Goal: Task Accomplishment & Management: Manage account settings

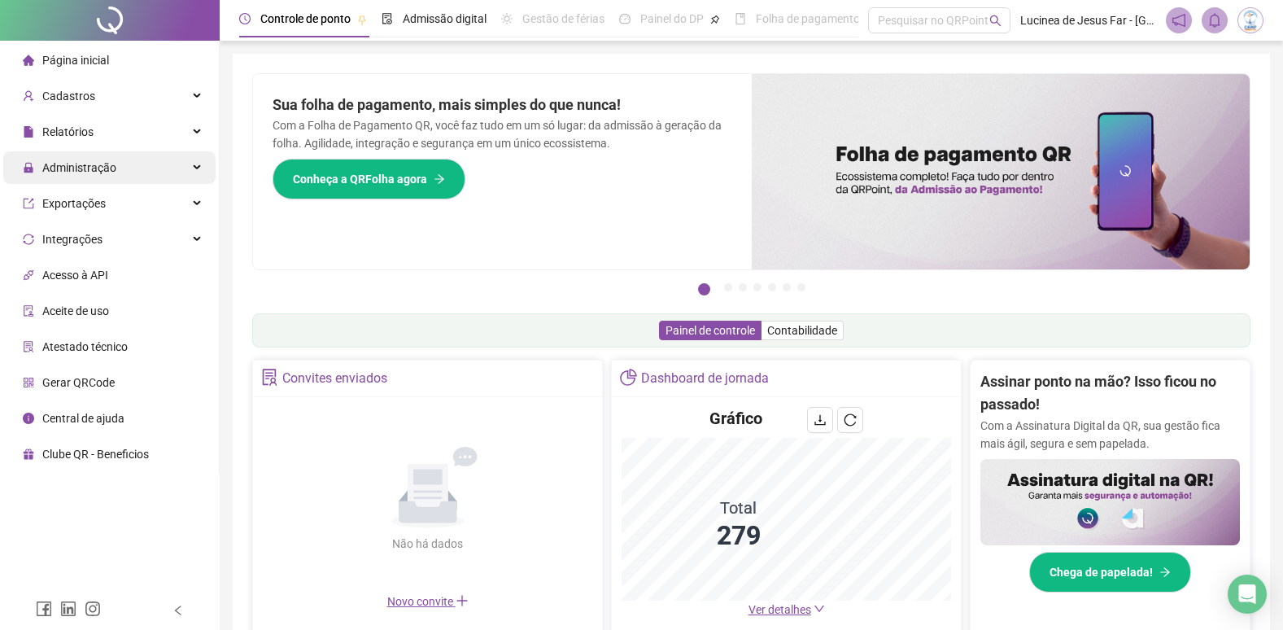
click at [193, 167] on div "Administração" at bounding box center [109, 167] width 212 height 33
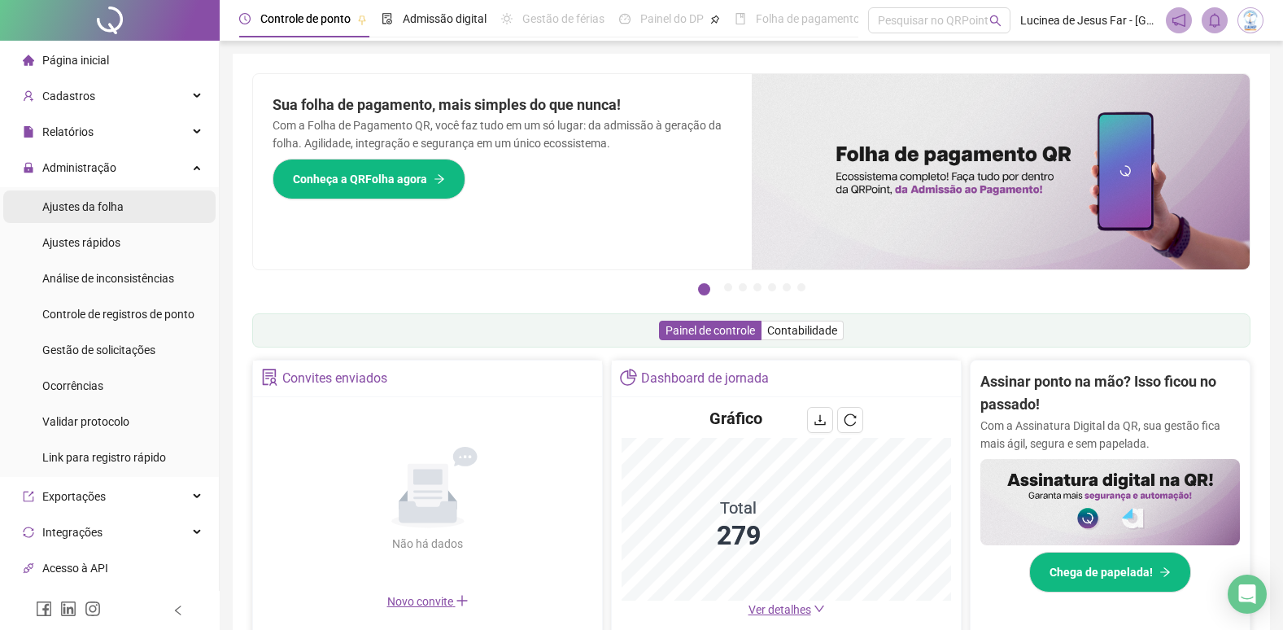
click at [107, 210] on span "Ajustes da folha" at bounding box center [82, 206] width 81 height 13
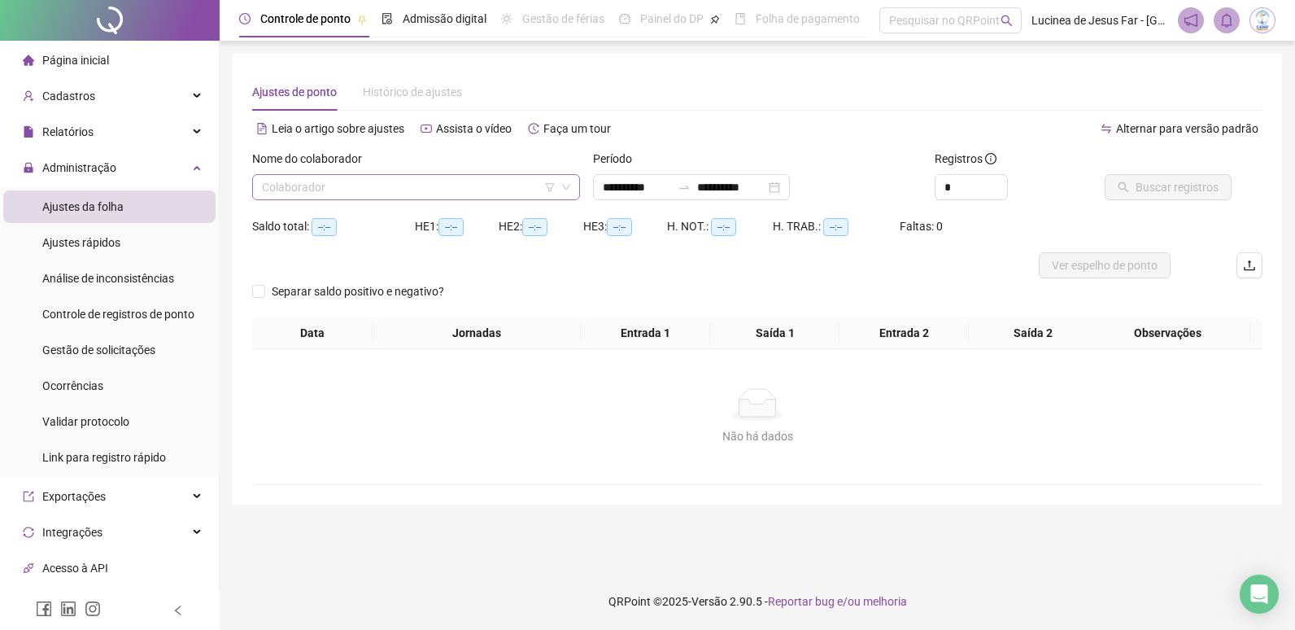
click at [339, 196] on input "search" at bounding box center [409, 187] width 294 height 24
type input "*****"
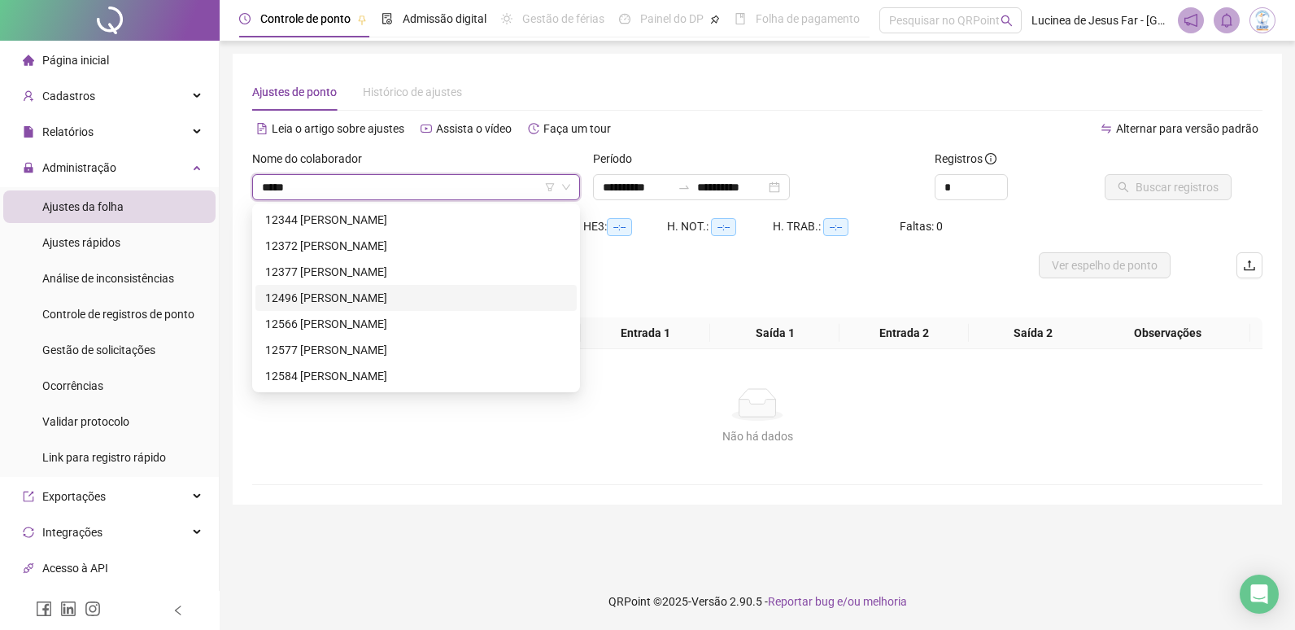
click at [434, 296] on div "12496 [PERSON_NAME]" at bounding box center [416, 298] width 302 height 18
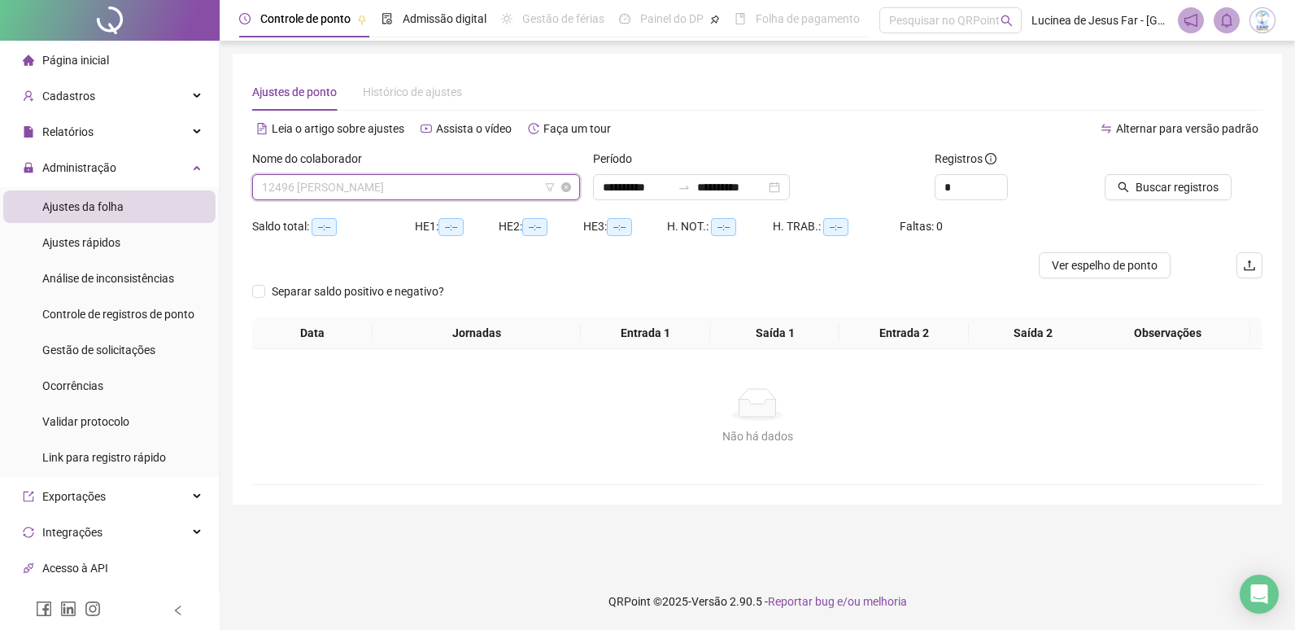
scroll to position [3540, 0]
click at [457, 184] on span "12496 [PERSON_NAME]" at bounding box center [416, 187] width 308 height 24
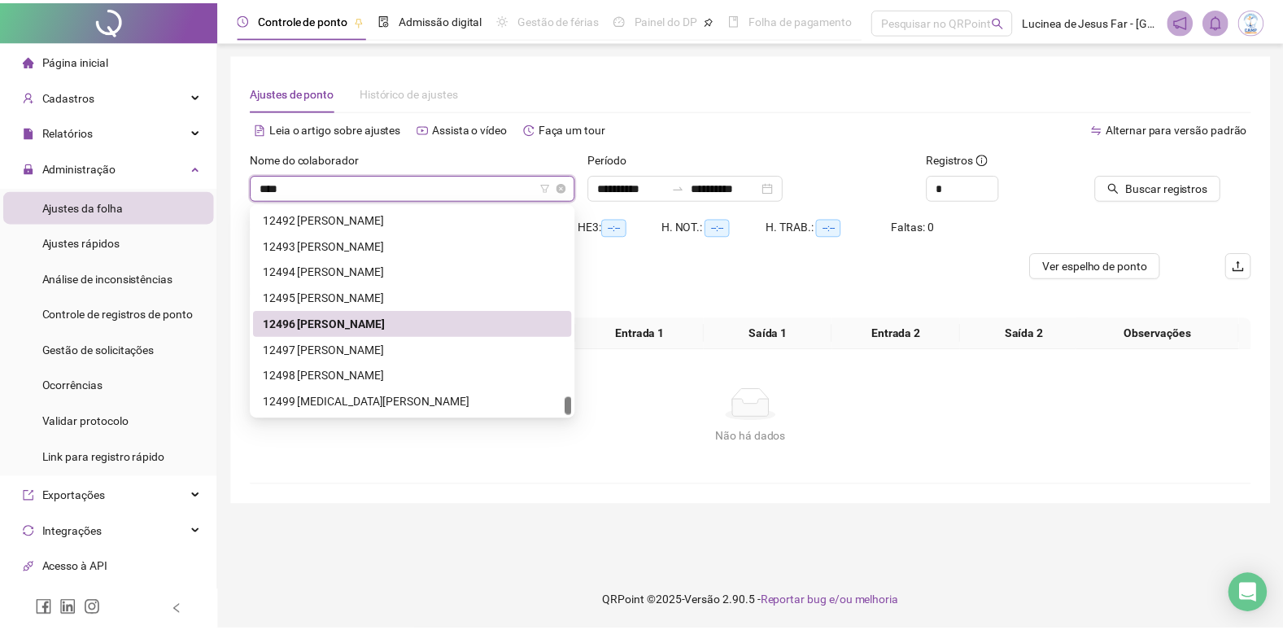
scroll to position [52, 0]
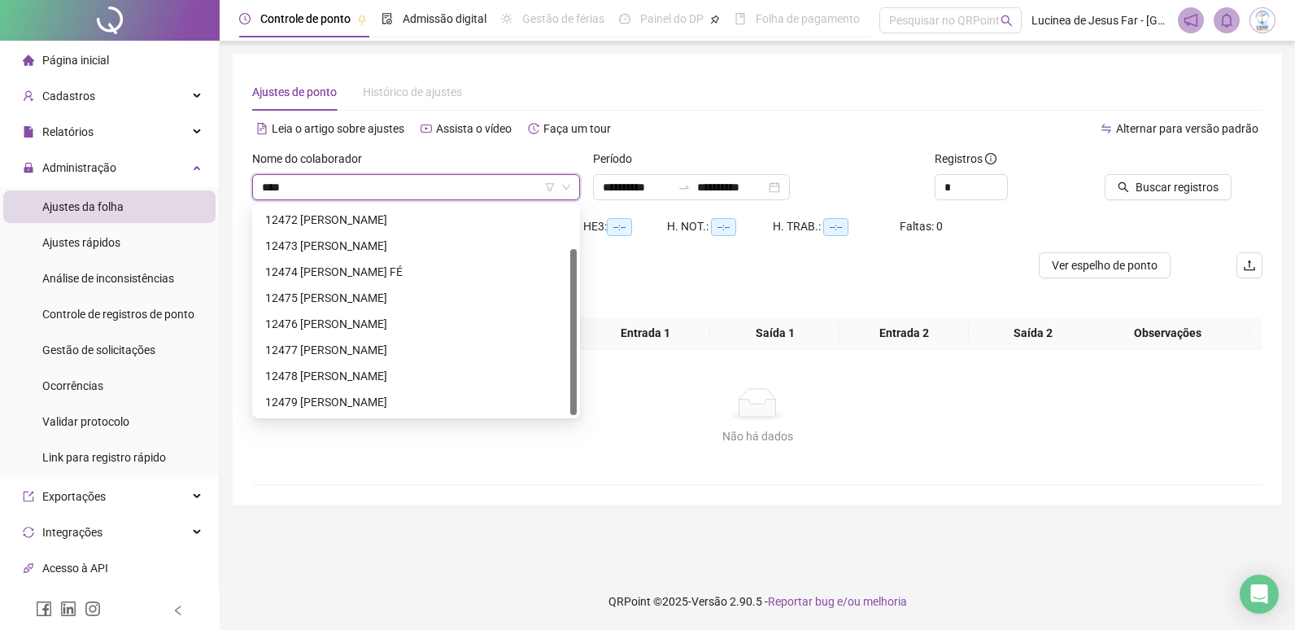
drag, startPoint x: 457, startPoint y: 184, endPoint x: 119, endPoint y: 203, distance: 338.9
click at [119, 203] on div "**********" at bounding box center [647, 315] width 1295 height 630
type input "***"
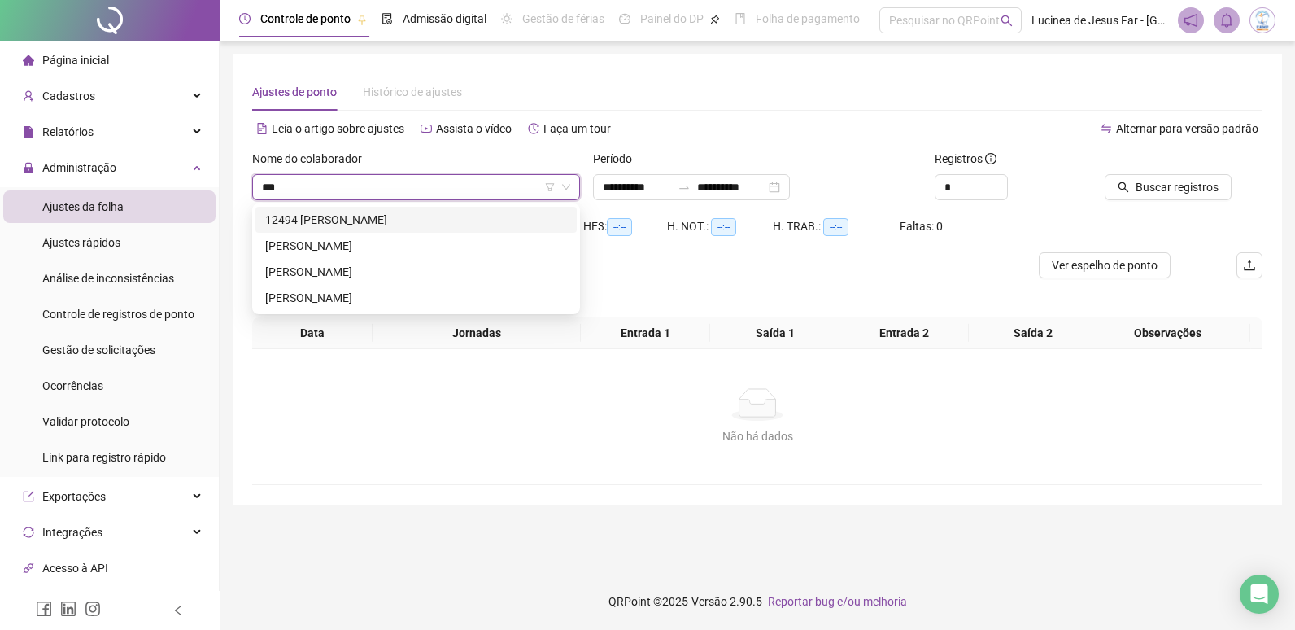
click at [475, 215] on div "12494 [PERSON_NAME]" at bounding box center [416, 220] width 302 height 18
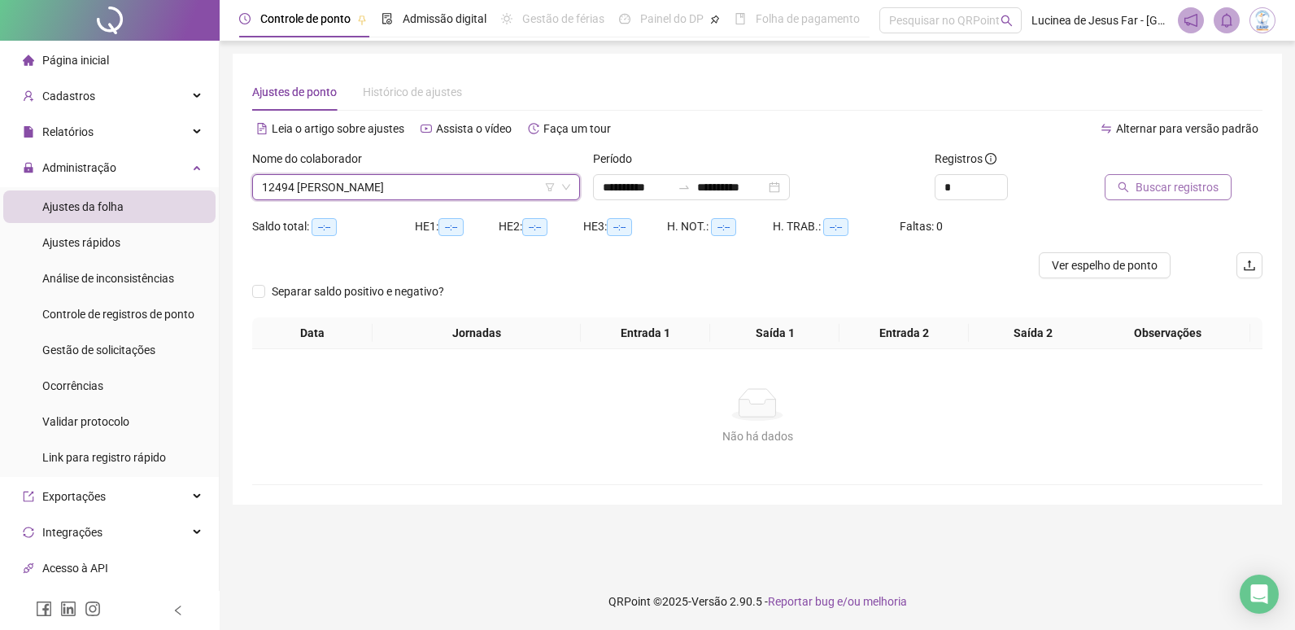
click at [1163, 196] on button "Buscar registros" at bounding box center [1168, 187] width 127 height 26
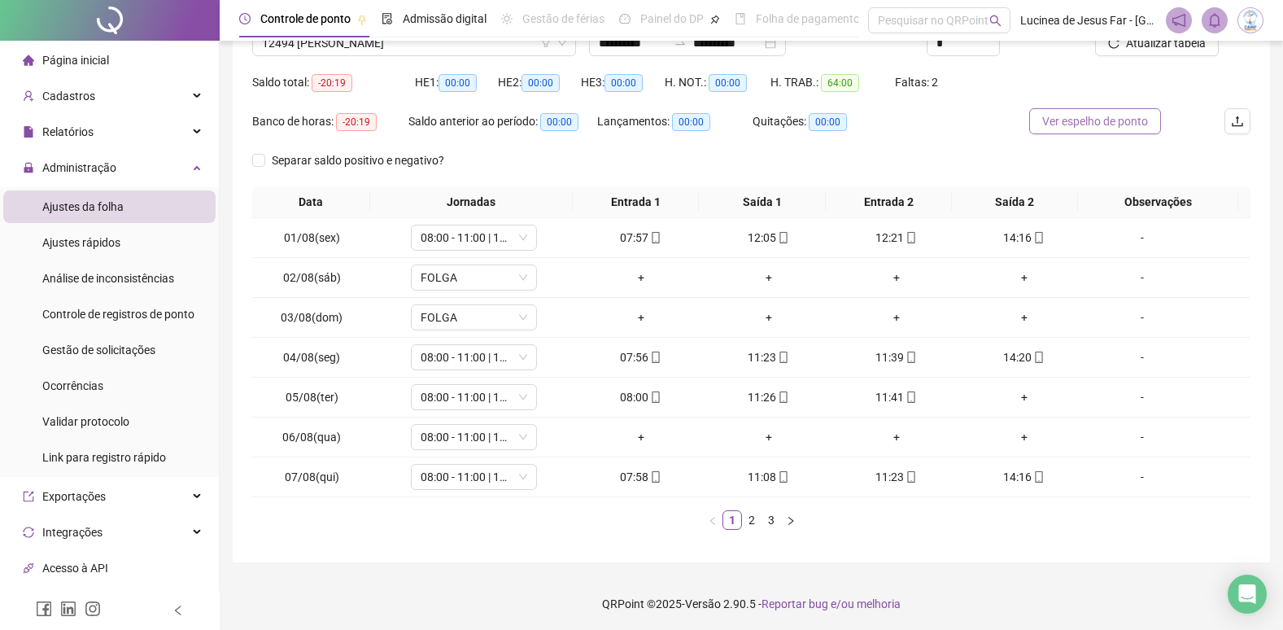
scroll to position [146, 0]
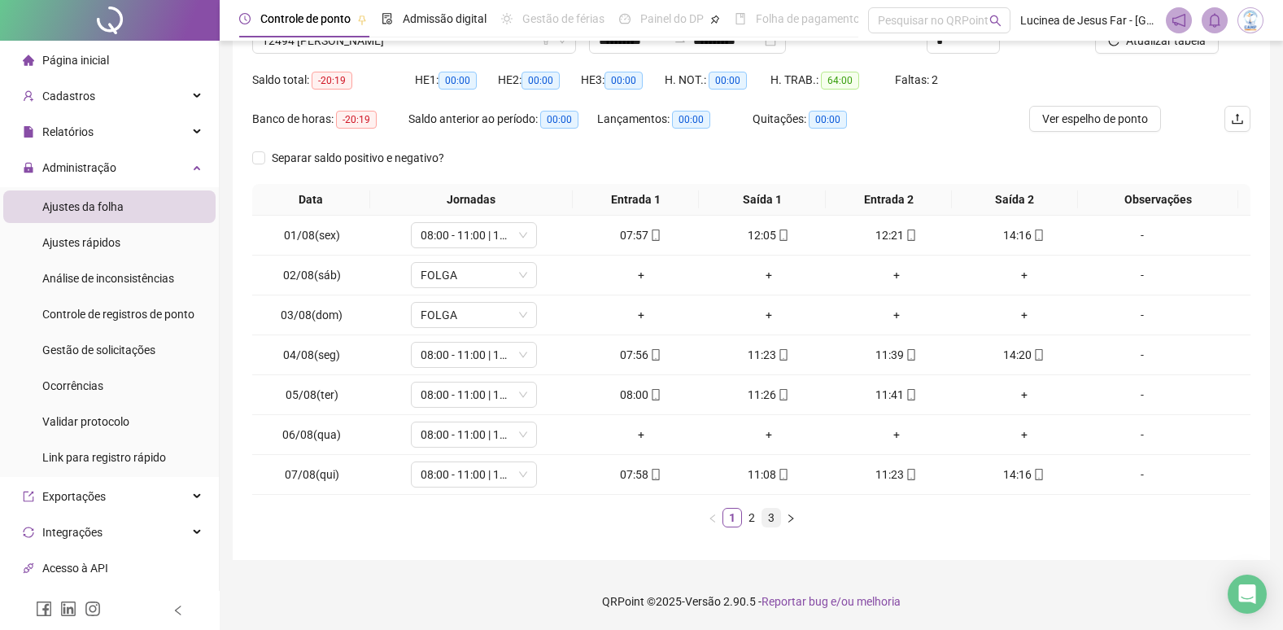
click at [770, 517] on link "3" at bounding box center [771, 517] width 18 height 18
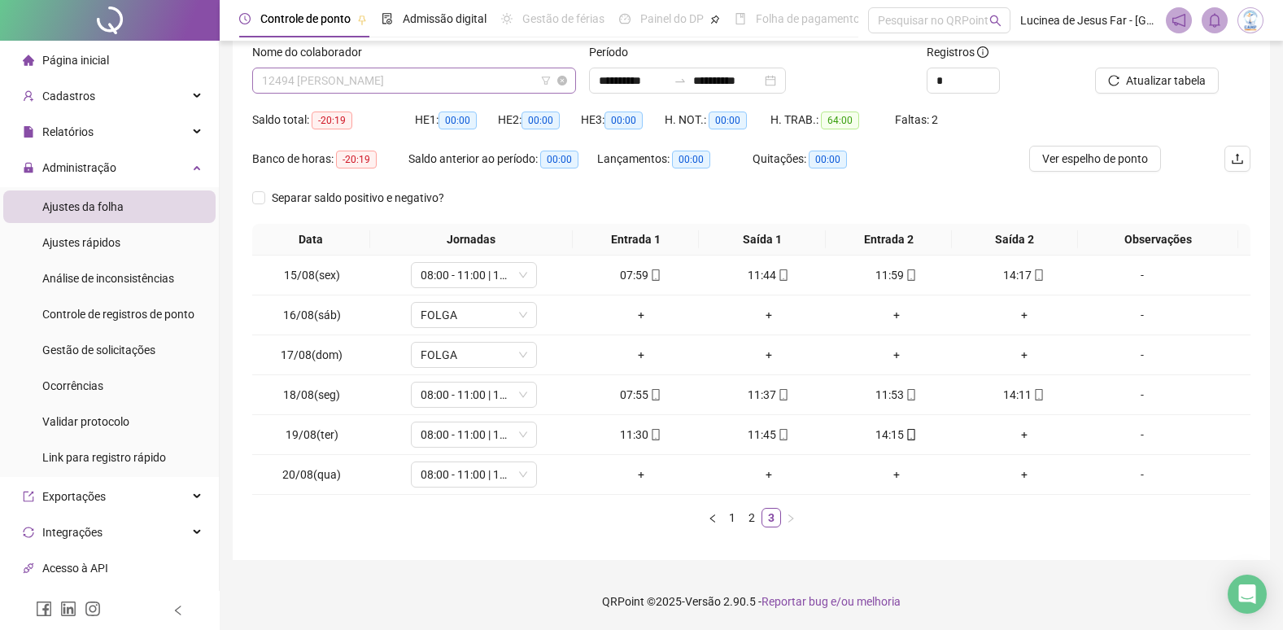
scroll to position [3488, 0]
click at [352, 76] on span "12494 [PERSON_NAME]" at bounding box center [414, 80] width 304 height 24
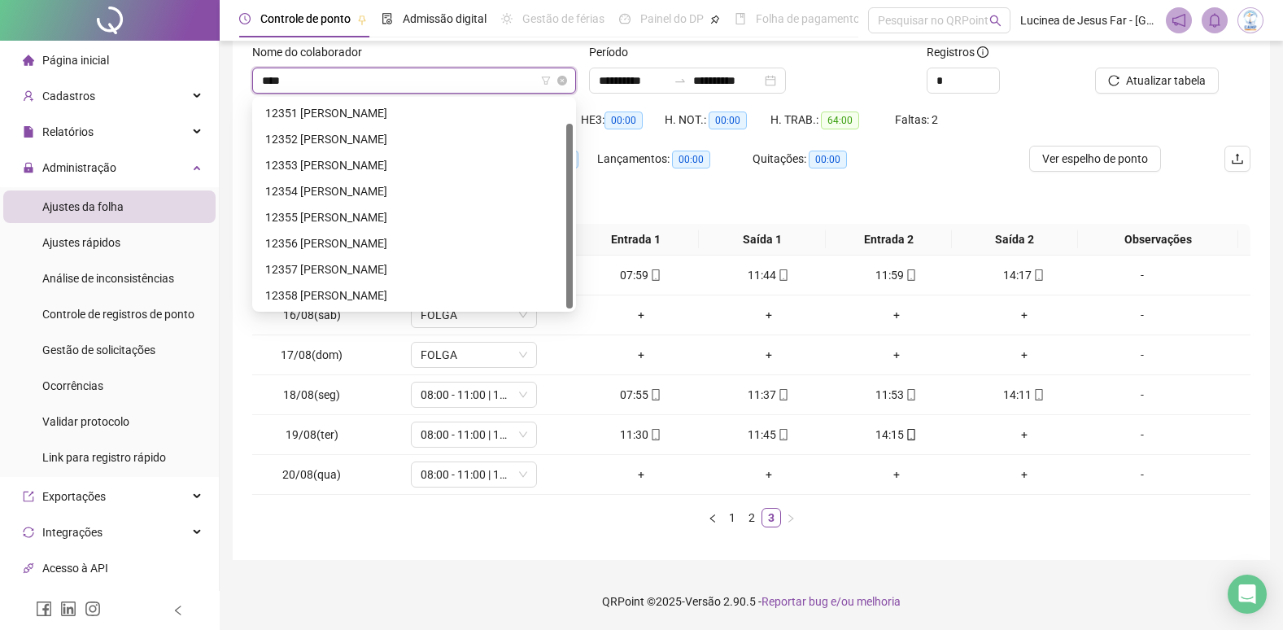
scroll to position [26, 0]
type input "*****"
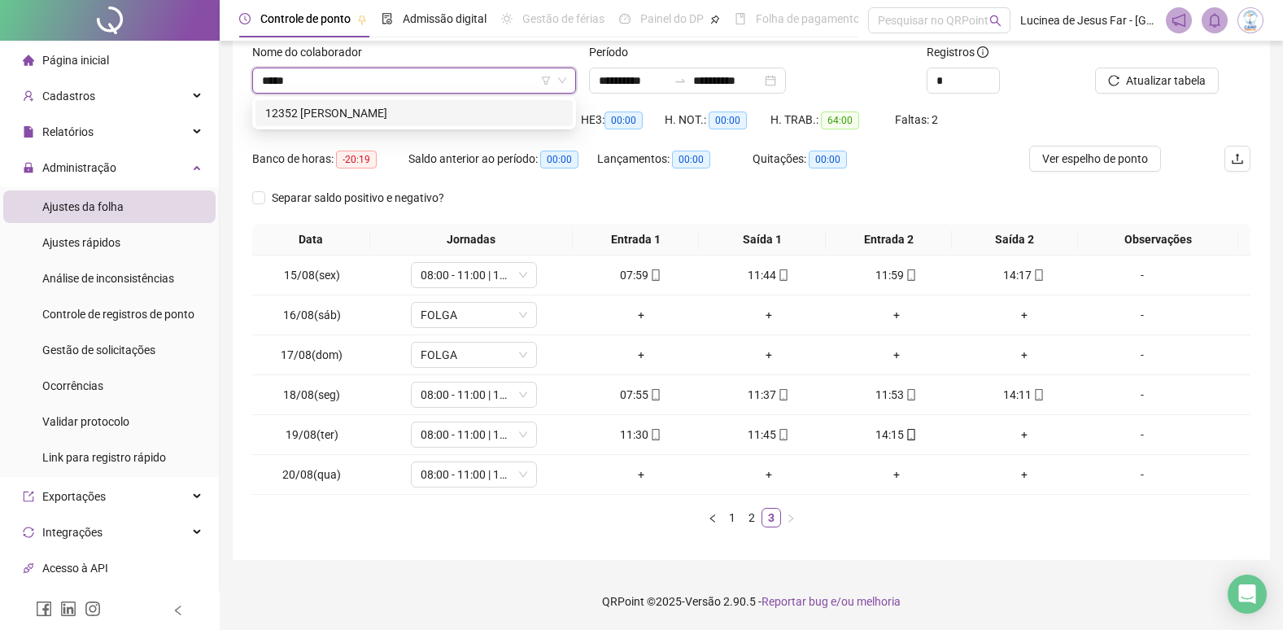
click at [400, 104] on div "12352 [PERSON_NAME]" at bounding box center [414, 113] width 298 height 18
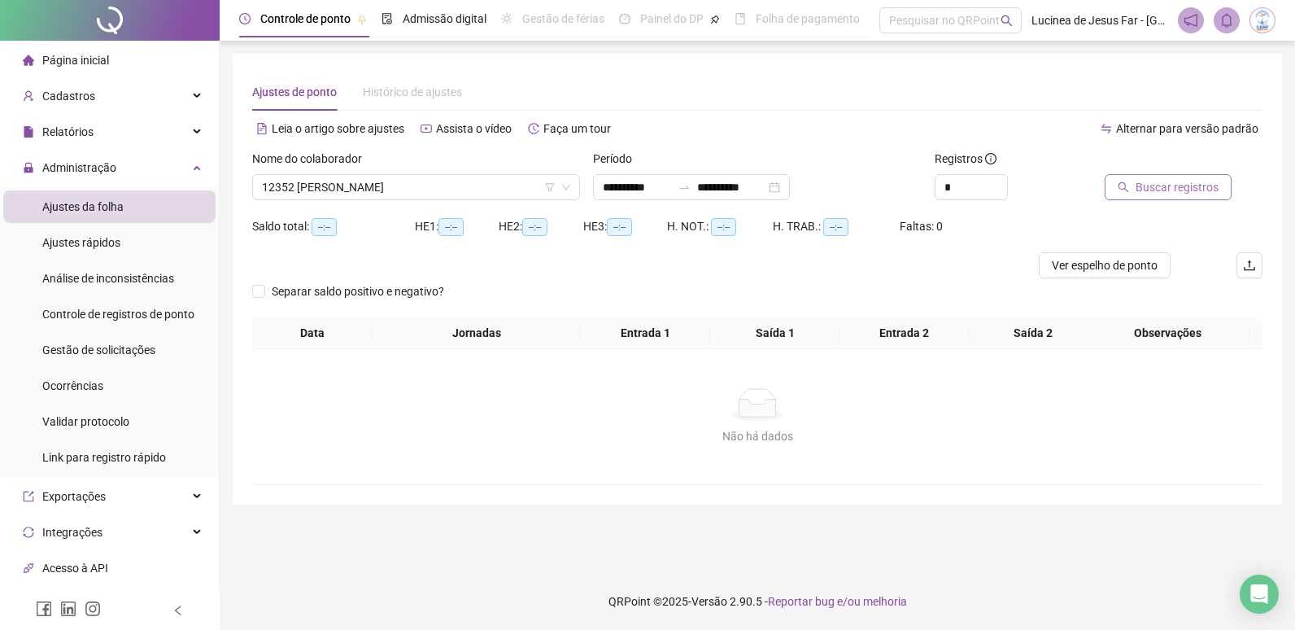
click at [1168, 189] on span "Buscar registros" at bounding box center [1177, 187] width 83 height 18
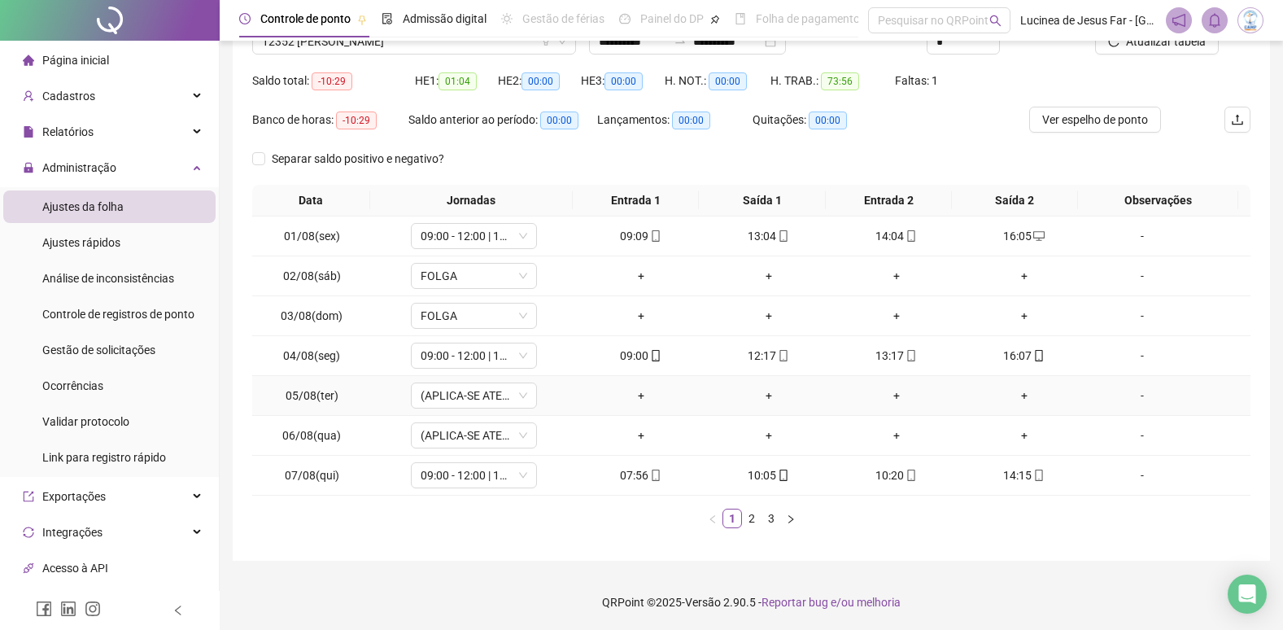
scroll to position [146, 0]
click at [771, 518] on link "3" at bounding box center [771, 517] width 18 height 18
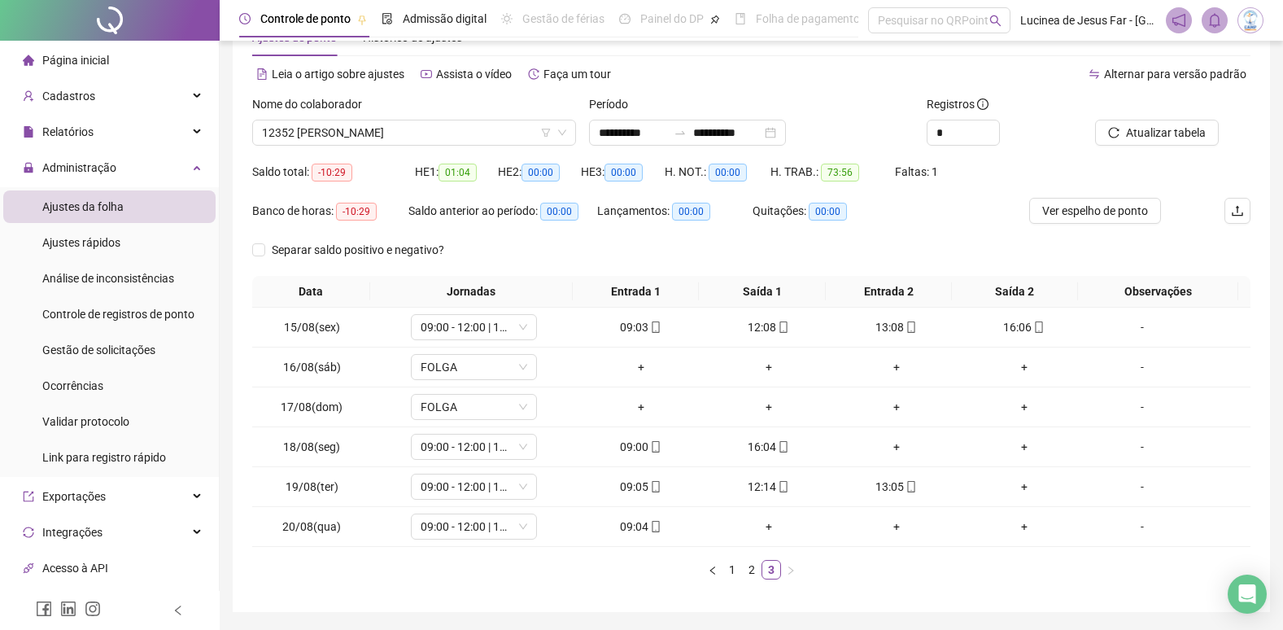
scroll to position [25, 0]
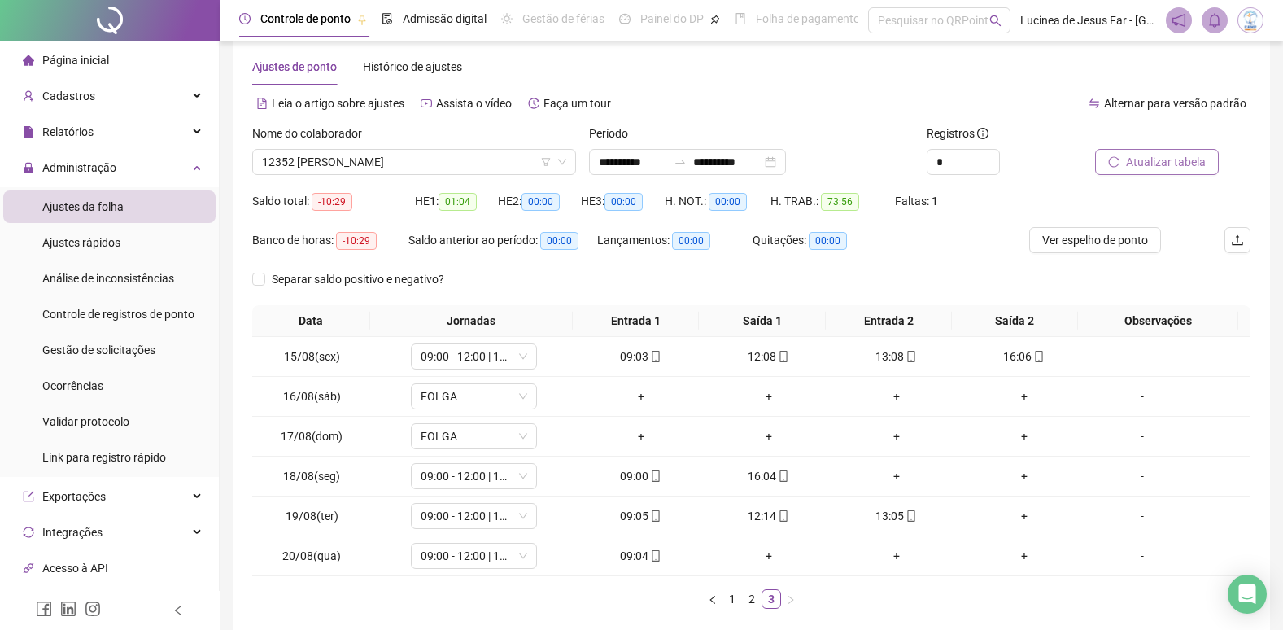
click at [1174, 153] on span "Atualizar tabela" at bounding box center [1166, 162] width 80 height 18
click at [1113, 242] on span "Ver espelho de ponto" at bounding box center [1095, 240] width 106 height 18
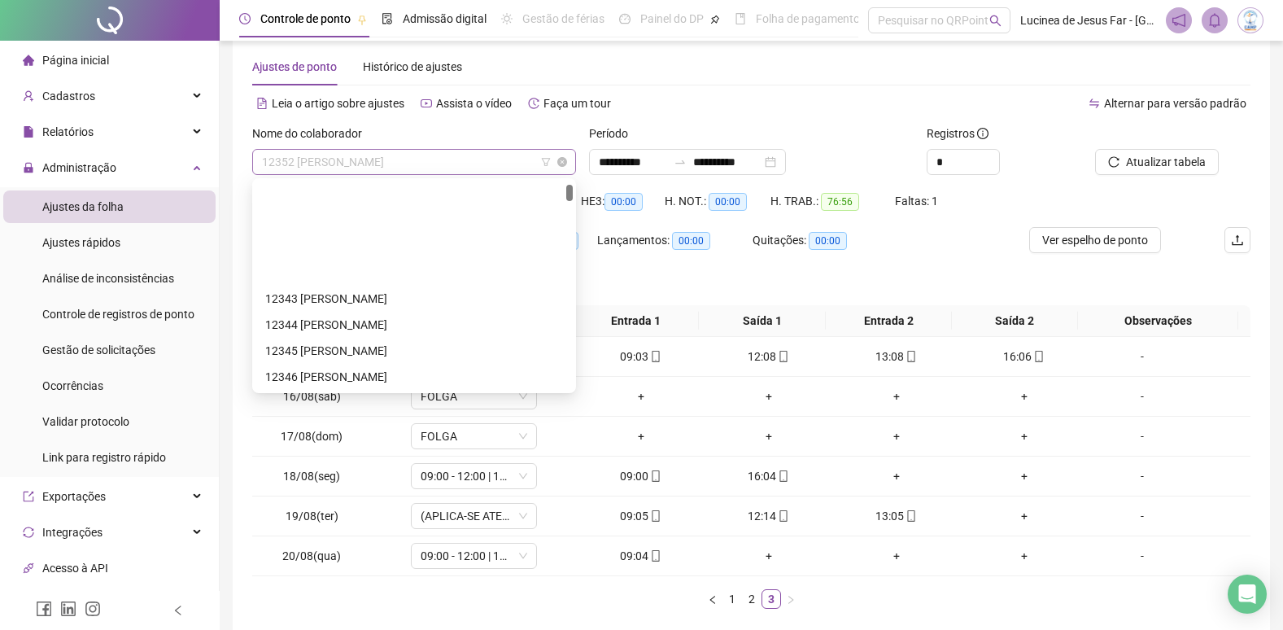
scroll to position [130, 0]
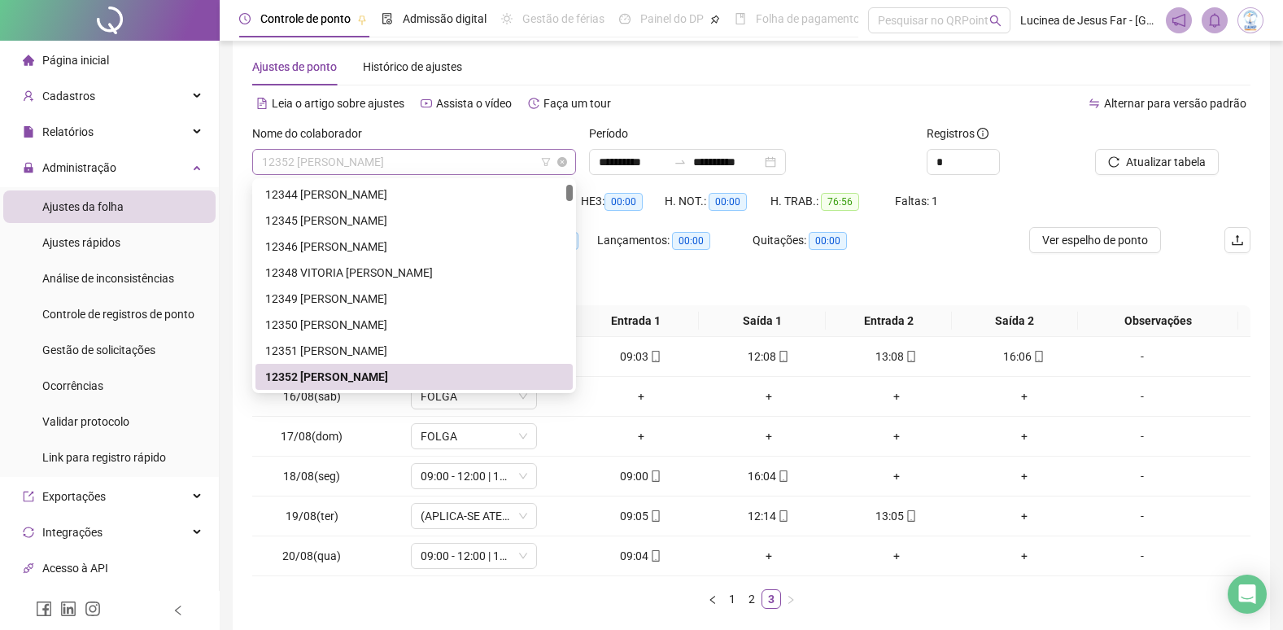
click at [352, 157] on span "12352 [PERSON_NAME]" at bounding box center [414, 162] width 304 height 24
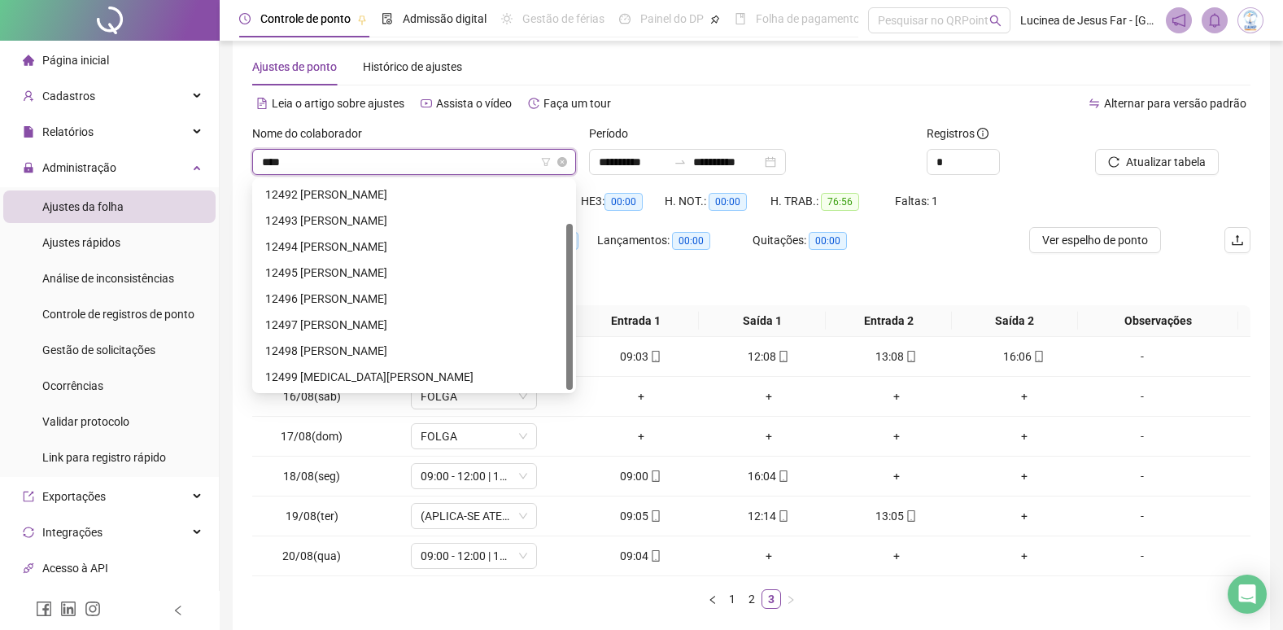
type input "*****"
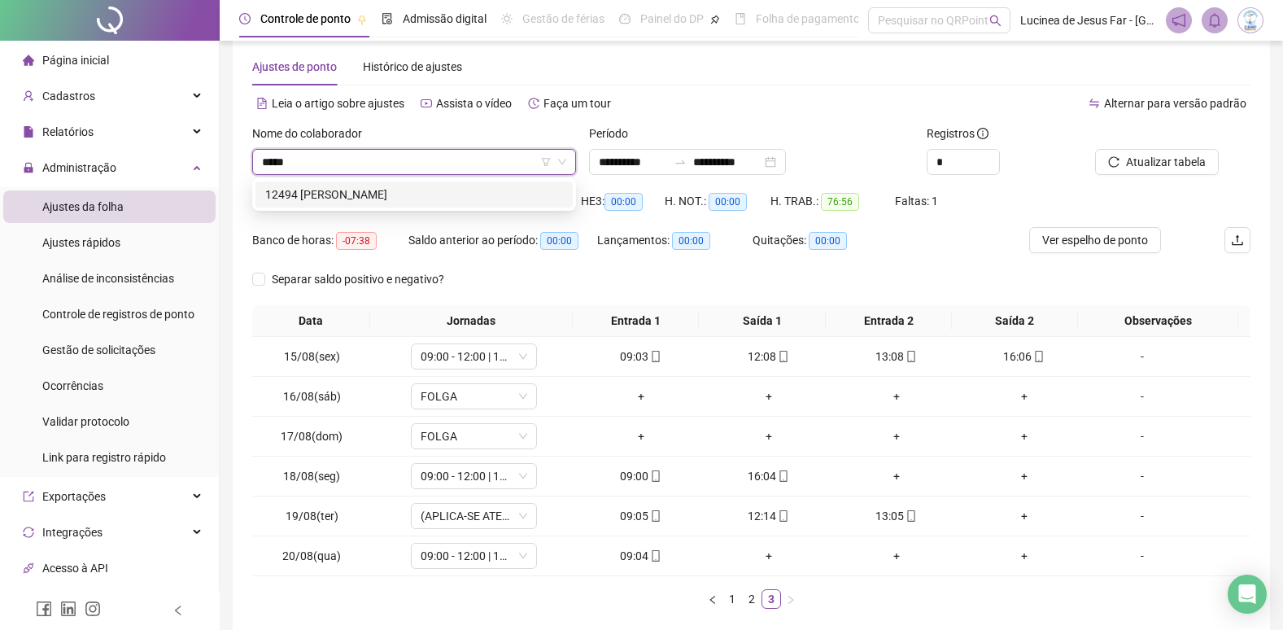
click at [430, 192] on div "12494 [PERSON_NAME]" at bounding box center [414, 194] width 298 height 18
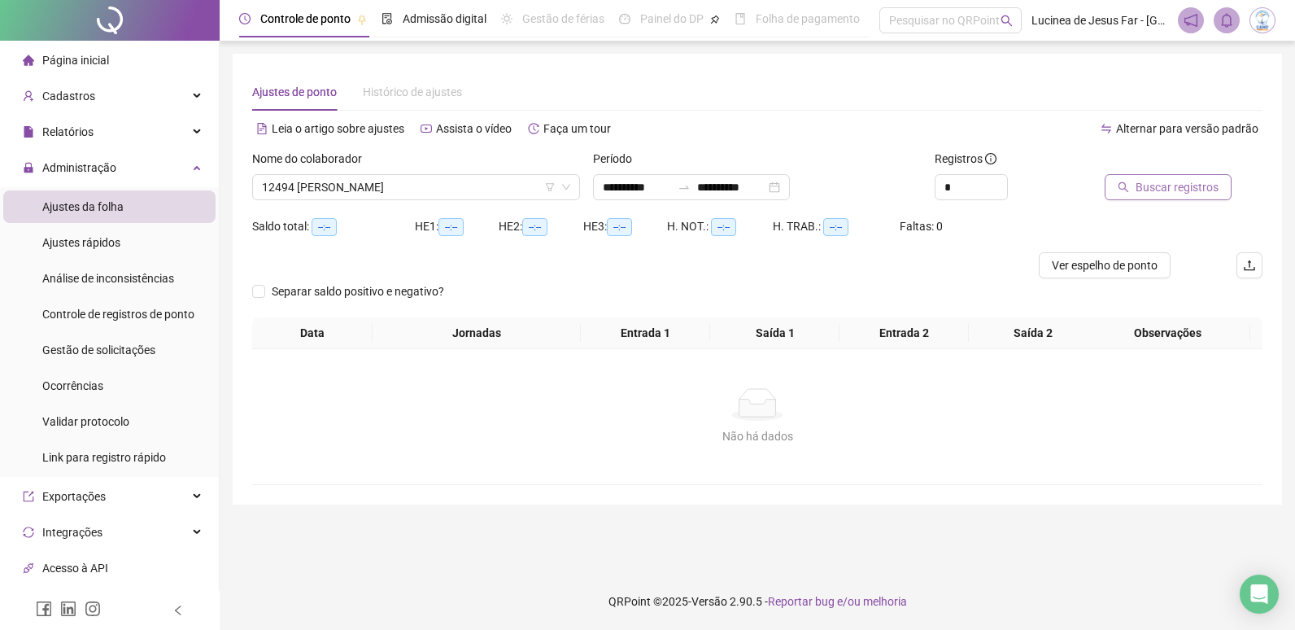
click at [1154, 182] on span "Buscar registros" at bounding box center [1177, 187] width 83 height 18
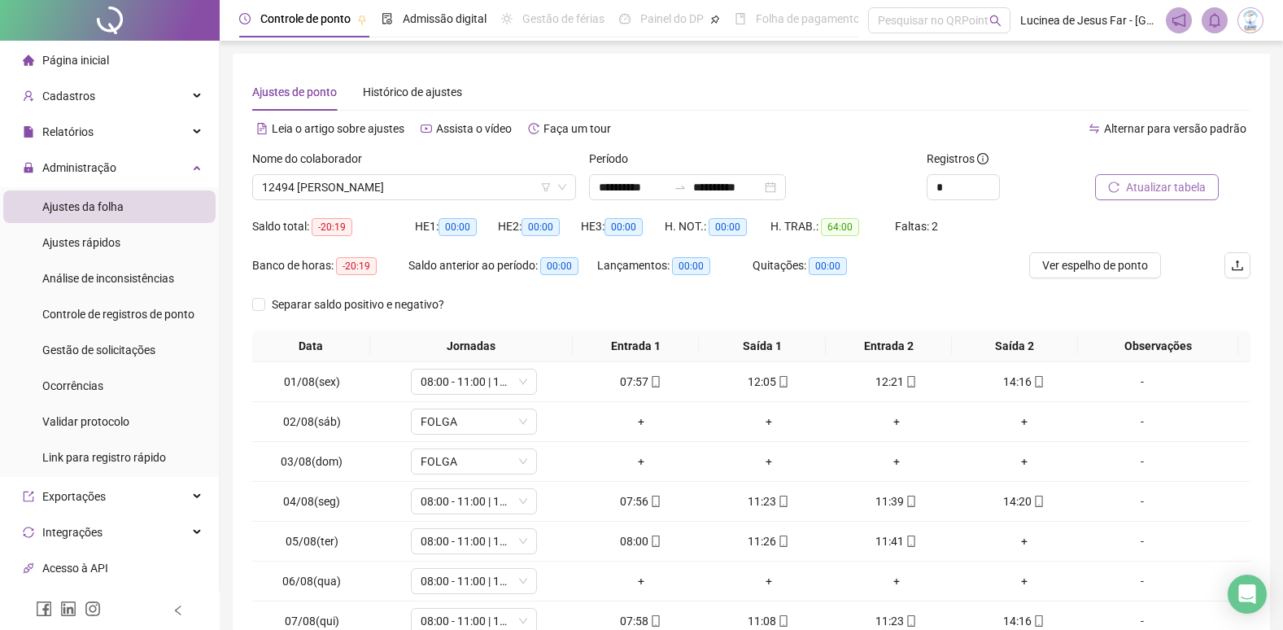
click at [1193, 189] on span "Atualizar tabela" at bounding box center [1166, 187] width 80 height 18
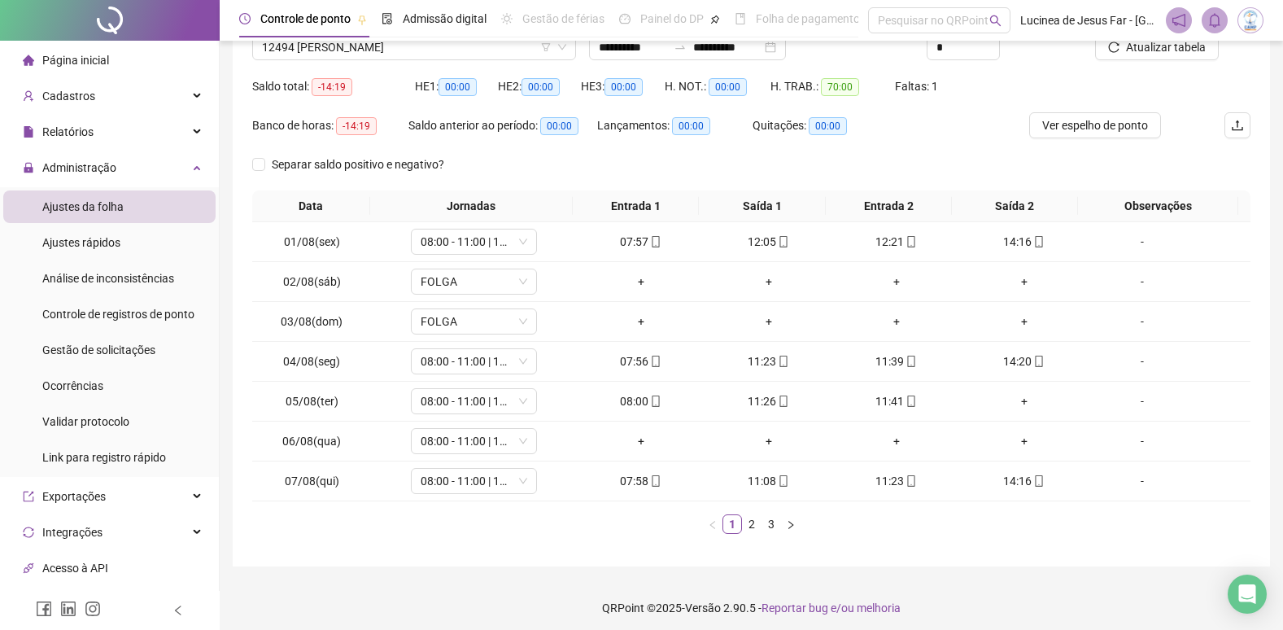
scroll to position [146, 0]
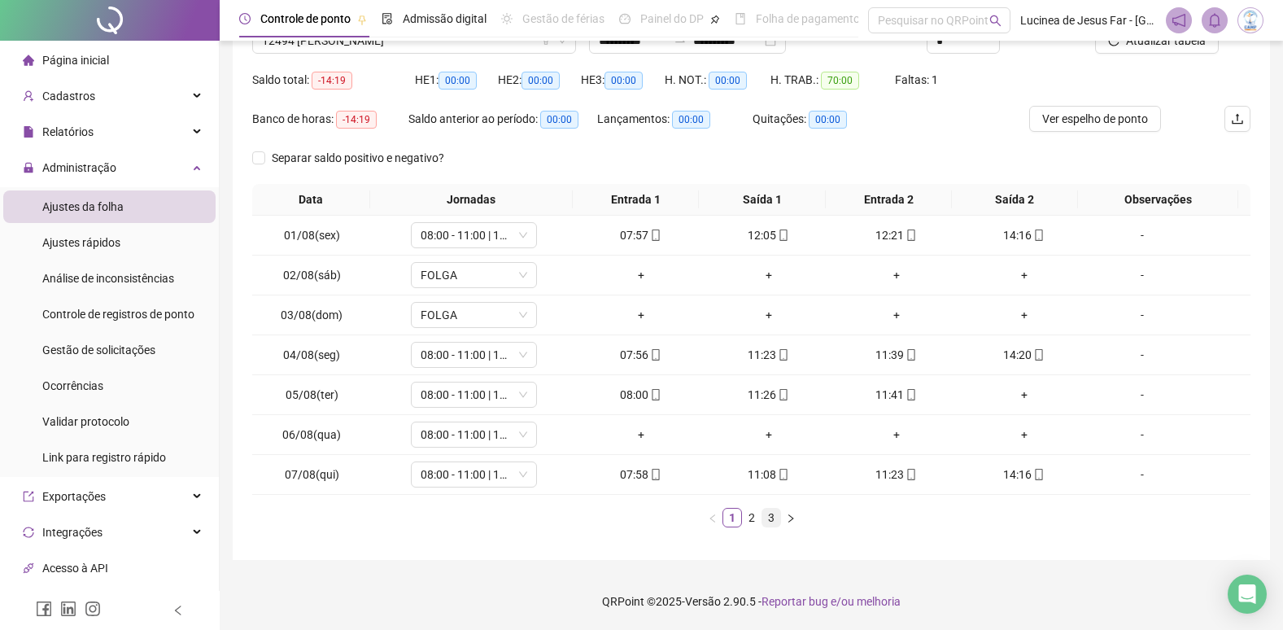
click at [773, 517] on link "3" at bounding box center [771, 517] width 18 height 18
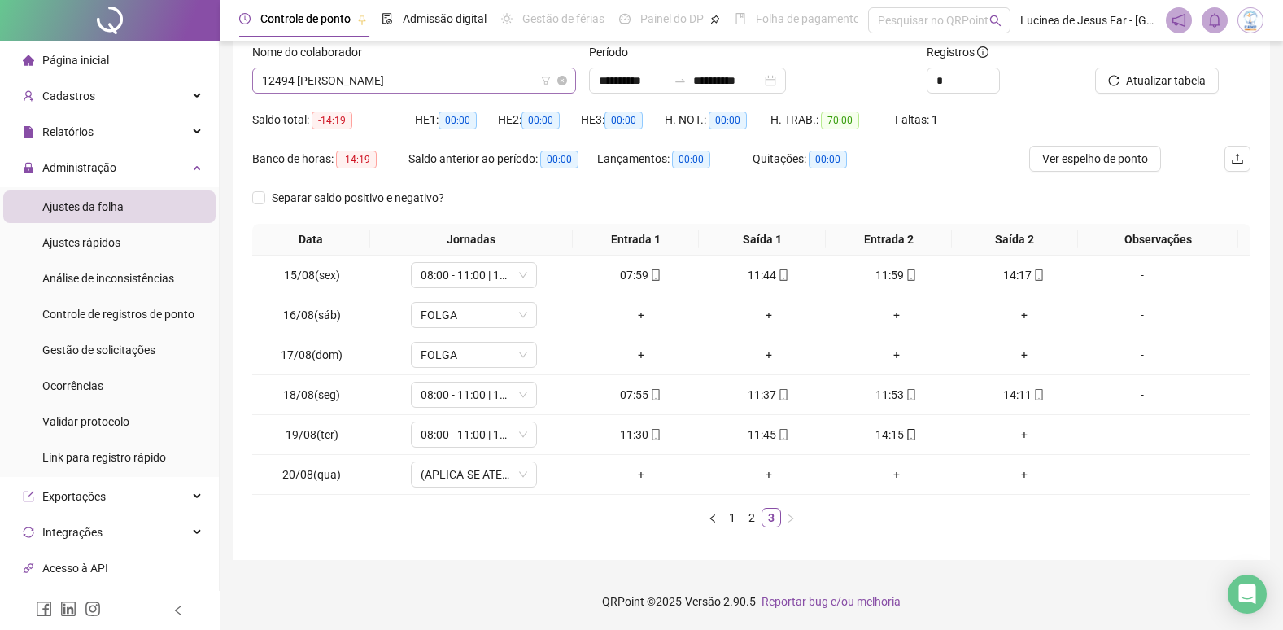
click at [495, 78] on span "12494 [PERSON_NAME]" at bounding box center [414, 80] width 304 height 24
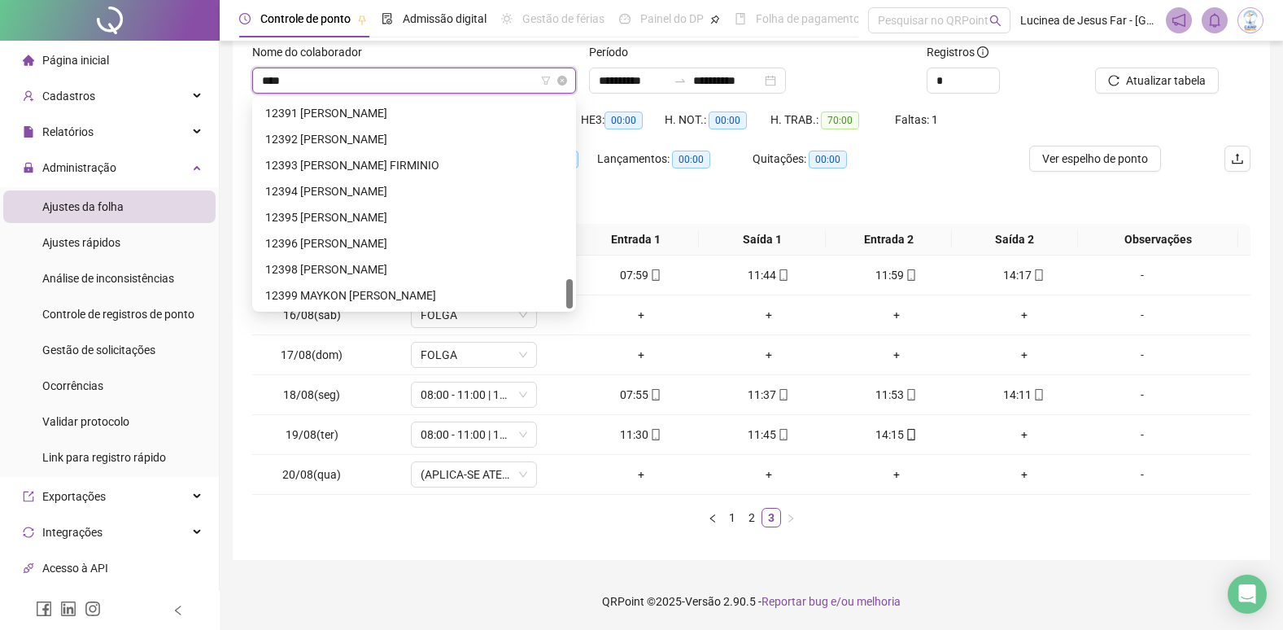
scroll to position [0, 0]
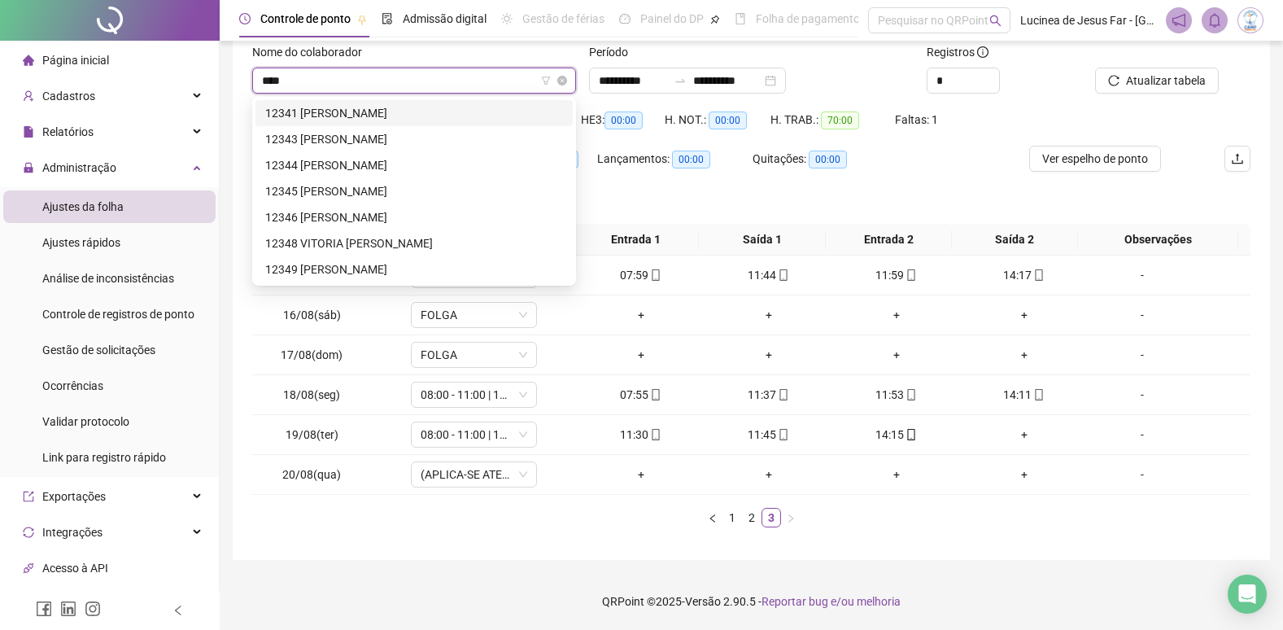
type input "*****"
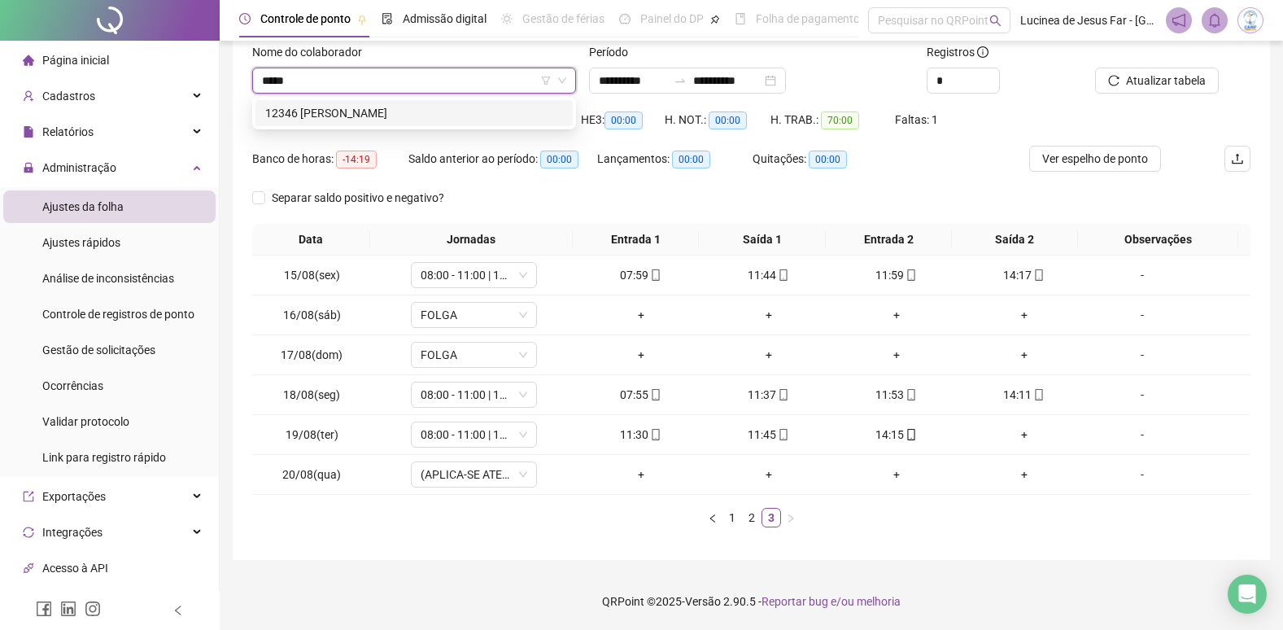
click at [484, 105] on div "12346 [PERSON_NAME]" at bounding box center [414, 113] width 298 height 18
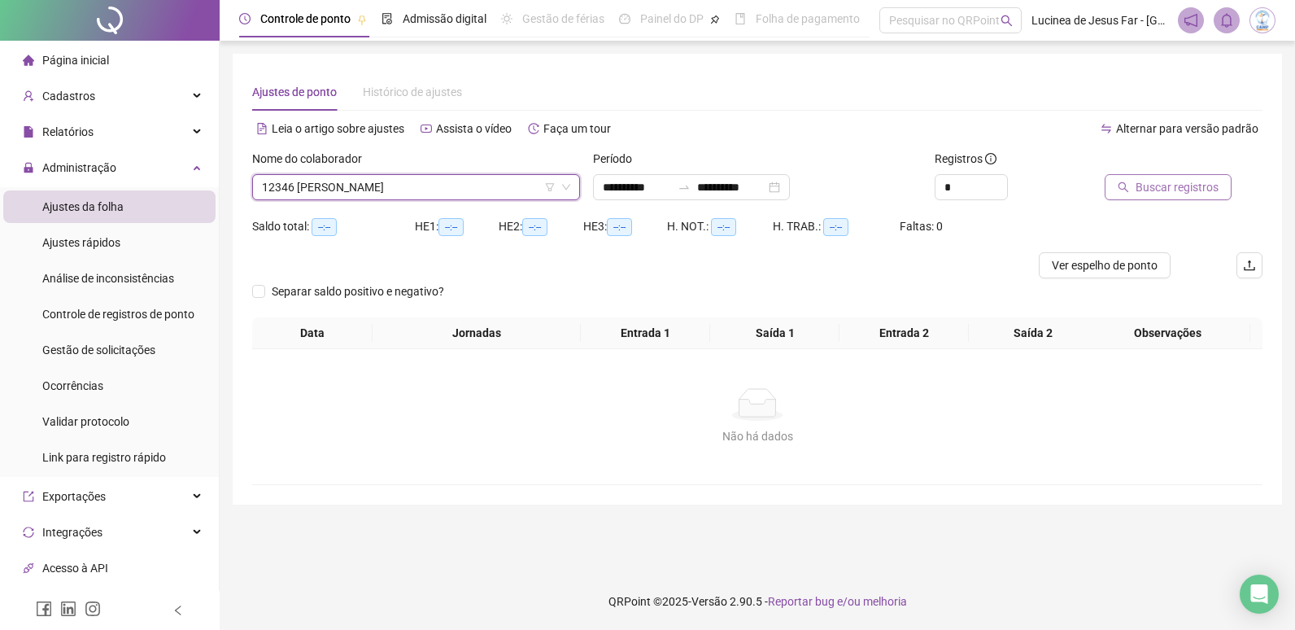
click at [1205, 189] on span "Buscar registros" at bounding box center [1177, 187] width 83 height 18
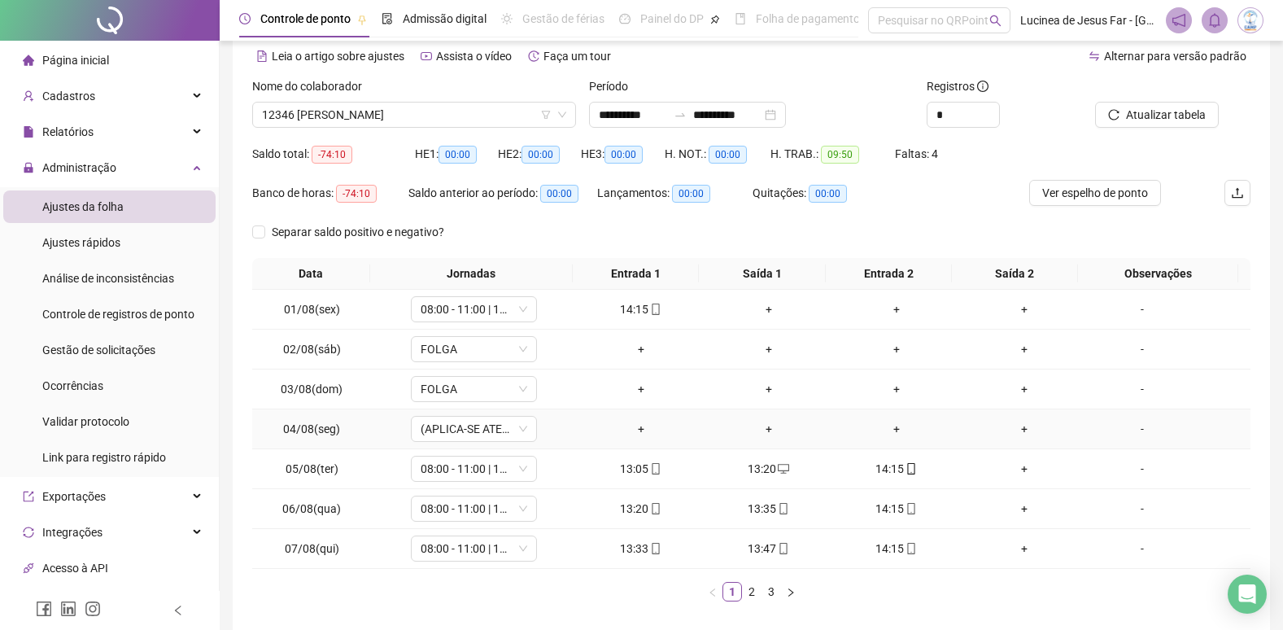
scroll to position [146, 0]
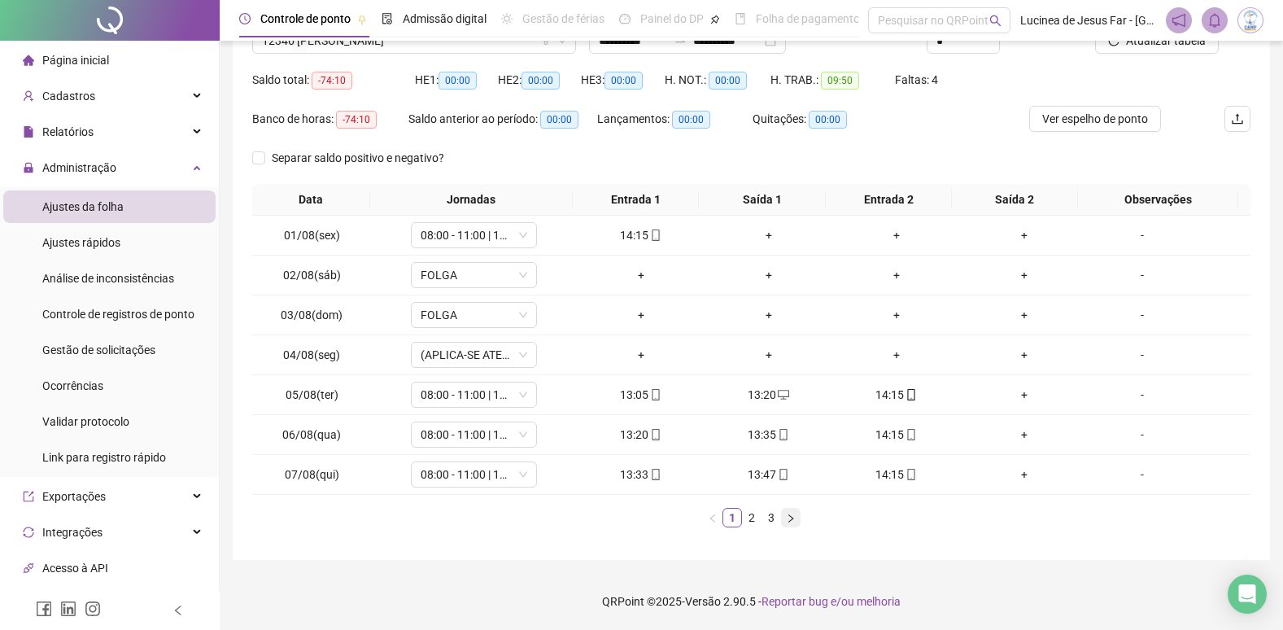
click at [791, 521] on icon "right" at bounding box center [791, 518] width 10 height 10
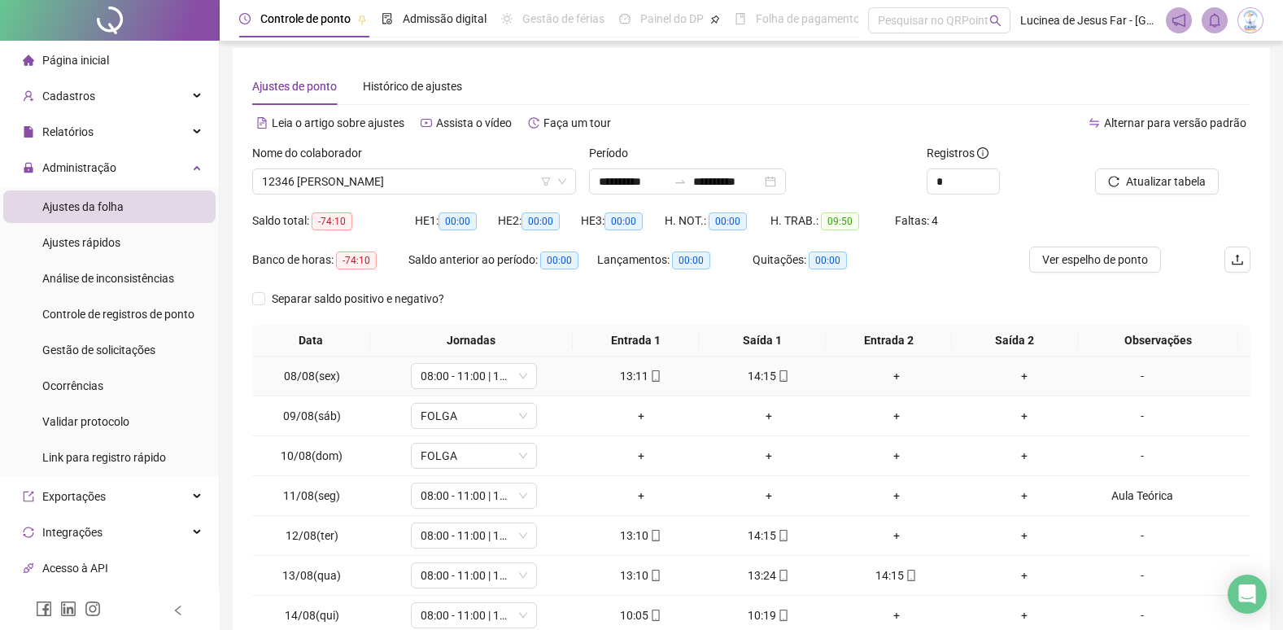
scroll to position [0, 0]
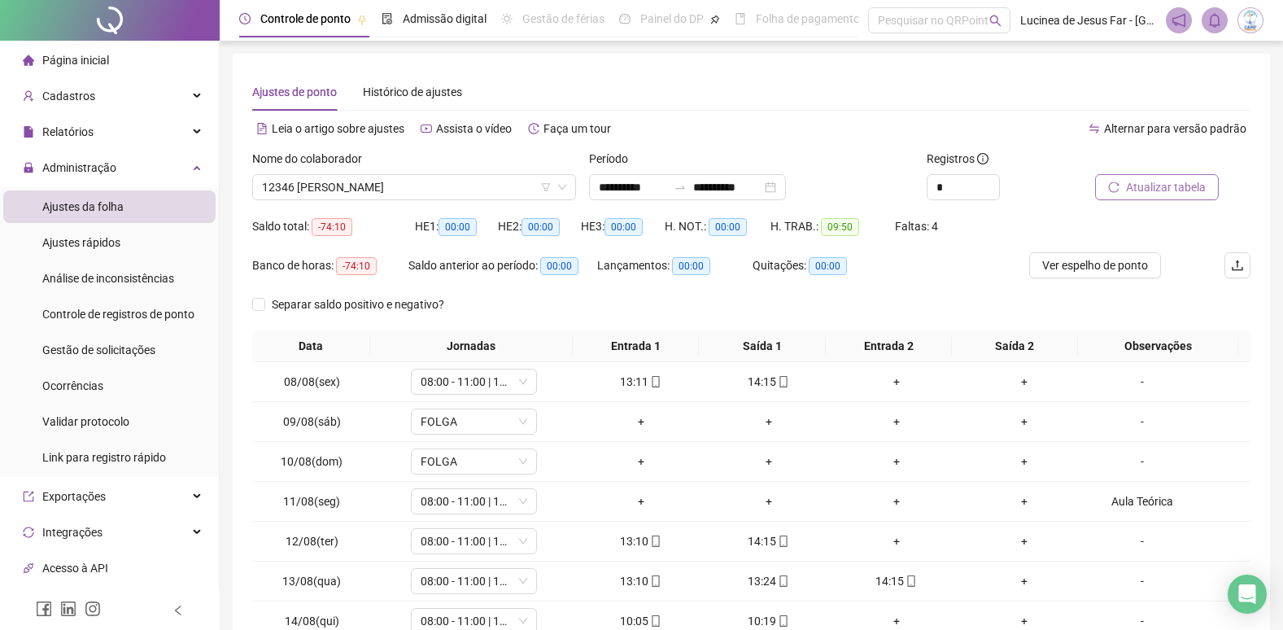
click at [1186, 186] on span "Atualizar tabela" at bounding box center [1166, 187] width 80 height 18
click at [1117, 498] on div "Aula Teórica" at bounding box center [1142, 501] width 96 height 18
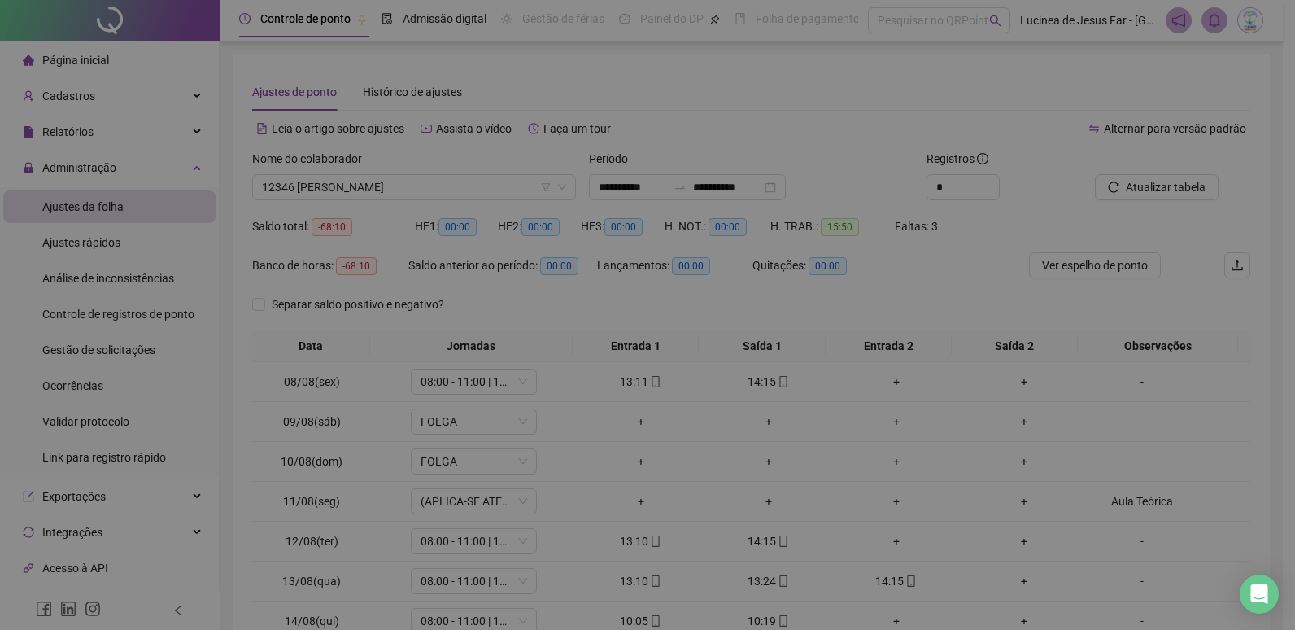
type textarea "**********"
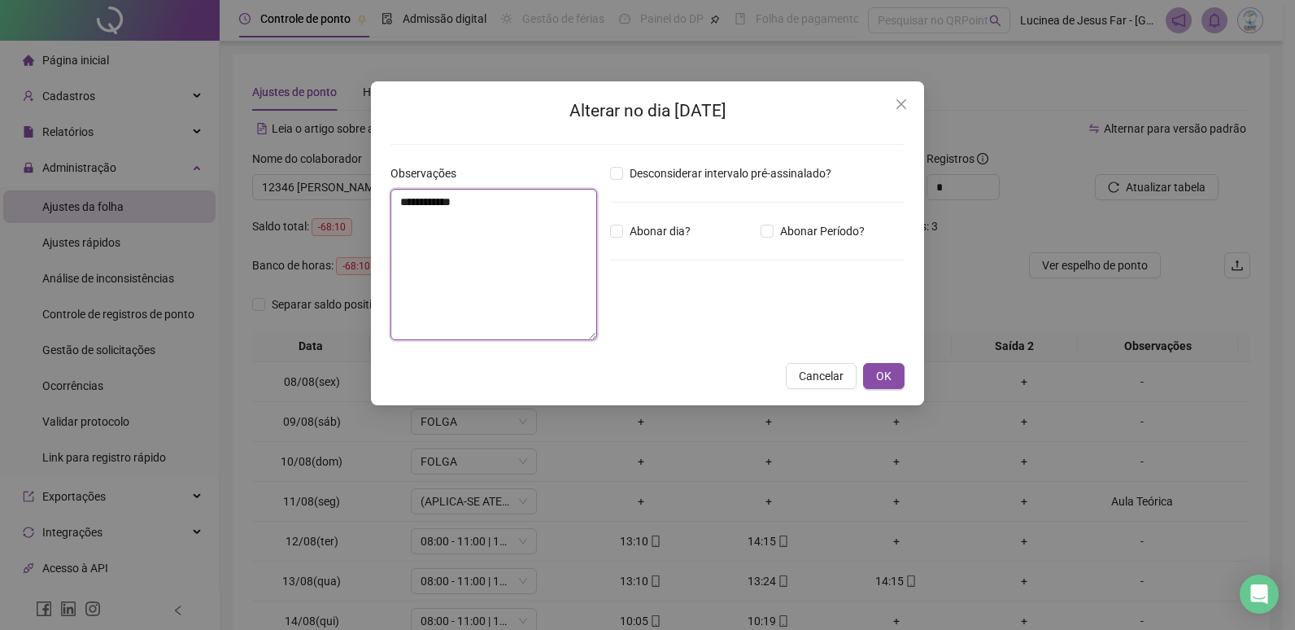
drag, startPoint x: 480, startPoint y: 212, endPoint x: 387, endPoint y: 209, distance: 92.8
click at [387, 209] on div "**********" at bounding box center [494, 258] width 220 height 189
click at [874, 373] on button "OK" at bounding box center [883, 376] width 41 height 26
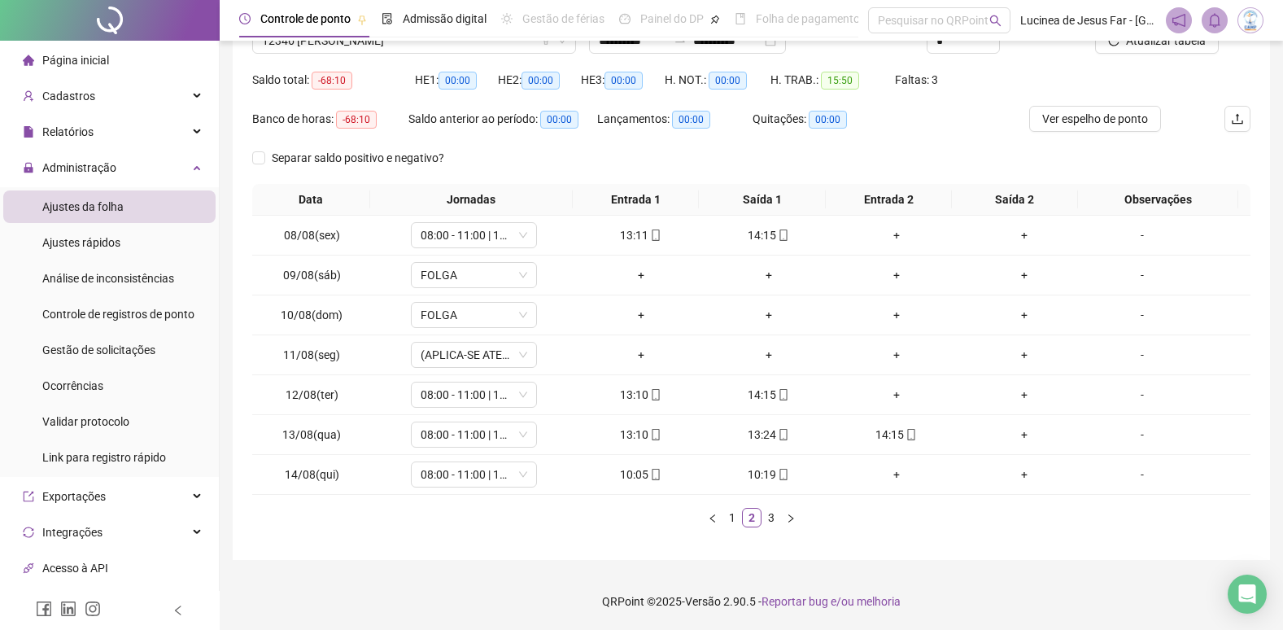
scroll to position [65, 0]
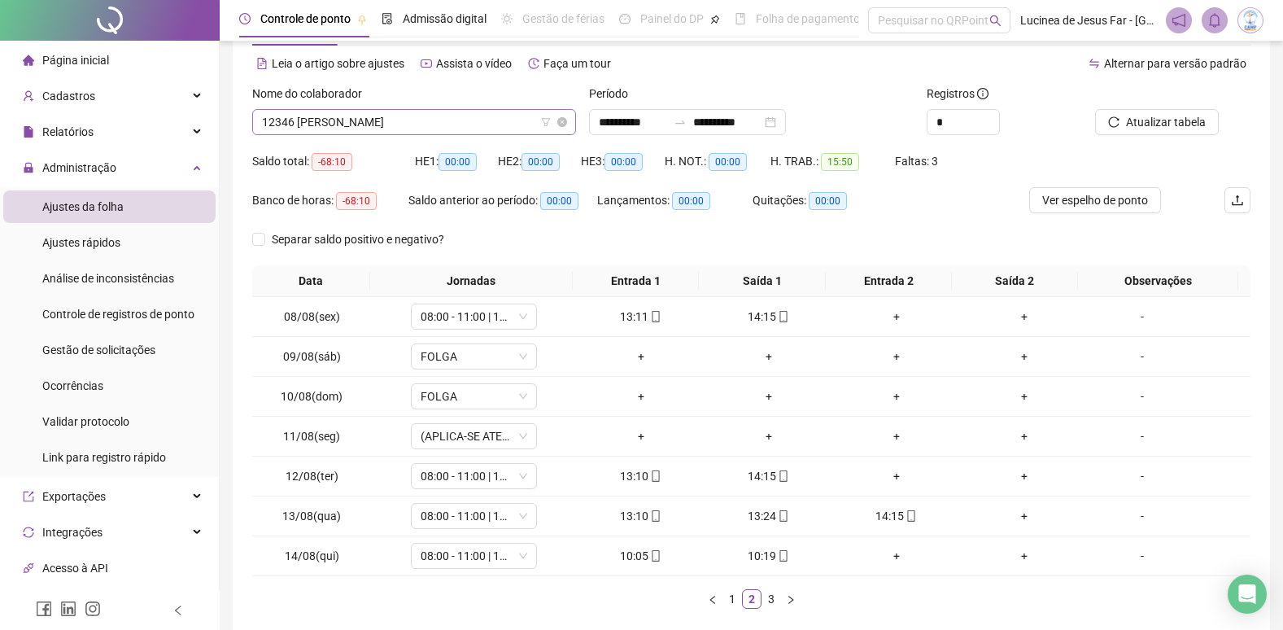
click at [417, 120] on span "12346 [PERSON_NAME]" at bounding box center [414, 122] width 304 height 24
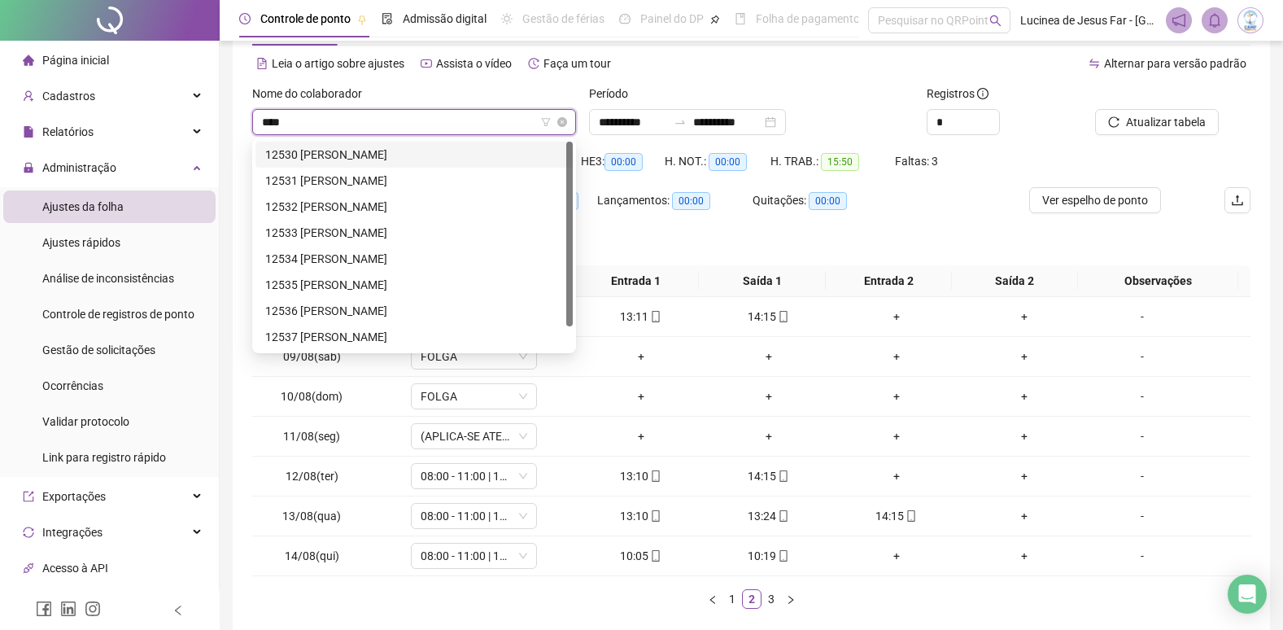
type input "*****"
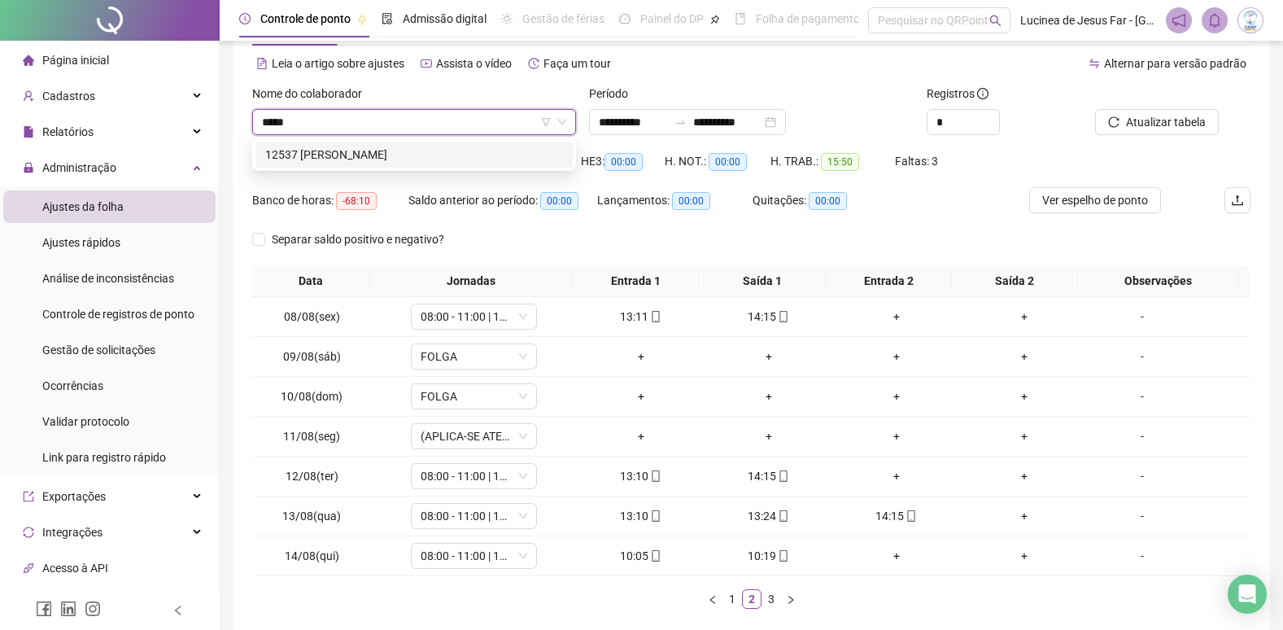
click at [433, 155] on div "12537 [PERSON_NAME]" at bounding box center [414, 155] width 298 height 18
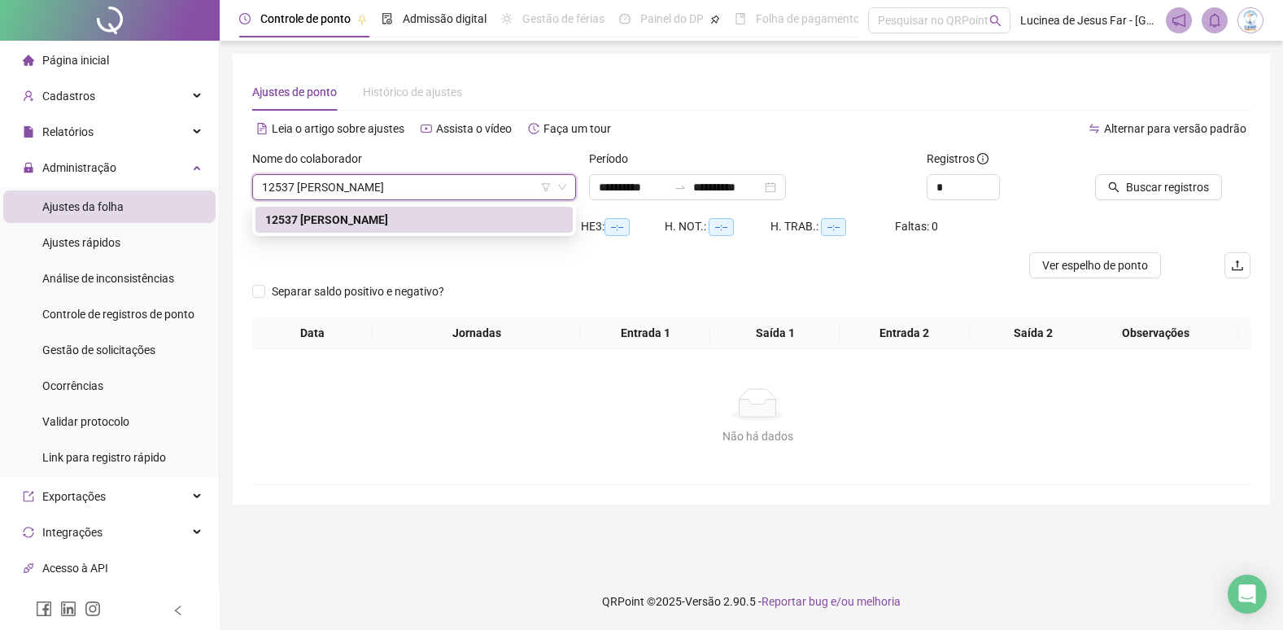
scroll to position [0, 0]
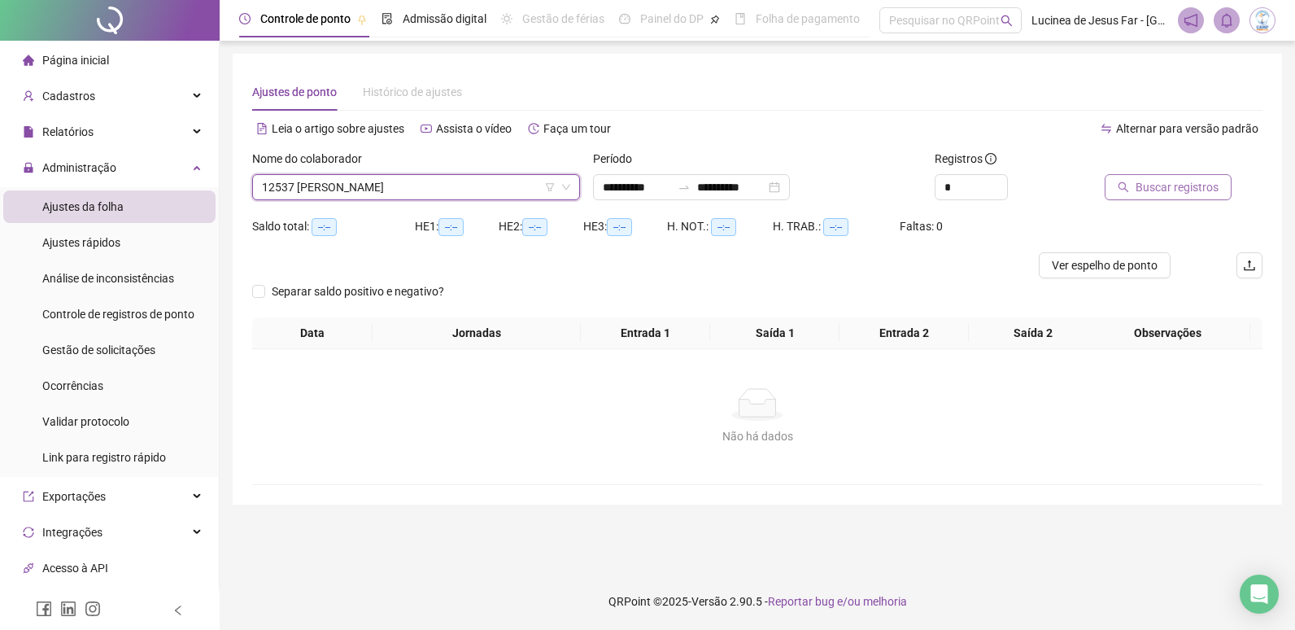
click at [1157, 185] on span "Buscar registros" at bounding box center [1177, 187] width 83 height 18
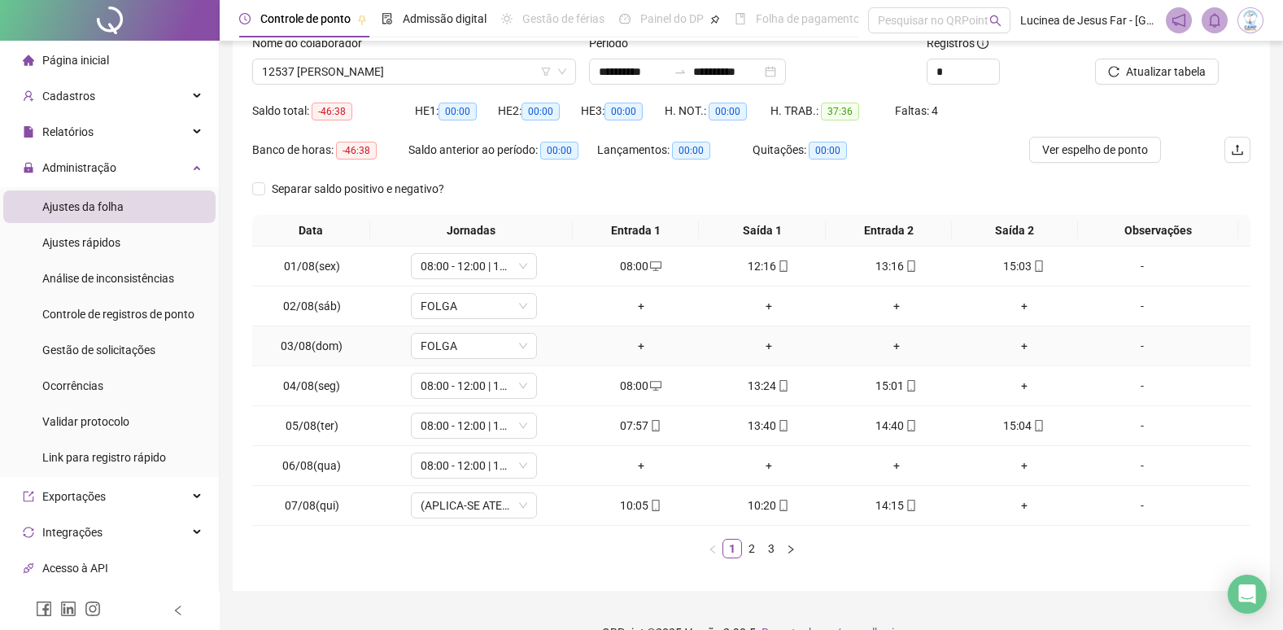
scroll to position [146, 0]
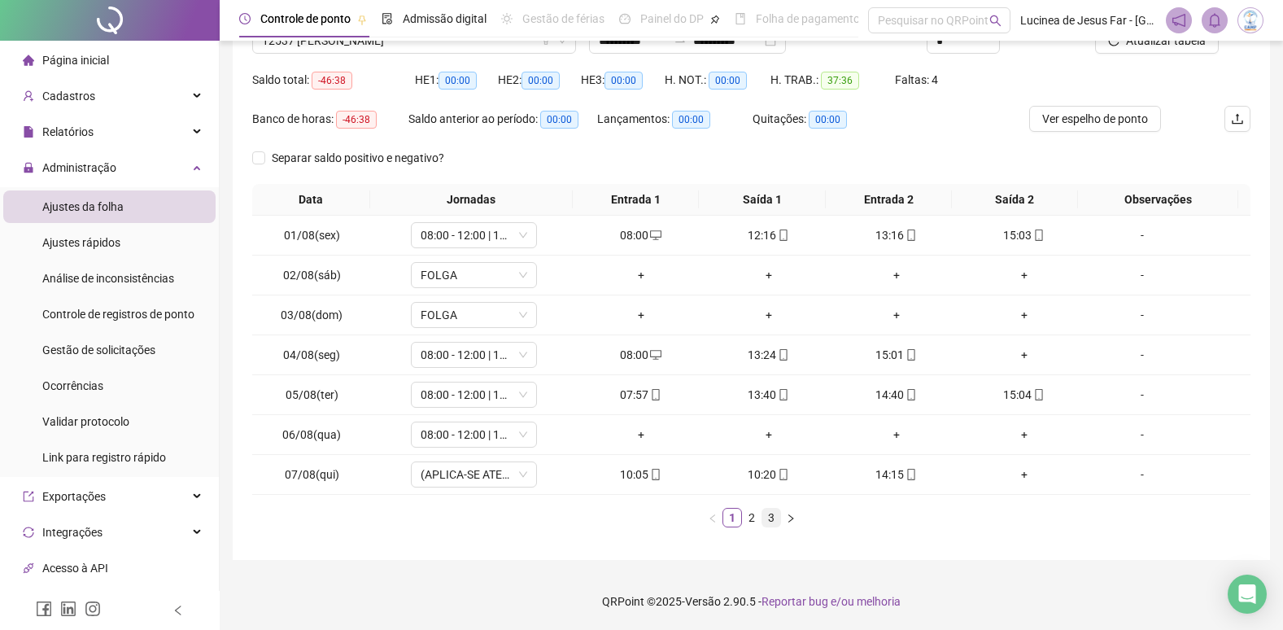
click at [771, 515] on link "3" at bounding box center [771, 517] width 18 height 18
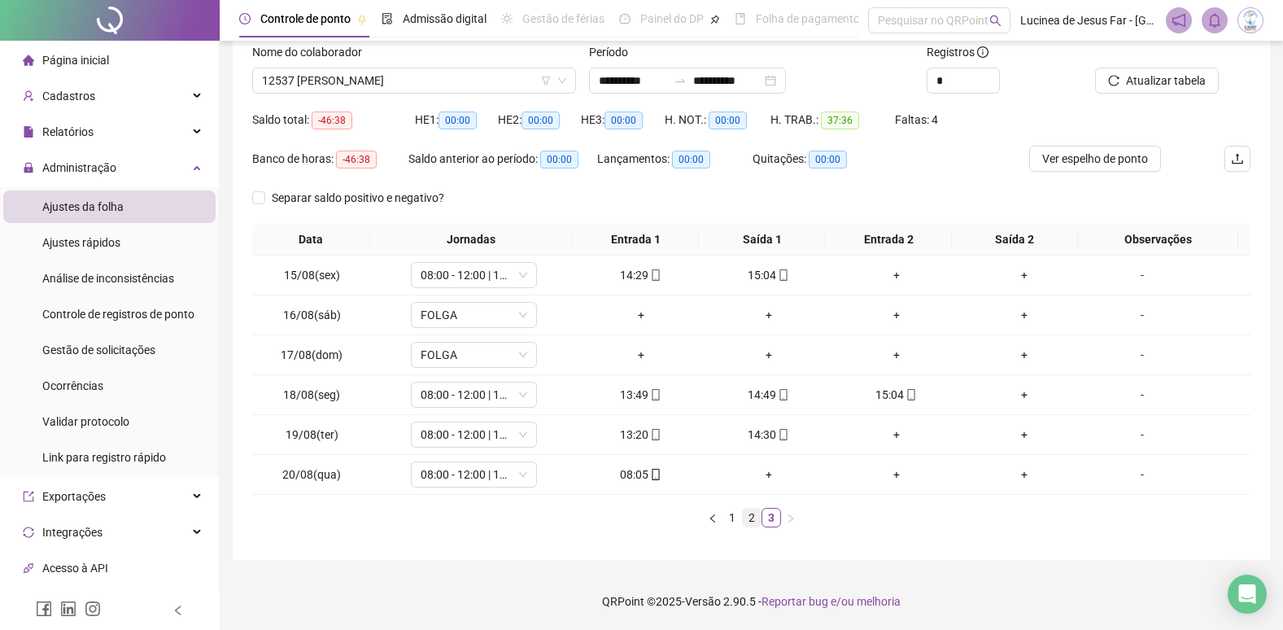
click at [757, 520] on link "2" at bounding box center [752, 517] width 18 height 18
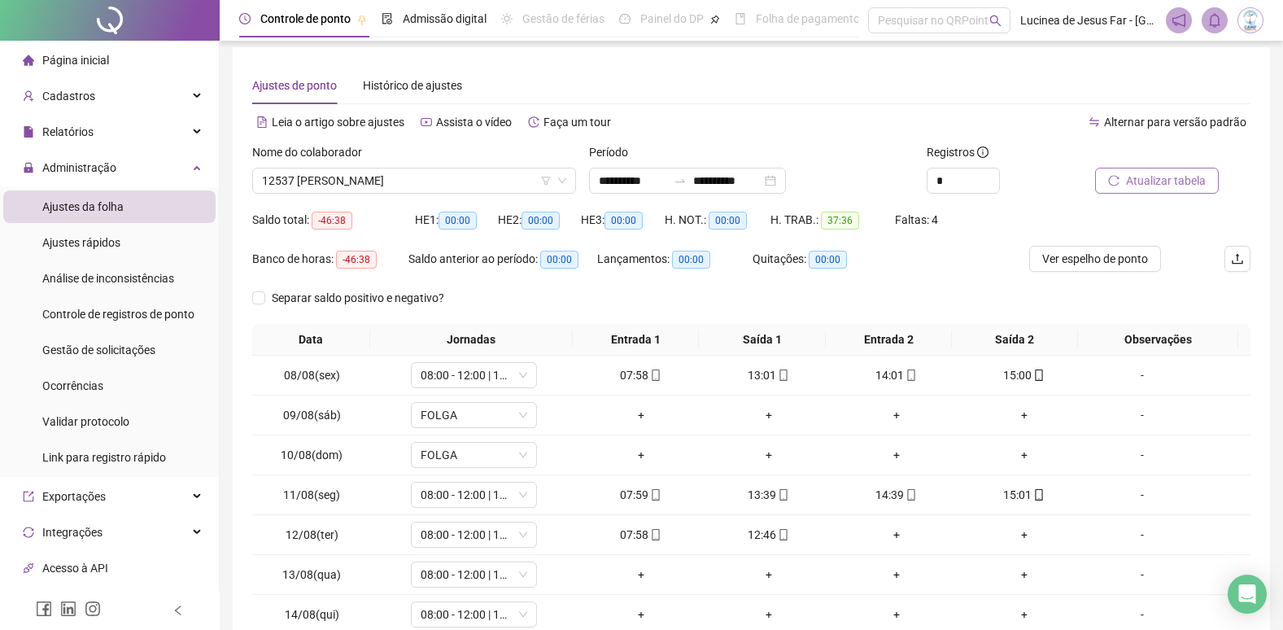
scroll to position [0, 0]
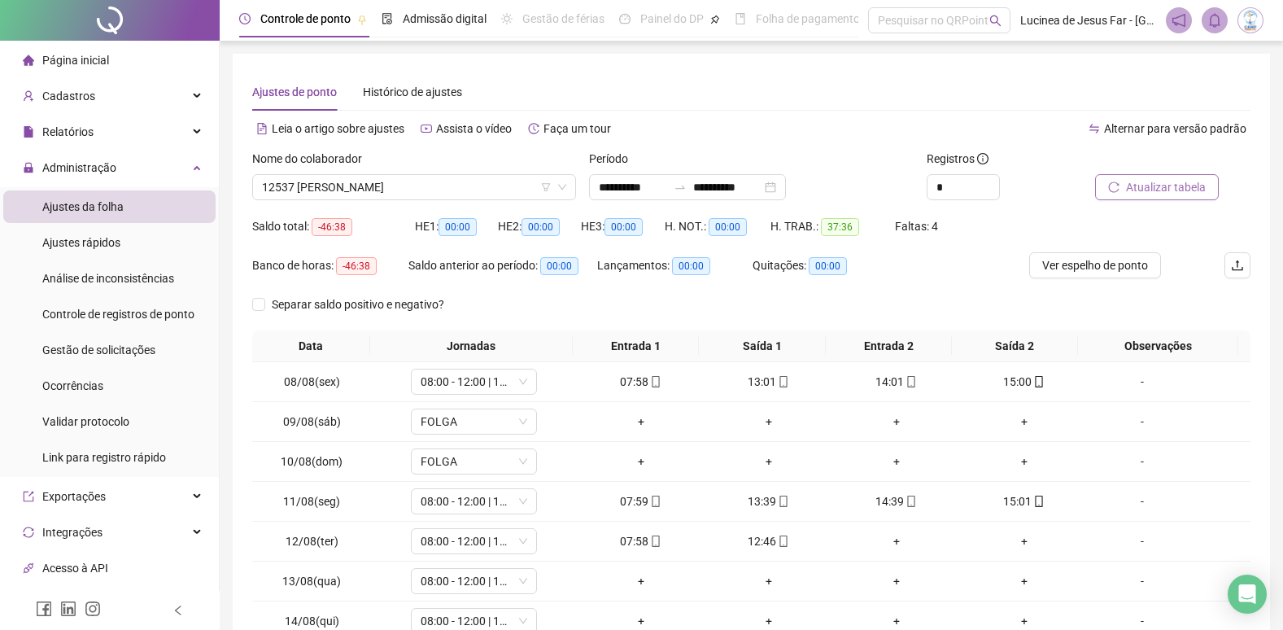
click at [1154, 195] on span "Atualizar tabela" at bounding box center [1166, 187] width 80 height 18
click at [454, 194] on span "12537 [PERSON_NAME]" at bounding box center [414, 187] width 304 height 24
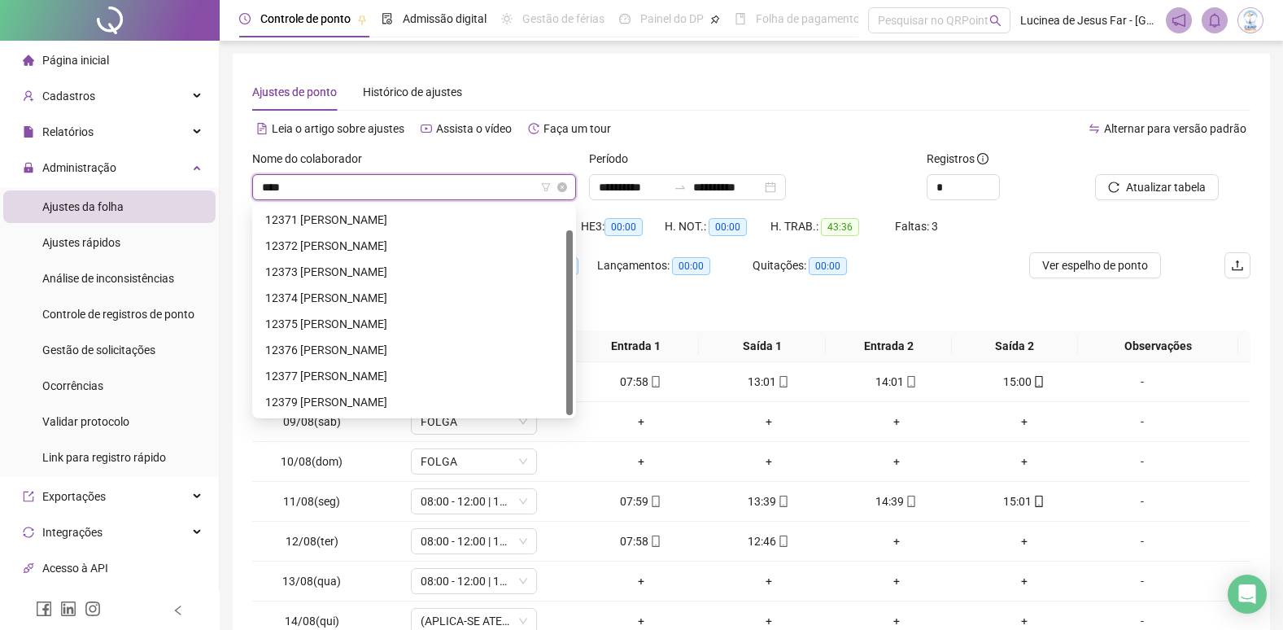
scroll to position [26, 0]
type input "*****"
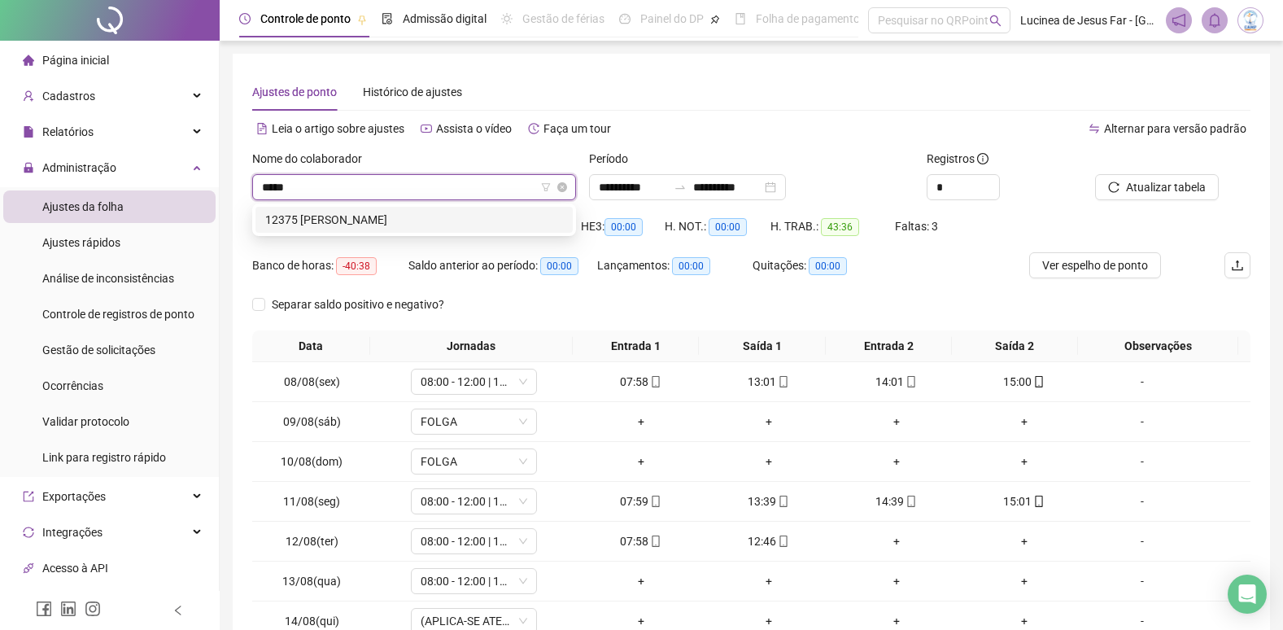
scroll to position [0, 0]
click at [495, 225] on div "12375 [PERSON_NAME]" at bounding box center [414, 220] width 298 height 18
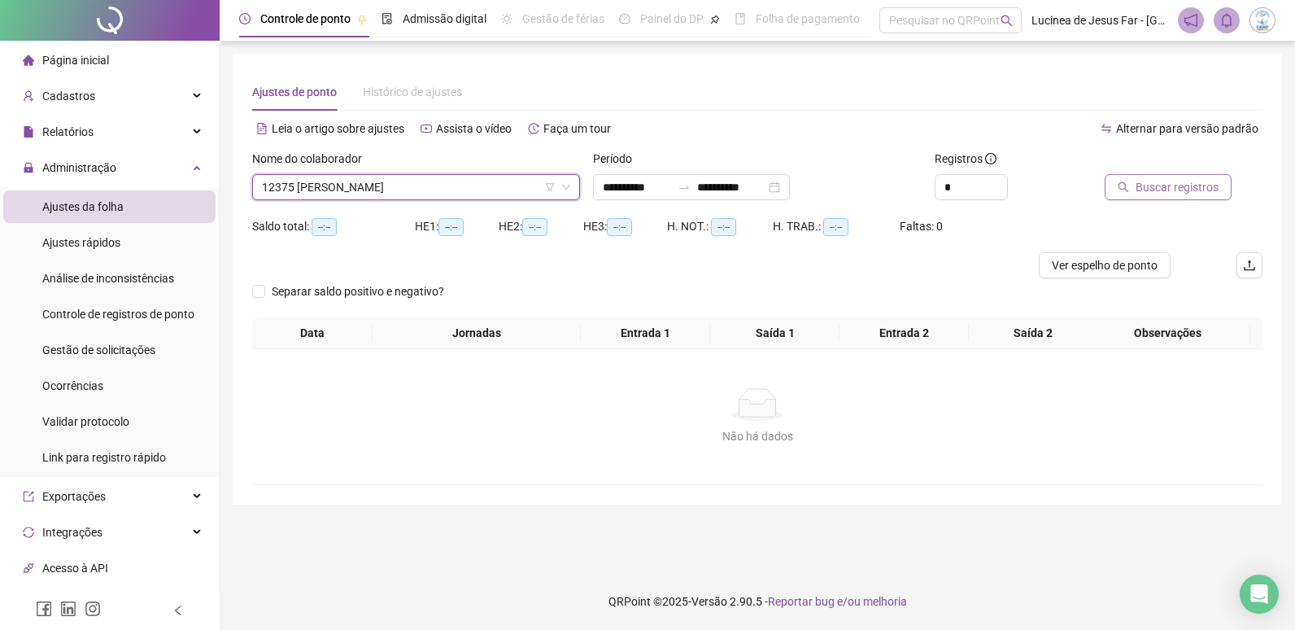
click at [1154, 194] on span "Buscar registros" at bounding box center [1177, 187] width 83 height 18
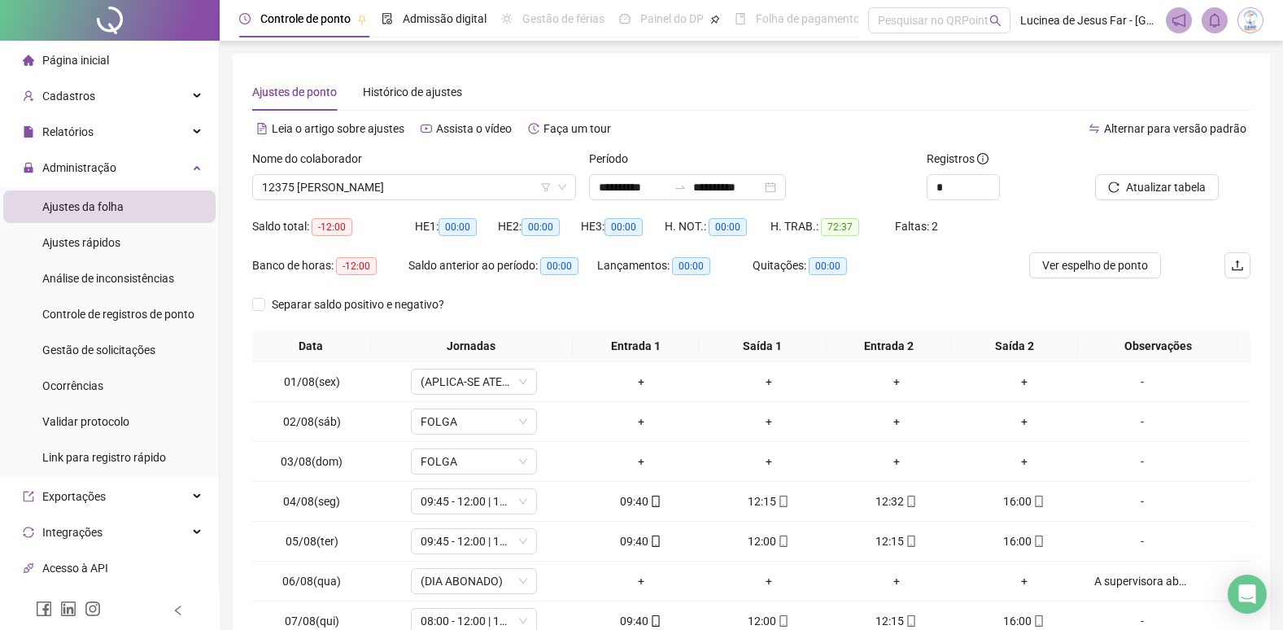
scroll to position [146, 0]
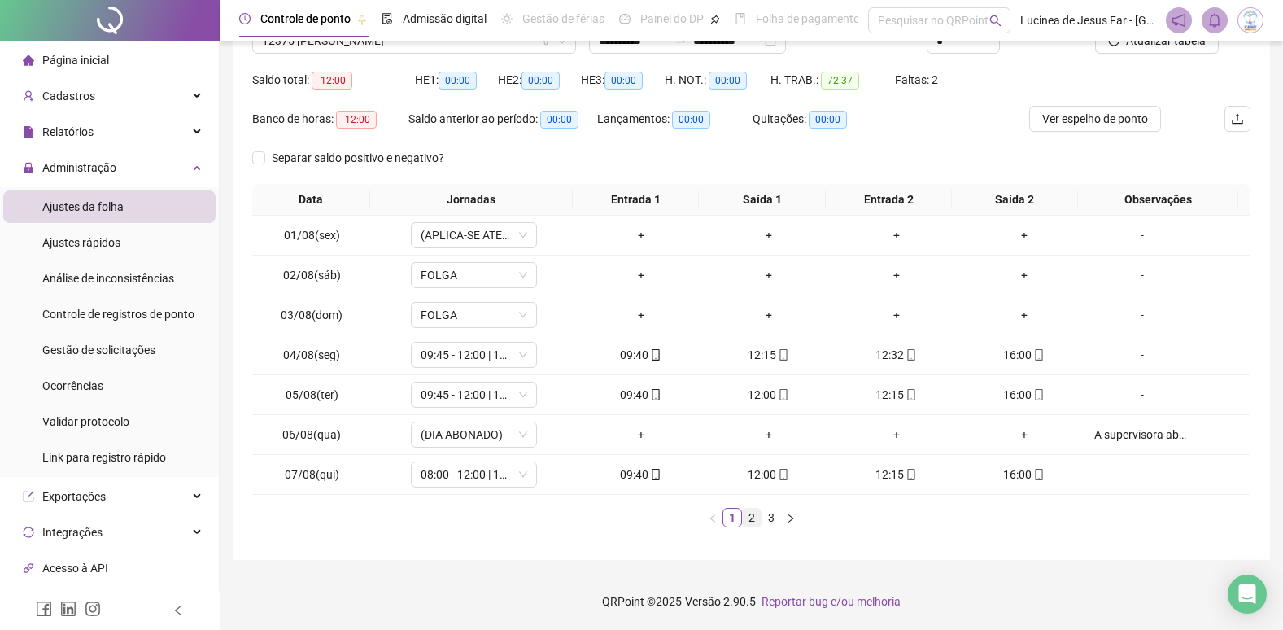
click at [757, 523] on link "2" at bounding box center [752, 517] width 18 height 18
click at [786, 520] on icon "right" at bounding box center [791, 518] width 10 height 10
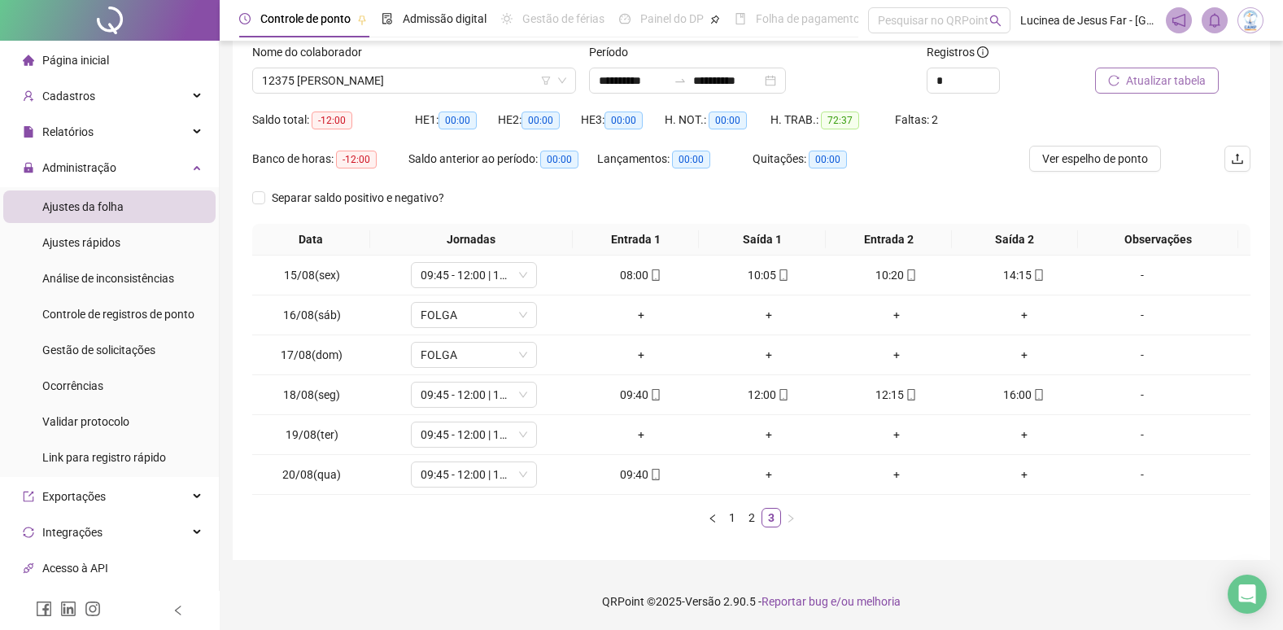
click at [1169, 81] on span "Atualizar tabela" at bounding box center [1166, 81] width 80 height 18
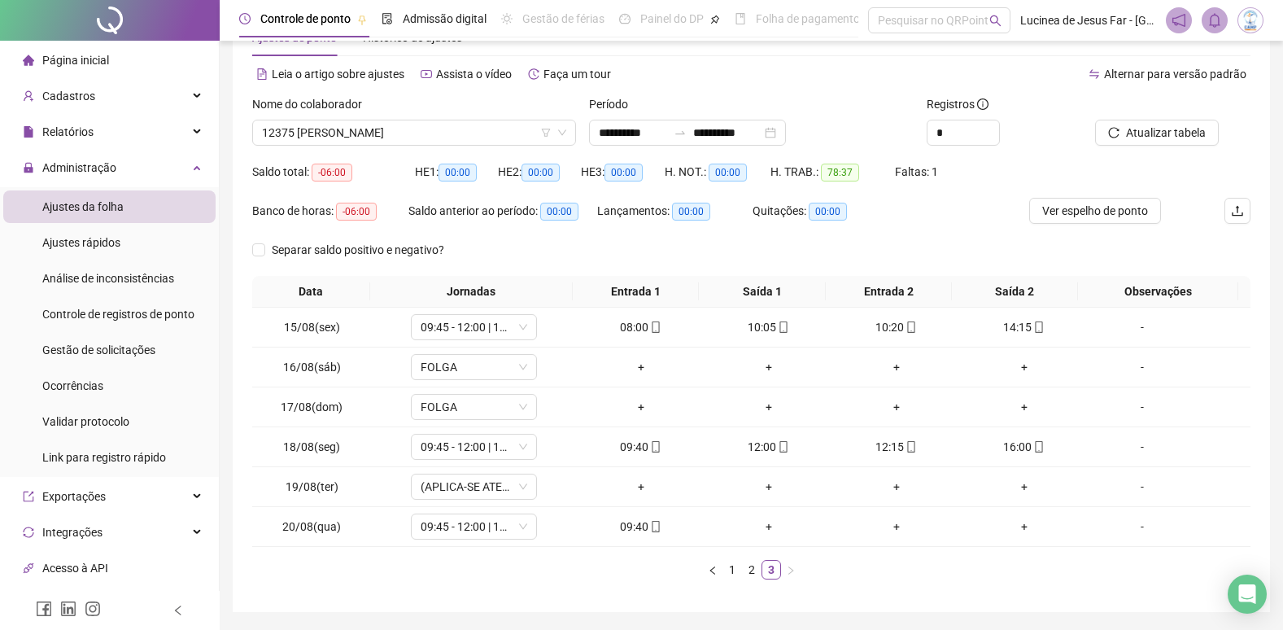
scroll to position [25, 0]
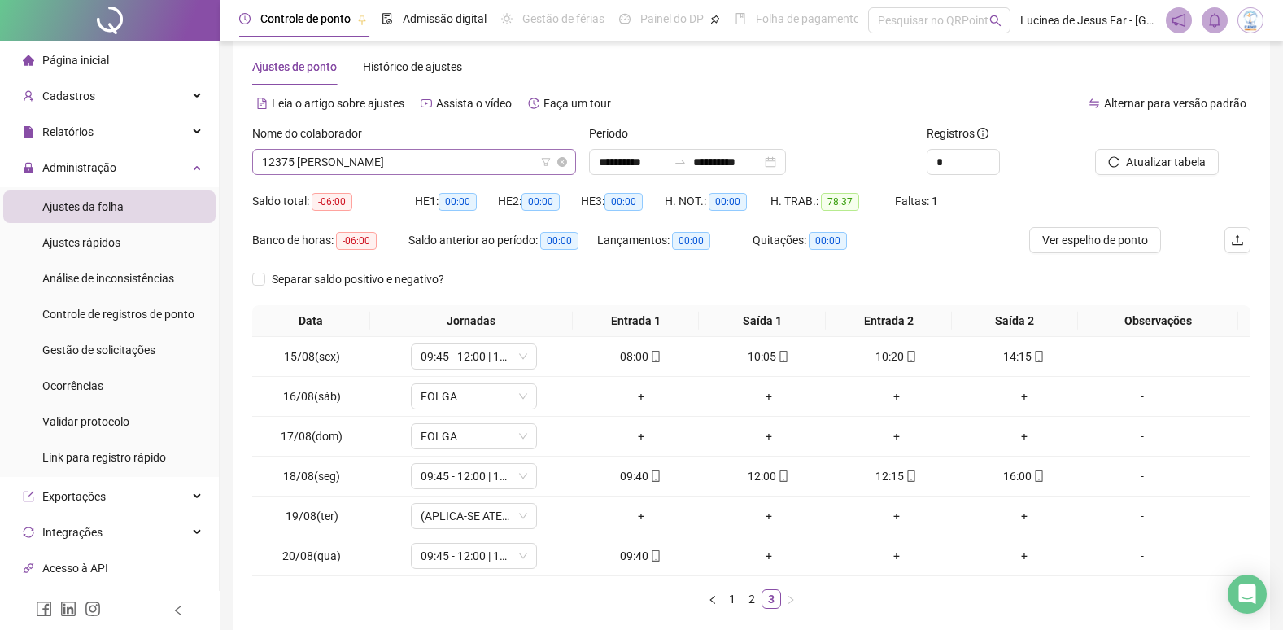
click at [413, 156] on span "12375 [PERSON_NAME]" at bounding box center [414, 162] width 304 height 24
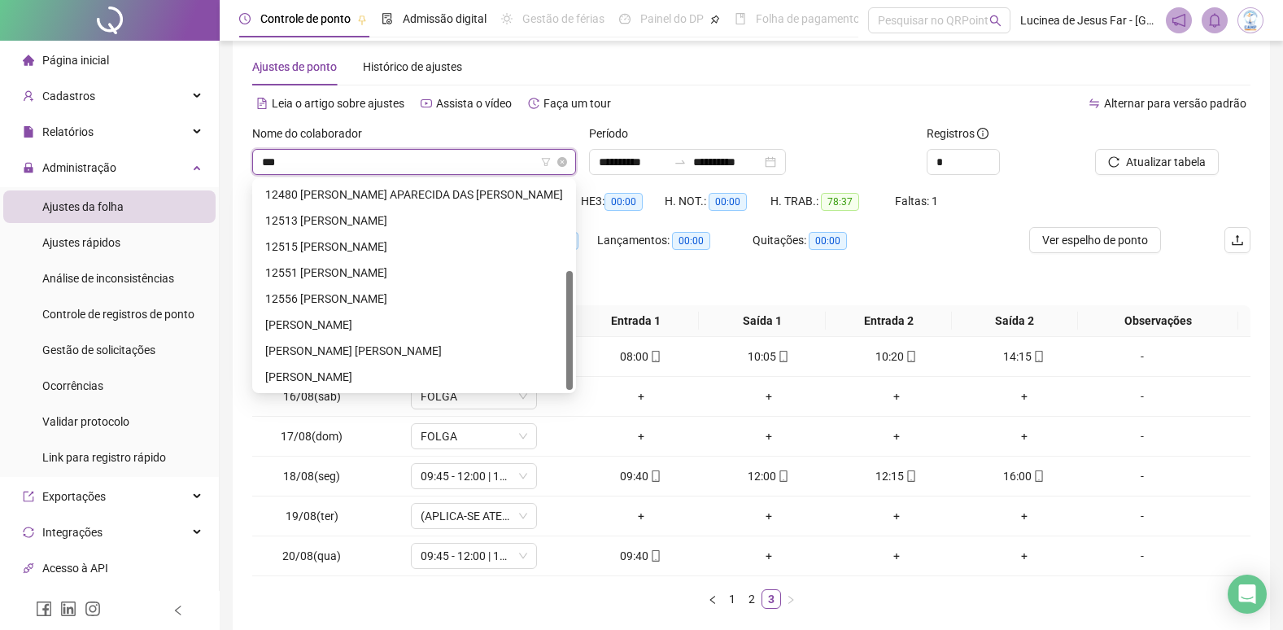
scroll to position [0, 0]
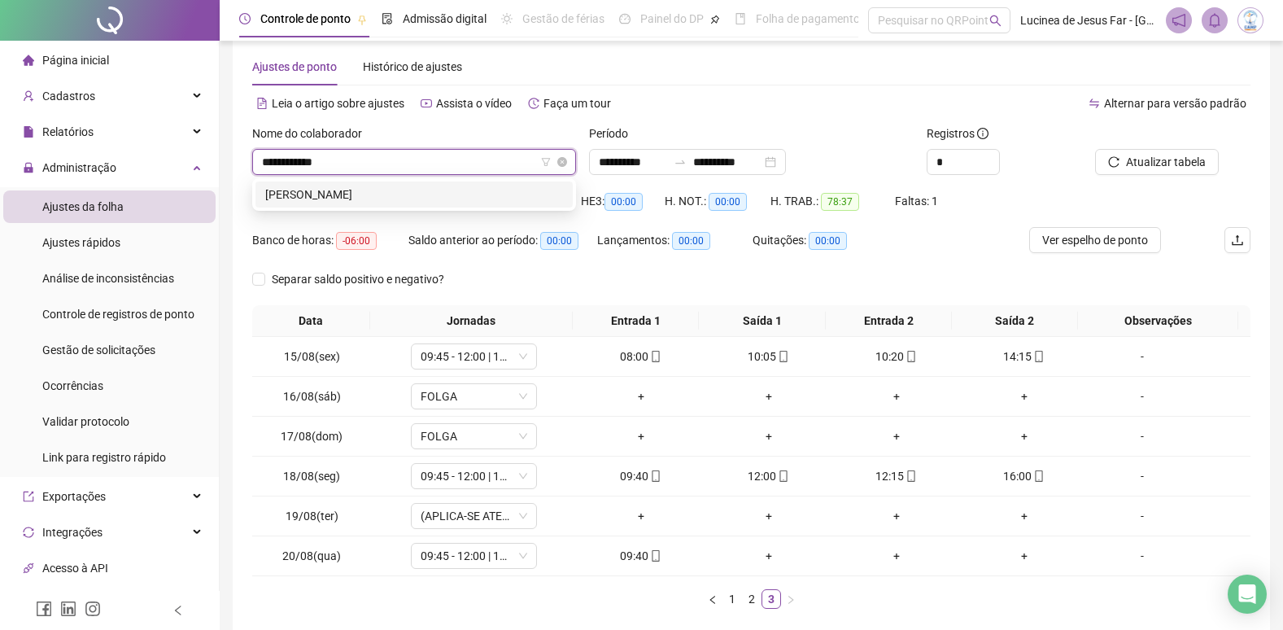
type input "**********"
click at [422, 199] on div "[PERSON_NAME]" at bounding box center [414, 194] width 298 height 18
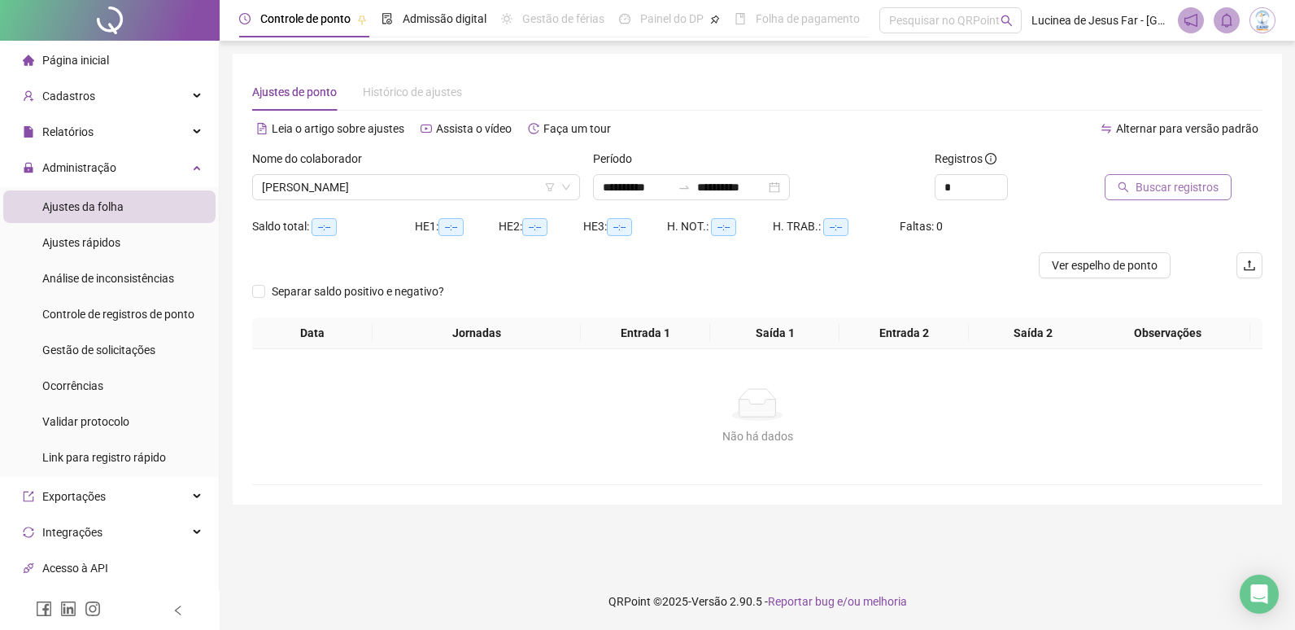
click at [1157, 184] on span "Buscar registros" at bounding box center [1177, 187] width 83 height 18
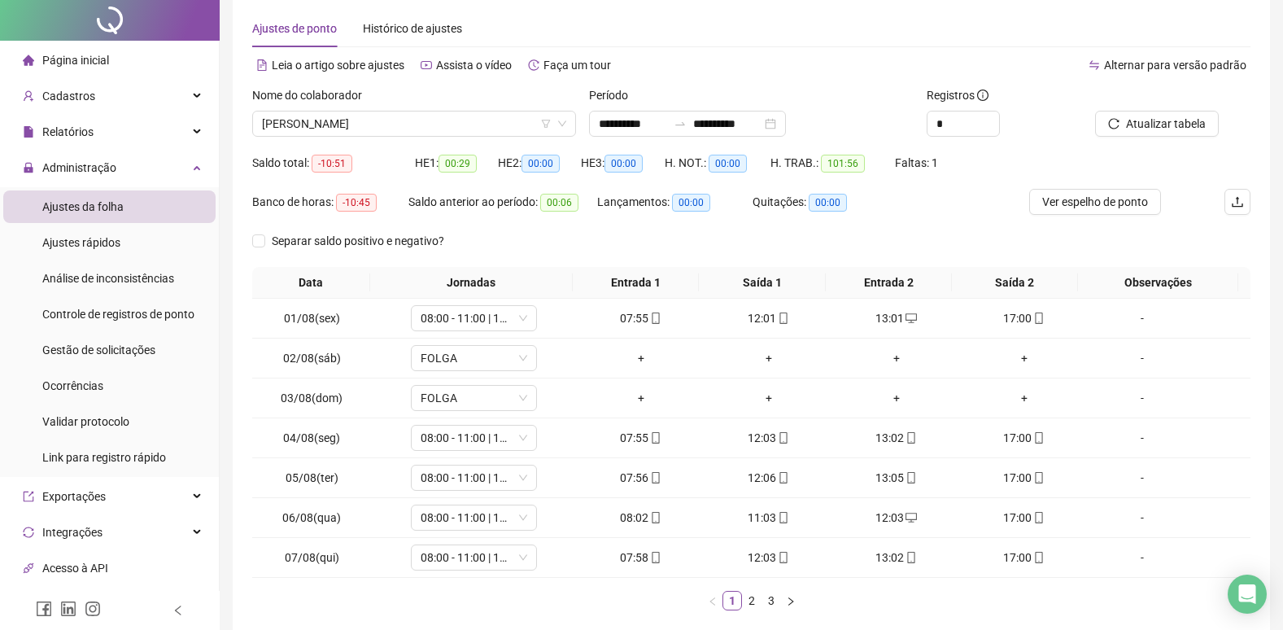
scroll to position [146, 0]
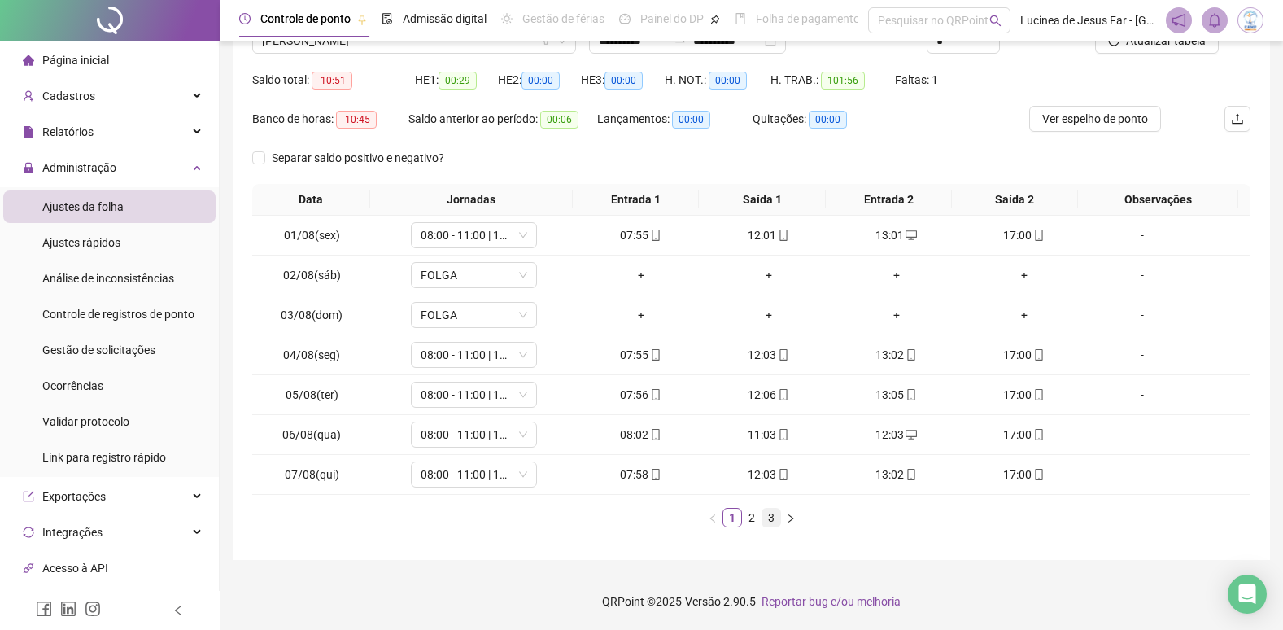
click at [768, 517] on link "3" at bounding box center [771, 517] width 18 height 18
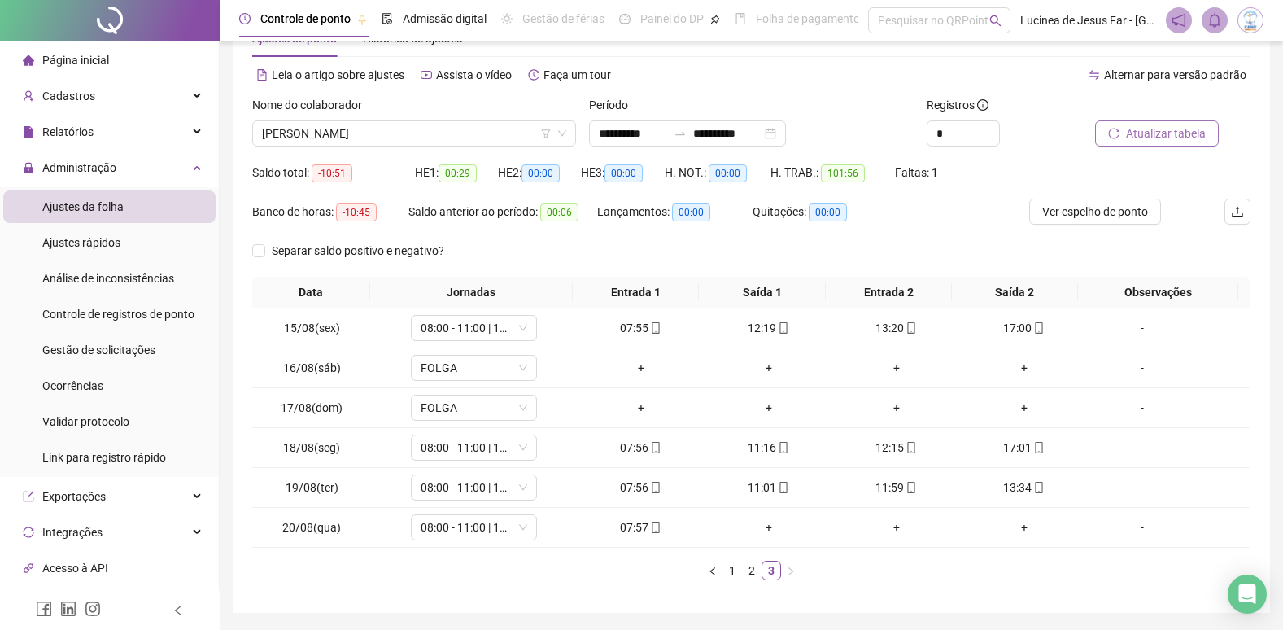
scroll to position [25, 0]
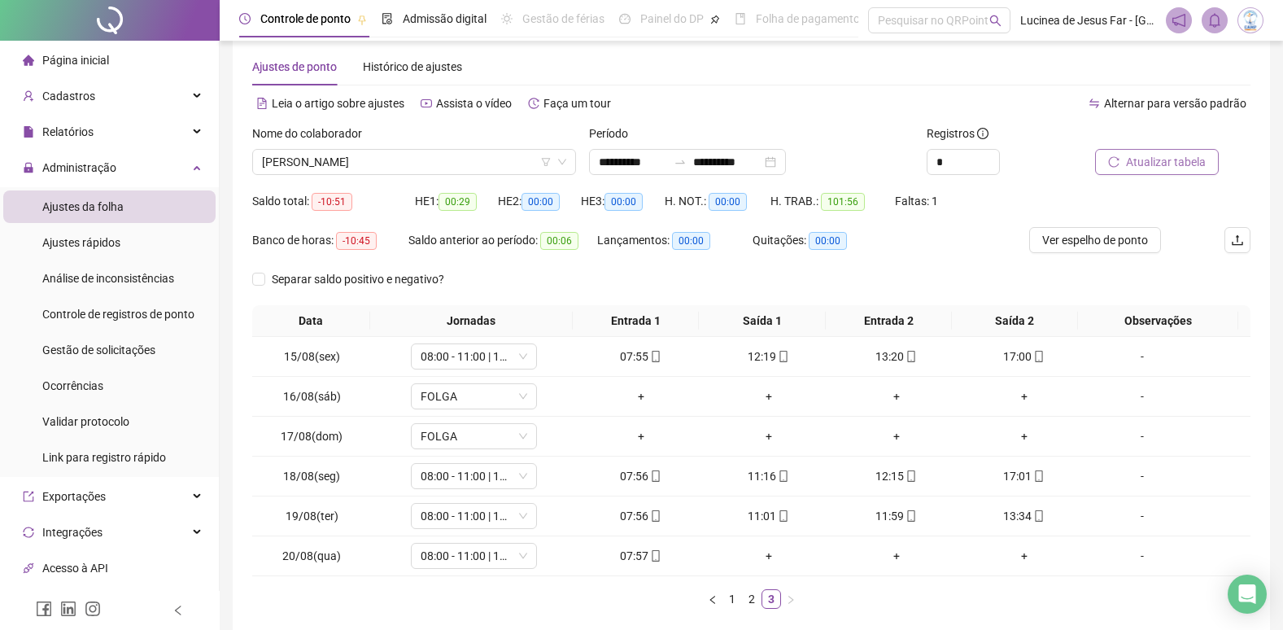
click at [1170, 154] on span "Atualizar tabela" at bounding box center [1166, 162] width 80 height 18
click at [1118, 246] on span "Ver espelho de ponto" at bounding box center [1095, 240] width 106 height 18
click at [454, 159] on span "[PERSON_NAME]" at bounding box center [414, 162] width 304 height 24
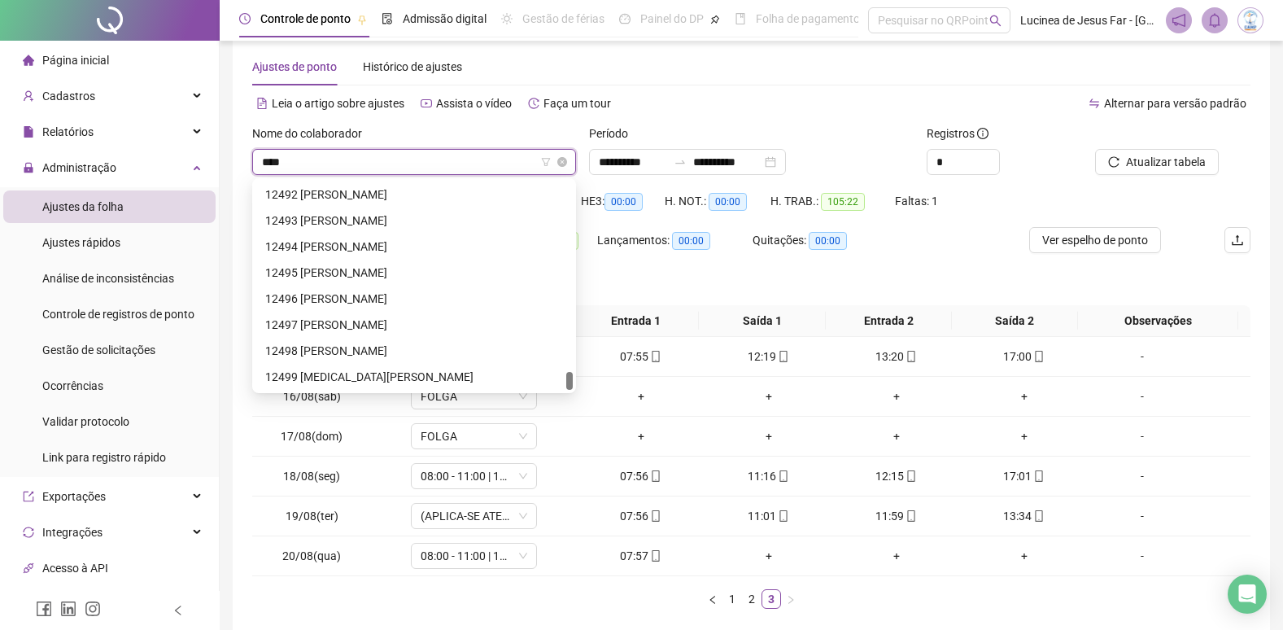
scroll to position [26, 0]
type input "*****"
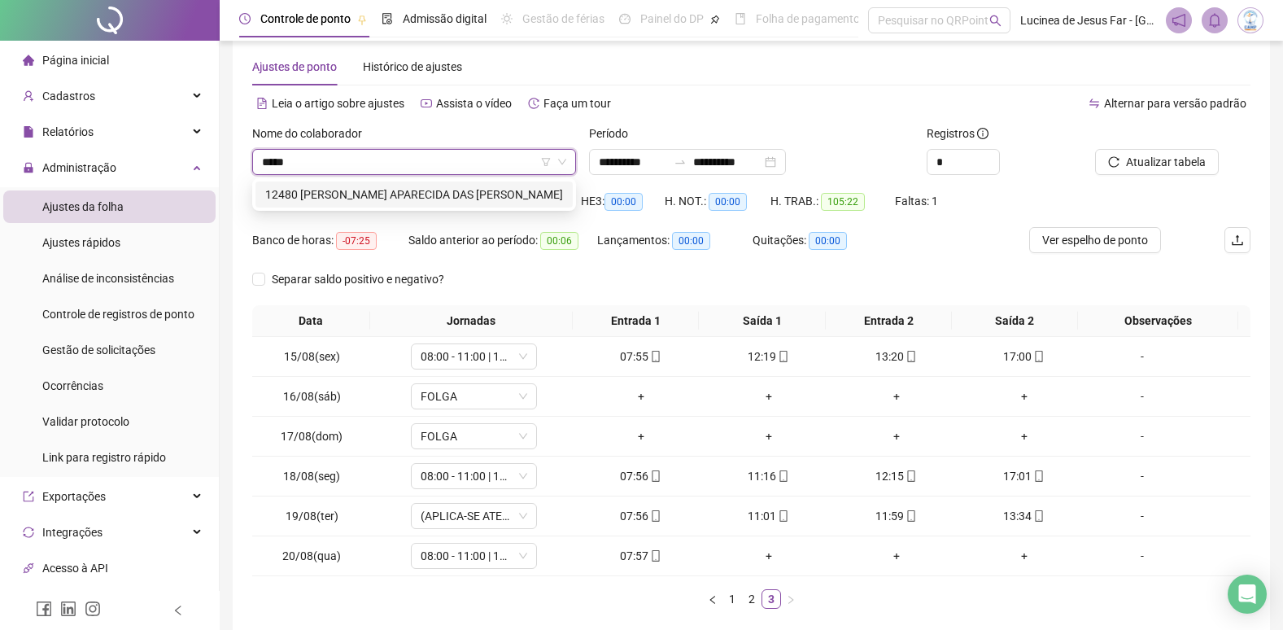
click at [505, 192] on div "12480 [PERSON_NAME] APARECIDA DAS [PERSON_NAME]" at bounding box center [414, 194] width 298 height 18
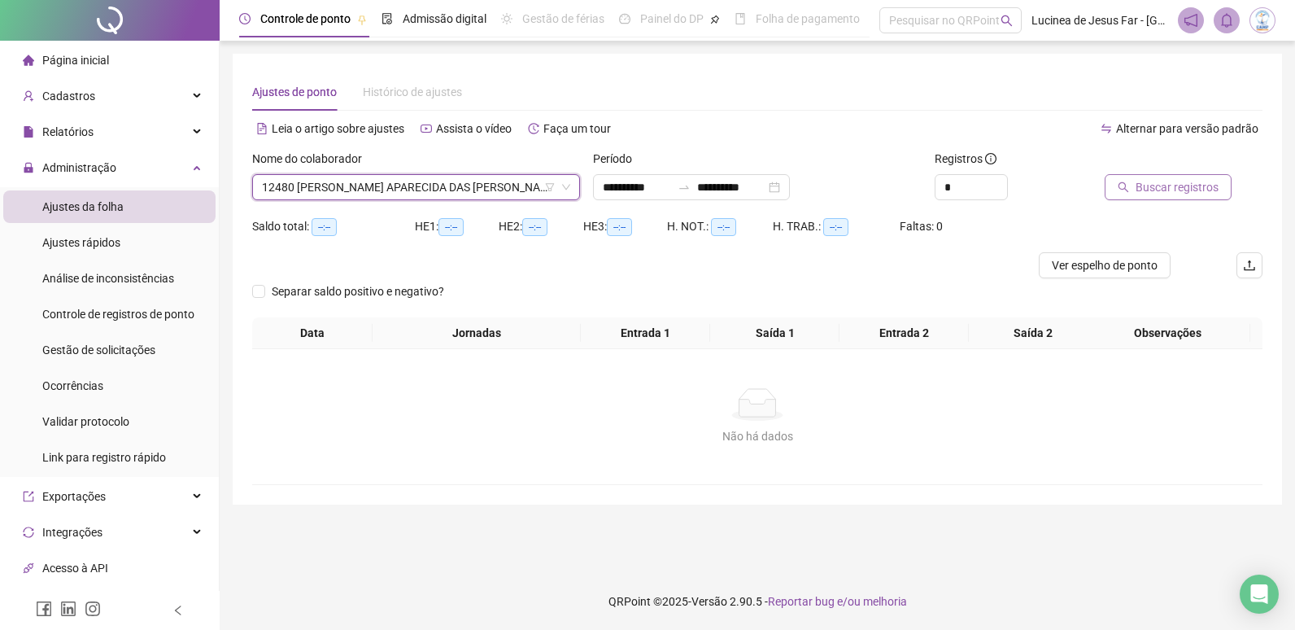
click at [1208, 194] on span "Buscar registros" at bounding box center [1177, 187] width 83 height 18
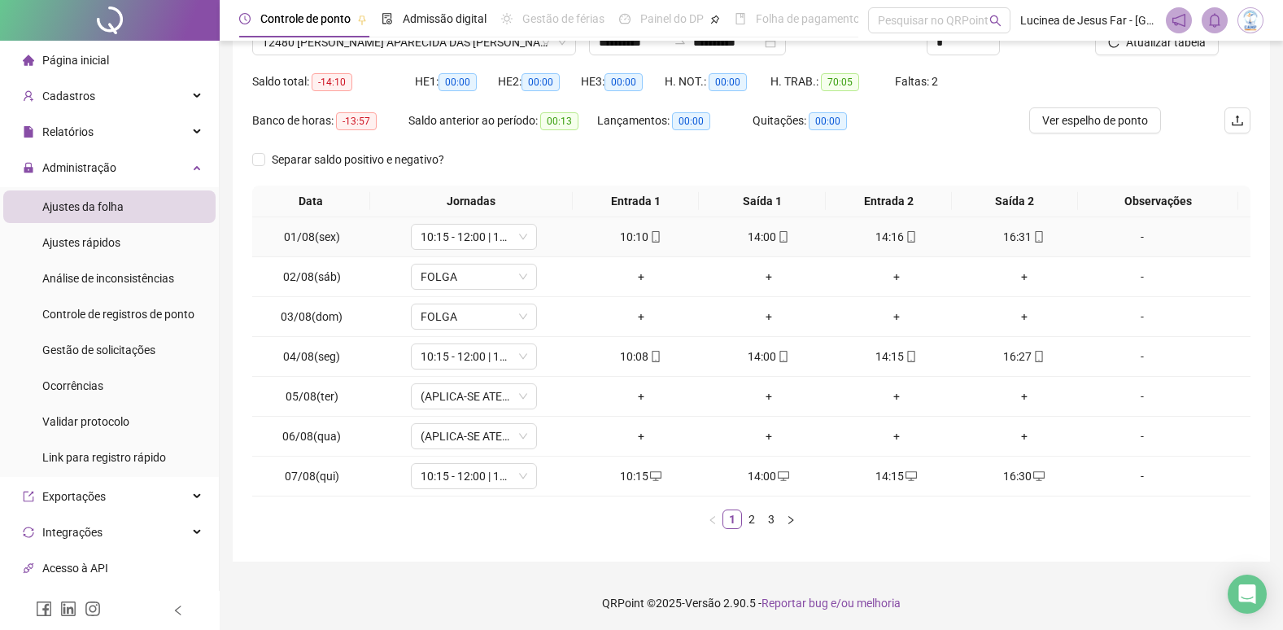
scroll to position [146, 0]
click at [767, 514] on link "3" at bounding box center [771, 517] width 18 height 18
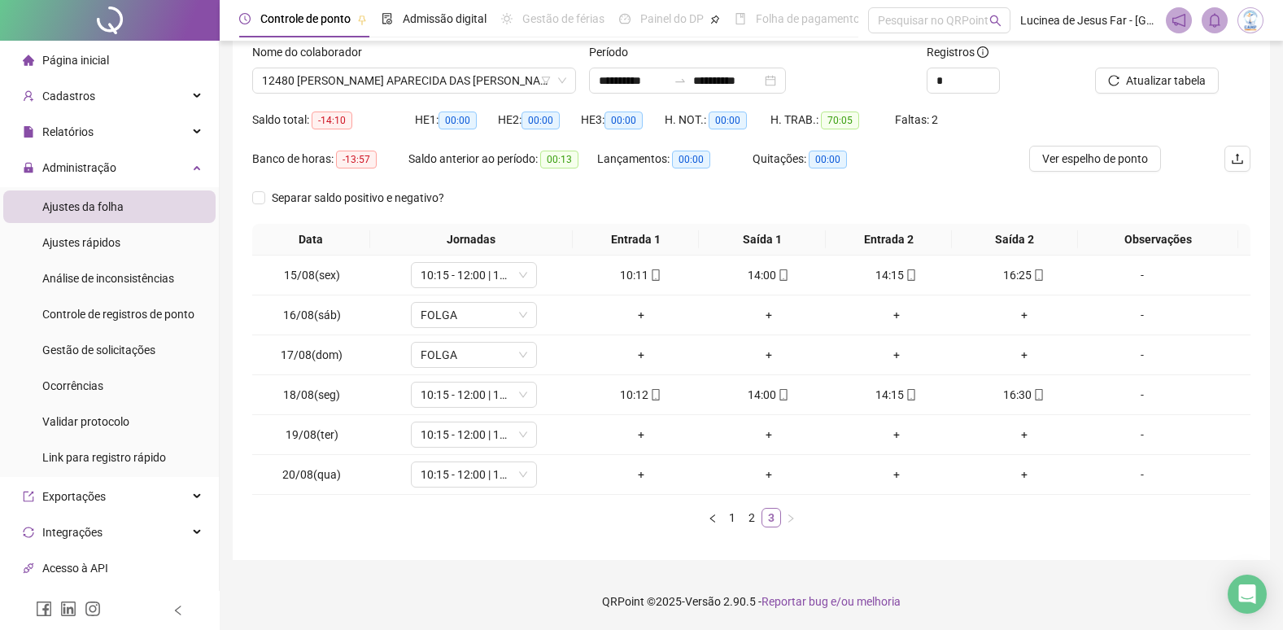
scroll to position [107, 0]
click at [1157, 87] on span "Atualizar tabela" at bounding box center [1166, 81] width 80 height 18
click at [736, 517] on link "1" at bounding box center [732, 517] width 18 height 18
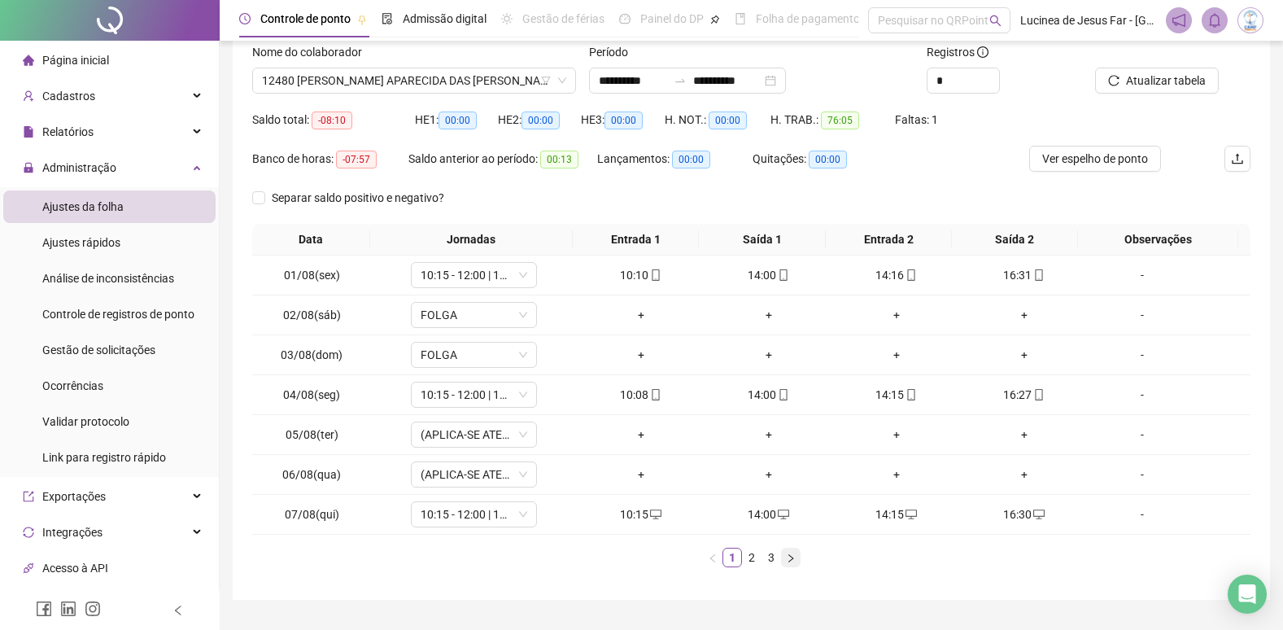
click at [798, 559] on button "button" at bounding box center [791, 557] width 20 height 20
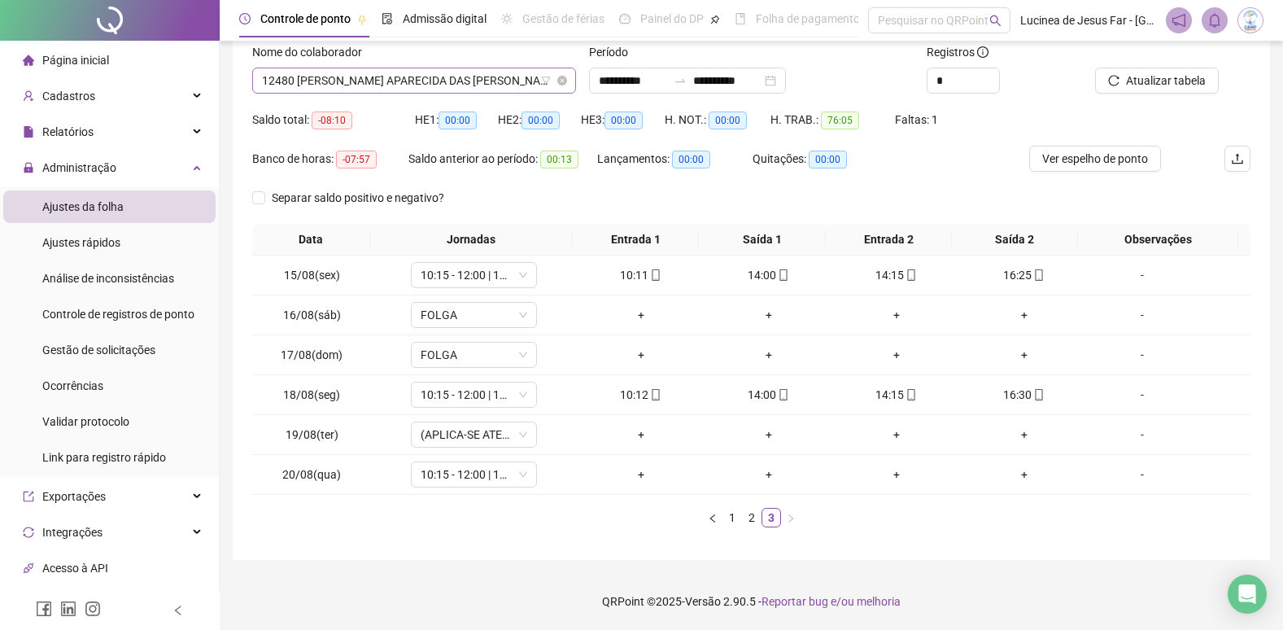
click at [413, 74] on span "12480 [PERSON_NAME] APARECIDA DAS [PERSON_NAME]" at bounding box center [414, 80] width 304 height 24
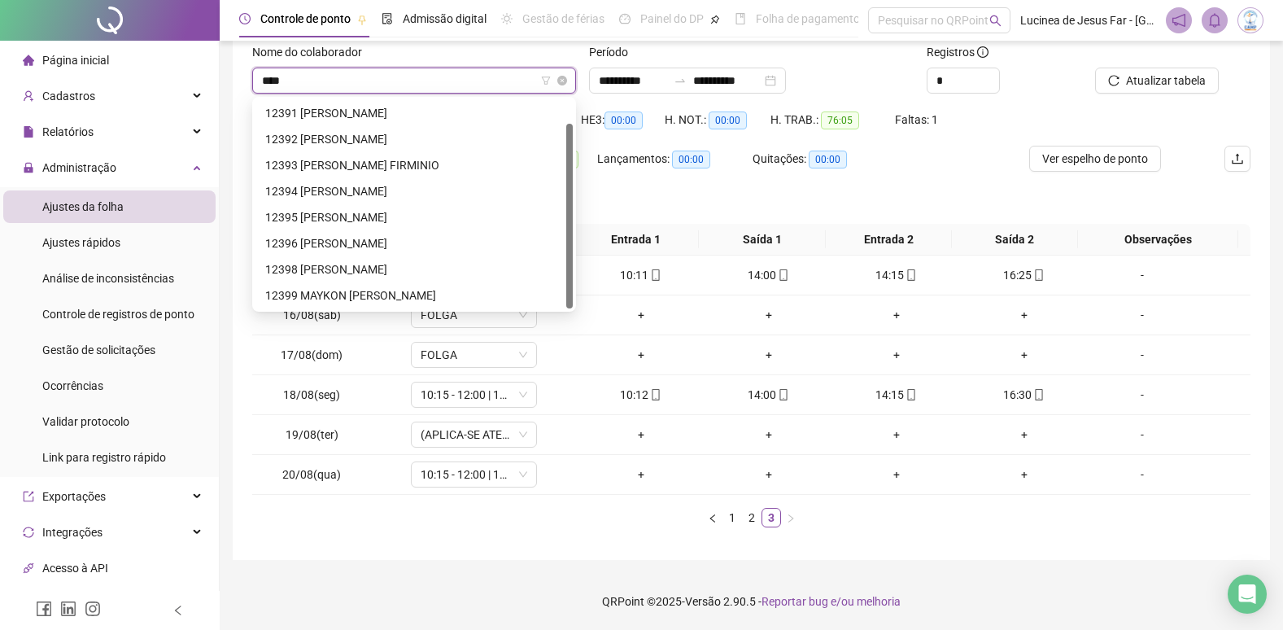
scroll to position [26, 0]
type input "*****"
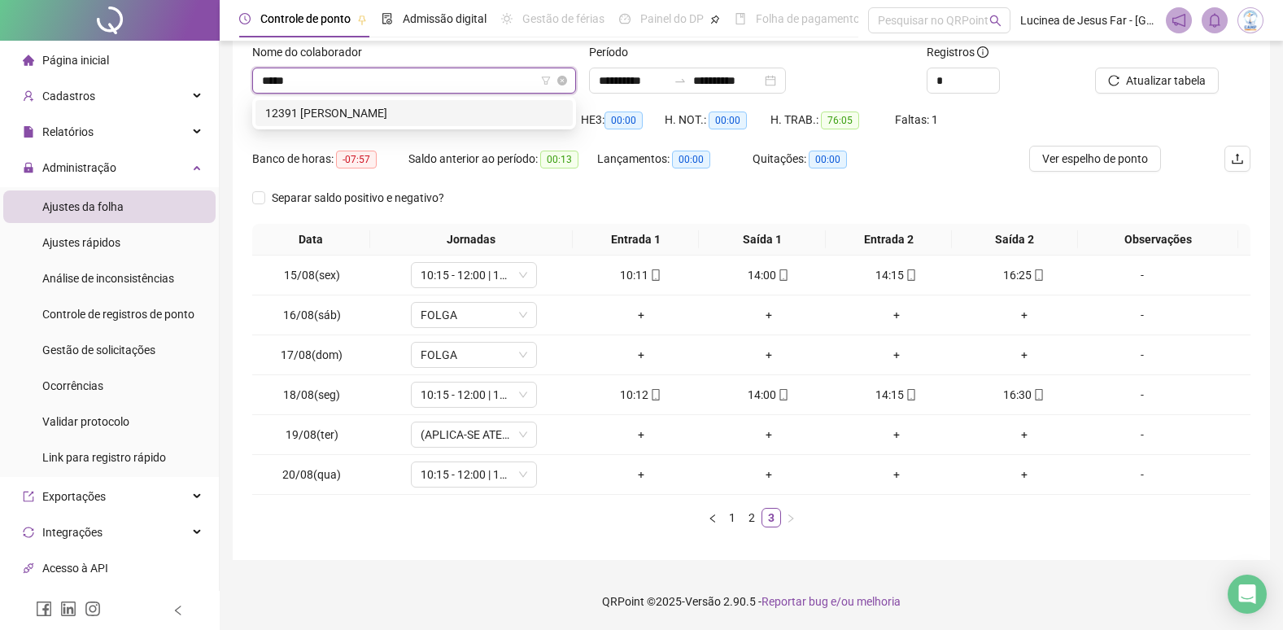
scroll to position [0, 0]
click at [470, 116] on div "12391 [PERSON_NAME]" at bounding box center [414, 113] width 298 height 18
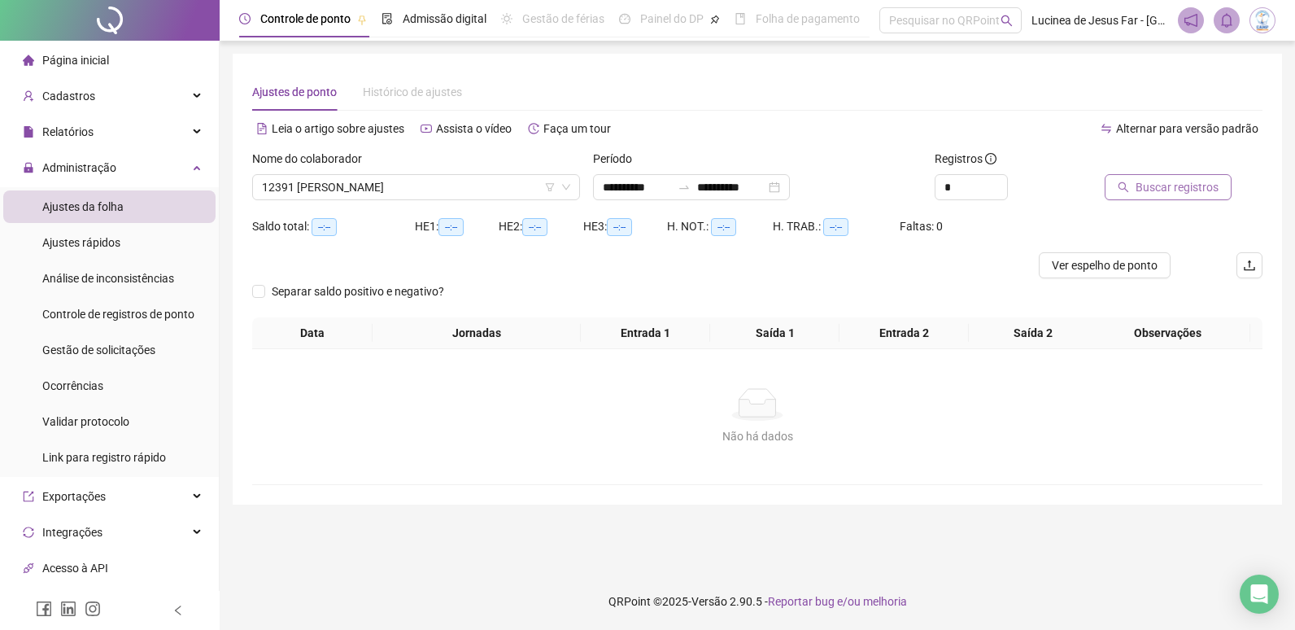
click at [1144, 185] on span "Buscar registros" at bounding box center [1177, 187] width 83 height 18
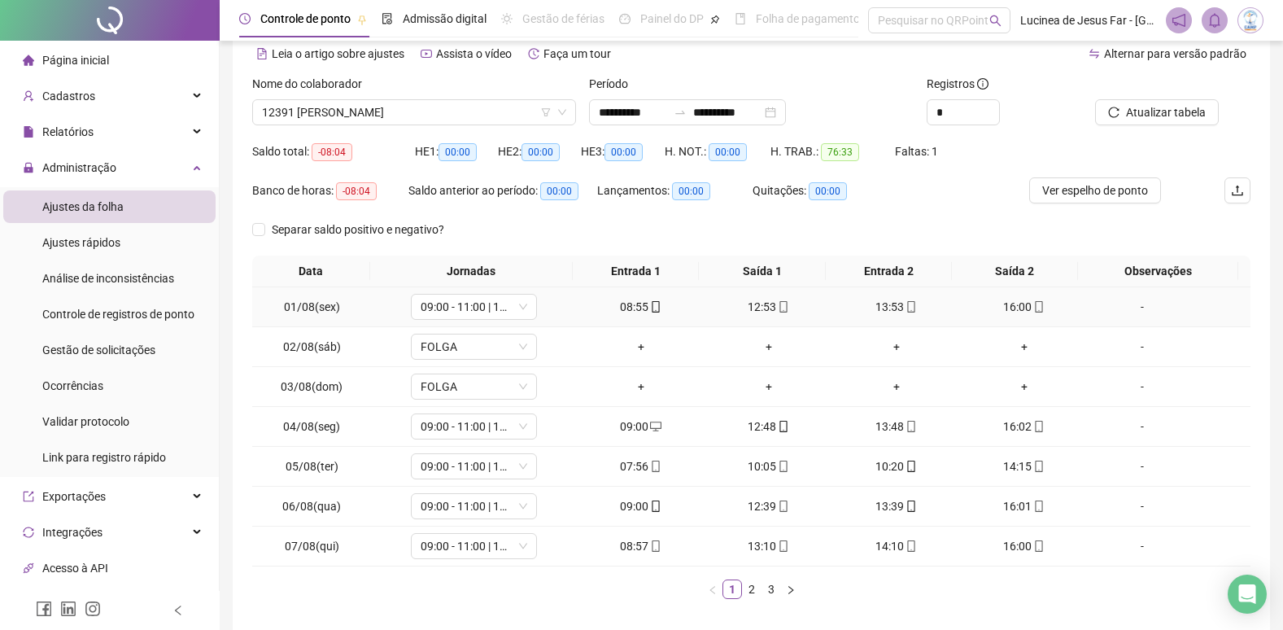
scroll to position [146, 0]
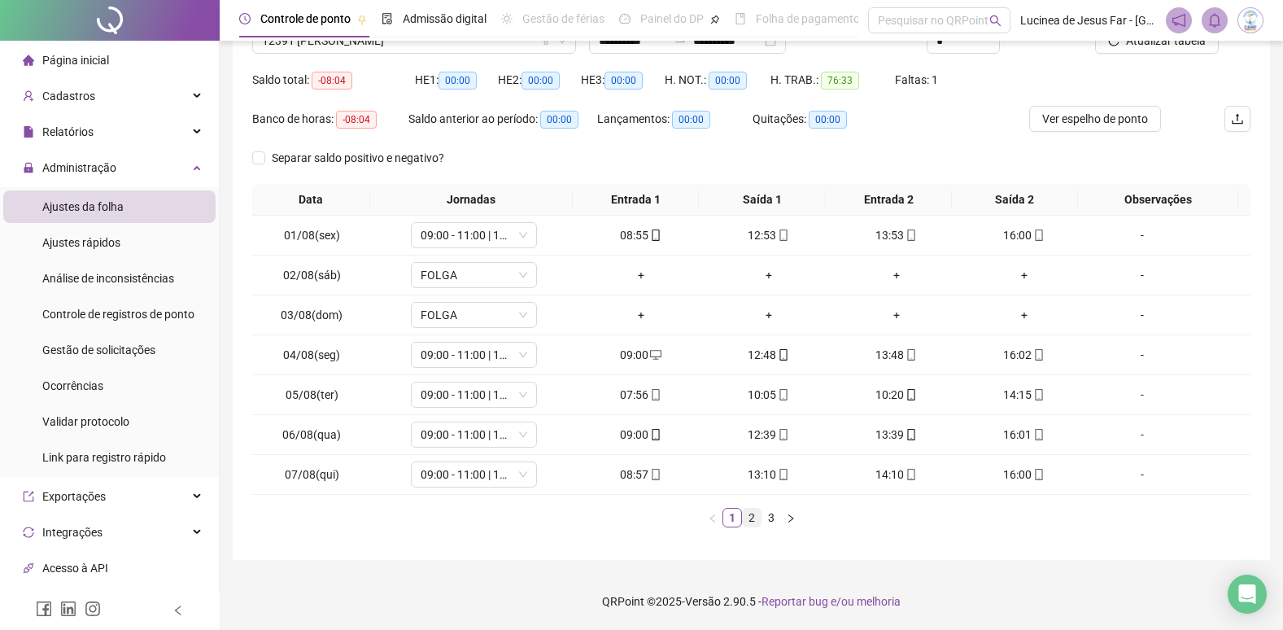
click at [754, 520] on link "2" at bounding box center [752, 517] width 18 height 18
click at [772, 520] on link "3" at bounding box center [771, 517] width 18 height 18
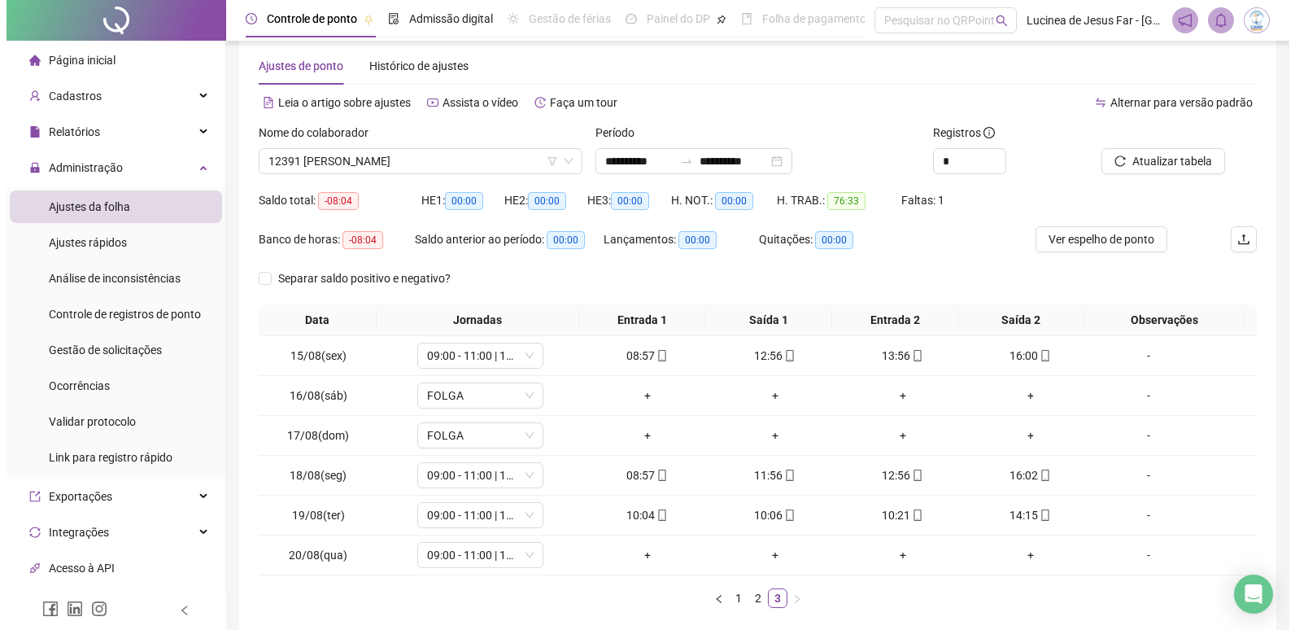
scroll to position [25, 0]
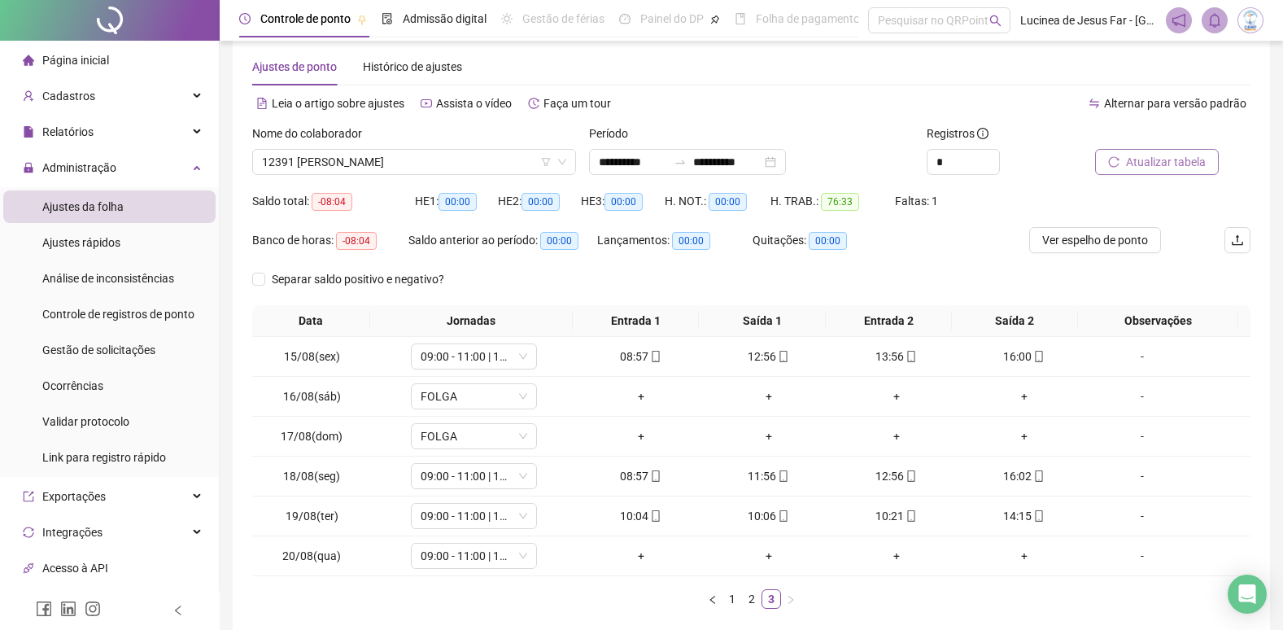
click at [1155, 163] on span "Atualizar tabela" at bounding box center [1166, 162] width 80 height 18
click at [1110, 238] on span "Ver espelho de ponto" at bounding box center [1095, 240] width 106 height 18
click at [1130, 516] on div "-" at bounding box center [1142, 516] width 96 height 18
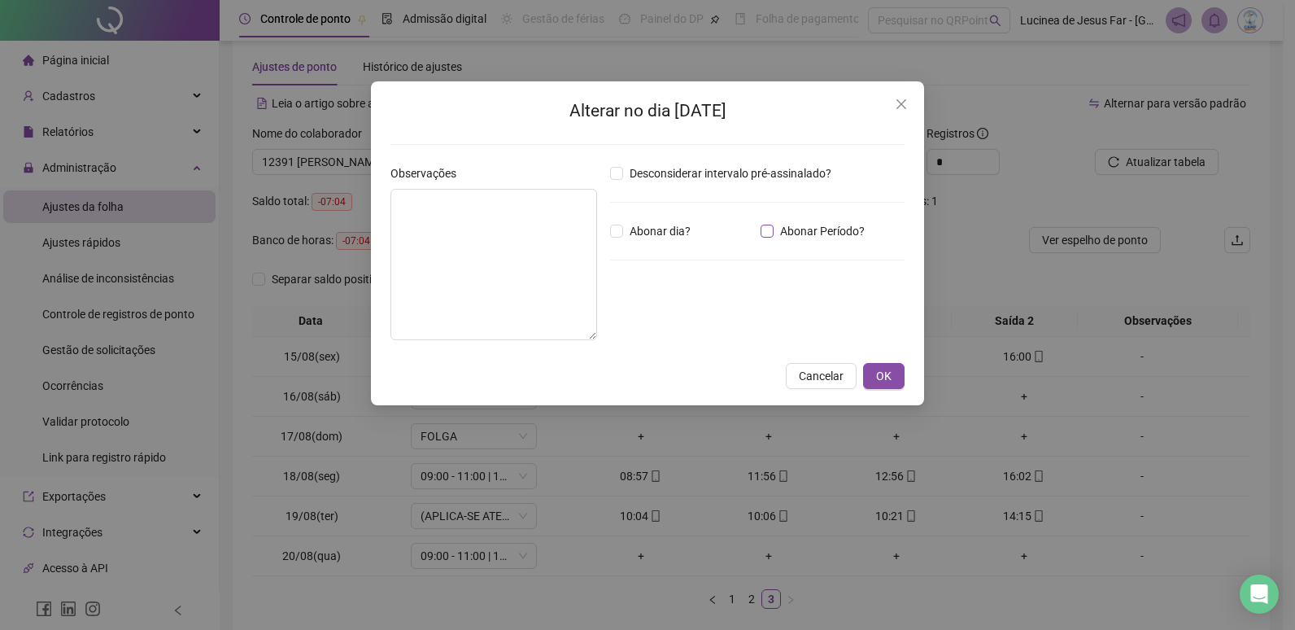
click at [818, 230] on span "Abonar Período?" at bounding box center [823, 231] width 98 height 18
drag, startPoint x: 619, startPoint y: 322, endPoint x: 443, endPoint y: 313, distance: 175.9
click at [443, 313] on div "Observações Desconsiderar intervalo pré-assinalado? Abonar dia? Abonar Período?…" at bounding box center [647, 258] width 527 height 189
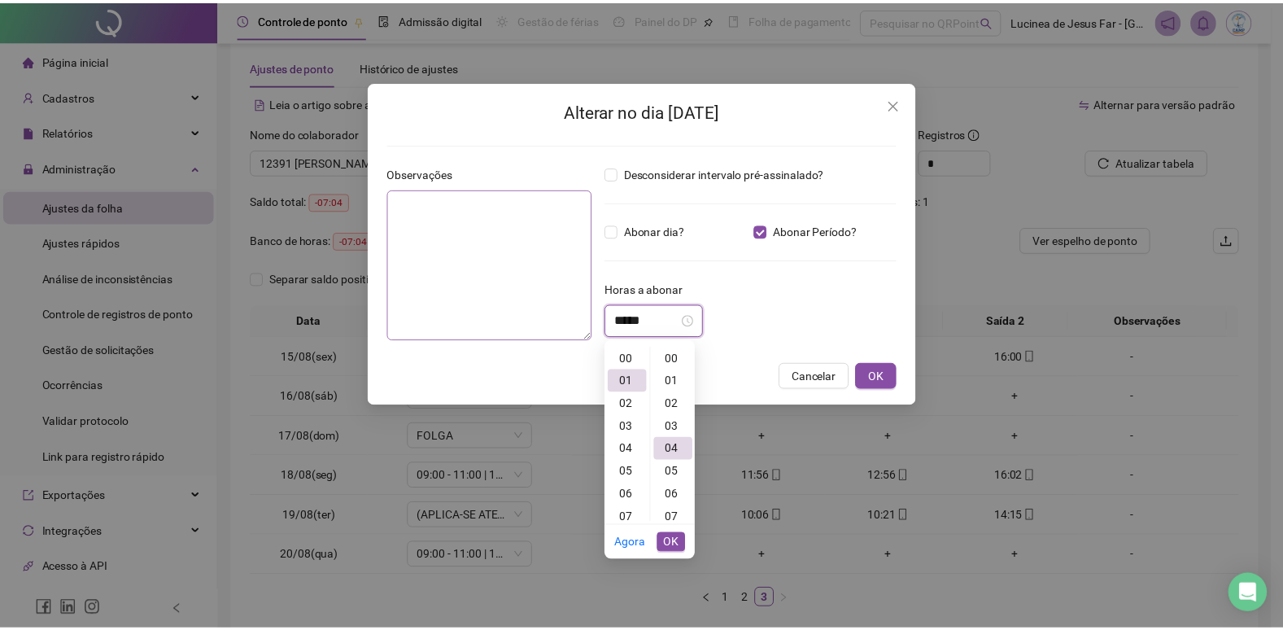
scroll to position [91, 0]
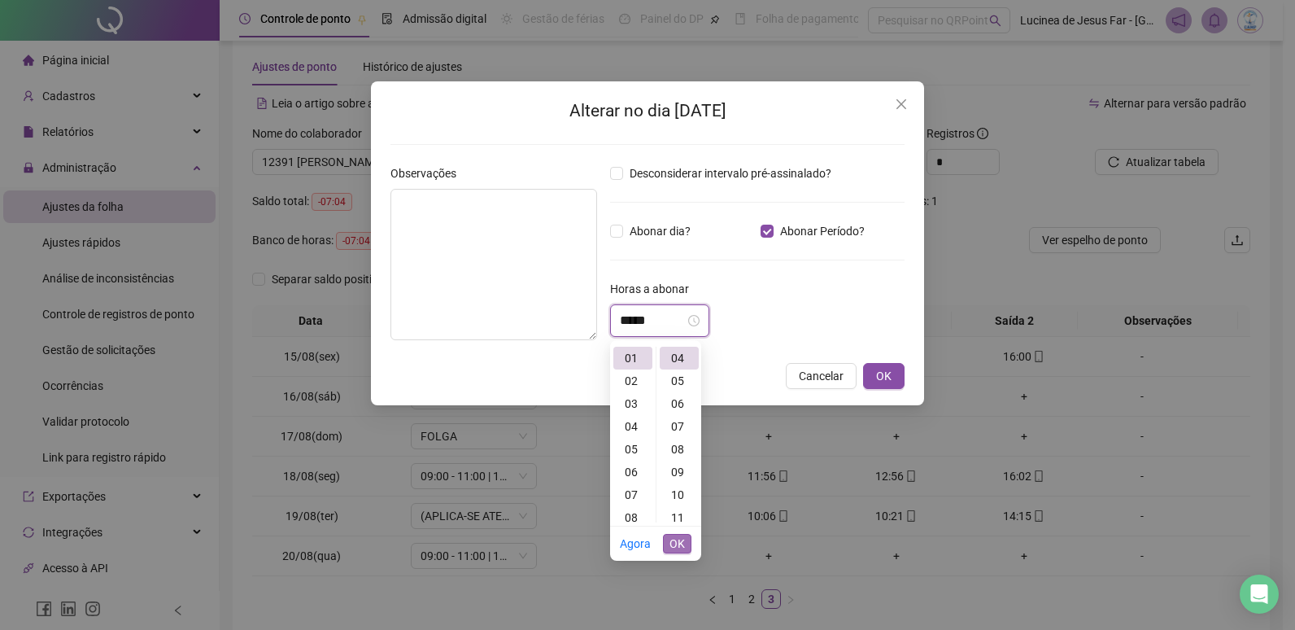
type input "*****"
drag, startPoint x: 677, startPoint y: 543, endPoint x: 731, endPoint y: 499, distance: 70.0
click at [678, 542] on span "OK" at bounding box center [676, 543] width 15 height 18
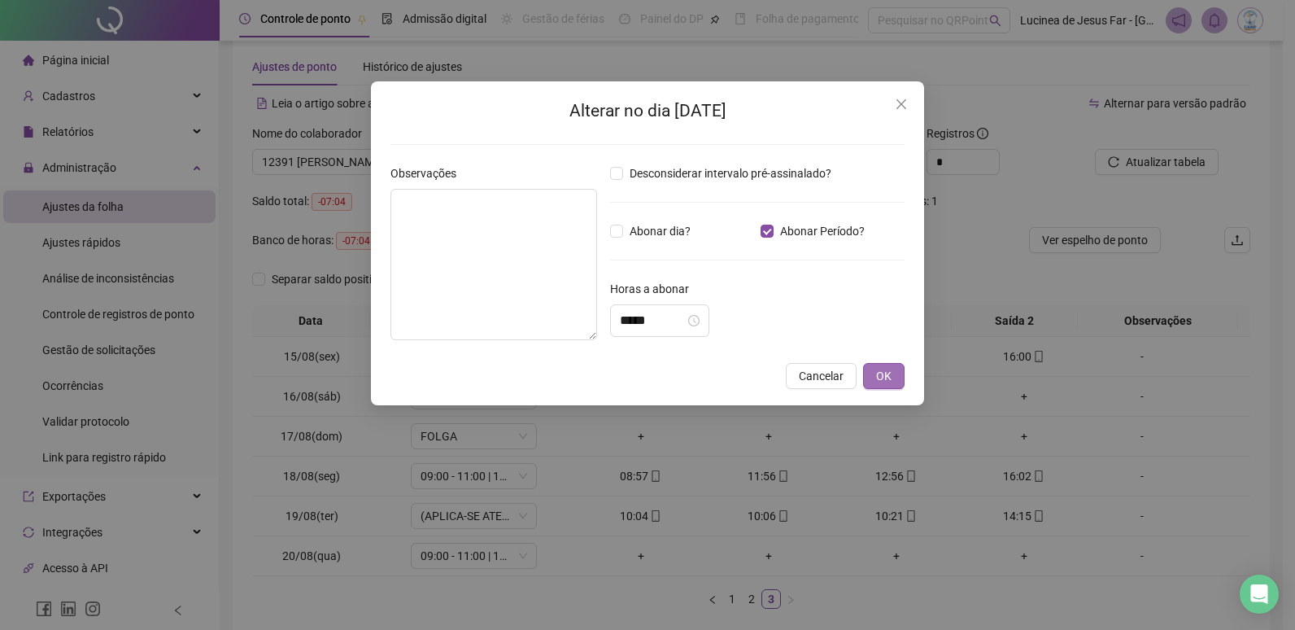
click at [881, 373] on span "OK" at bounding box center [883, 376] width 15 height 18
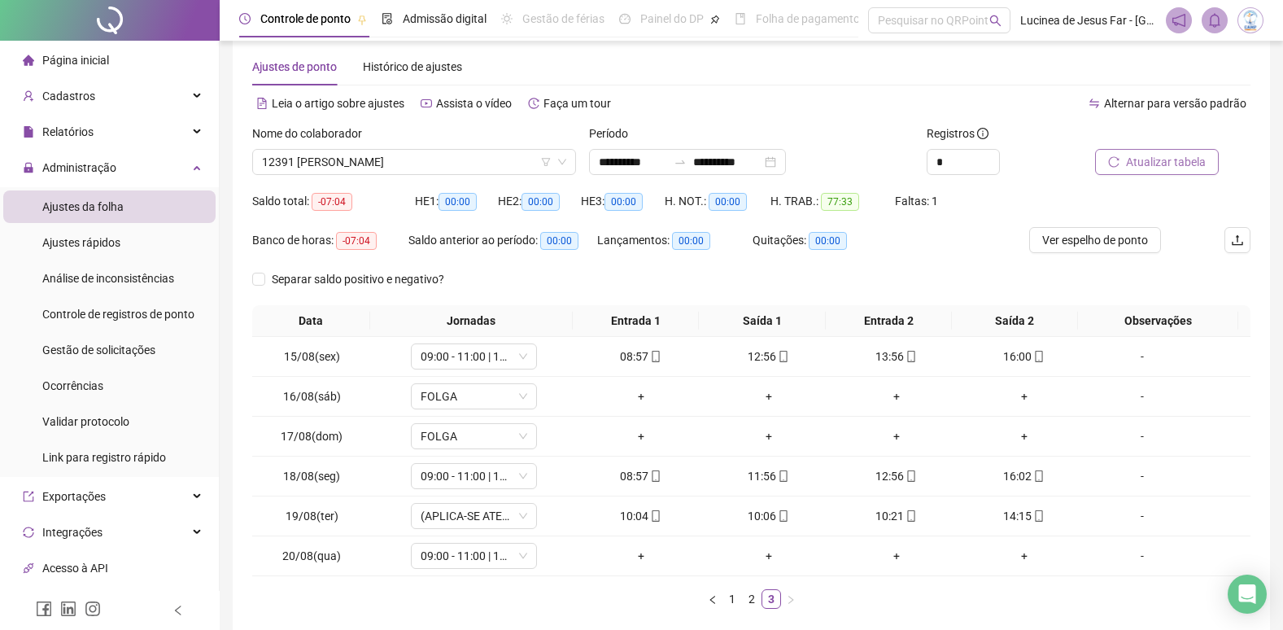
click at [1164, 167] on span "Atualizar tabela" at bounding box center [1166, 162] width 80 height 18
click at [442, 170] on span "12391 [PERSON_NAME]" at bounding box center [414, 162] width 304 height 24
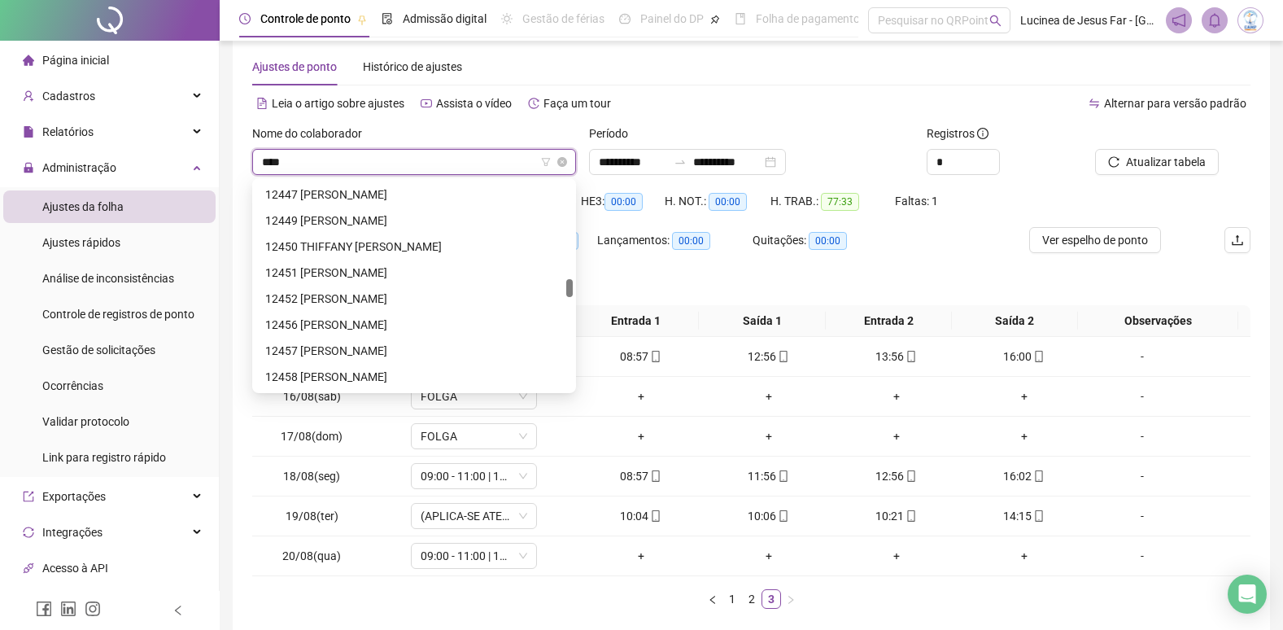
scroll to position [52, 0]
type input "*****"
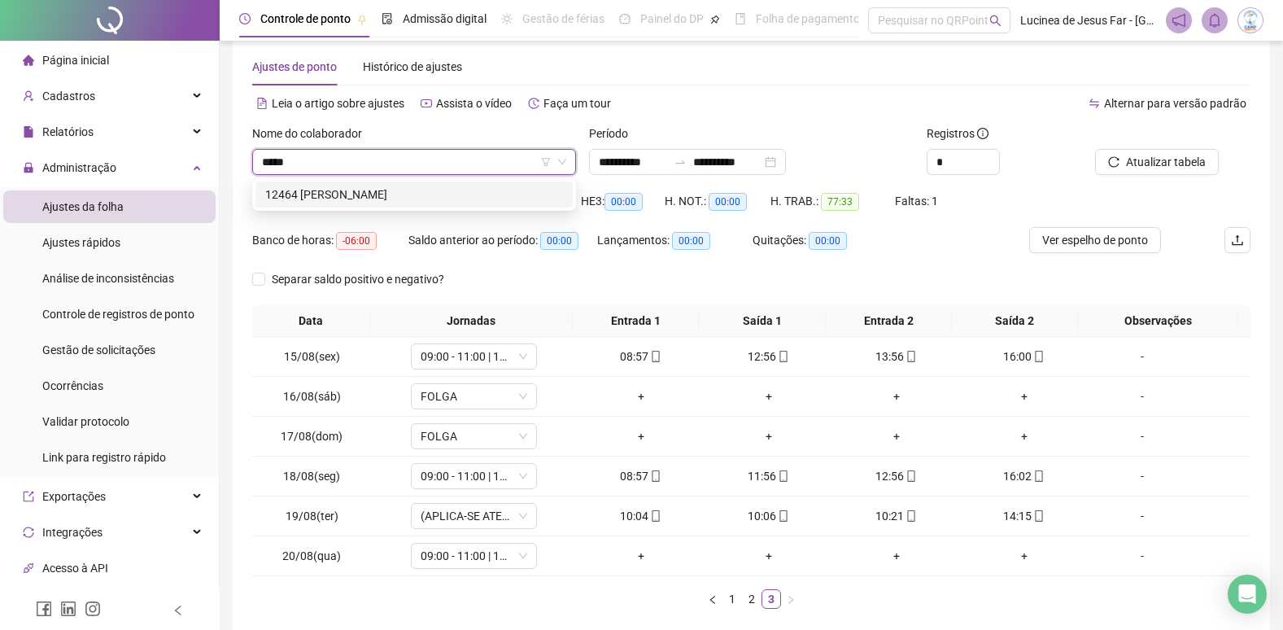
click at [466, 195] on div "12464 [PERSON_NAME]" at bounding box center [414, 194] width 298 height 18
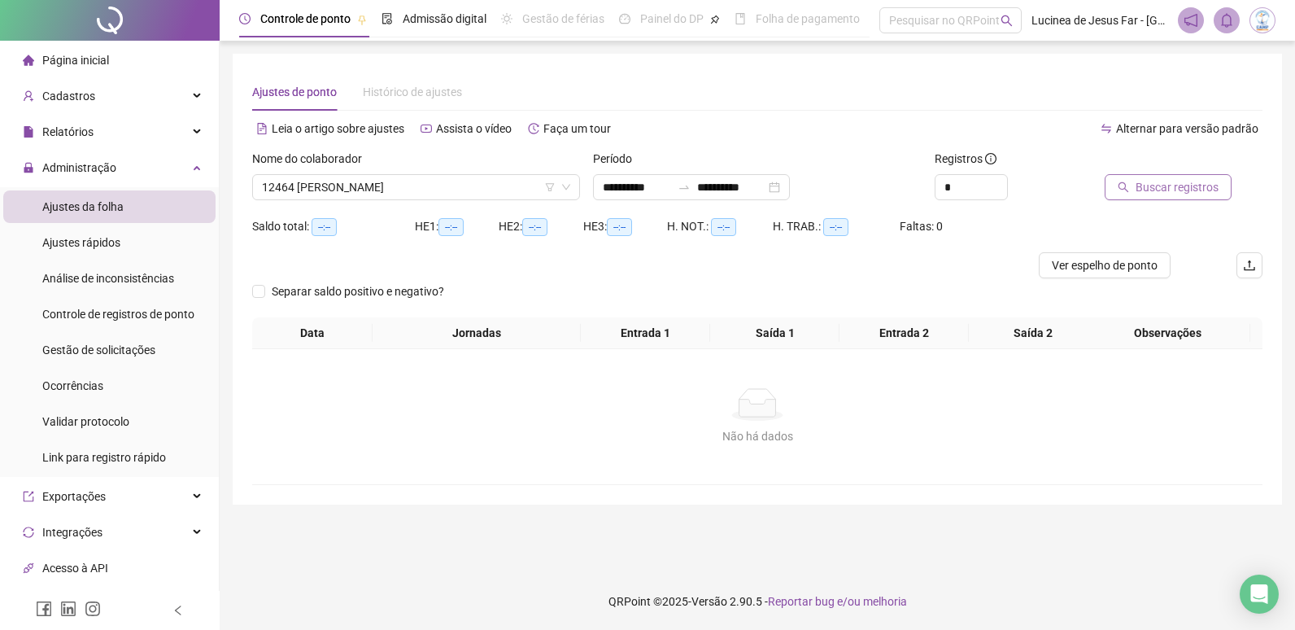
click at [1171, 182] on span "Buscar registros" at bounding box center [1177, 187] width 83 height 18
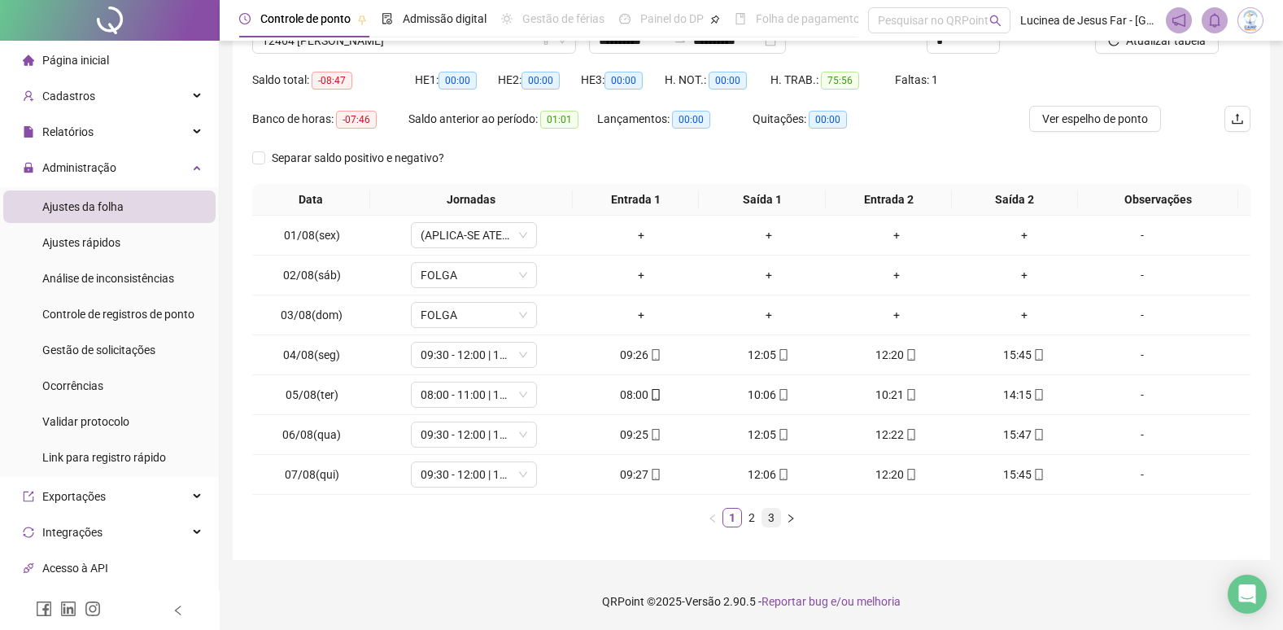
click at [770, 519] on link "3" at bounding box center [771, 517] width 18 height 18
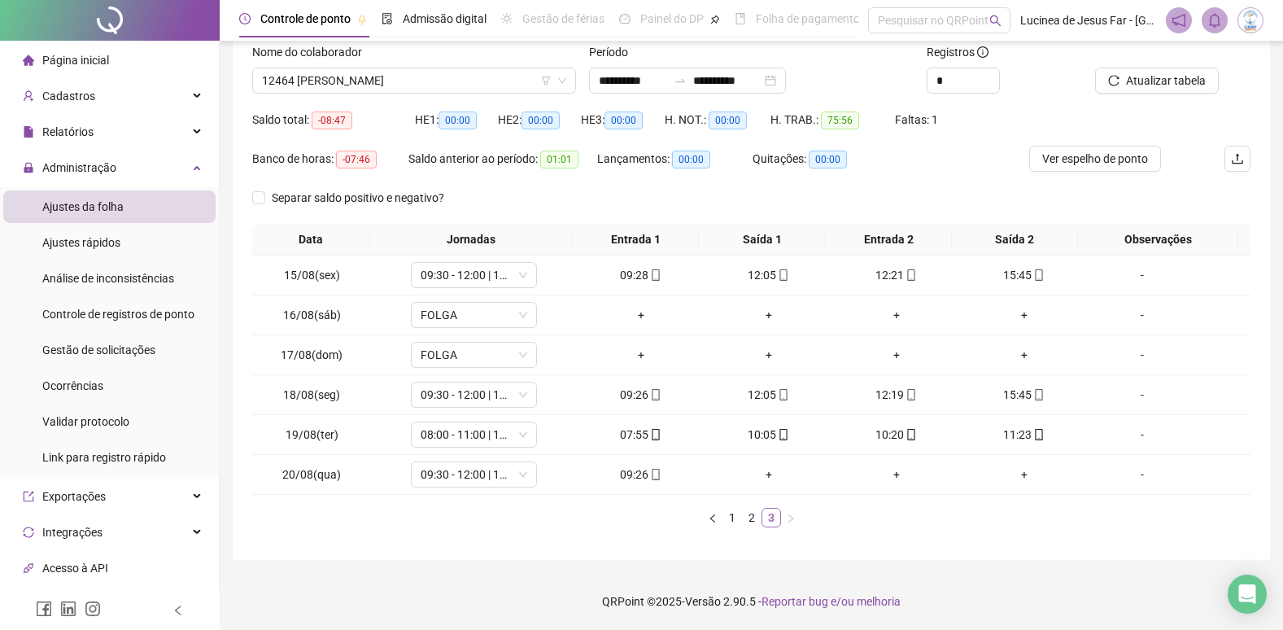
scroll to position [107, 0]
click at [428, 89] on span "12464 [PERSON_NAME]" at bounding box center [414, 80] width 304 height 24
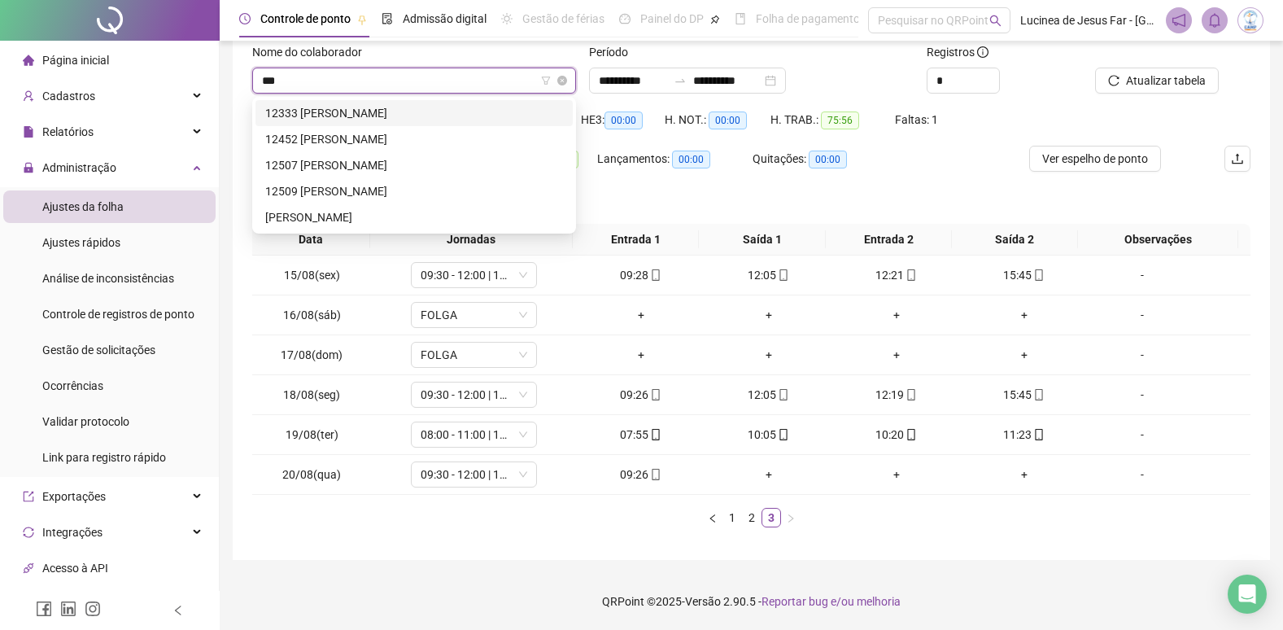
scroll to position [0, 0]
type input "*******"
click at [403, 217] on div "[PERSON_NAME]" at bounding box center [414, 217] width 298 height 18
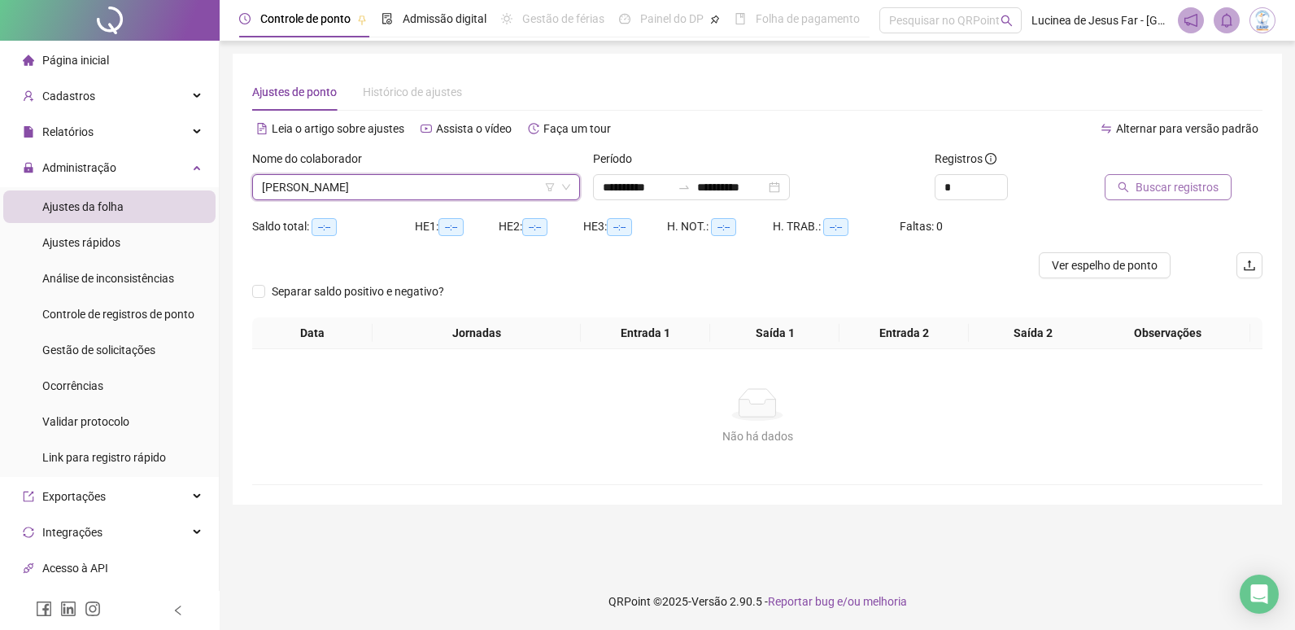
click at [1152, 188] on span "Buscar registros" at bounding box center [1177, 187] width 83 height 18
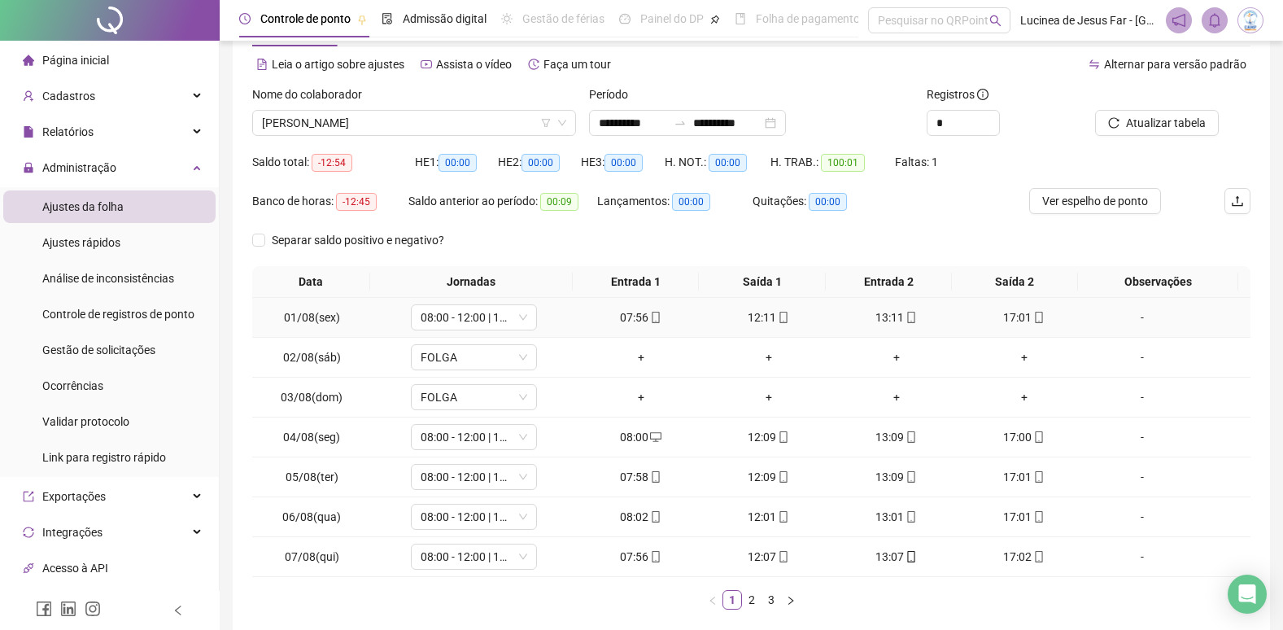
scroll to position [146, 0]
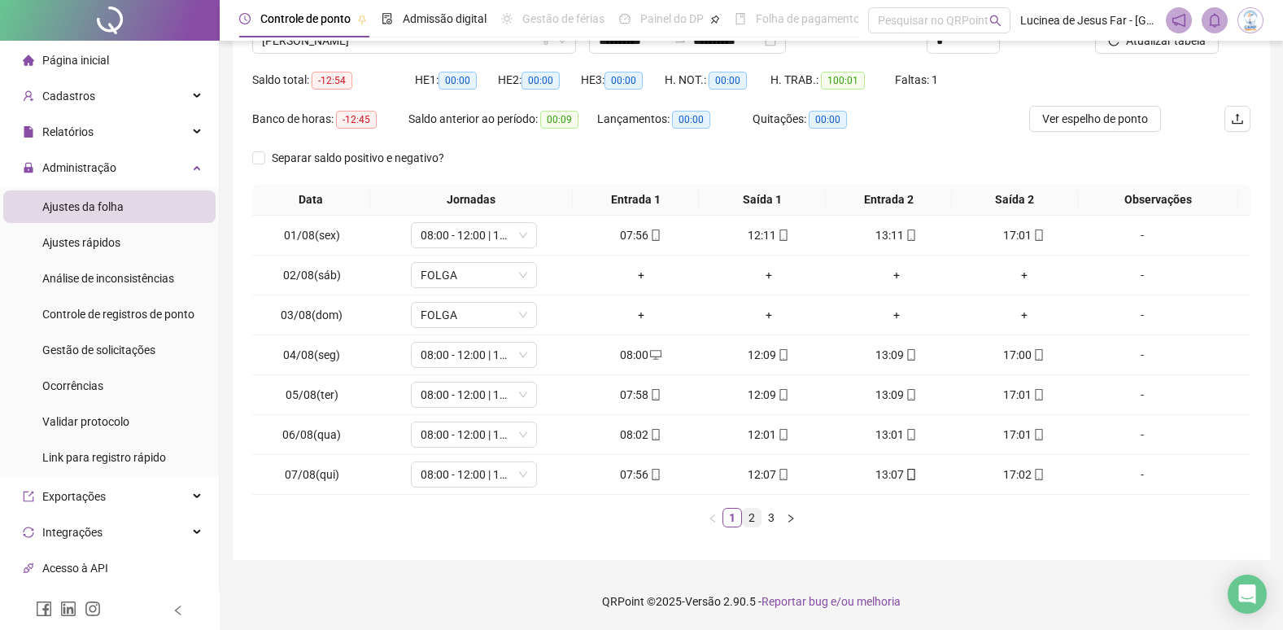
click at [752, 519] on link "2" at bounding box center [752, 517] width 18 height 18
click at [769, 522] on link "3" at bounding box center [771, 517] width 18 height 18
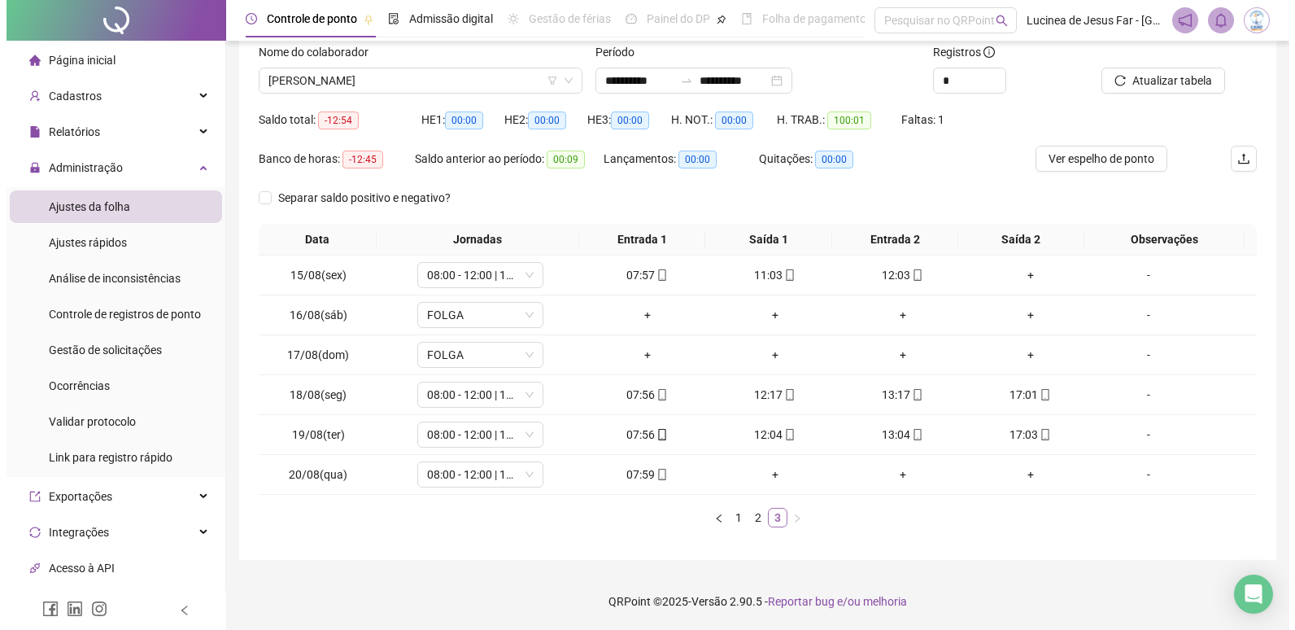
scroll to position [107, 0]
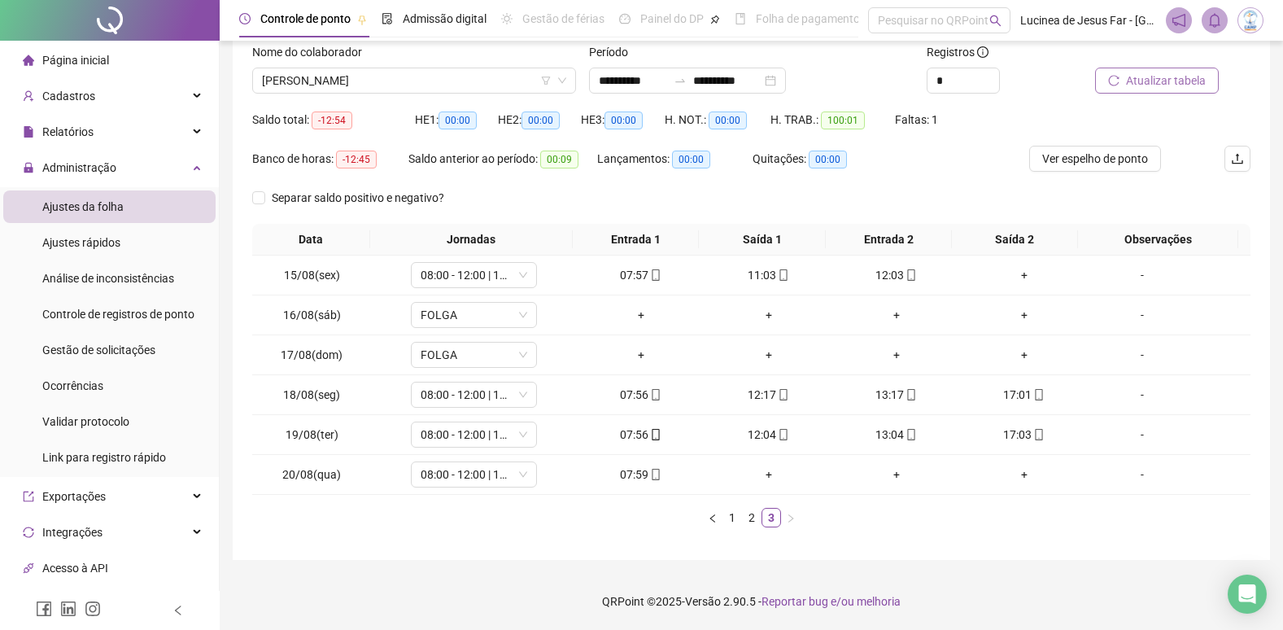
click at [1157, 81] on span "Atualizar tabela" at bounding box center [1166, 81] width 80 height 18
click at [1140, 165] on span "Ver espelho de ponto" at bounding box center [1095, 159] width 106 height 18
click at [1136, 269] on div "-" at bounding box center [1142, 275] width 96 height 18
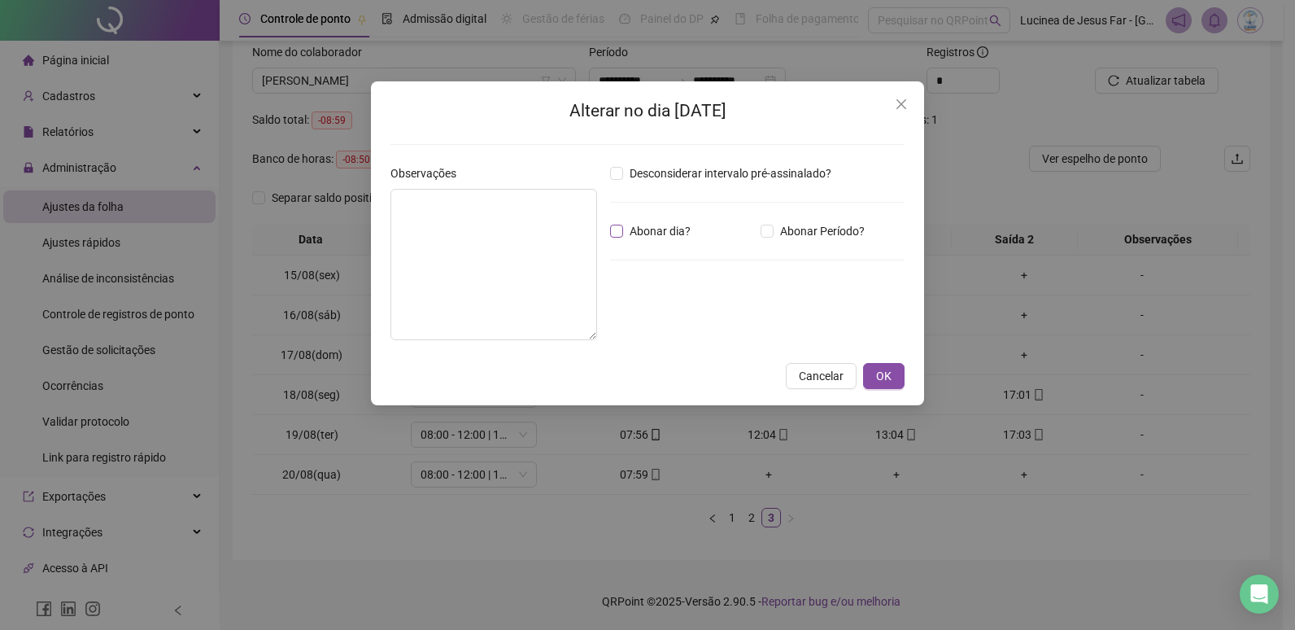
click at [663, 235] on span "Abonar dia?" at bounding box center [660, 231] width 74 height 18
click at [791, 232] on span "Abonar Período?" at bounding box center [823, 231] width 98 height 18
drag, startPoint x: 676, startPoint y: 329, endPoint x: 504, endPoint y: 271, distance: 181.1
click at [486, 302] on div "Observações Desconsiderar intervalo pré-assinalado? Abonar dia? Abonar Período?…" at bounding box center [647, 258] width 527 height 189
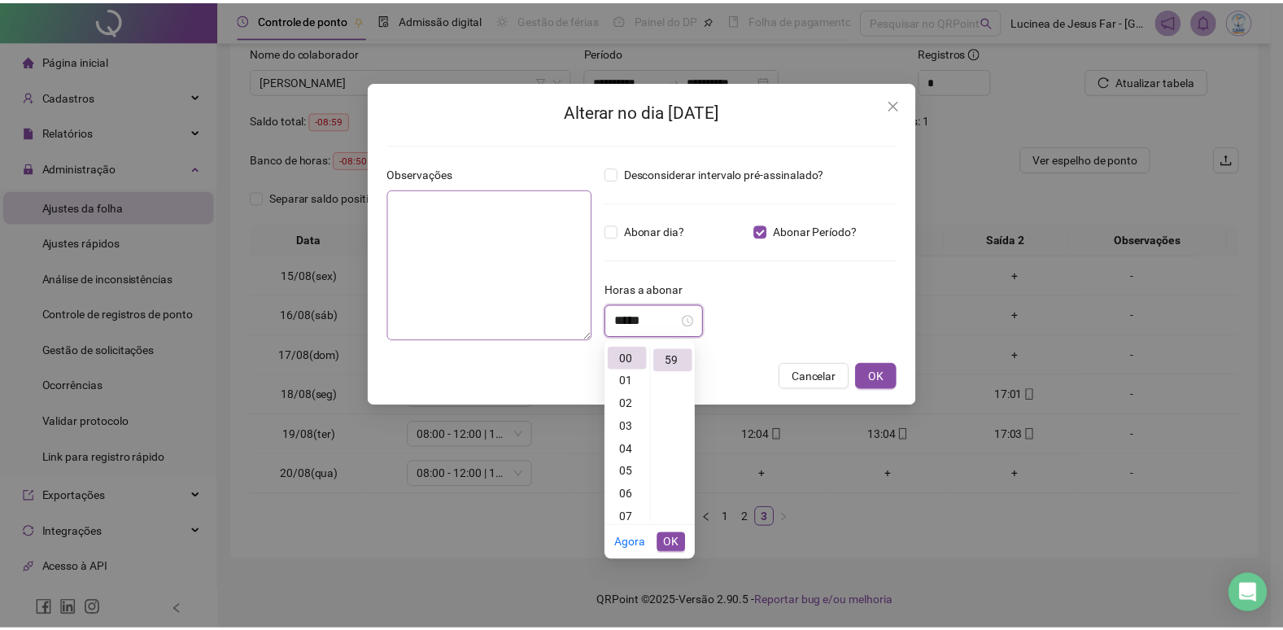
scroll to position [1344, 0]
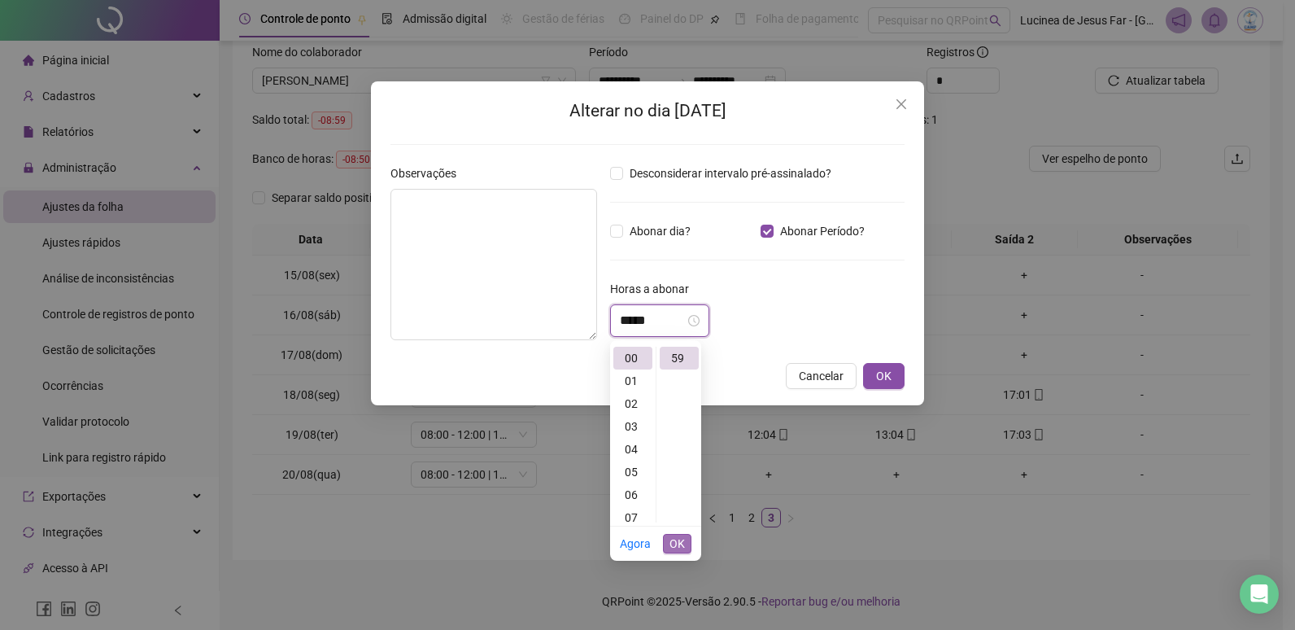
type input "*****"
drag, startPoint x: 671, startPoint y: 539, endPoint x: 840, endPoint y: 427, distance: 203.1
click at [674, 541] on span "OK" at bounding box center [676, 543] width 15 height 18
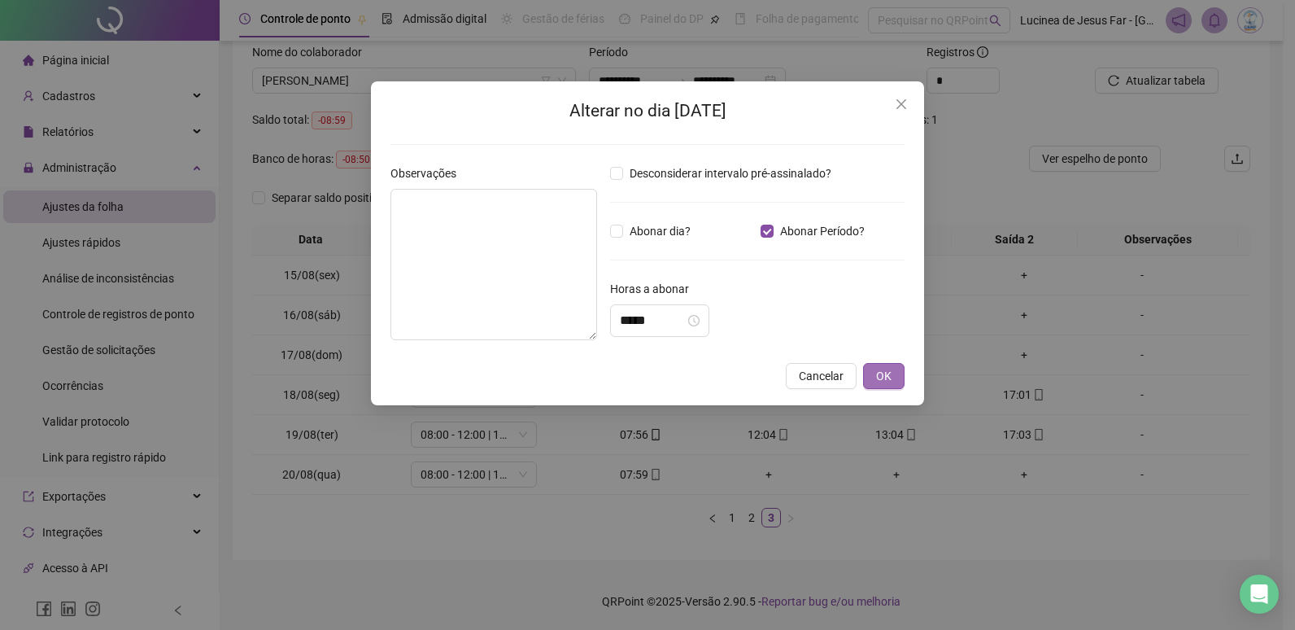
click at [874, 371] on button "OK" at bounding box center [883, 376] width 41 height 26
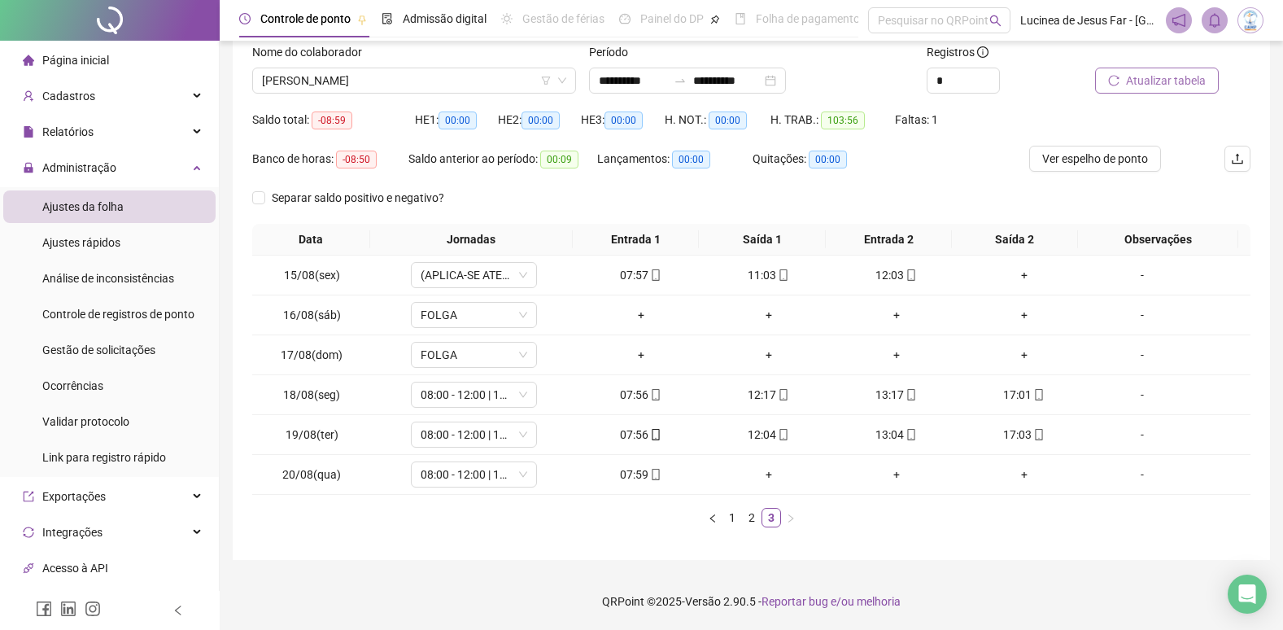
click at [1179, 78] on span "Atualizar tabela" at bounding box center [1166, 81] width 80 height 18
click at [436, 86] on span "[PERSON_NAME]" at bounding box center [414, 80] width 304 height 24
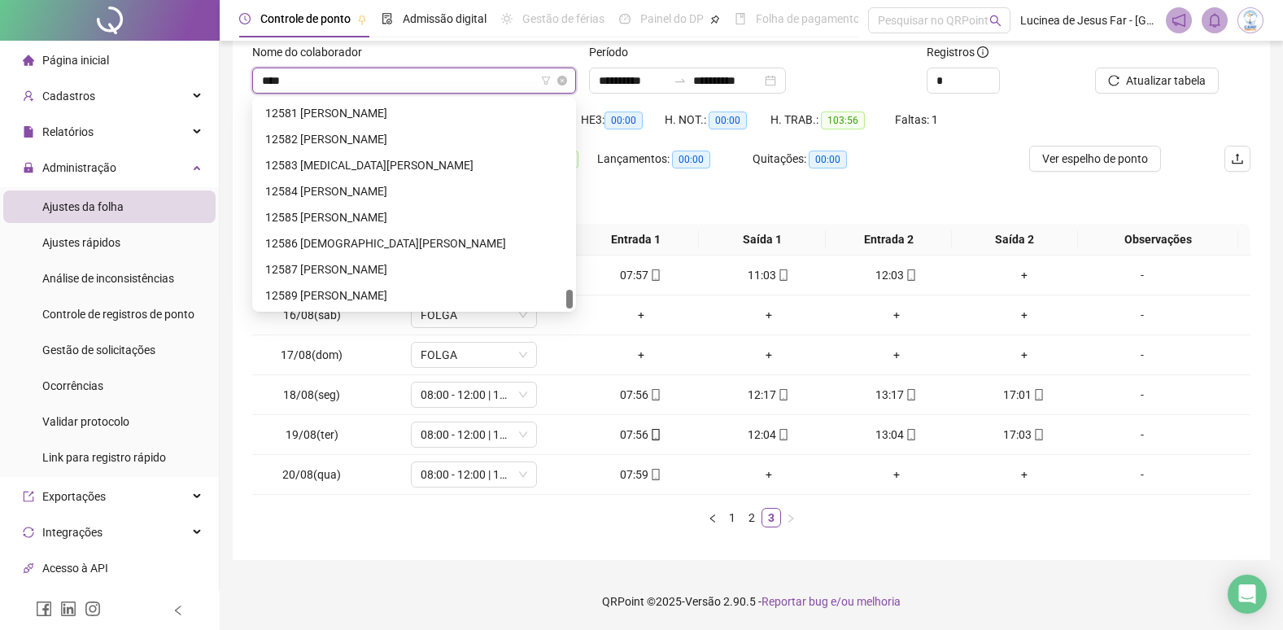
scroll to position [26, 0]
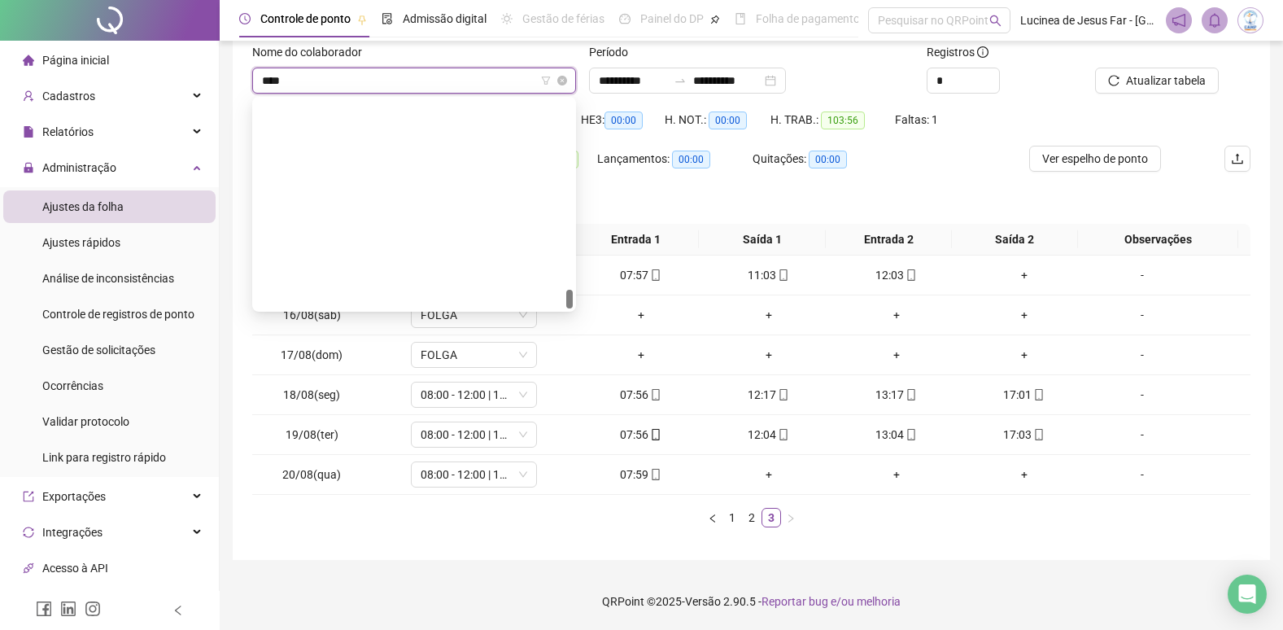
type input "*****"
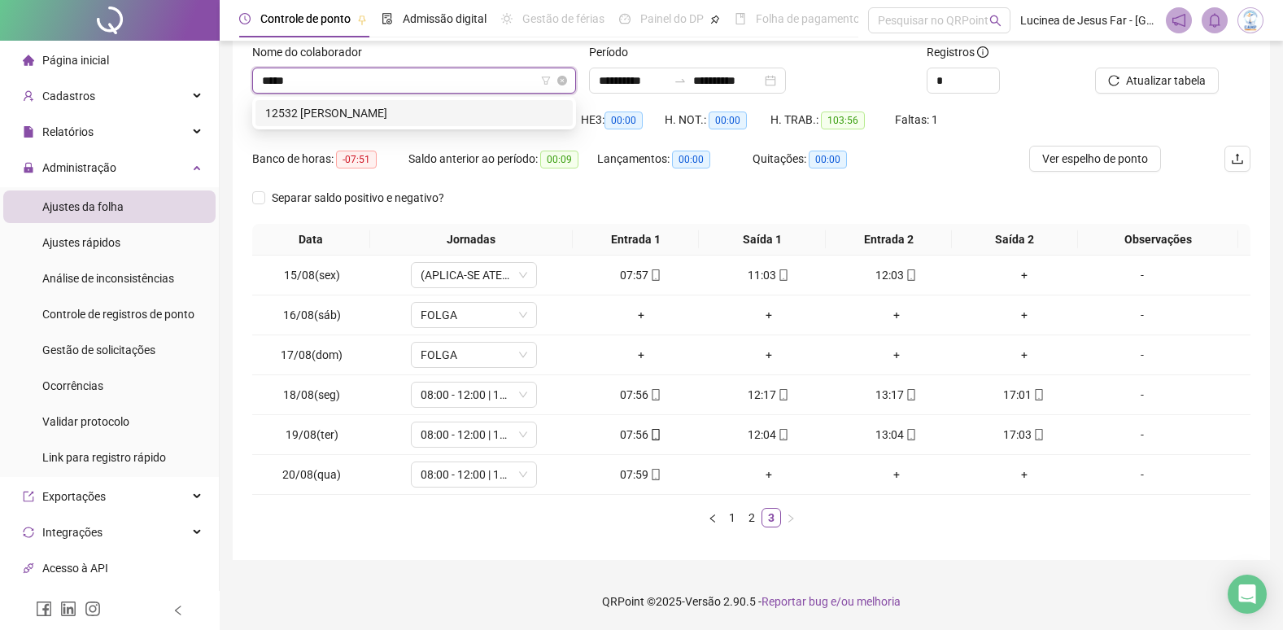
scroll to position [0, 0]
click at [437, 110] on div "12532 [PERSON_NAME]" at bounding box center [414, 113] width 298 height 18
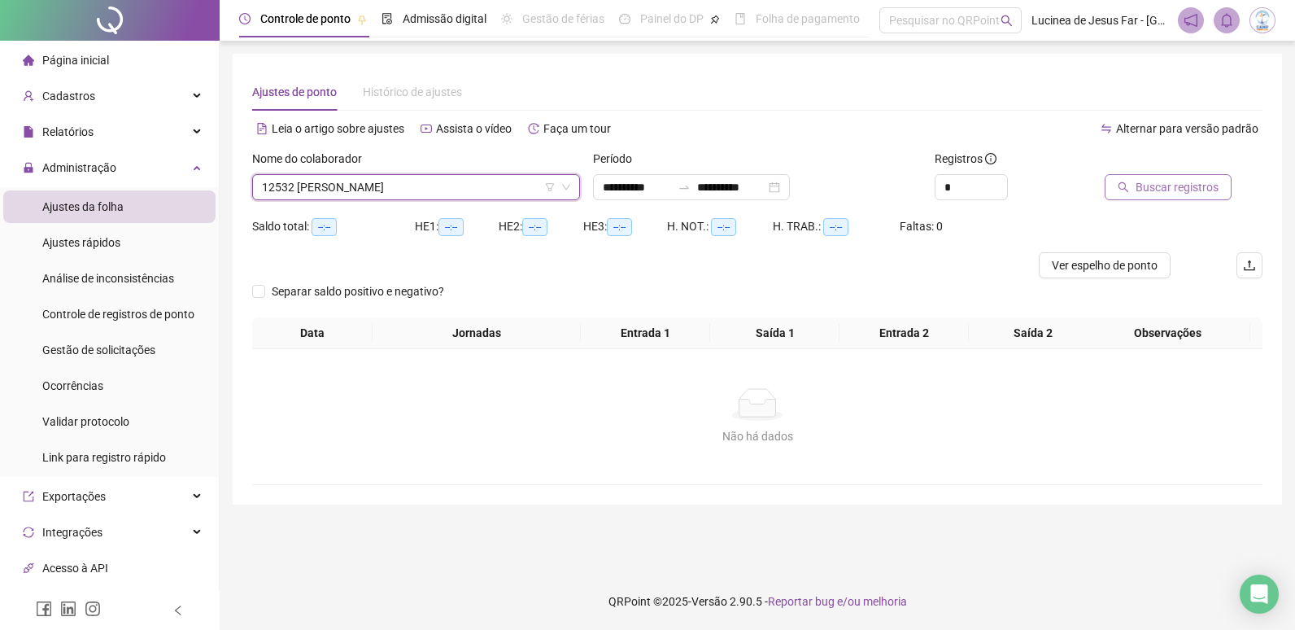
click at [1162, 189] on span "Buscar registros" at bounding box center [1177, 187] width 83 height 18
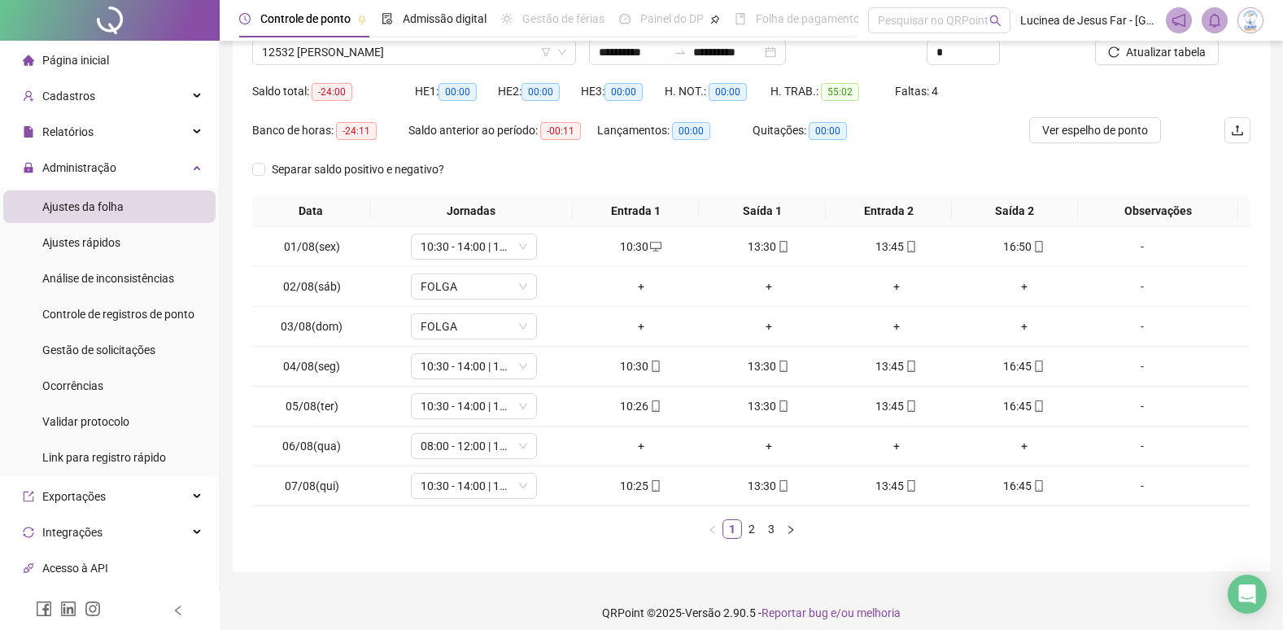
scroll to position [146, 0]
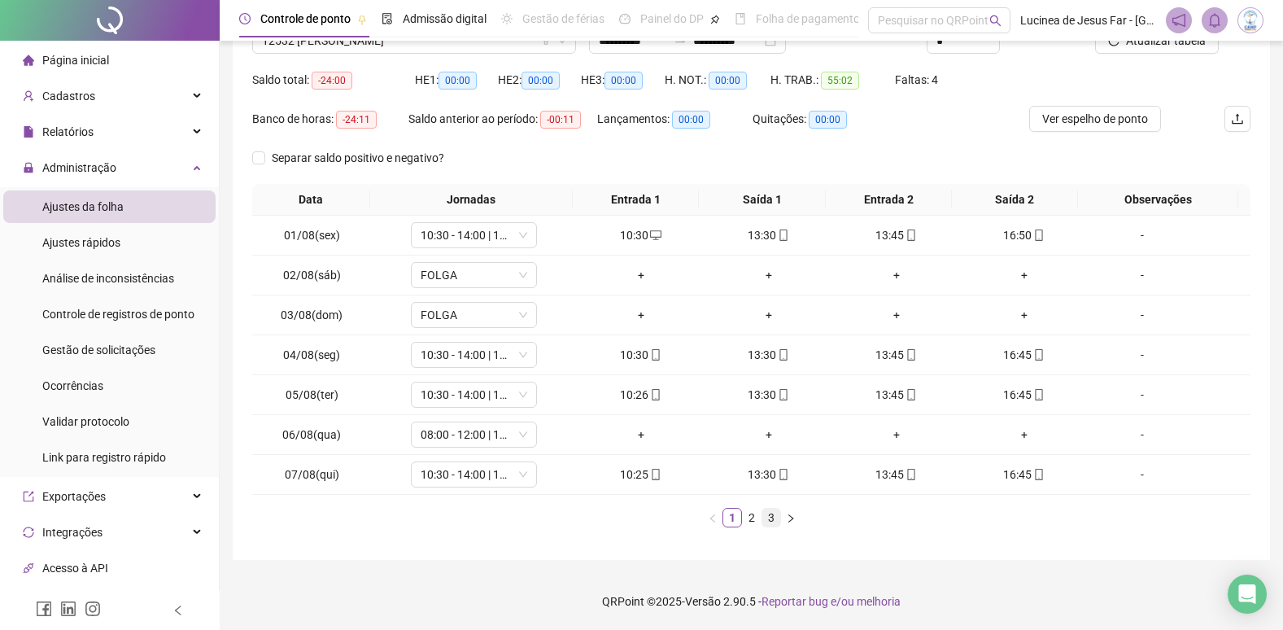
click at [774, 521] on link "3" at bounding box center [771, 517] width 18 height 18
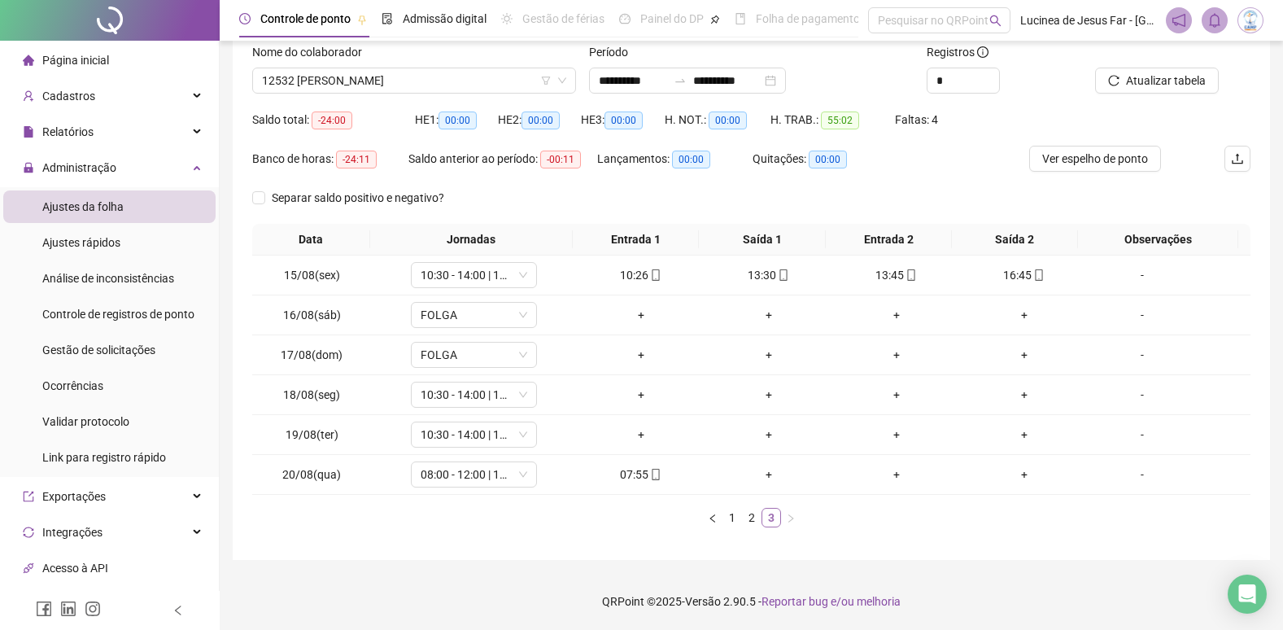
scroll to position [107, 0]
click at [1161, 81] on span "Atualizar tabela" at bounding box center [1166, 81] width 80 height 18
click at [733, 517] on link "1" at bounding box center [732, 517] width 18 height 18
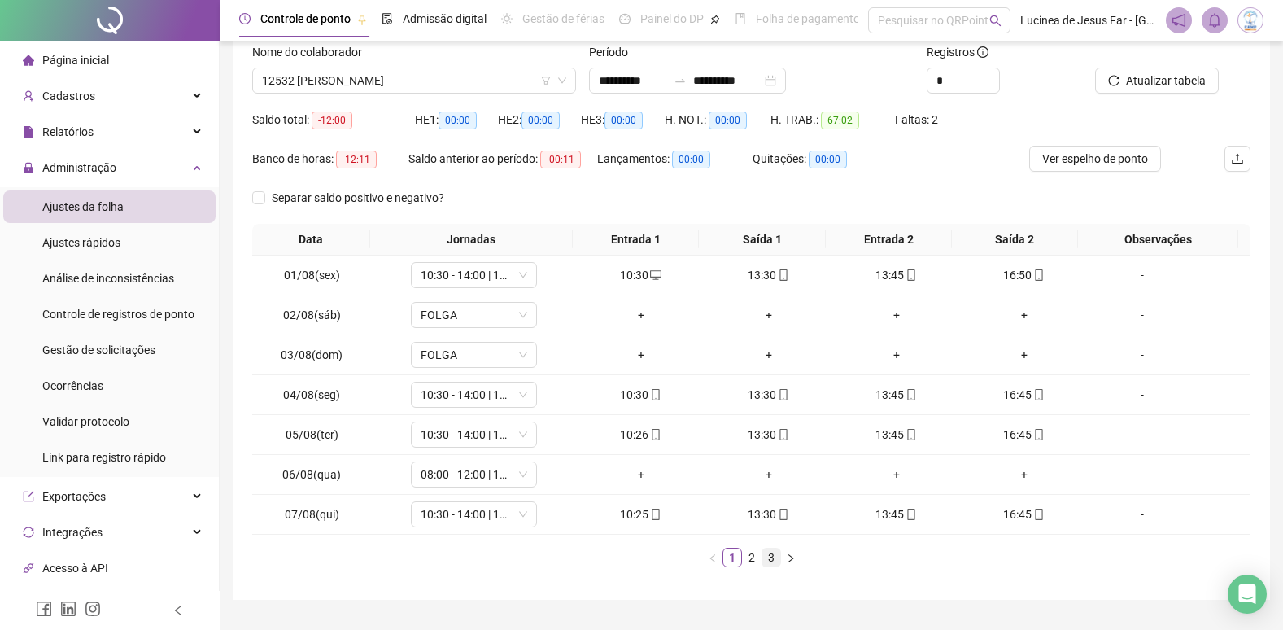
click at [773, 565] on link "3" at bounding box center [771, 557] width 18 height 18
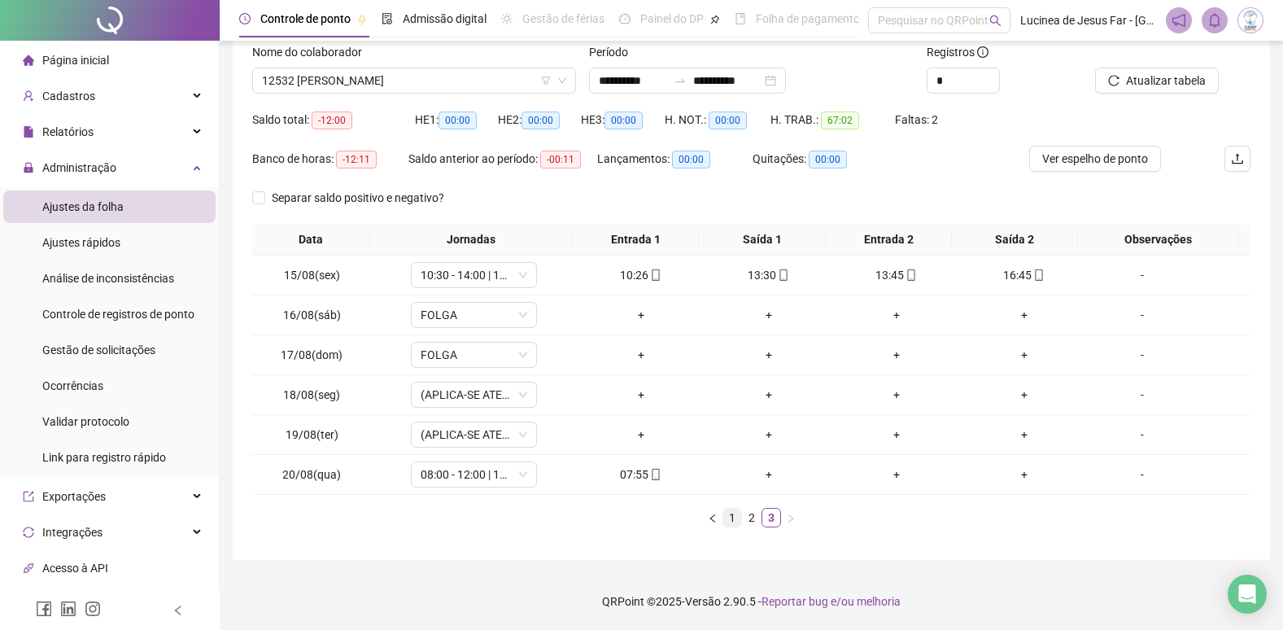
click at [735, 520] on link "1" at bounding box center [732, 517] width 18 height 18
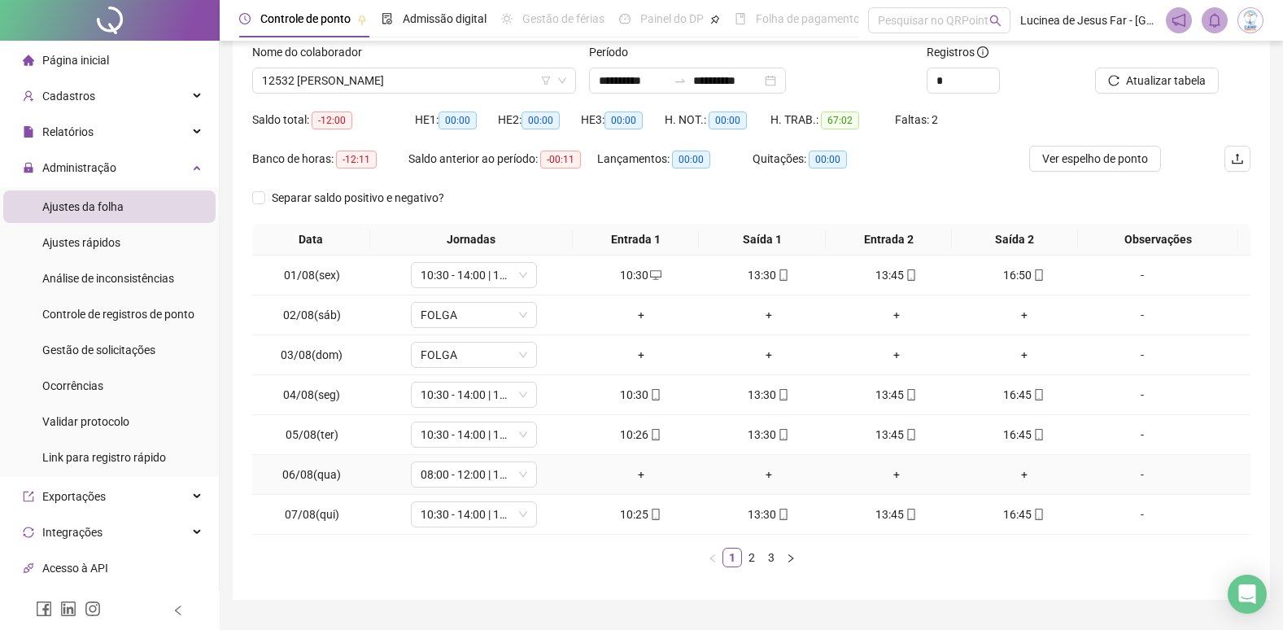
click at [1130, 473] on div "-" at bounding box center [1142, 474] width 96 height 18
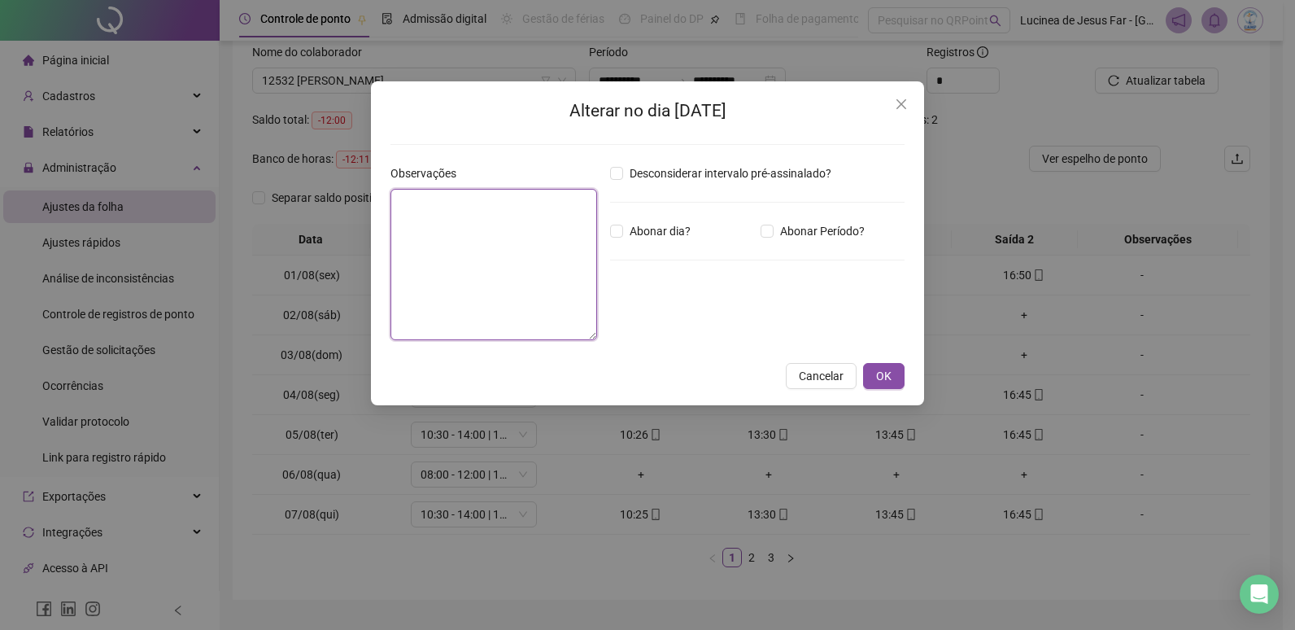
click at [565, 232] on textarea at bounding box center [493, 264] width 207 height 151
type textarea "**********"
click at [882, 381] on span "OK" at bounding box center [883, 376] width 15 height 18
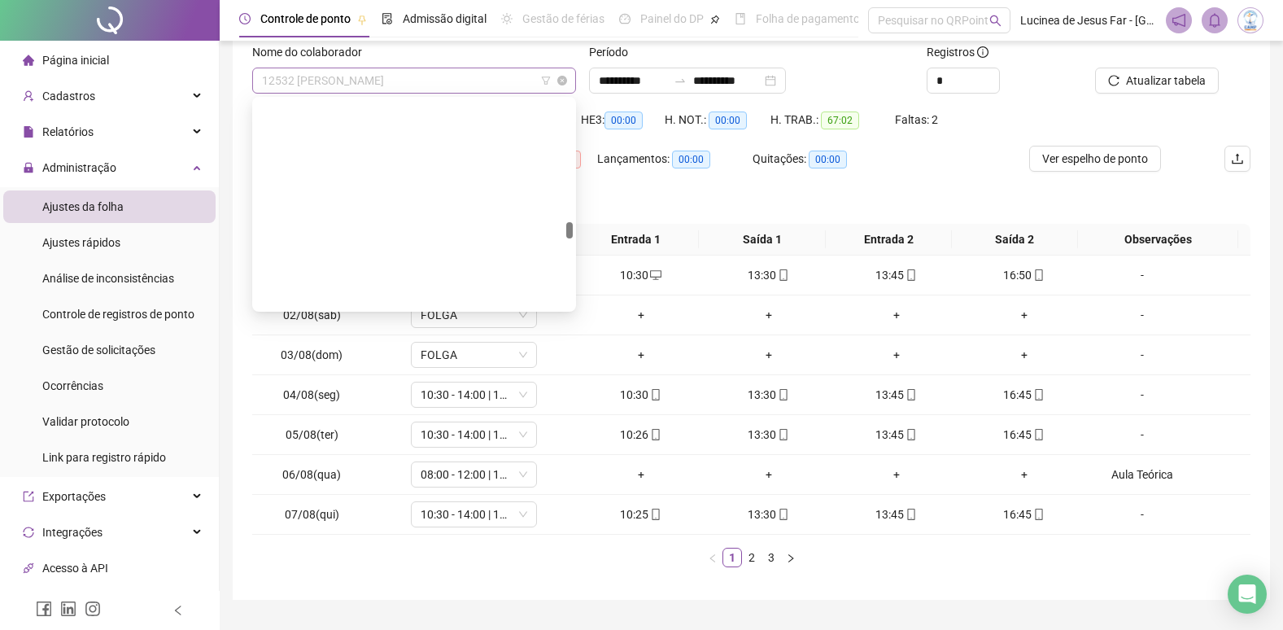
click at [486, 76] on span "12532 [PERSON_NAME]" at bounding box center [414, 80] width 304 height 24
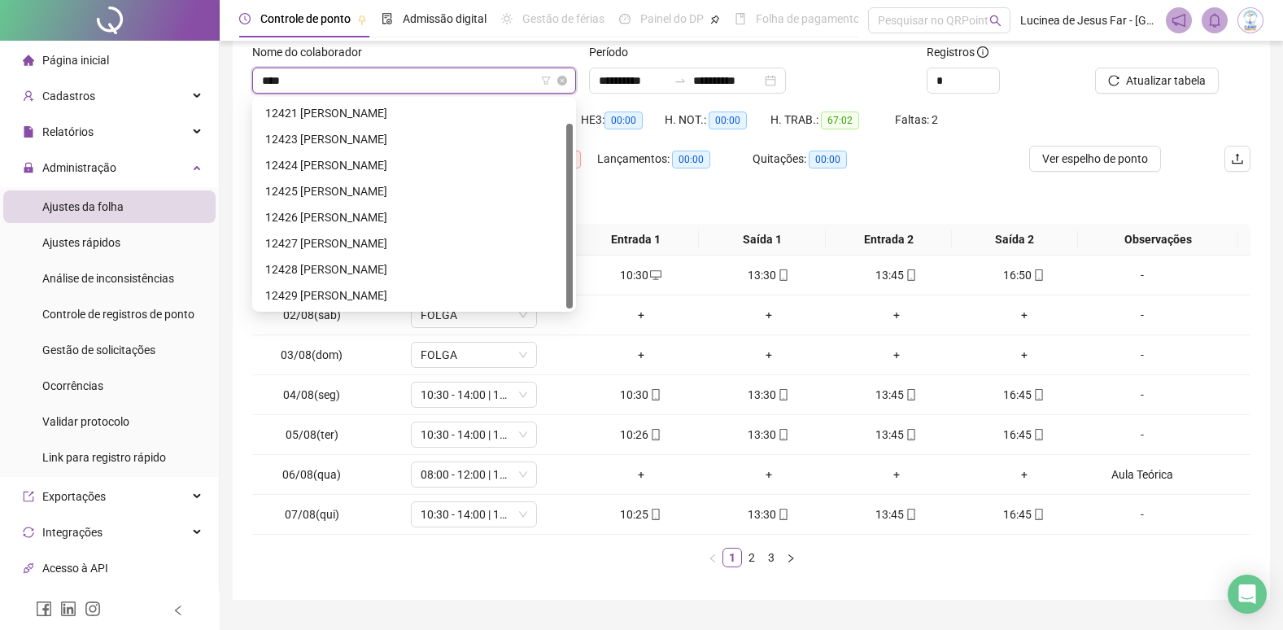
scroll to position [26, 0]
type input "*****"
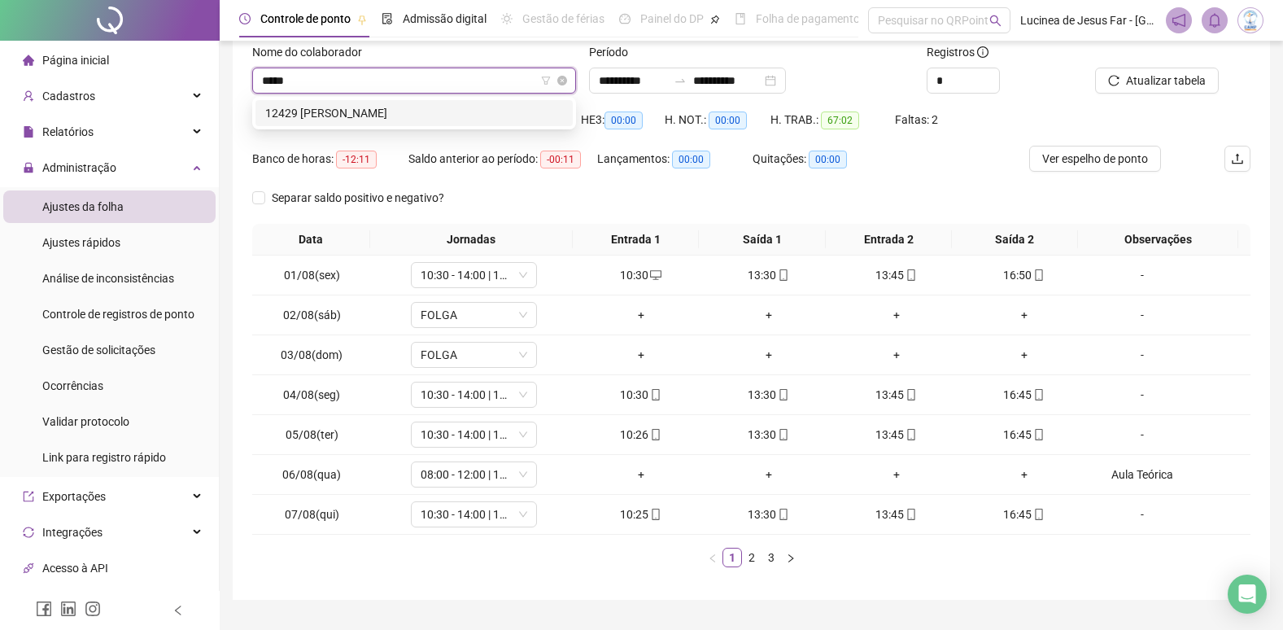
scroll to position [0, 0]
click at [487, 107] on div "12429 [PERSON_NAME]" at bounding box center [414, 113] width 298 height 18
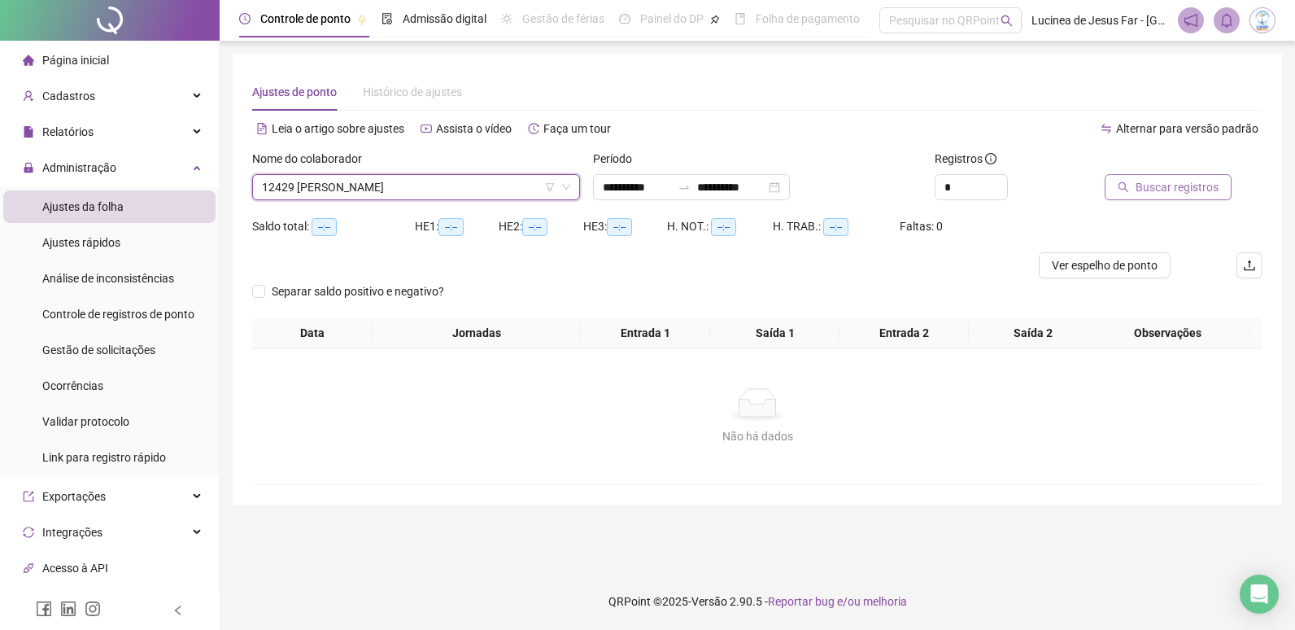
click at [1198, 189] on span "Buscar registros" at bounding box center [1177, 187] width 83 height 18
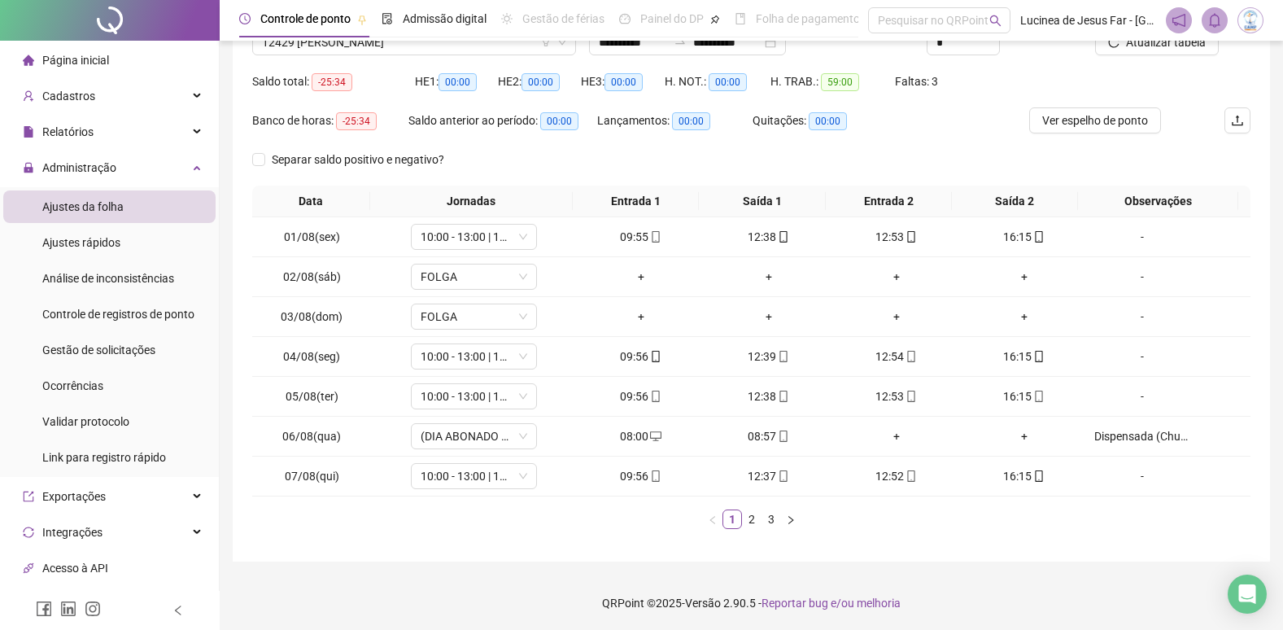
scroll to position [146, 0]
click at [751, 524] on link "2" at bounding box center [752, 517] width 18 height 18
click at [766, 523] on link "3" at bounding box center [771, 517] width 18 height 18
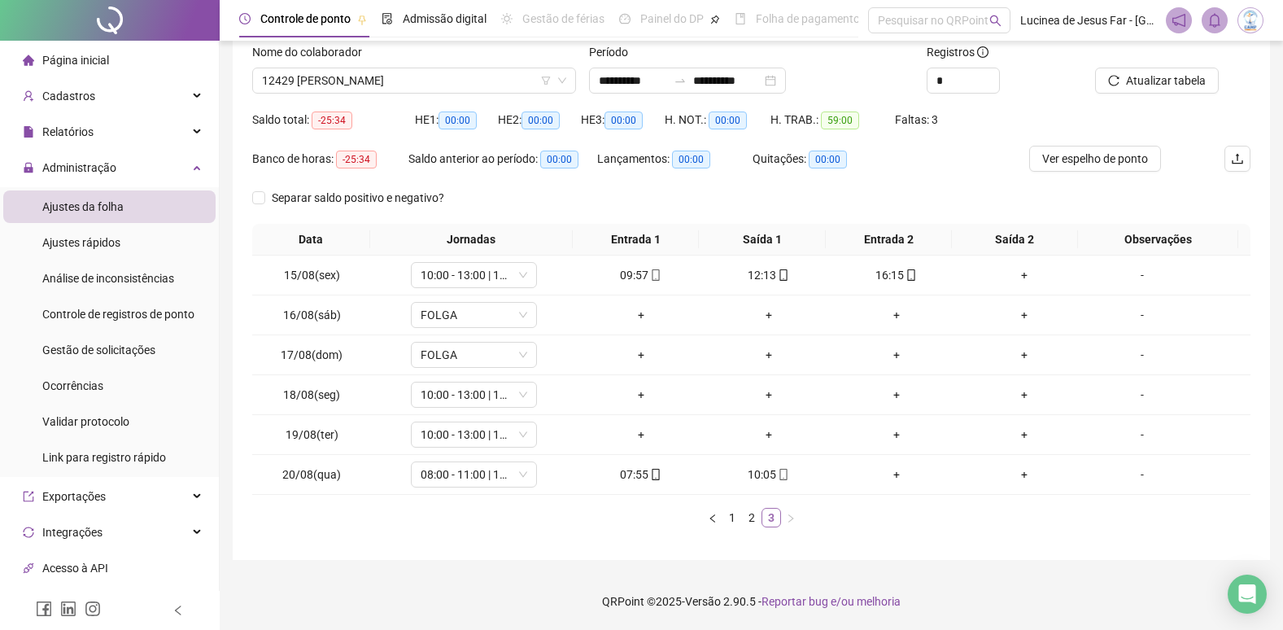
scroll to position [107, 0]
click at [1160, 75] on span "Atualizar tabela" at bounding box center [1166, 81] width 80 height 18
click at [485, 76] on span "12429 [PERSON_NAME]" at bounding box center [414, 80] width 304 height 24
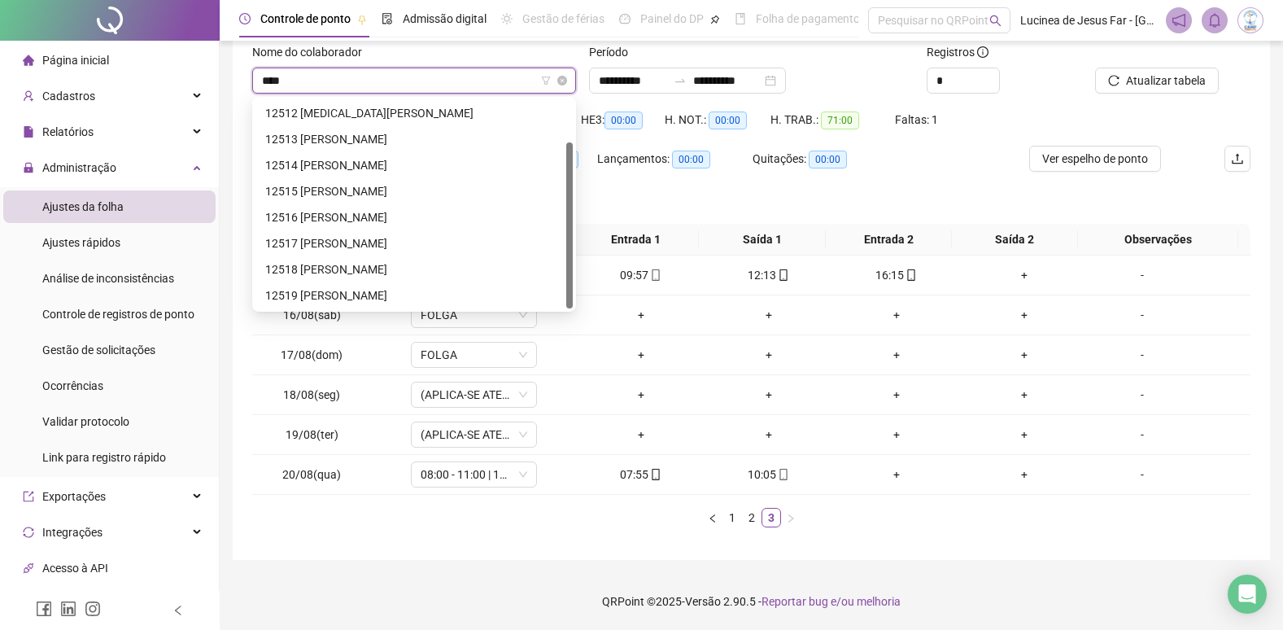
scroll to position [52, 0]
type input "*****"
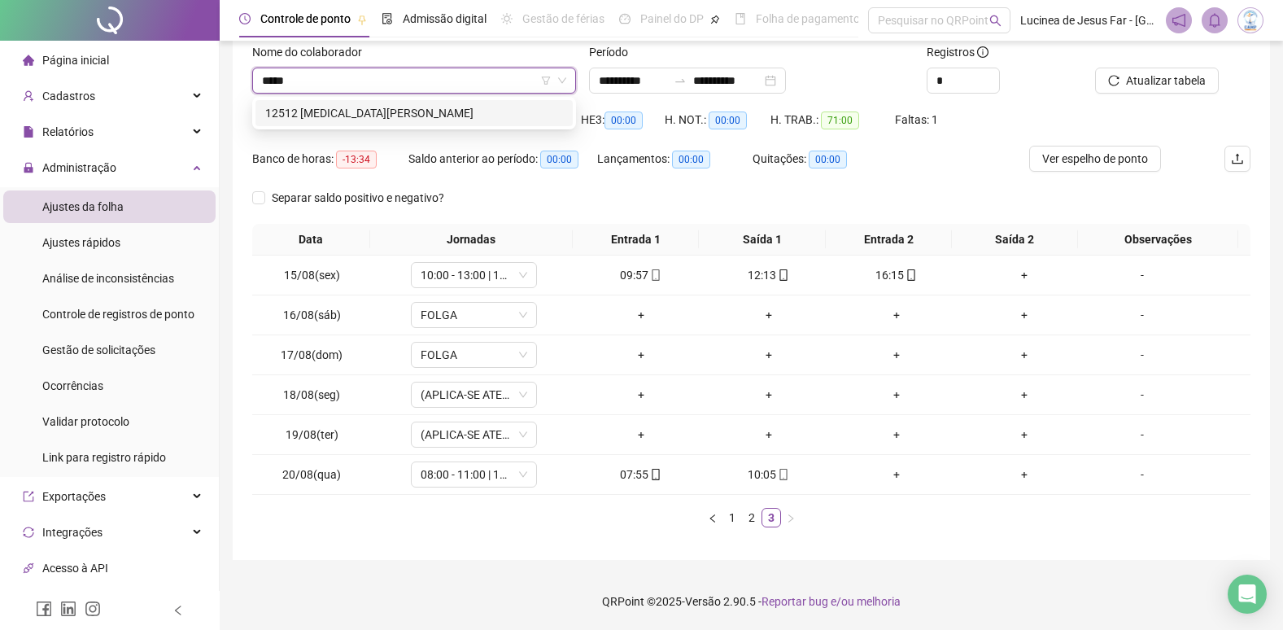
click at [479, 112] on div "12512 [MEDICAL_DATA][PERSON_NAME]" at bounding box center [414, 113] width 298 height 18
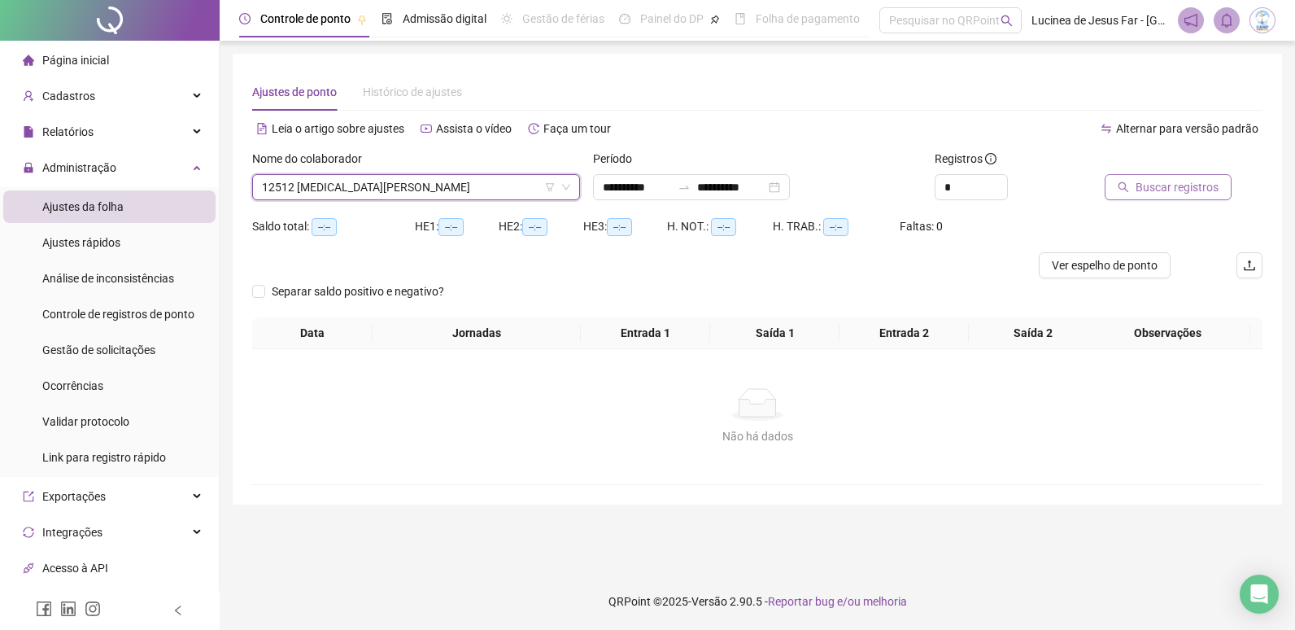
click at [1186, 186] on span "Buscar registros" at bounding box center [1177, 187] width 83 height 18
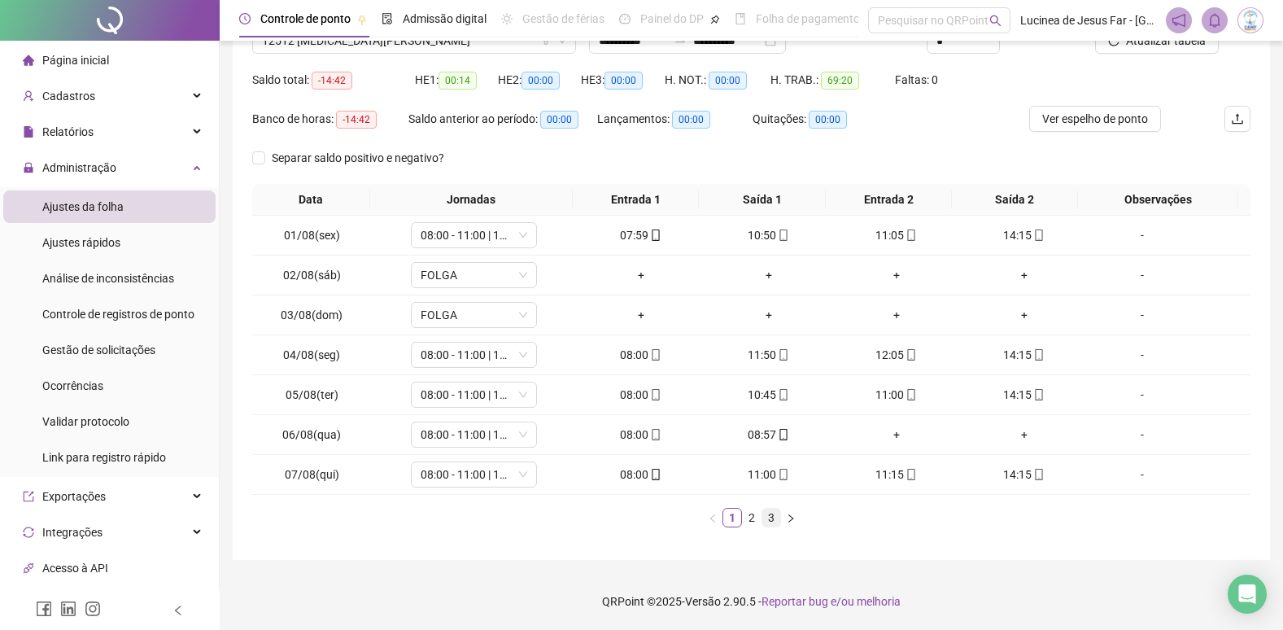
click at [774, 518] on link "3" at bounding box center [771, 517] width 18 height 18
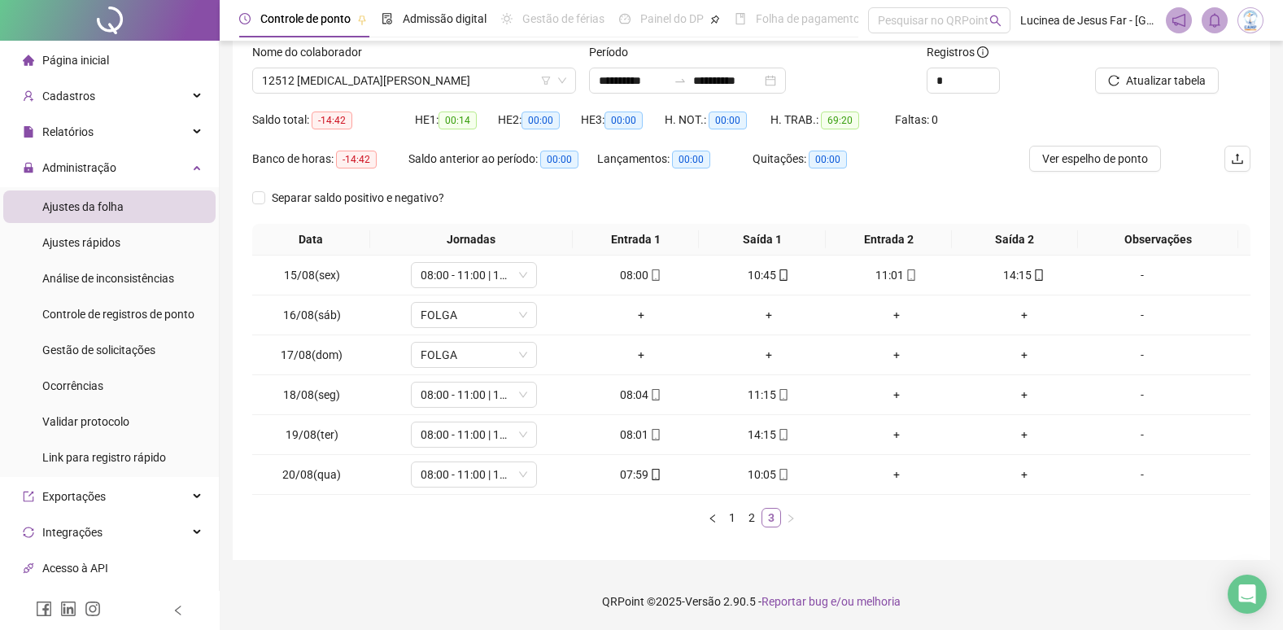
scroll to position [107, 0]
click at [488, 79] on span "12512 [MEDICAL_DATA][PERSON_NAME]" at bounding box center [414, 80] width 304 height 24
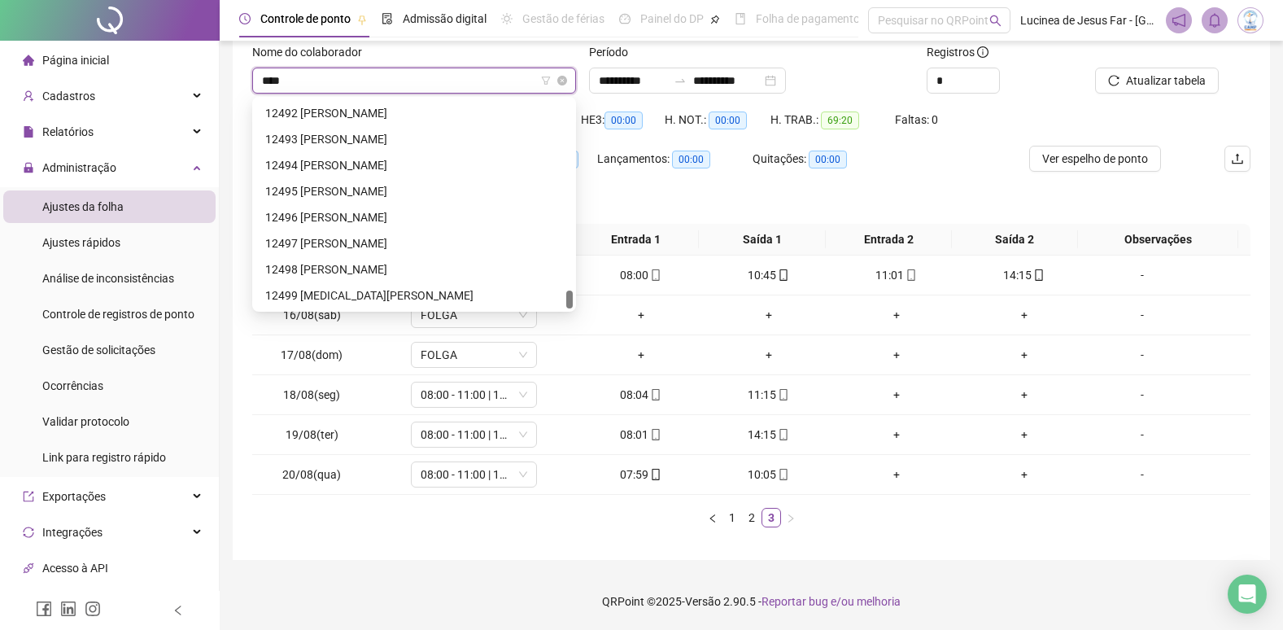
scroll to position [52, 0]
type input "*****"
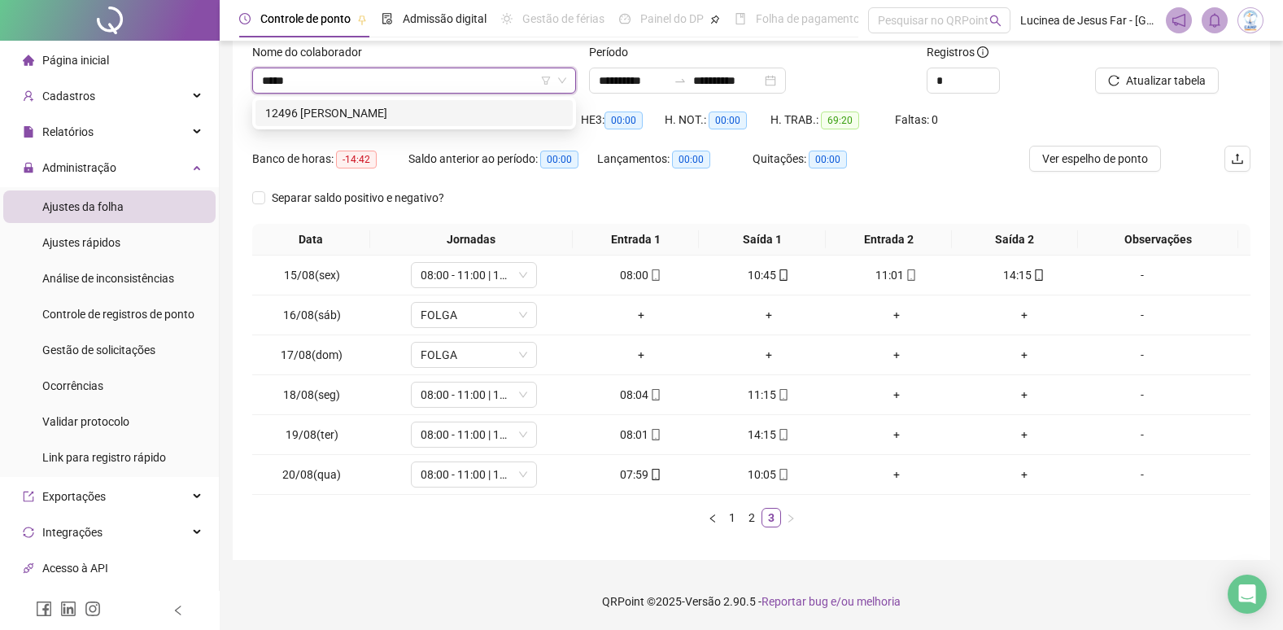
drag, startPoint x: 505, startPoint y: 120, endPoint x: 534, endPoint y: 108, distance: 30.7
click at [506, 120] on div "12496 [PERSON_NAME]" at bounding box center [414, 113] width 298 height 18
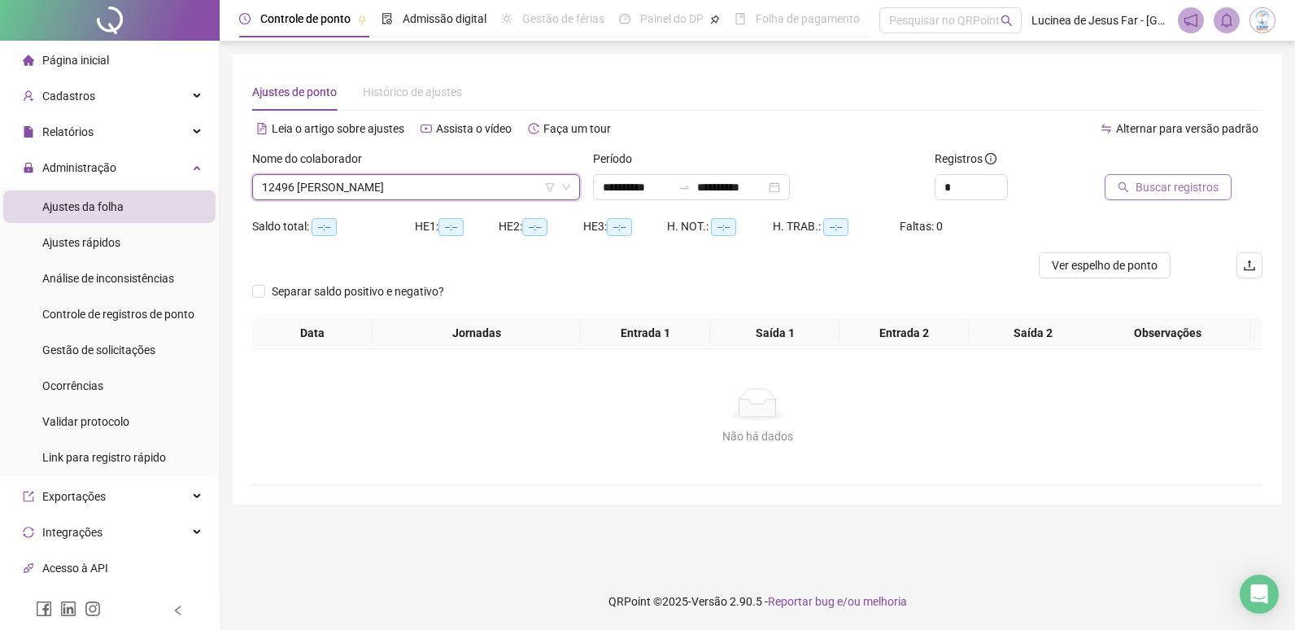
click at [1158, 187] on span "Buscar registros" at bounding box center [1177, 187] width 83 height 18
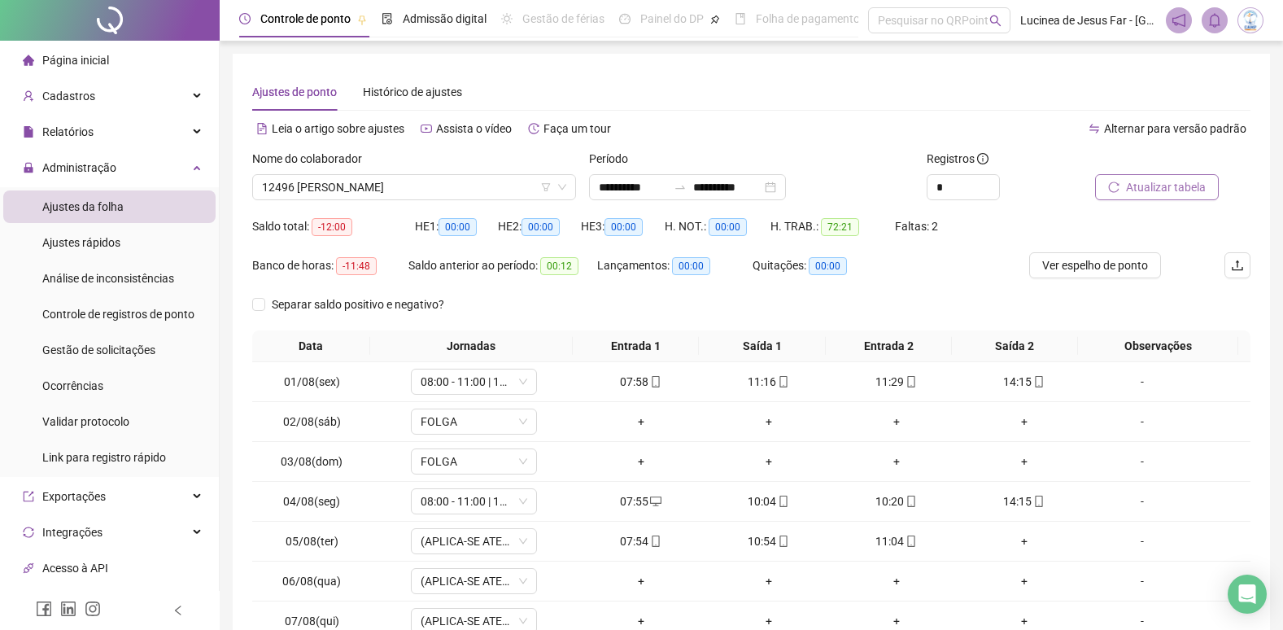
click at [1165, 185] on span "Atualizar tabela" at bounding box center [1166, 187] width 80 height 18
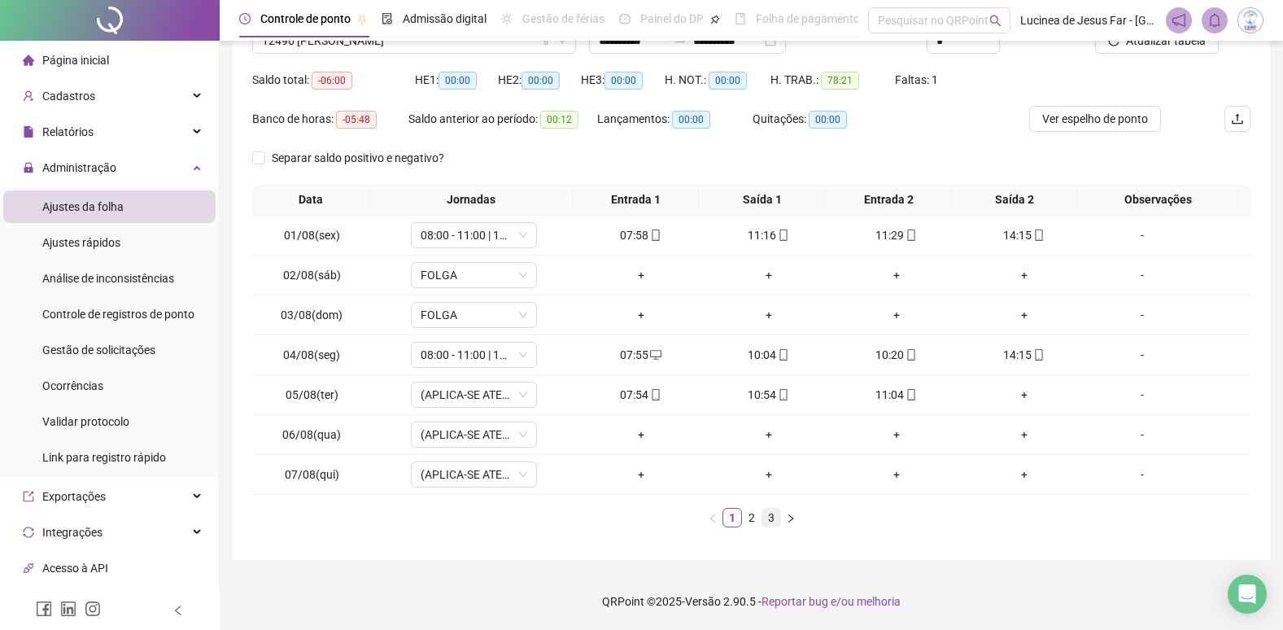
click at [764, 524] on link "3" at bounding box center [771, 517] width 18 height 18
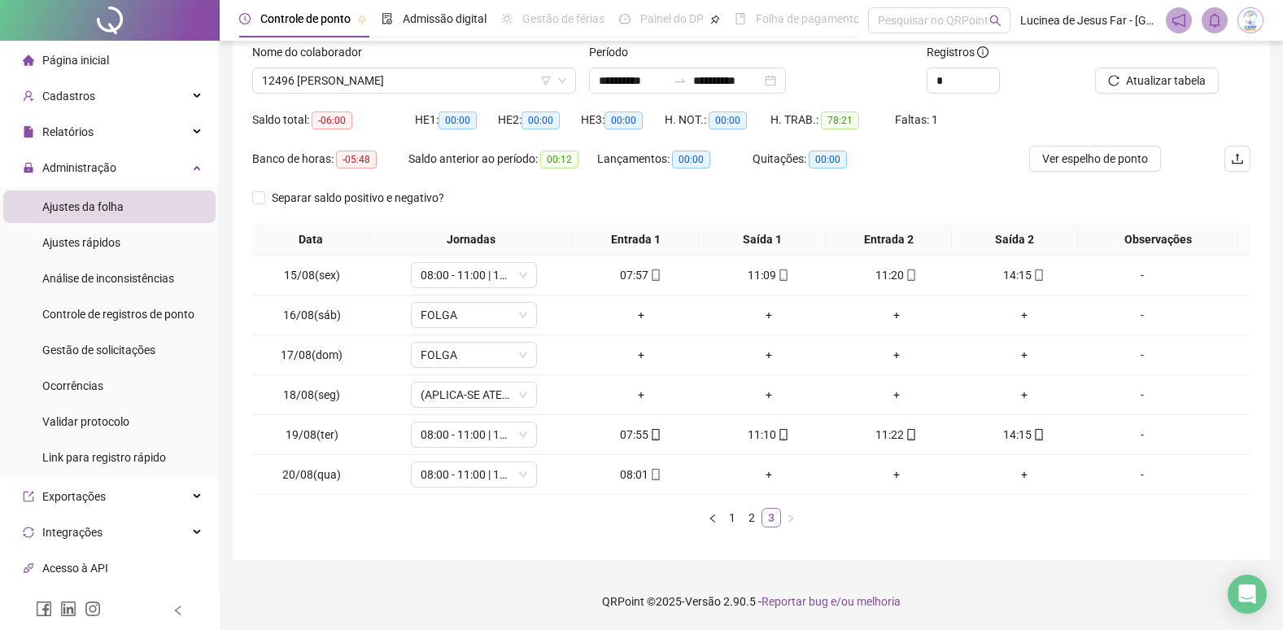
scroll to position [107, 0]
click at [487, 80] on span "12496 [PERSON_NAME]" at bounding box center [414, 80] width 304 height 24
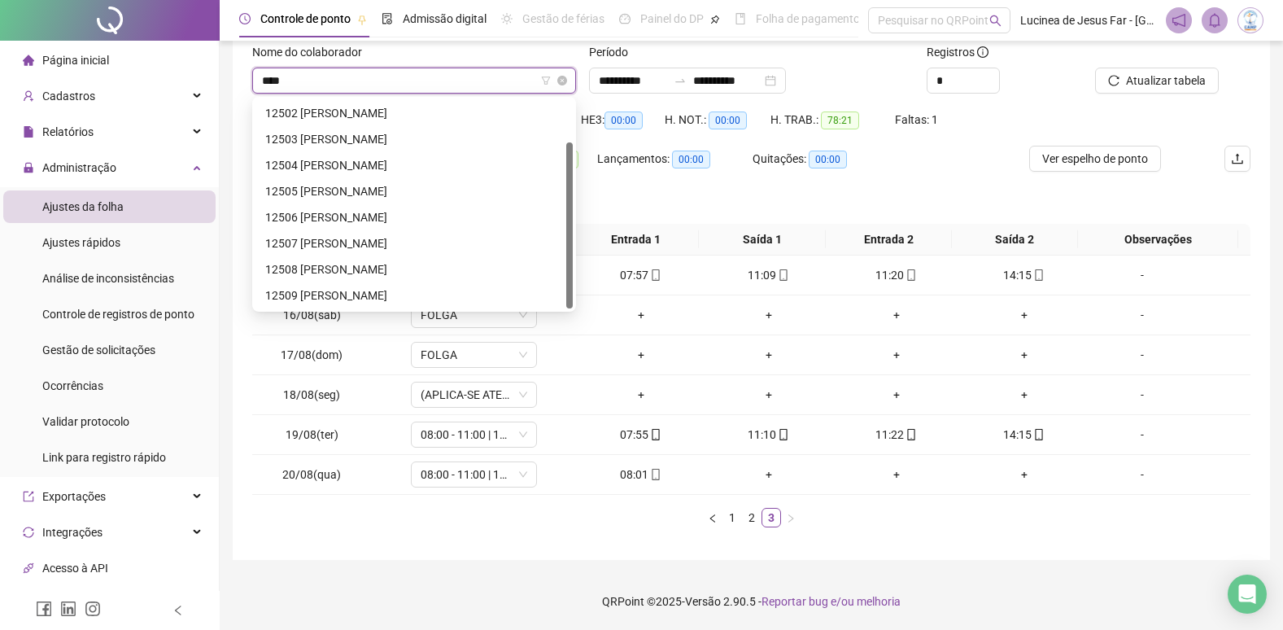
scroll to position [52, 0]
type input "*****"
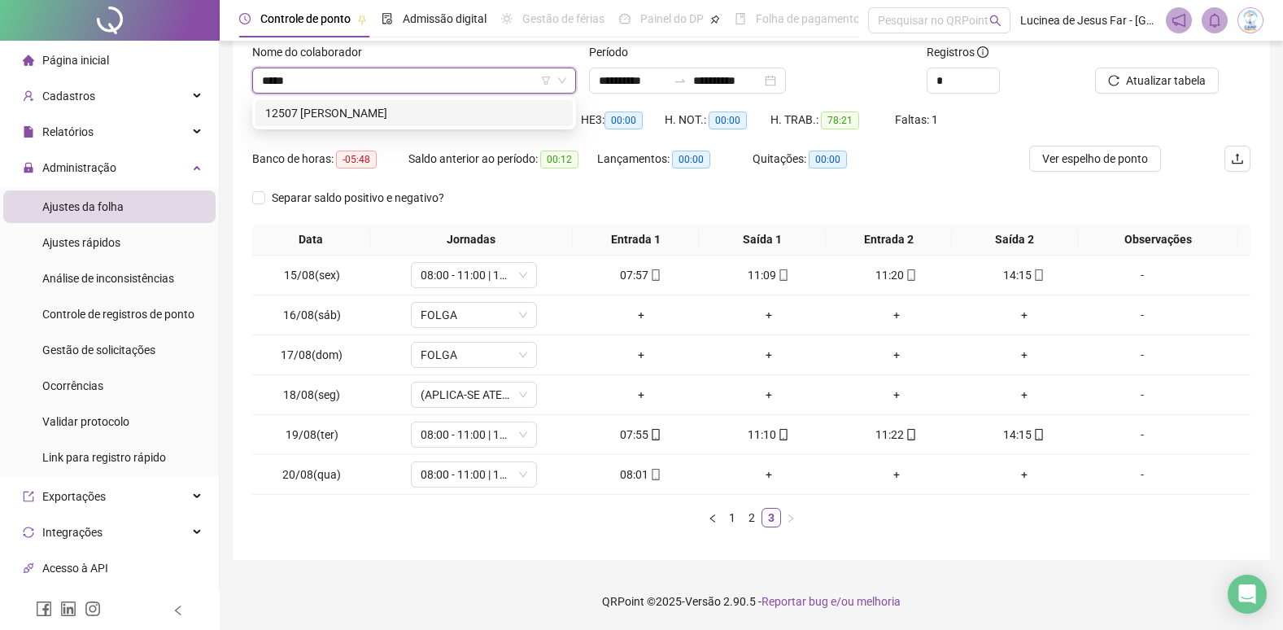
drag, startPoint x: 493, startPoint y: 110, endPoint x: 662, endPoint y: 102, distance: 169.4
click at [494, 110] on div "12507 [PERSON_NAME]" at bounding box center [414, 113] width 298 height 18
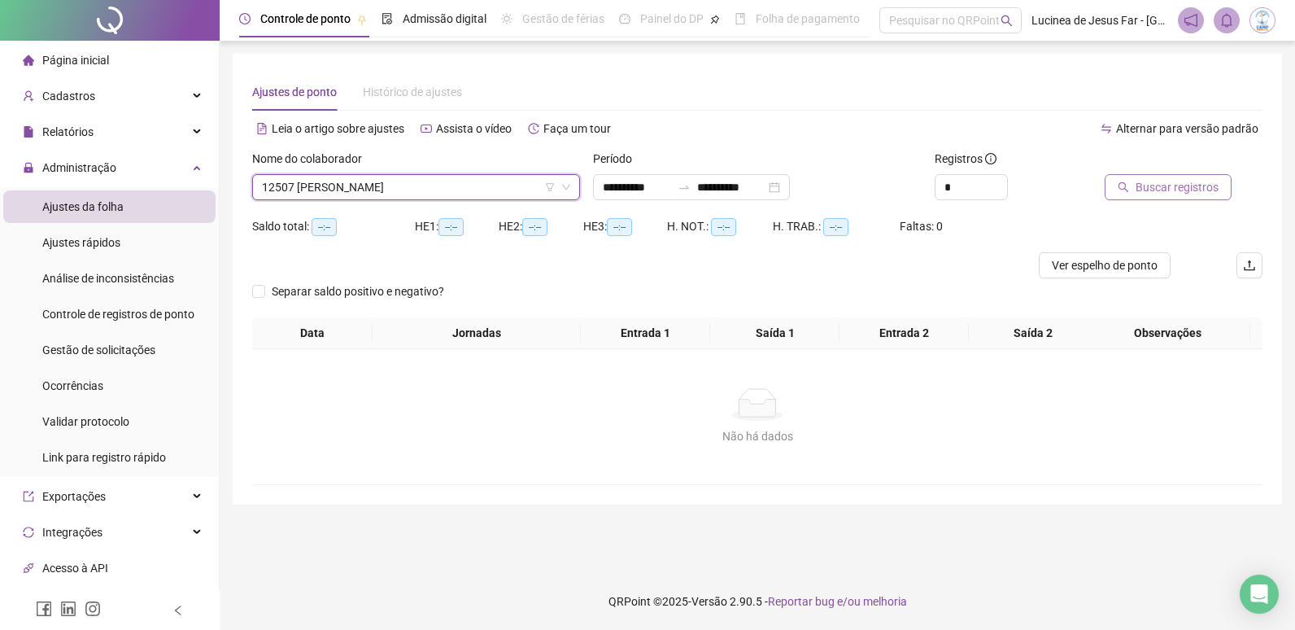
click at [1175, 192] on span "Buscar registros" at bounding box center [1177, 187] width 83 height 18
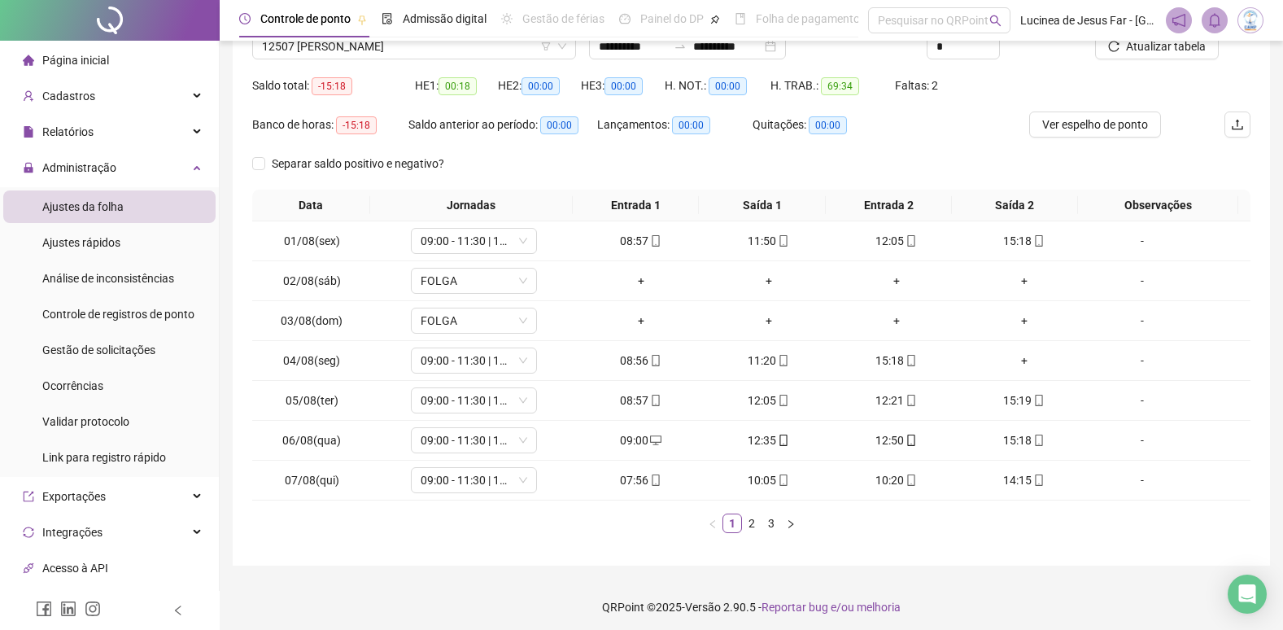
scroll to position [146, 0]
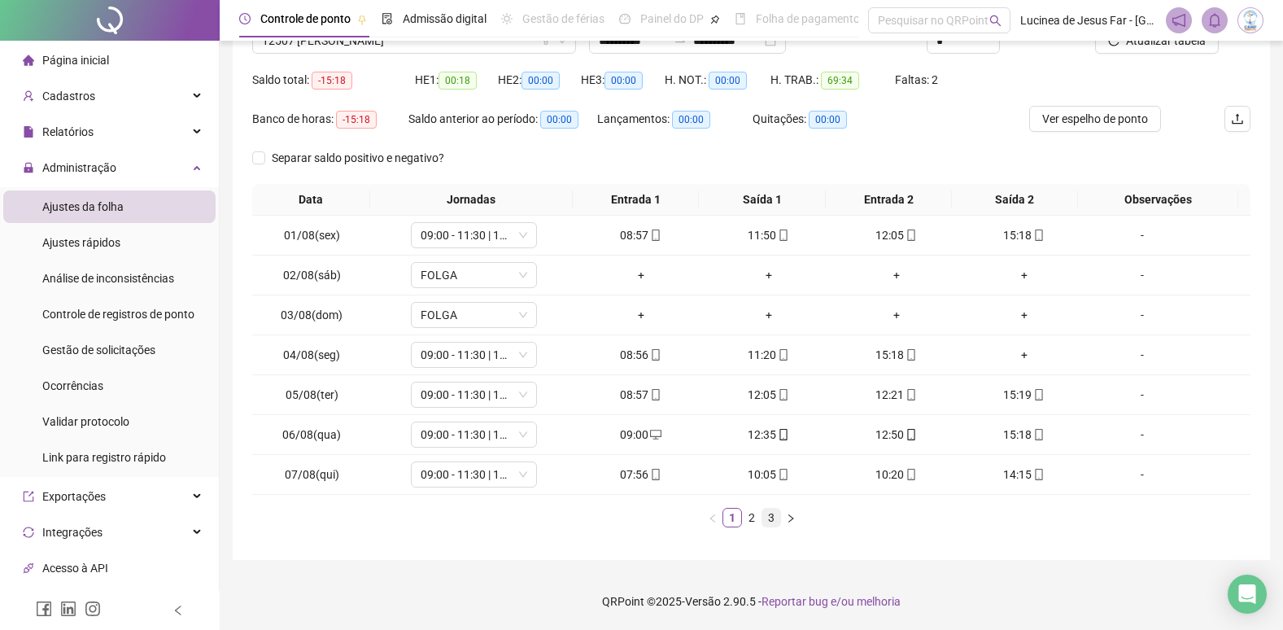
click at [774, 521] on link "3" at bounding box center [771, 517] width 18 height 18
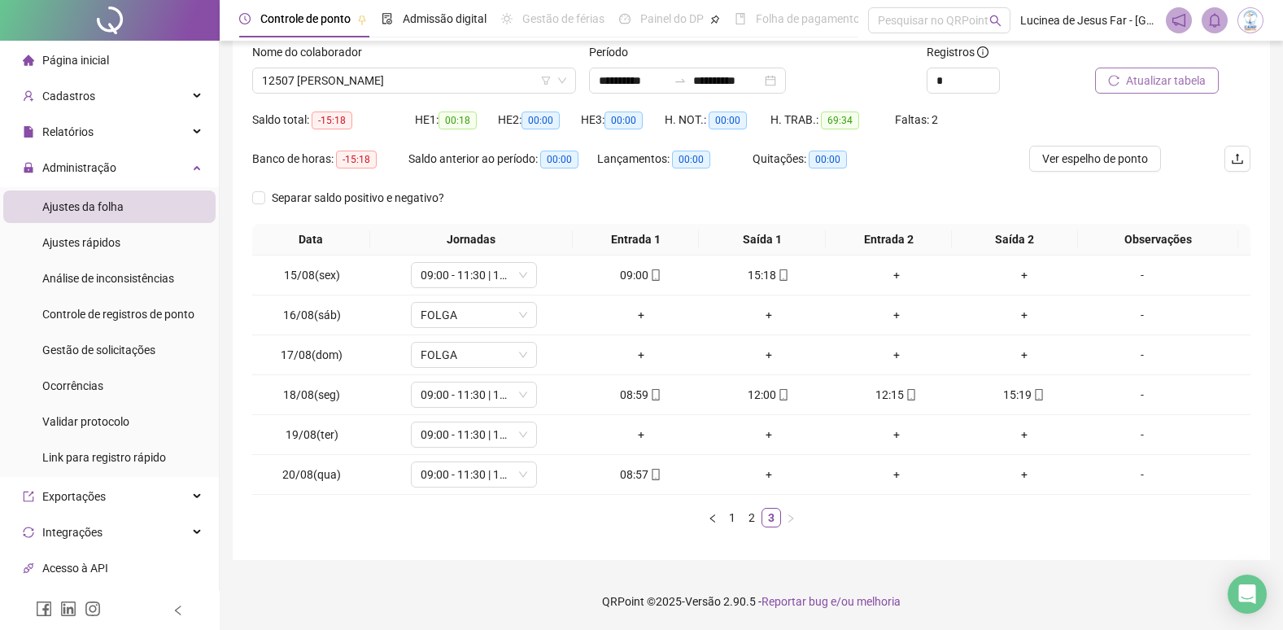
click at [1184, 77] on span "Atualizar tabela" at bounding box center [1166, 81] width 80 height 18
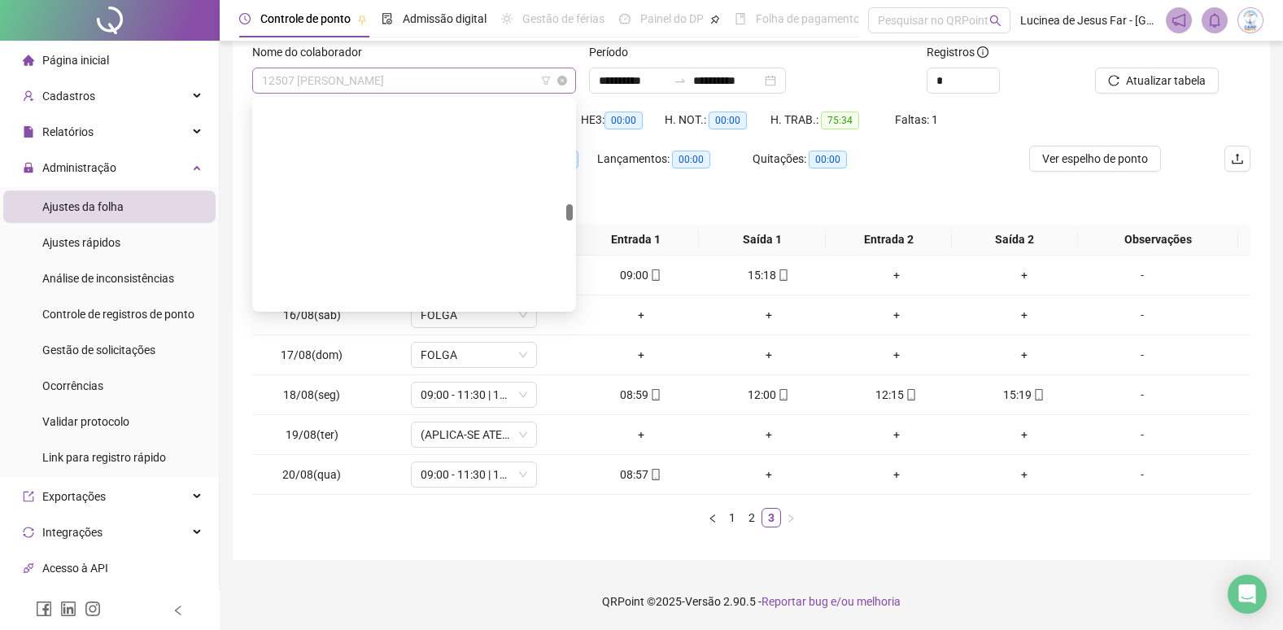
click at [431, 79] on span "12507 [PERSON_NAME]" at bounding box center [414, 80] width 304 height 24
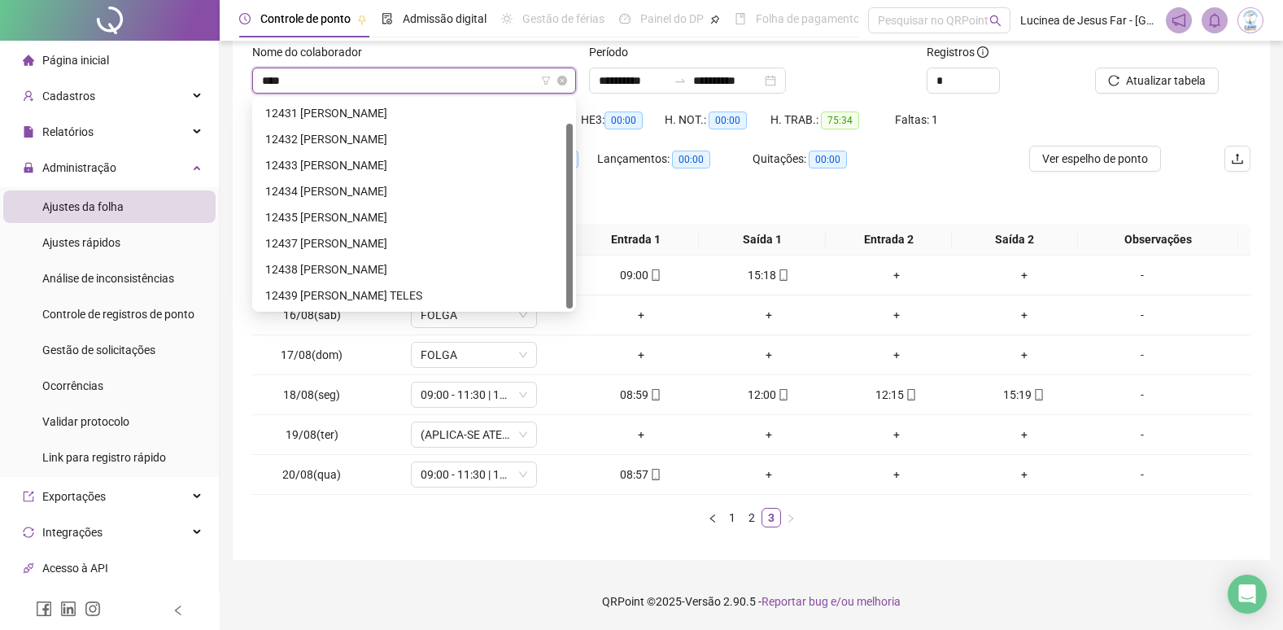
scroll to position [26, 0]
type input "****"
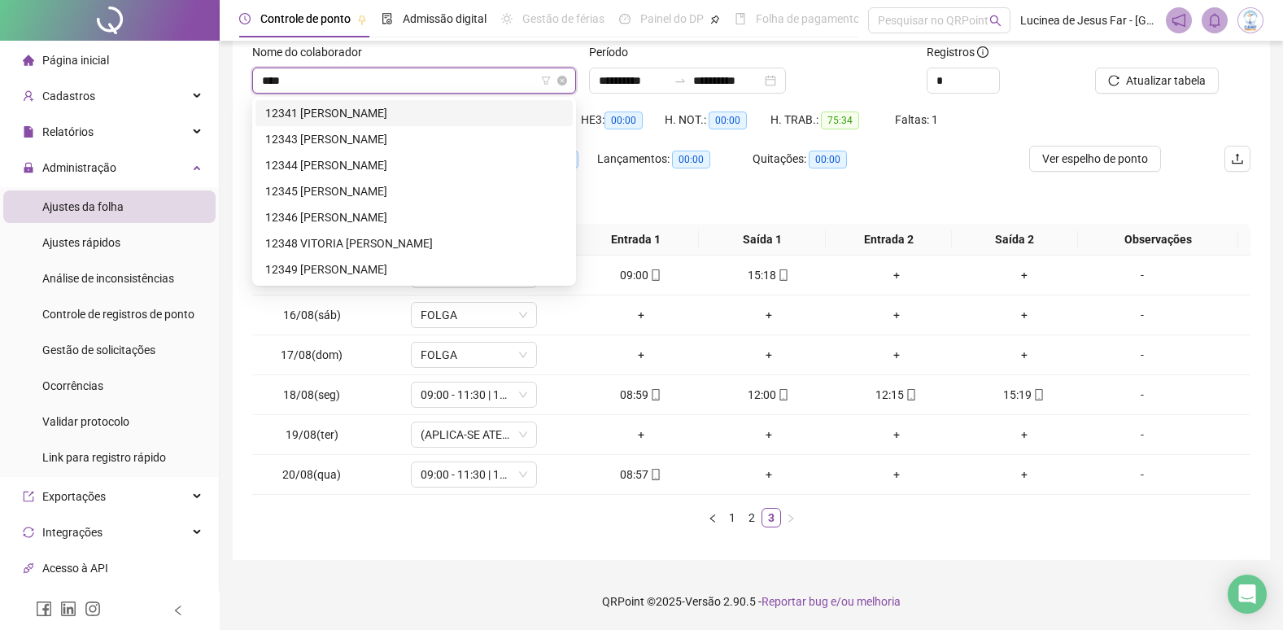
type input "*****"
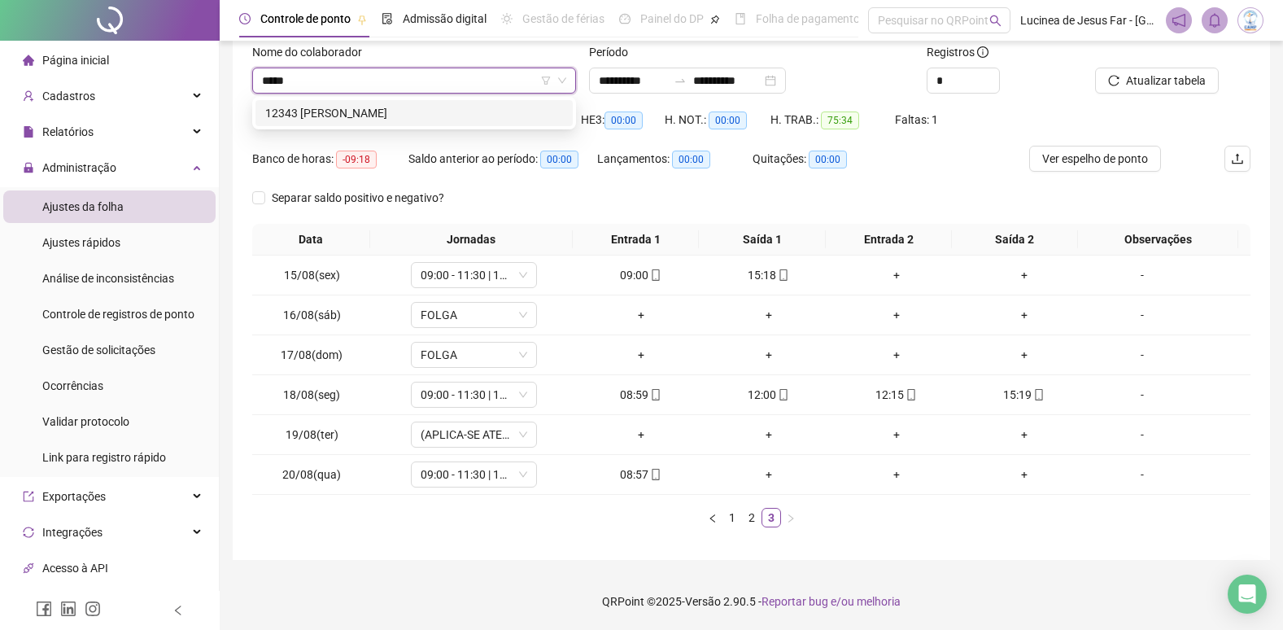
click at [365, 105] on div "12343 [PERSON_NAME]" at bounding box center [414, 113] width 298 height 18
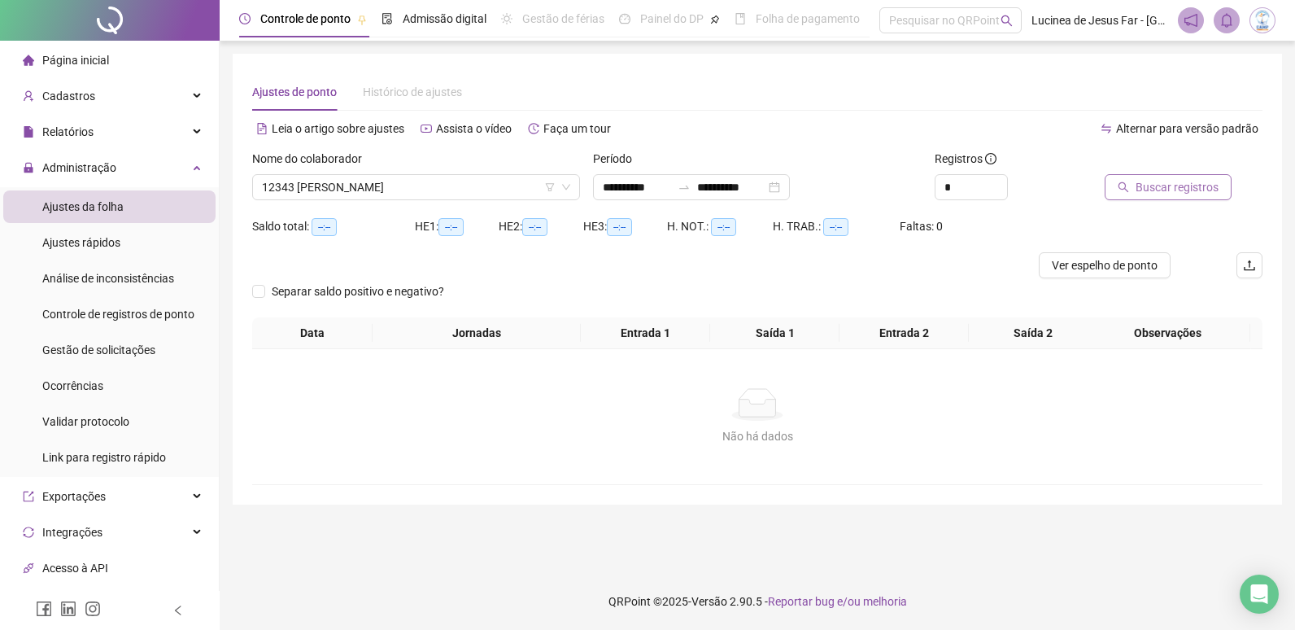
click at [1171, 186] on span "Buscar registros" at bounding box center [1177, 187] width 83 height 18
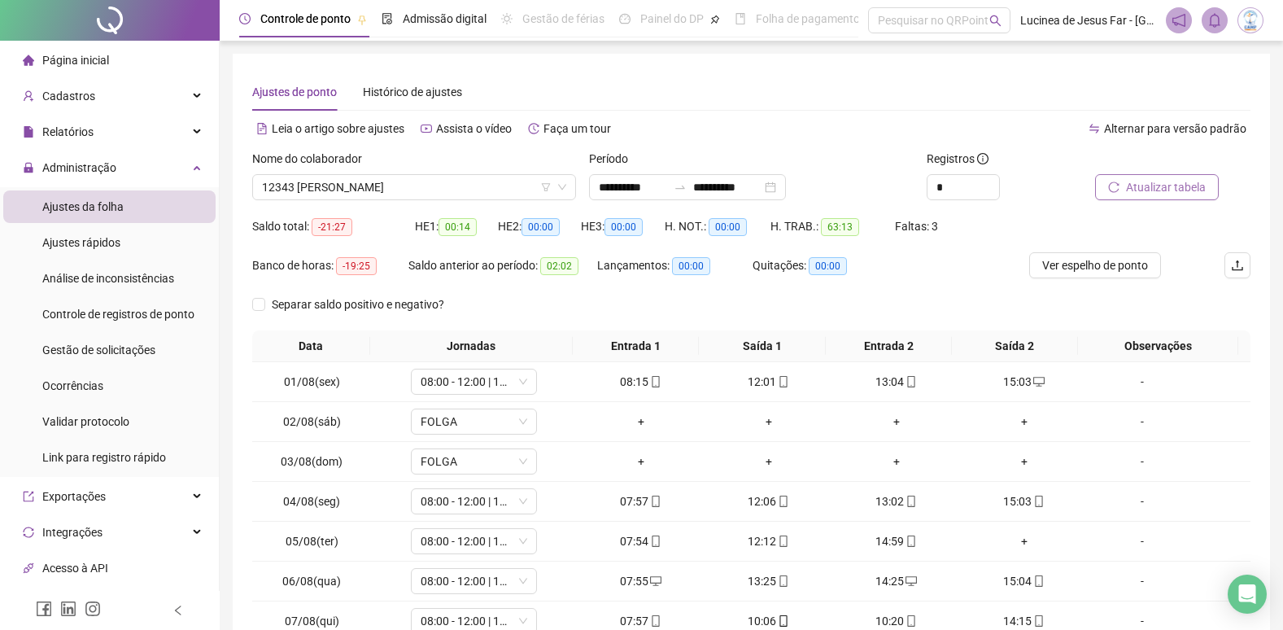
click at [1183, 181] on span "Atualizar tabela" at bounding box center [1166, 187] width 80 height 18
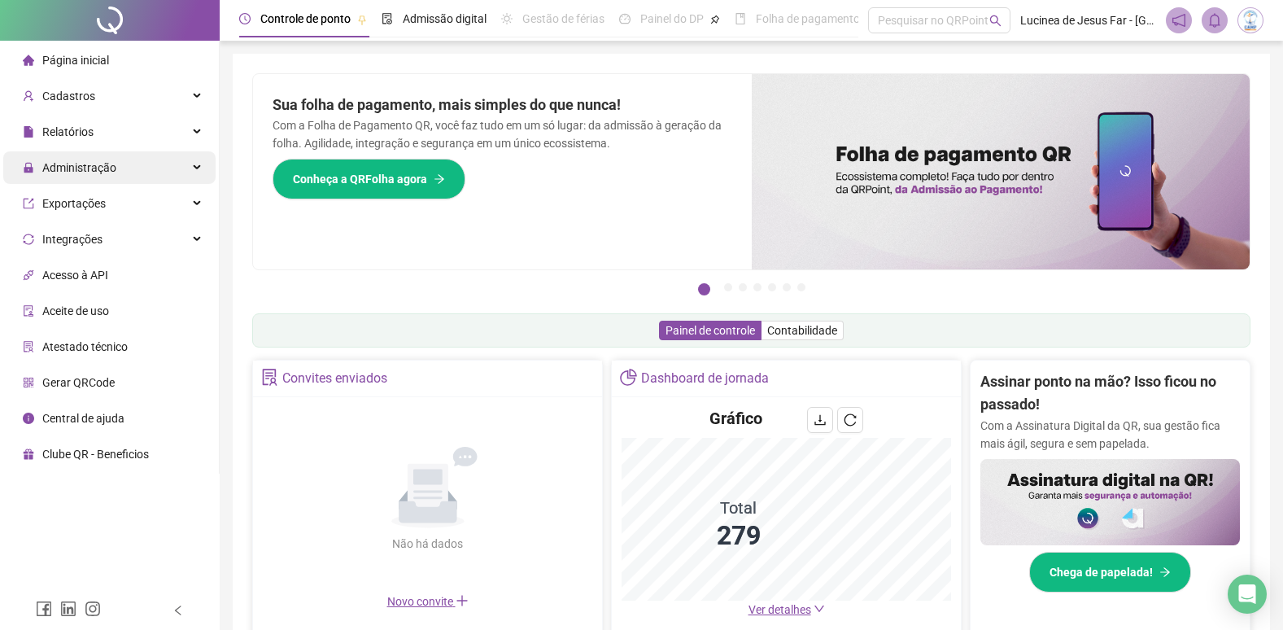
click at [197, 161] on div "Administração" at bounding box center [109, 167] width 212 height 33
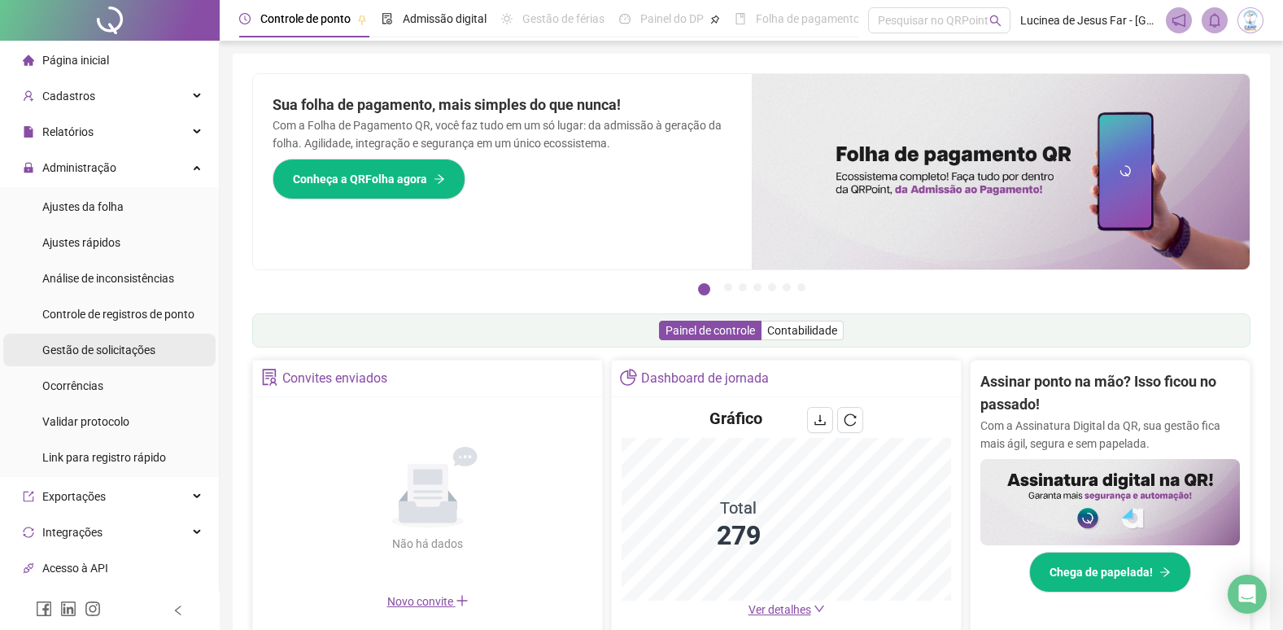
click at [97, 347] on span "Gestão de solicitações" at bounding box center [98, 349] width 113 height 13
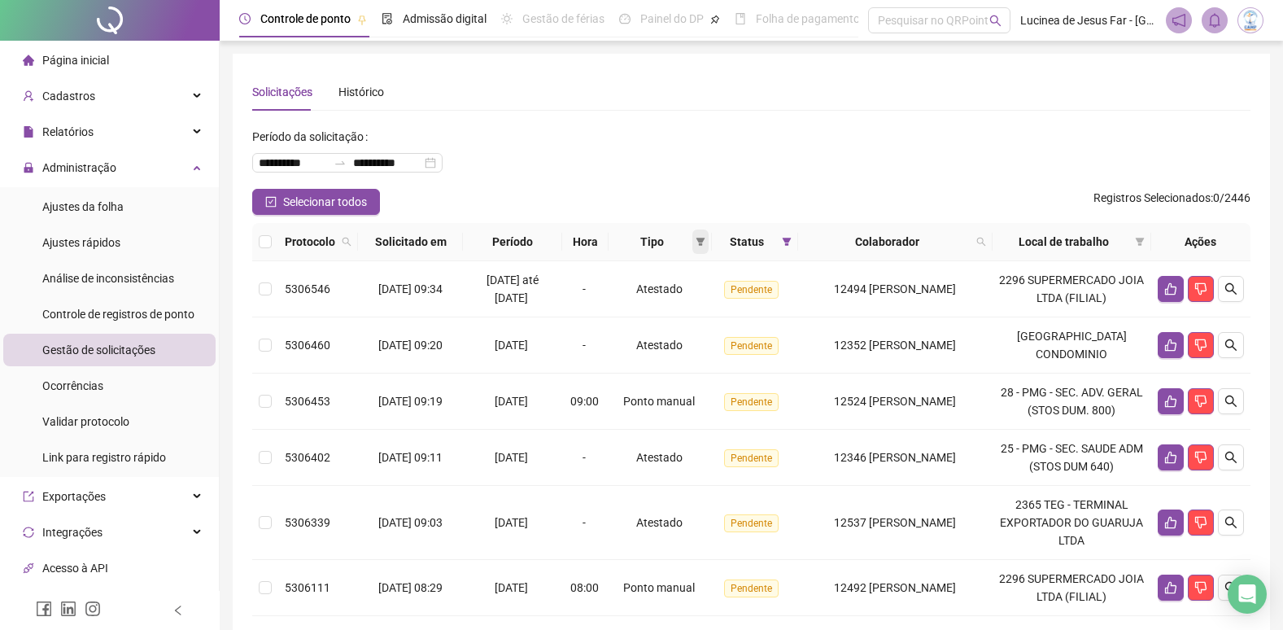
click at [705, 244] on icon "filter" at bounding box center [701, 242] width 10 height 10
click at [666, 303] on span "Atestado" at bounding box center [656, 299] width 46 height 13
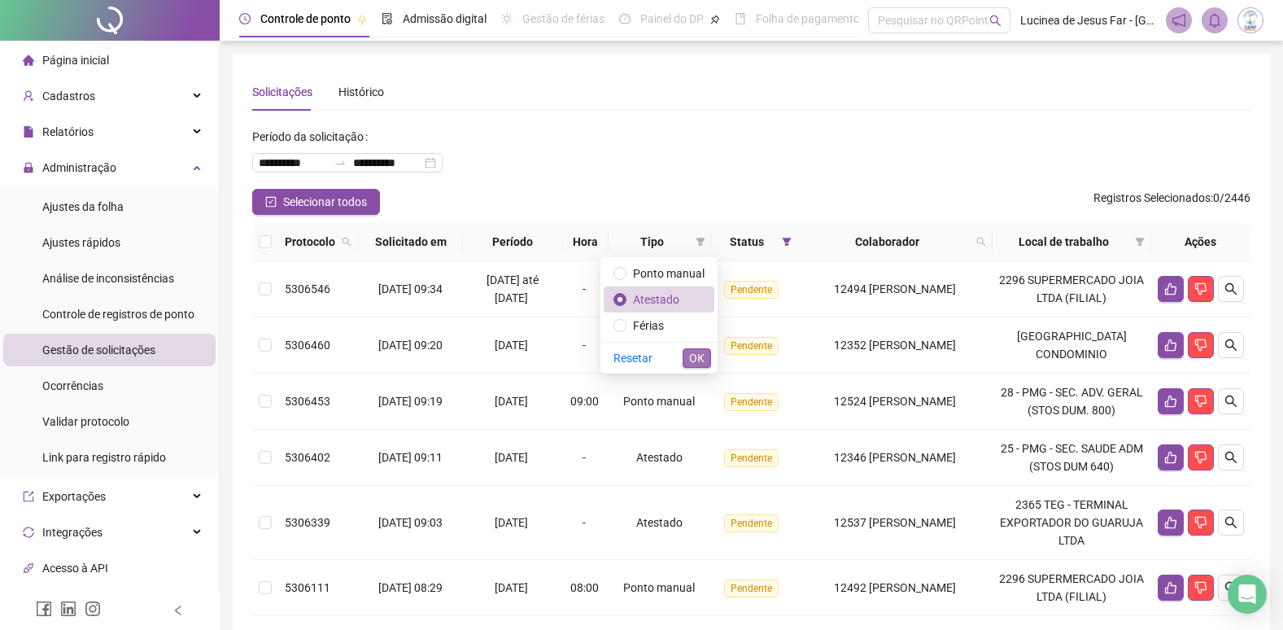
click at [692, 365] on span "OK" at bounding box center [696, 358] width 15 height 18
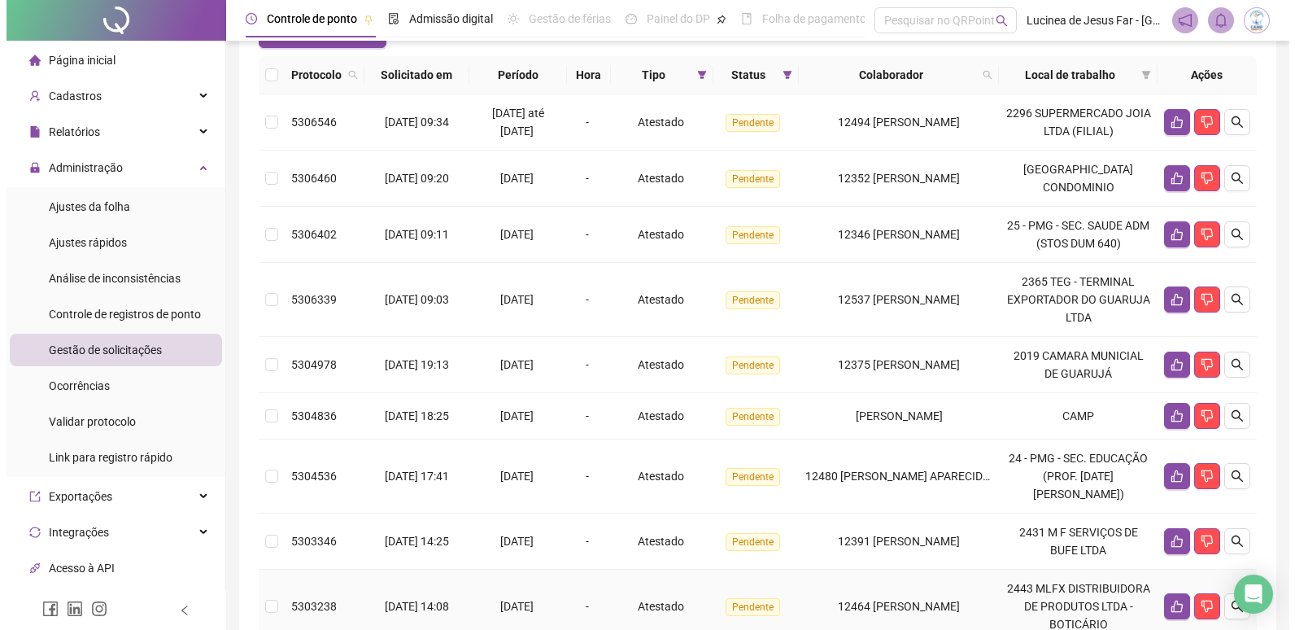
scroll to position [4, 0]
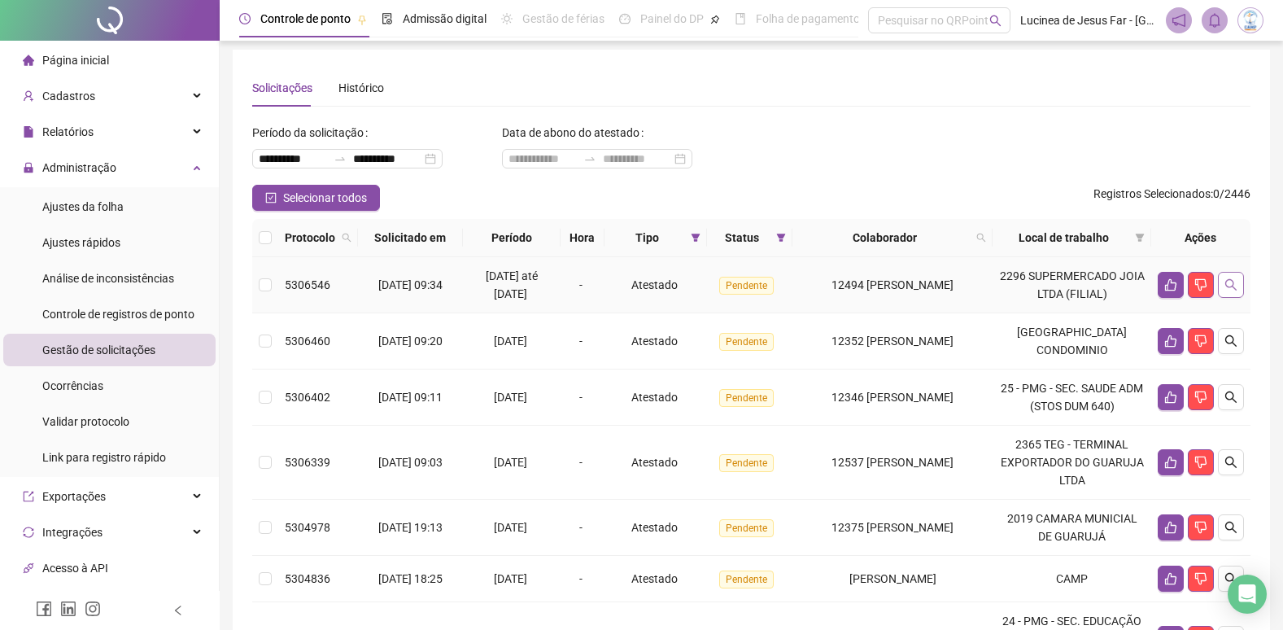
click at [1231, 282] on icon "search" at bounding box center [1230, 284] width 13 height 13
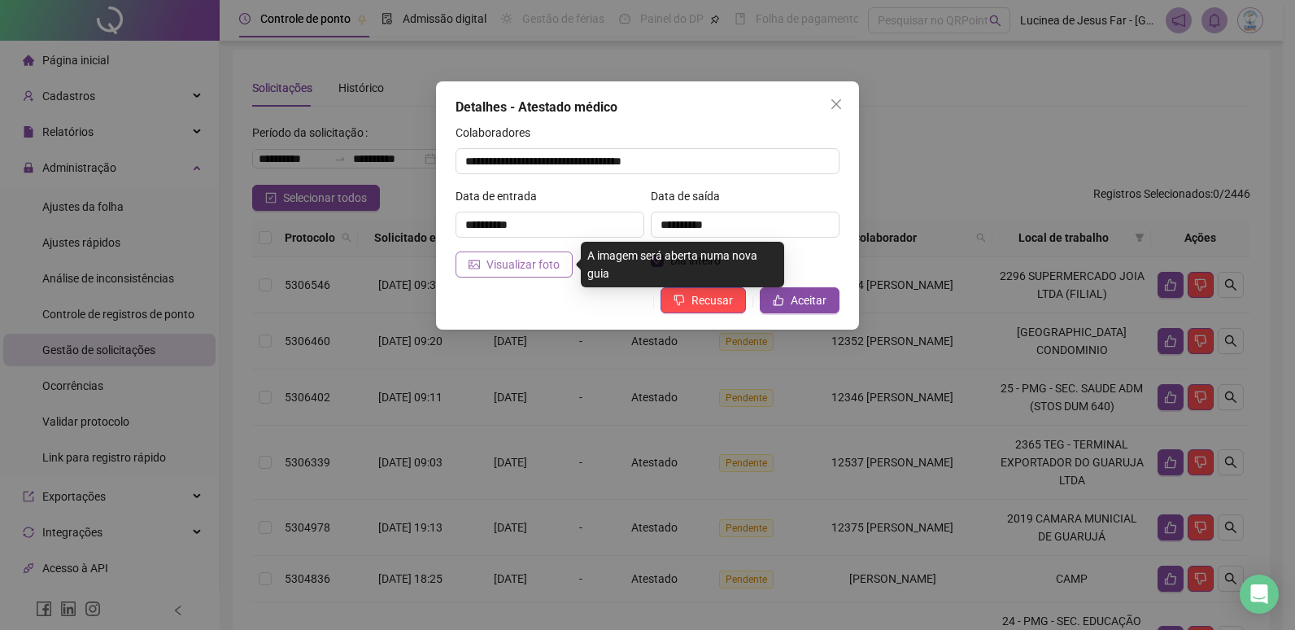
click at [526, 268] on span "Visualizar foto" at bounding box center [522, 264] width 73 height 18
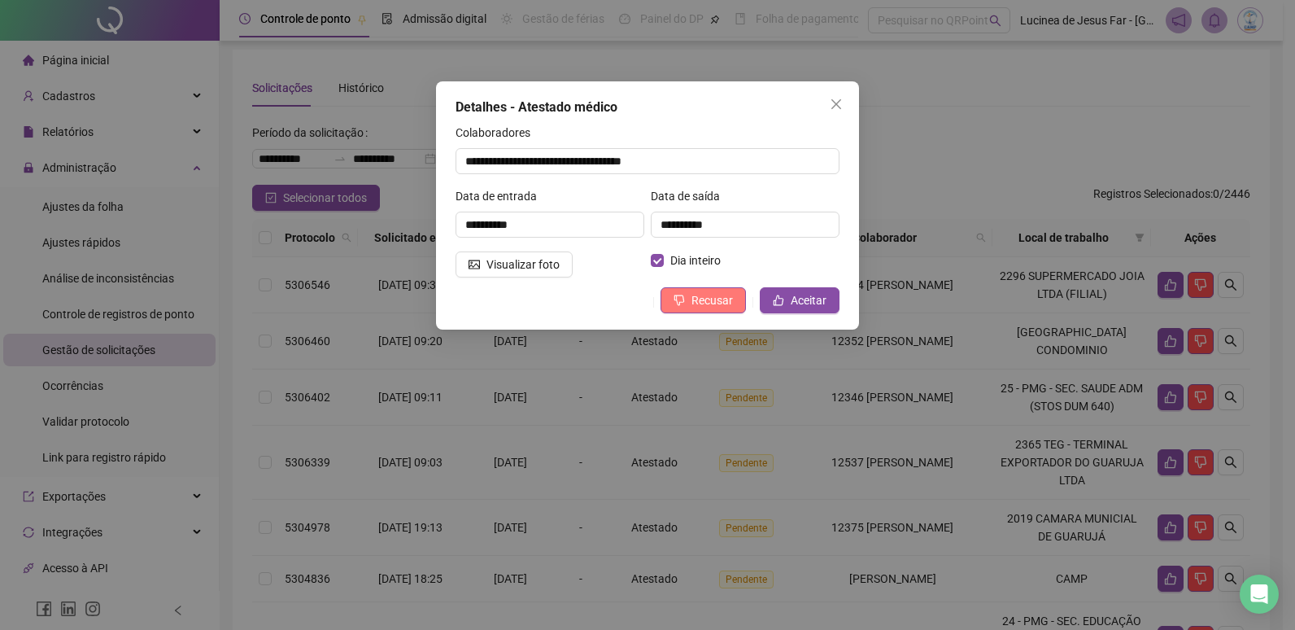
click at [723, 303] on span "Recusar" at bounding box center [711, 300] width 41 height 18
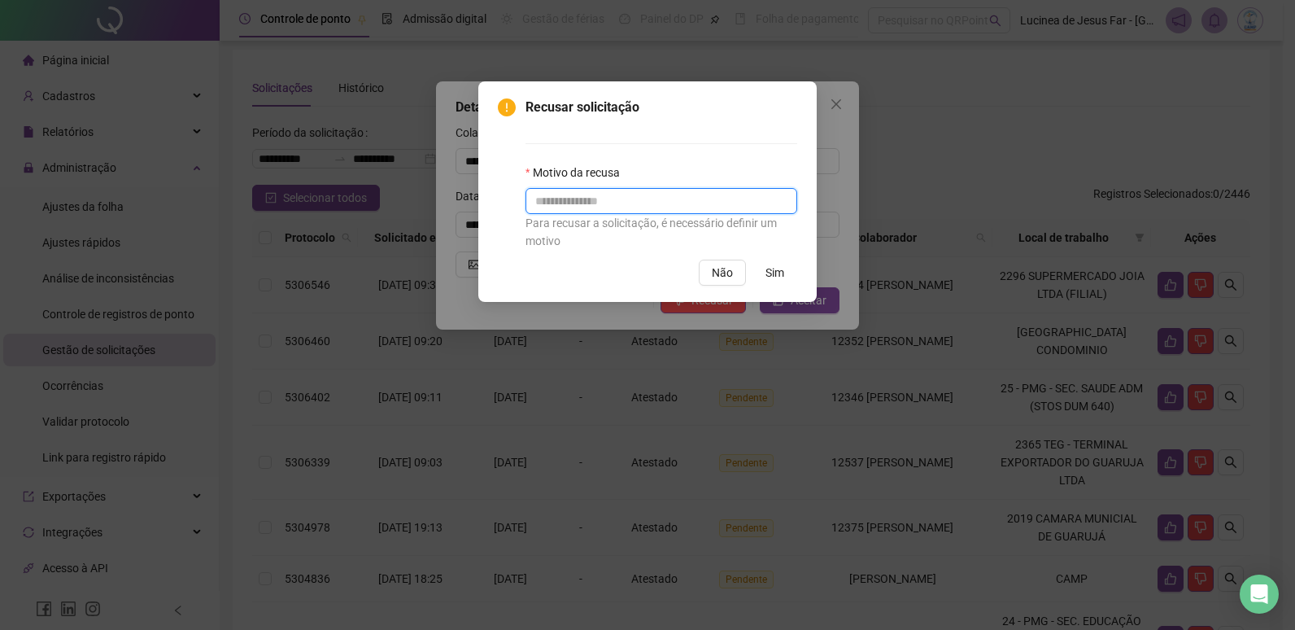
click at [638, 203] on input "text" at bounding box center [661, 201] width 272 height 26
type input "**********"
click at [777, 275] on span "Sim" at bounding box center [774, 273] width 19 height 18
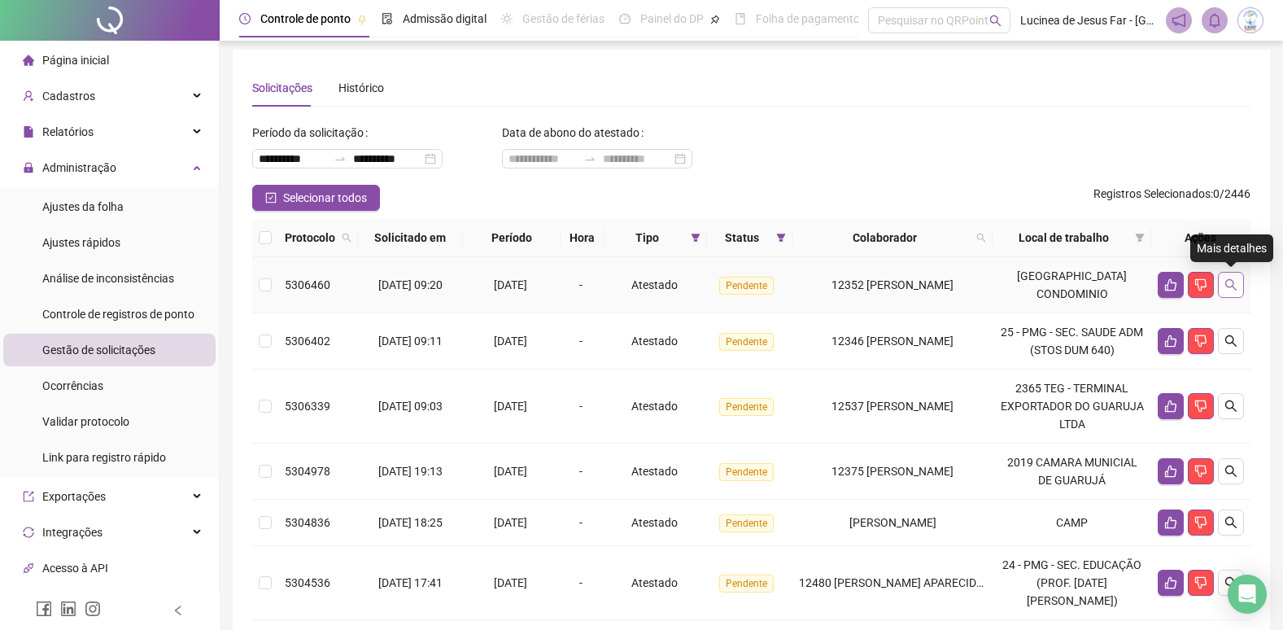
click at [1231, 283] on icon "search" at bounding box center [1230, 284] width 13 height 13
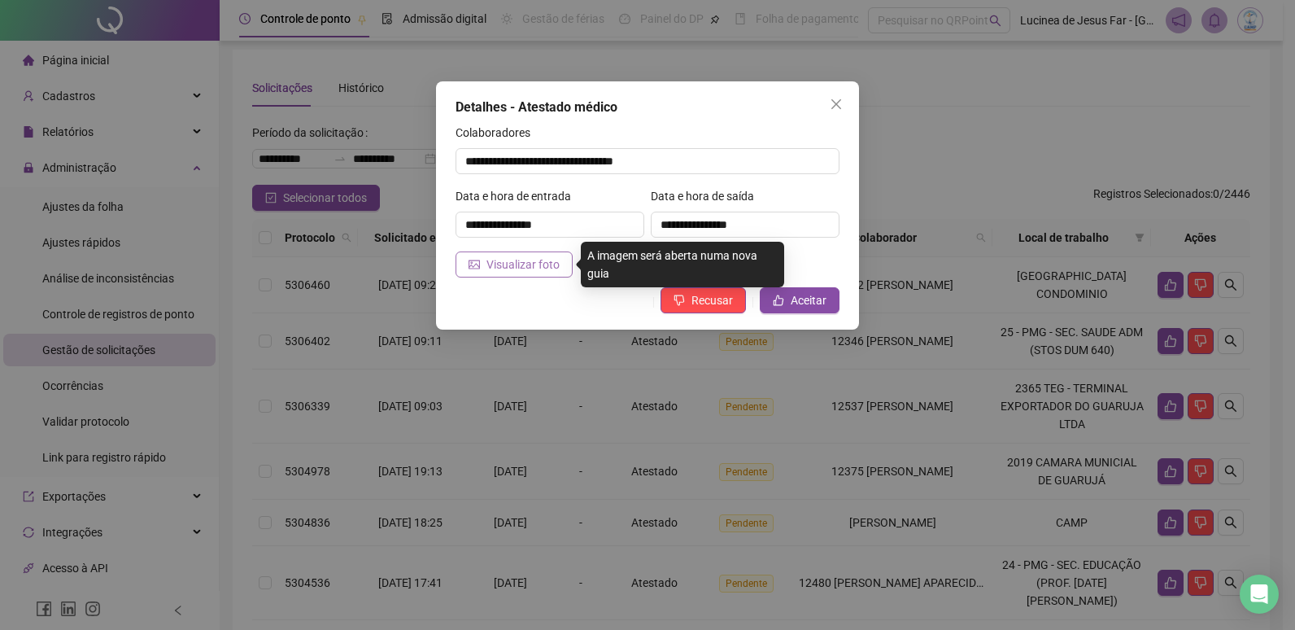
click at [547, 272] on span "Visualizar foto" at bounding box center [522, 264] width 73 height 18
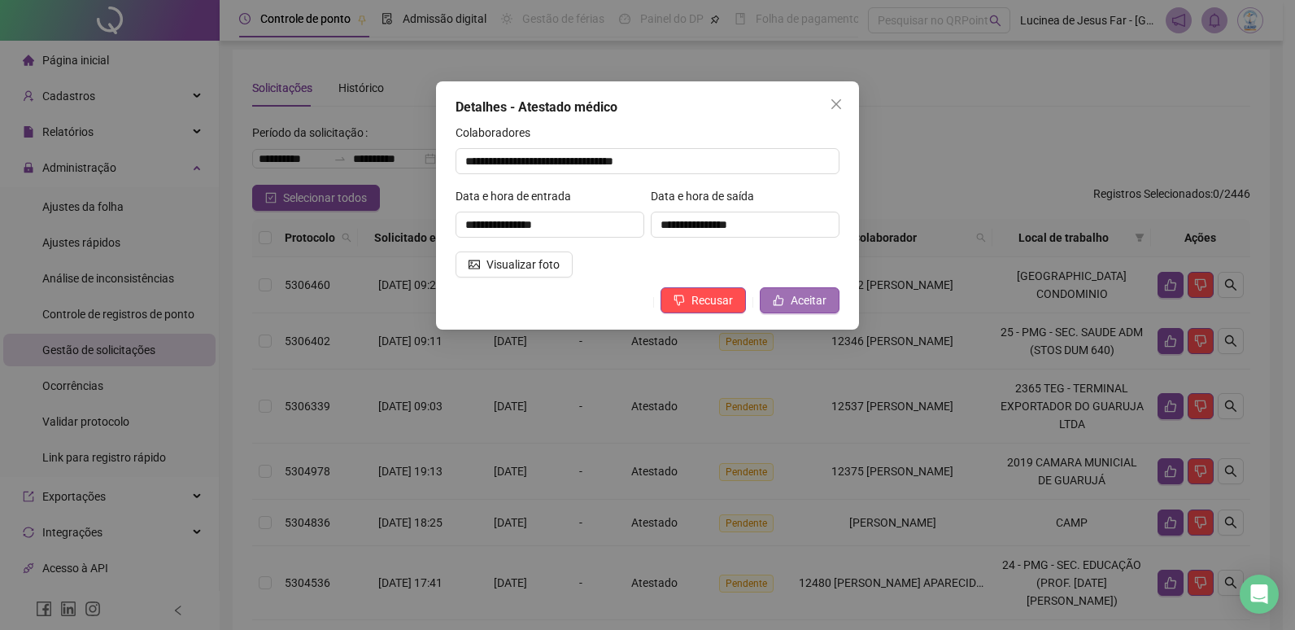
click at [808, 298] on span "Aceitar" at bounding box center [809, 300] width 36 height 18
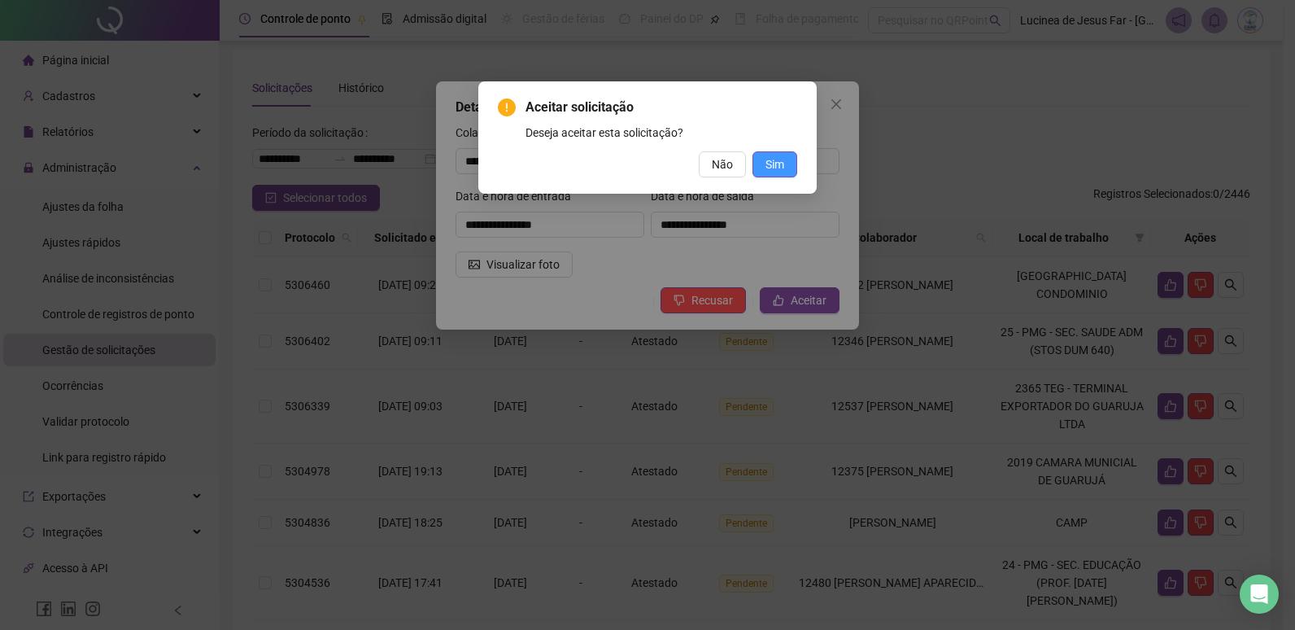
click at [771, 160] on span "Sim" at bounding box center [774, 164] width 19 height 18
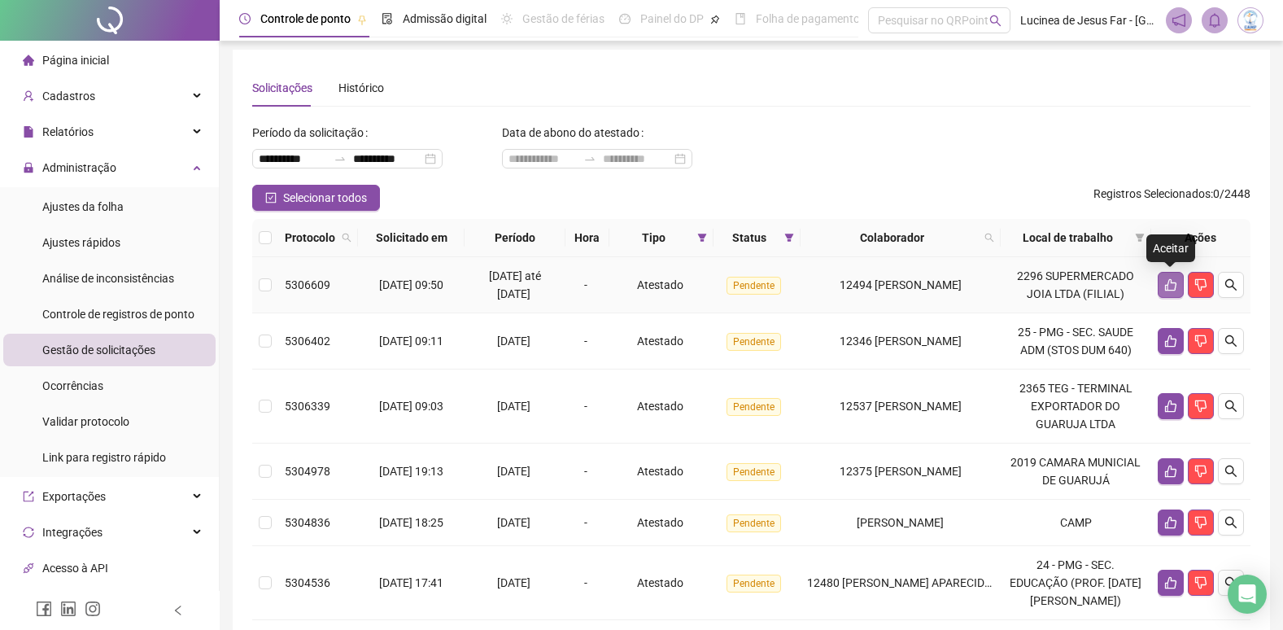
click at [1175, 281] on icon "like" at bounding box center [1170, 284] width 13 height 13
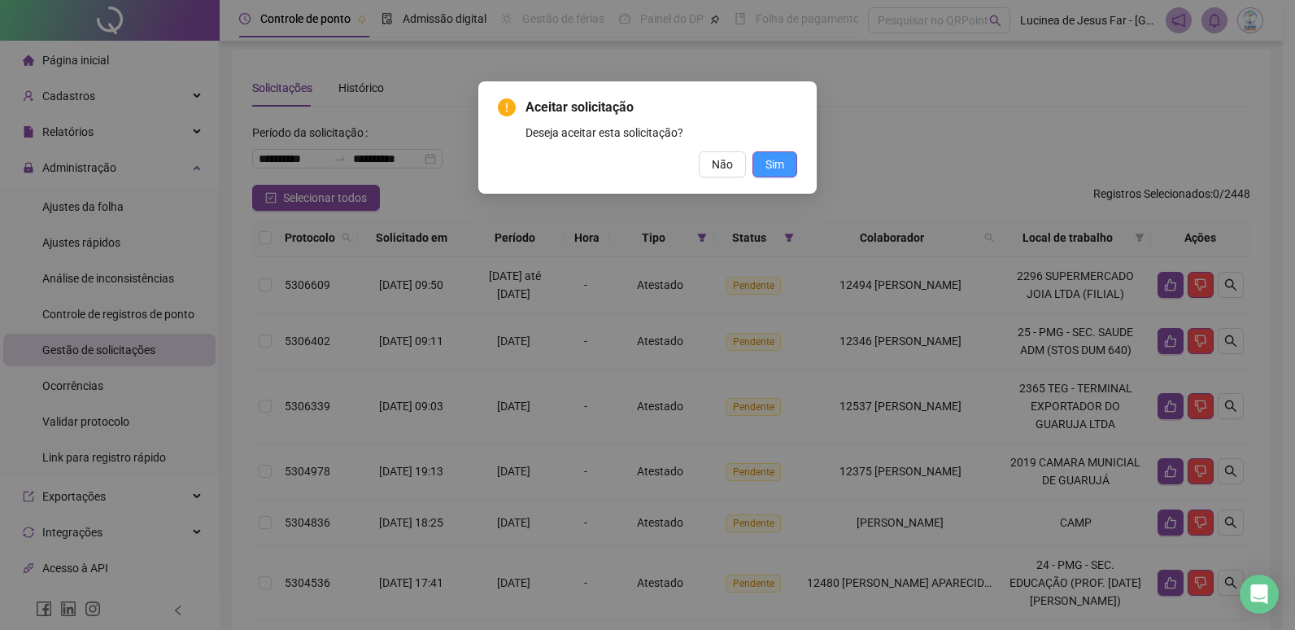
click at [786, 169] on button "Sim" at bounding box center [774, 164] width 45 height 26
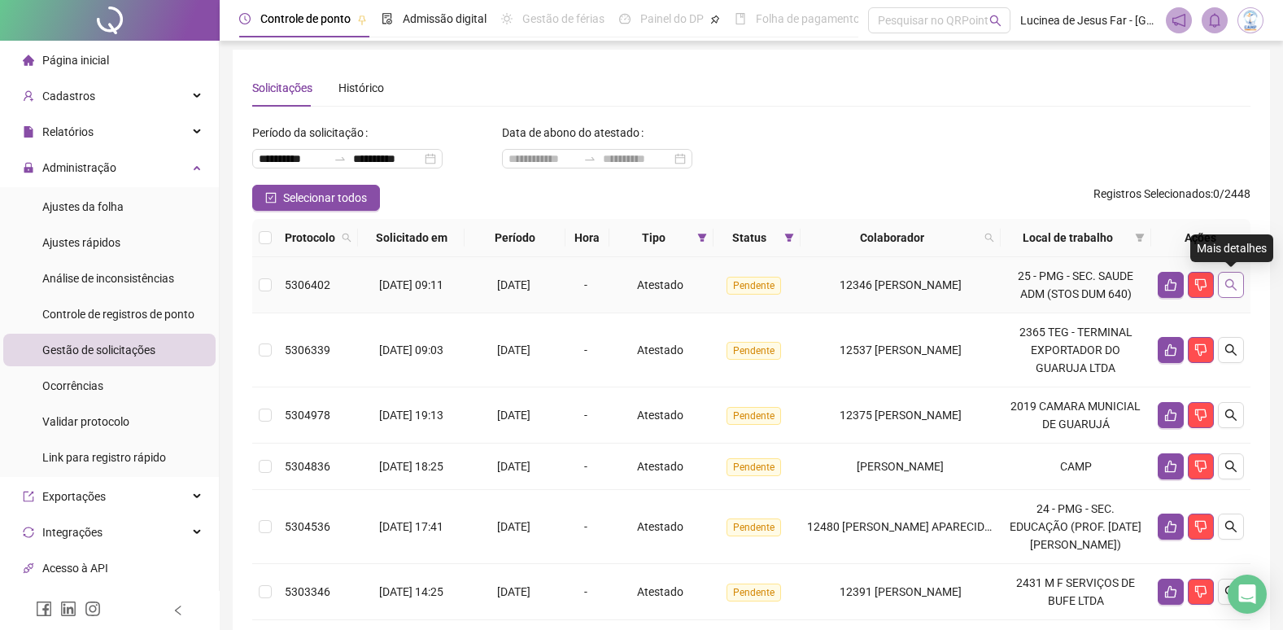
click at [1222, 281] on button "button" at bounding box center [1231, 285] width 26 height 26
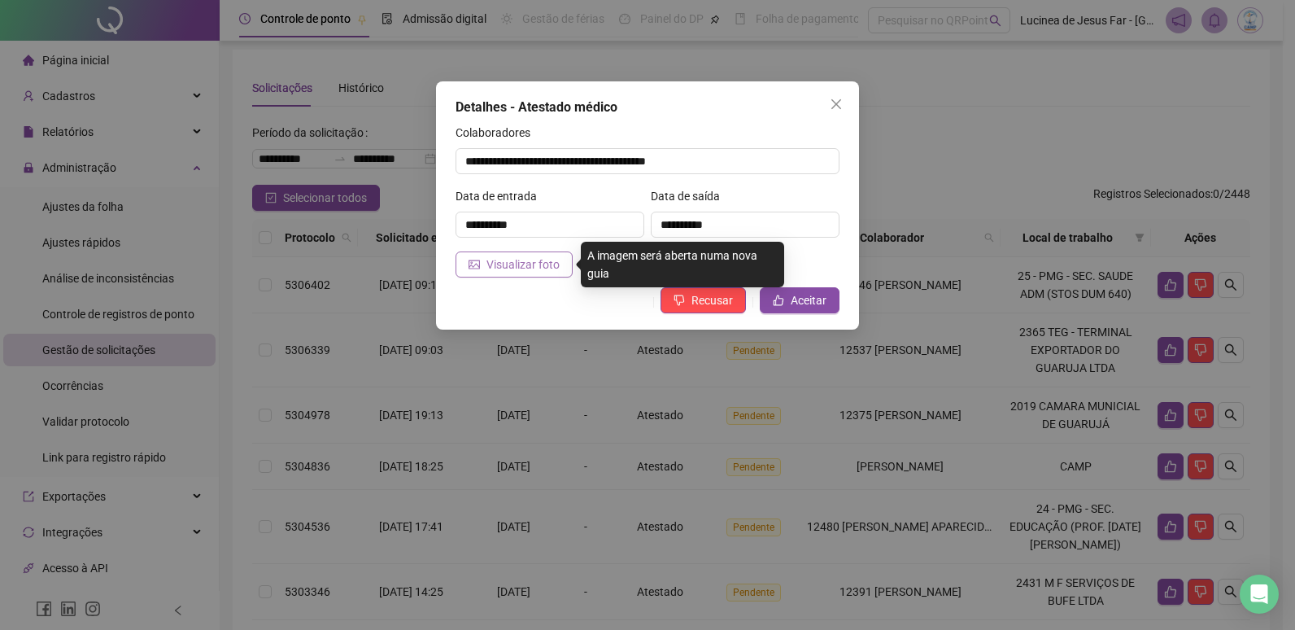
click at [512, 270] on span "Visualizar foto" at bounding box center [522, 264] width 73 height 18
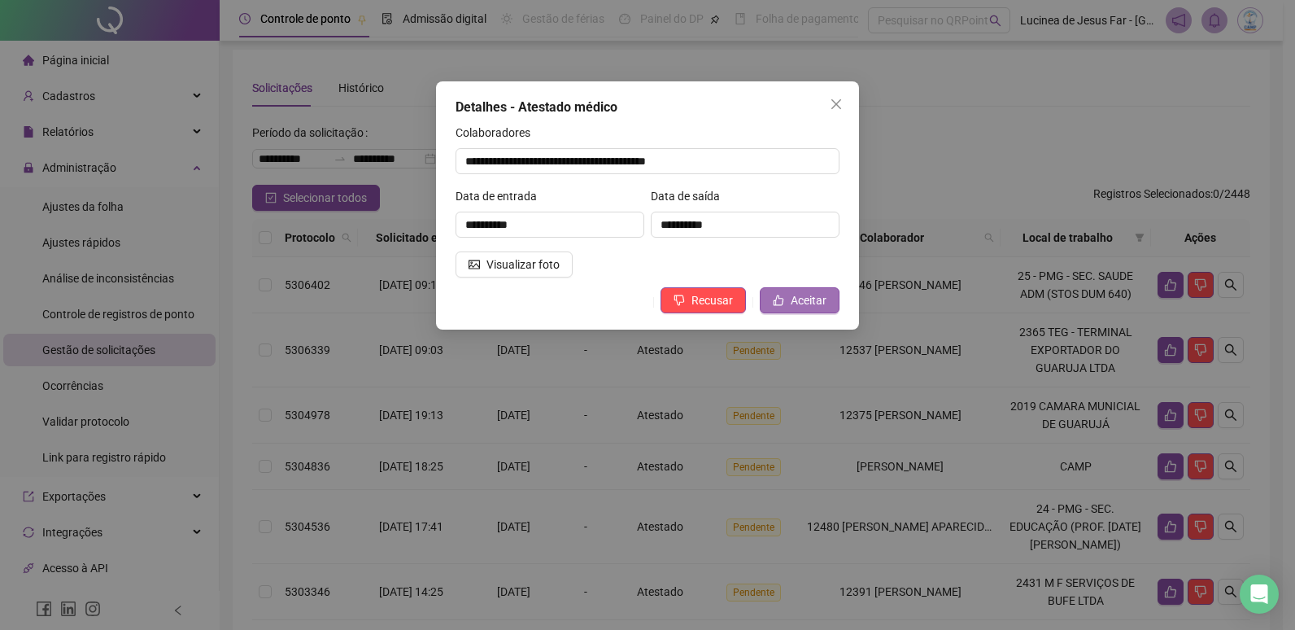
click at [797, 302] on span "Aceitar" at bounding box center [809, 300] width 36 height 18
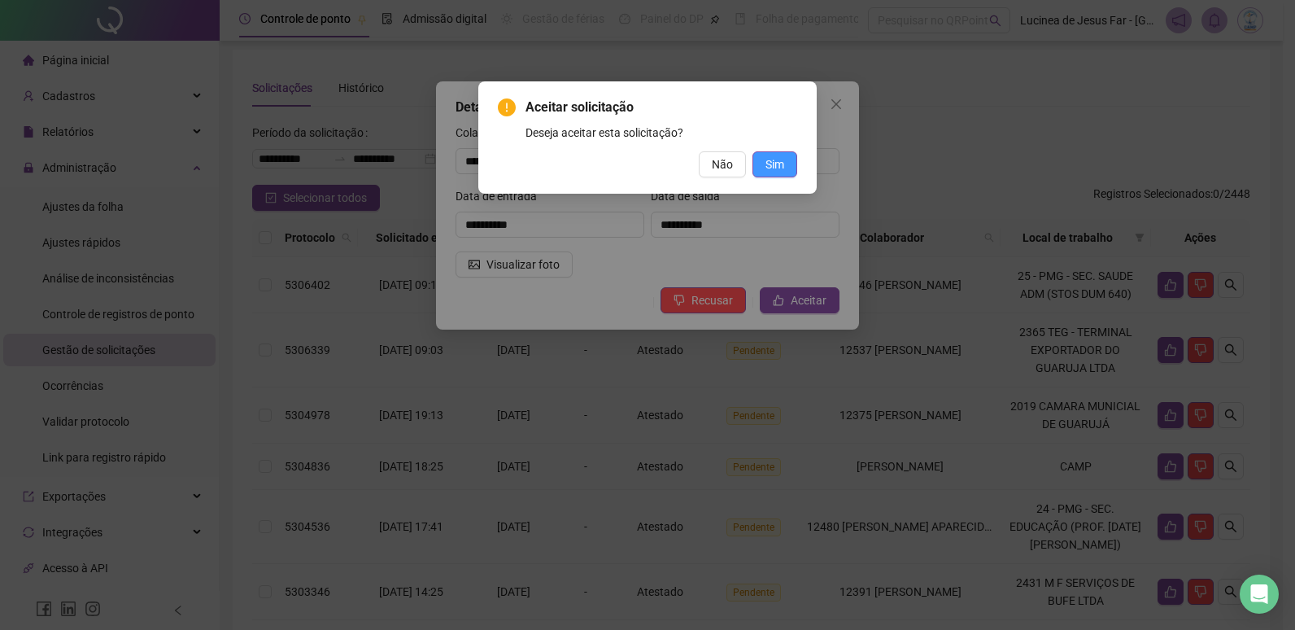
click at [787, 168] on button "Sim" at bounding box center [774, 164] width 45 height 26
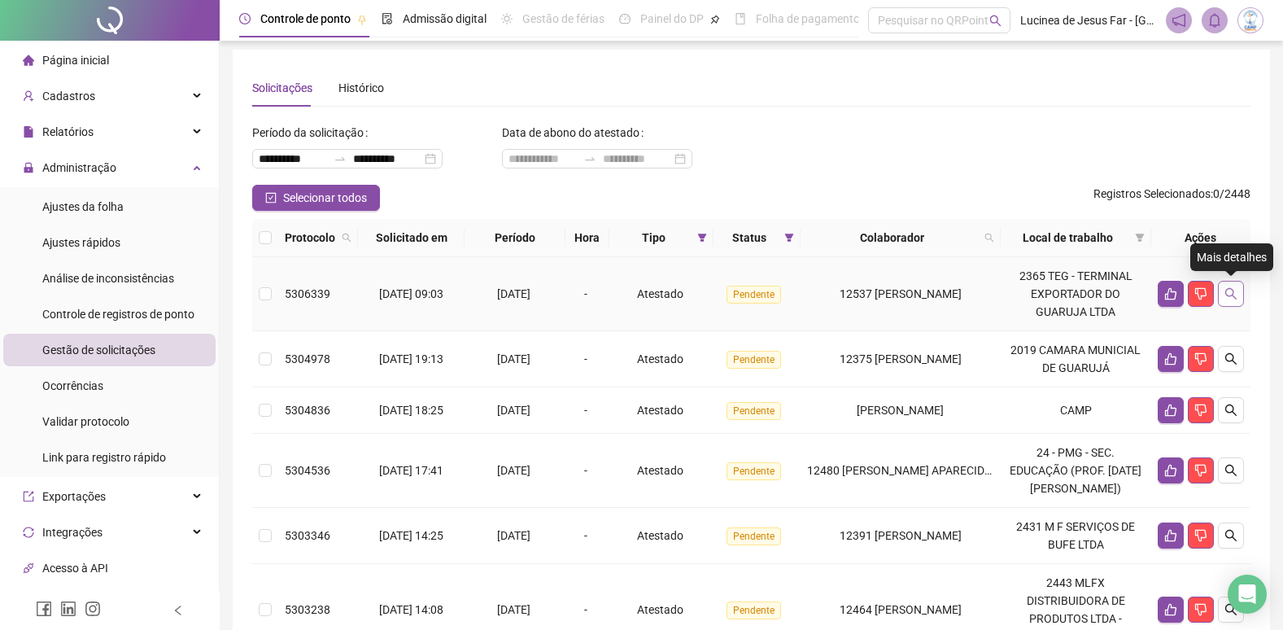
click at [1229, 289] on icon "search" at bounding box center [1230, 293] width 11 height 11
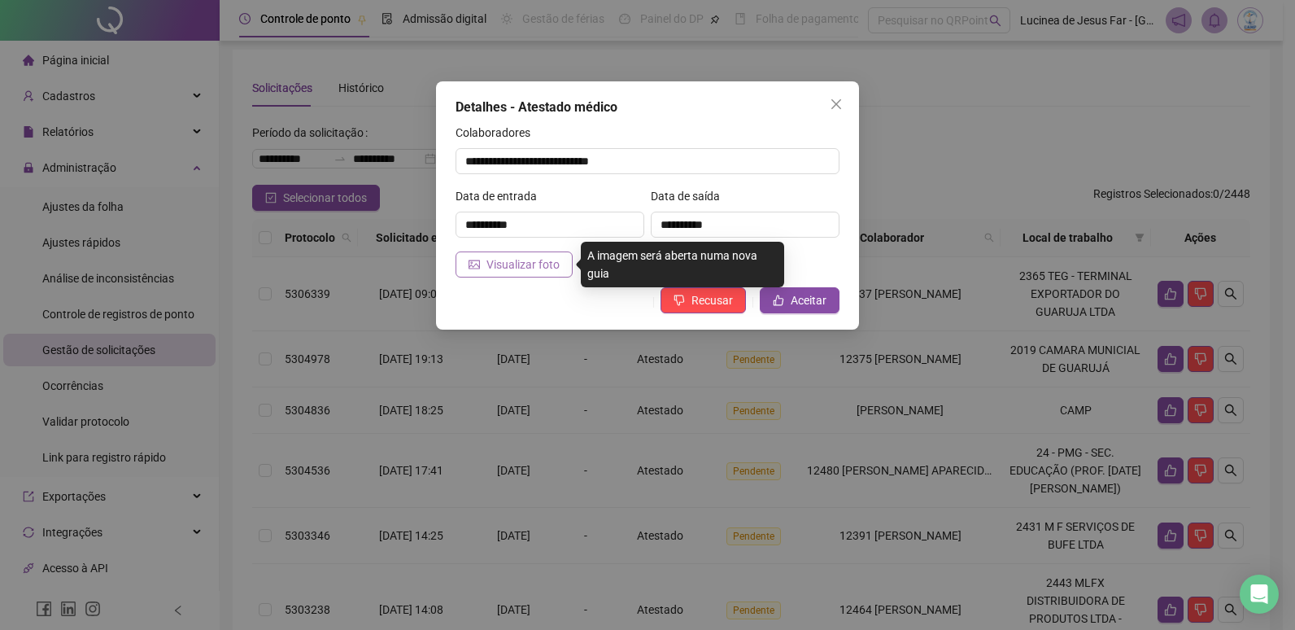
click at [539, 273] on button "Visualizar foto" at bounding box center [514, 264] width 117 height 26
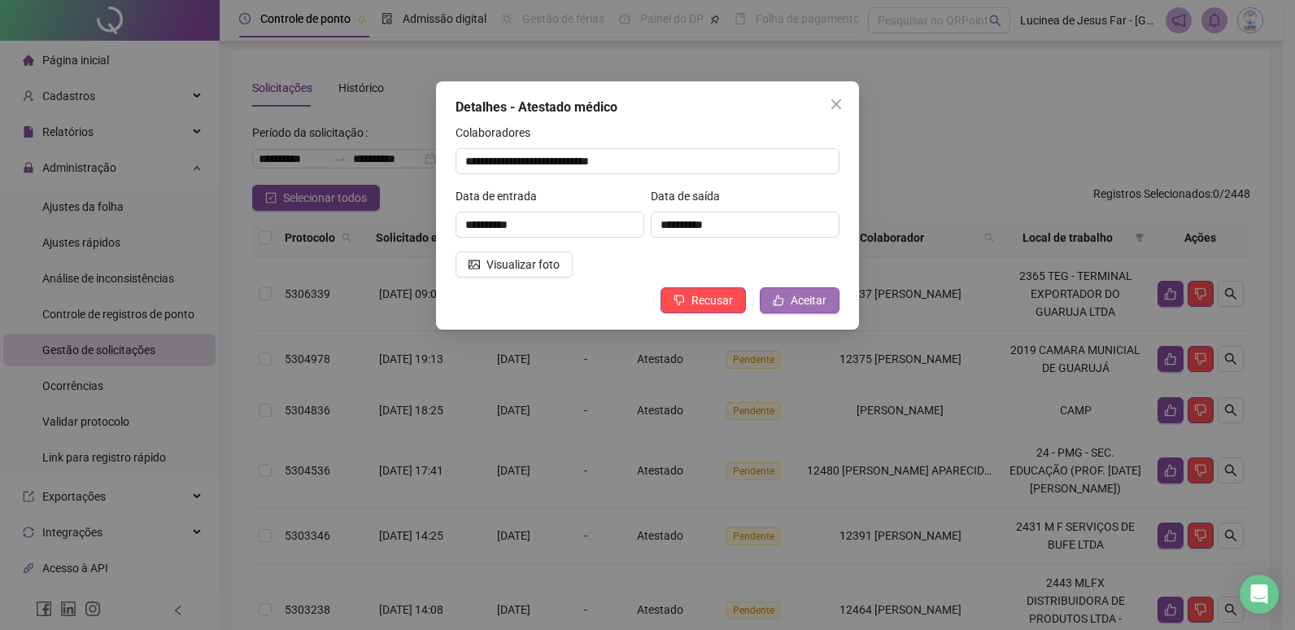
click at [809, 303] on span "Aceitar" at bounding box center [809, 300] width 36 height 18
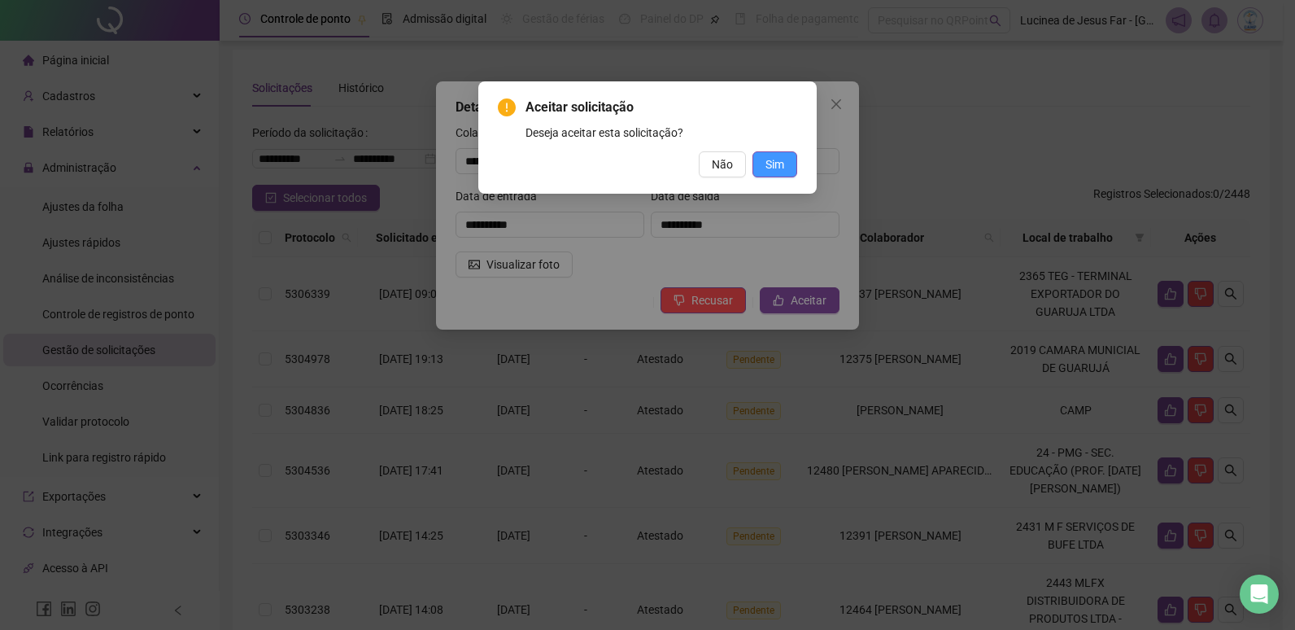
click at [773, 165] on span "Sim" at bounding box center [774, 164] width 19 height 18
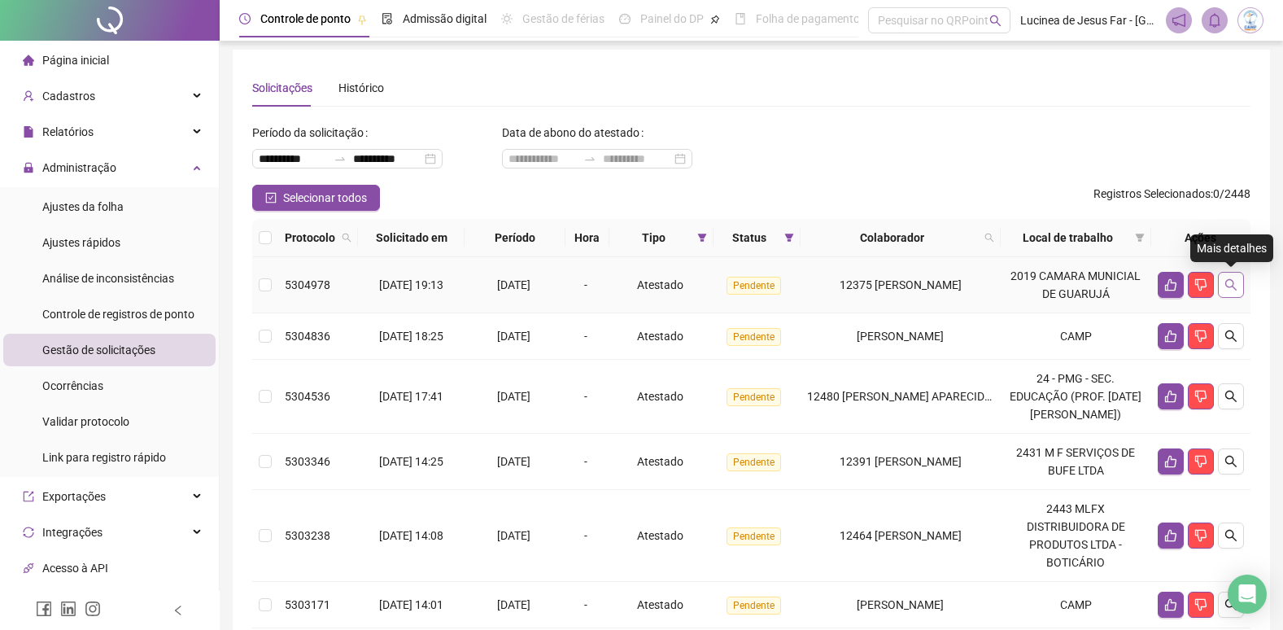
click at [1224, 286] on icon "search" at bounding box center [1230, 284] width 13 height 13
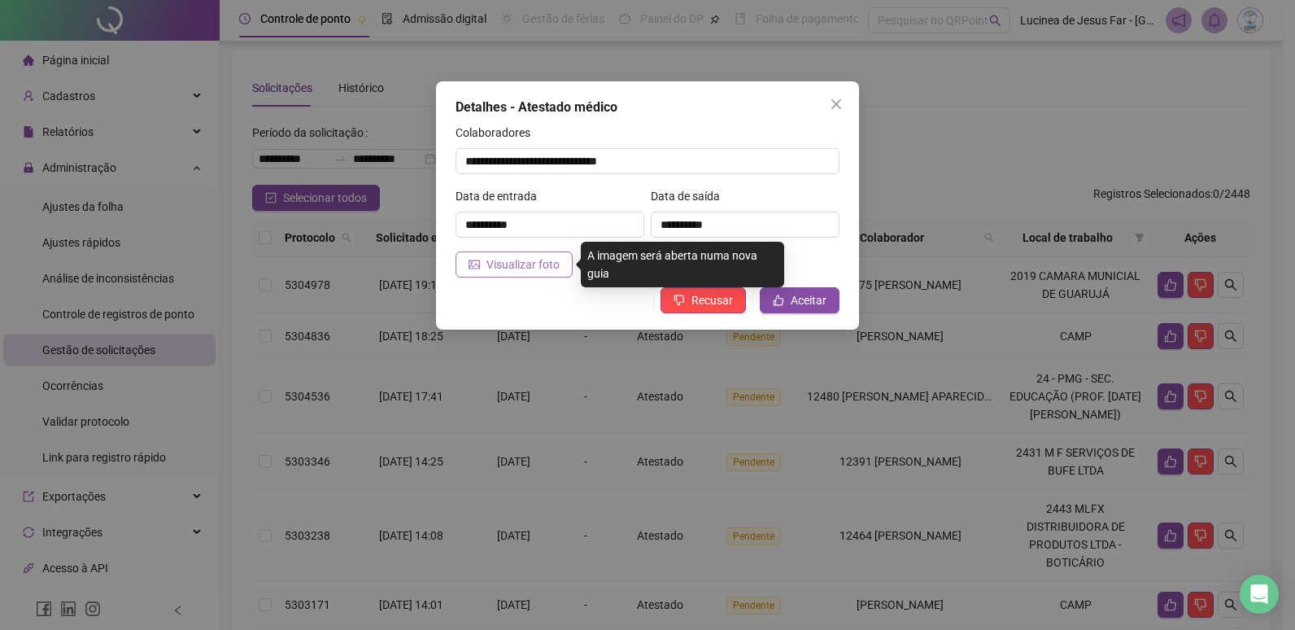
click at [511, 260] on span "Visualizar foto" at bounding box center [522, 264] width 73 height 18
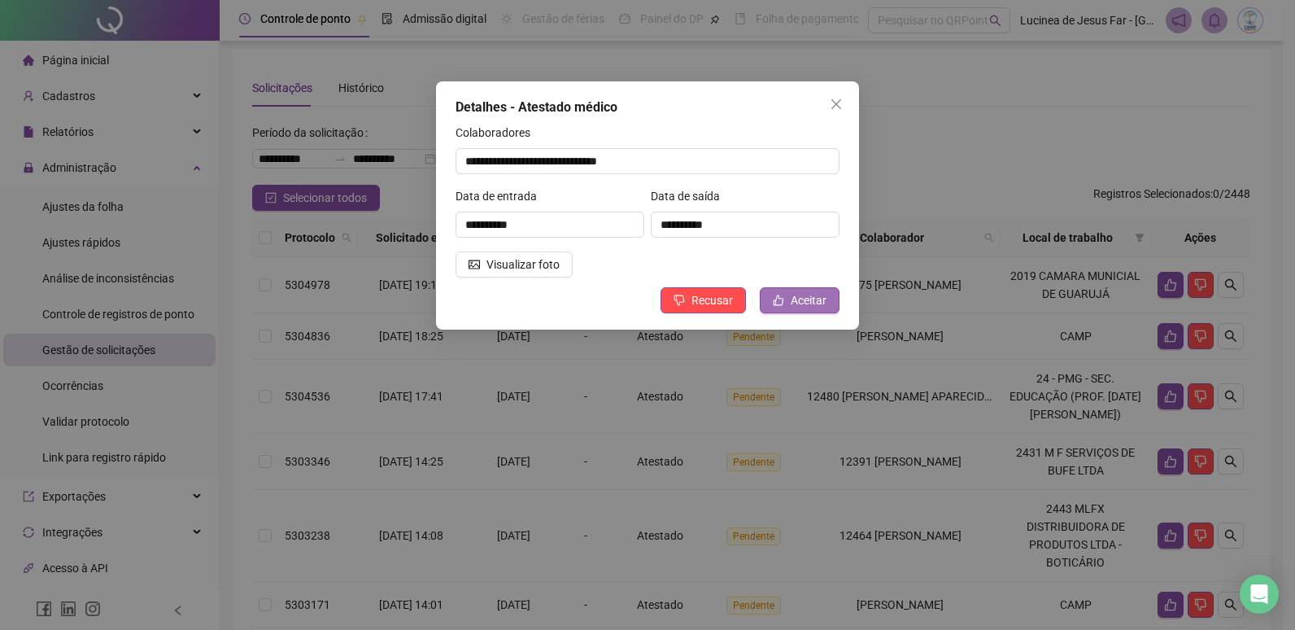
click at [815, 299] on span "Aceitar" at bounding box center [809, 300] width 36 height 18
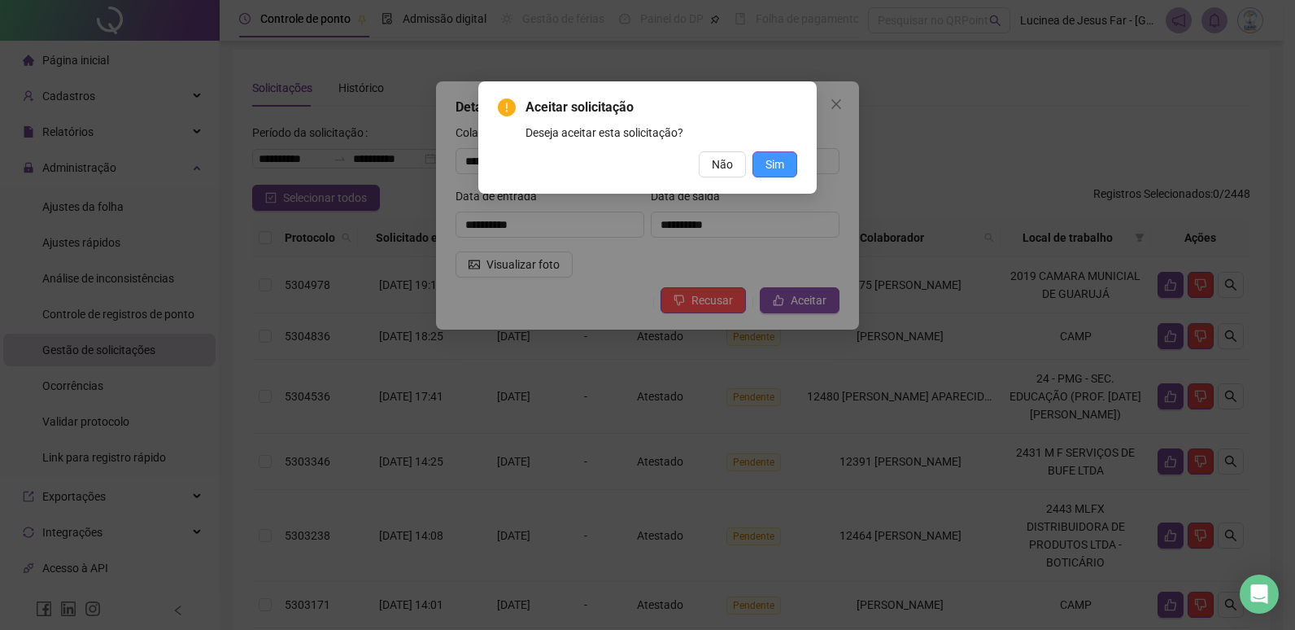
click at [782, 164] on span "Sim" at bounding box center [774, 164] width 19 height 18
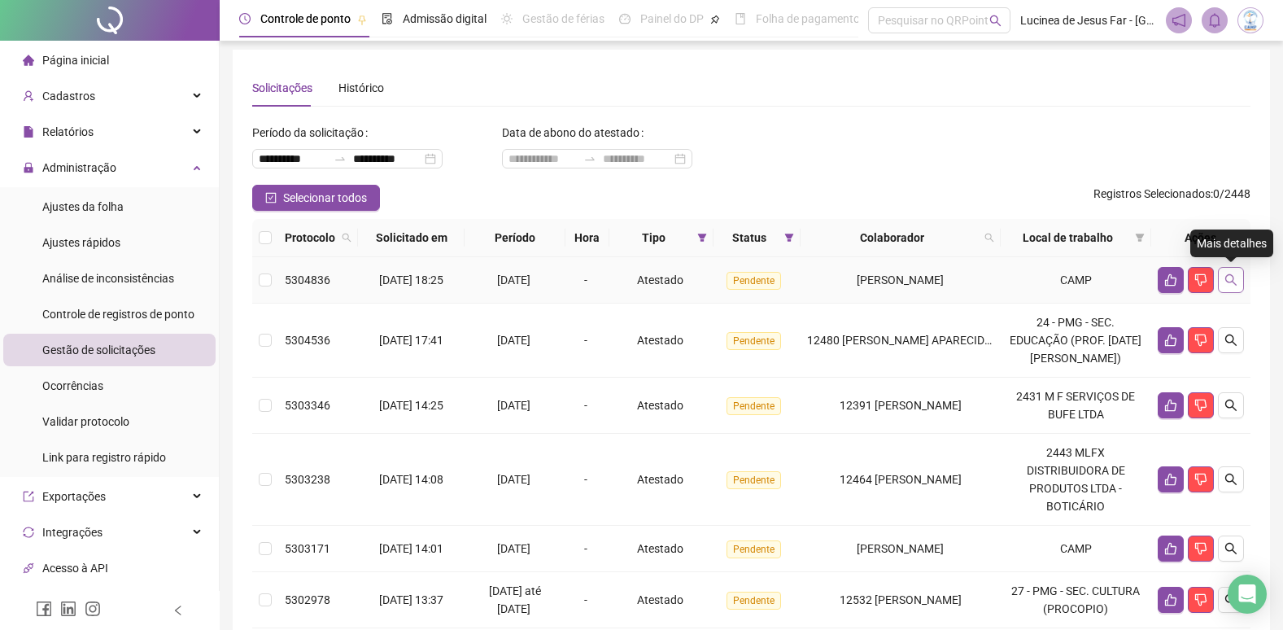
click at [1231, 286] on icon "search" at bounding box center [1230, 279] width 13 height 13
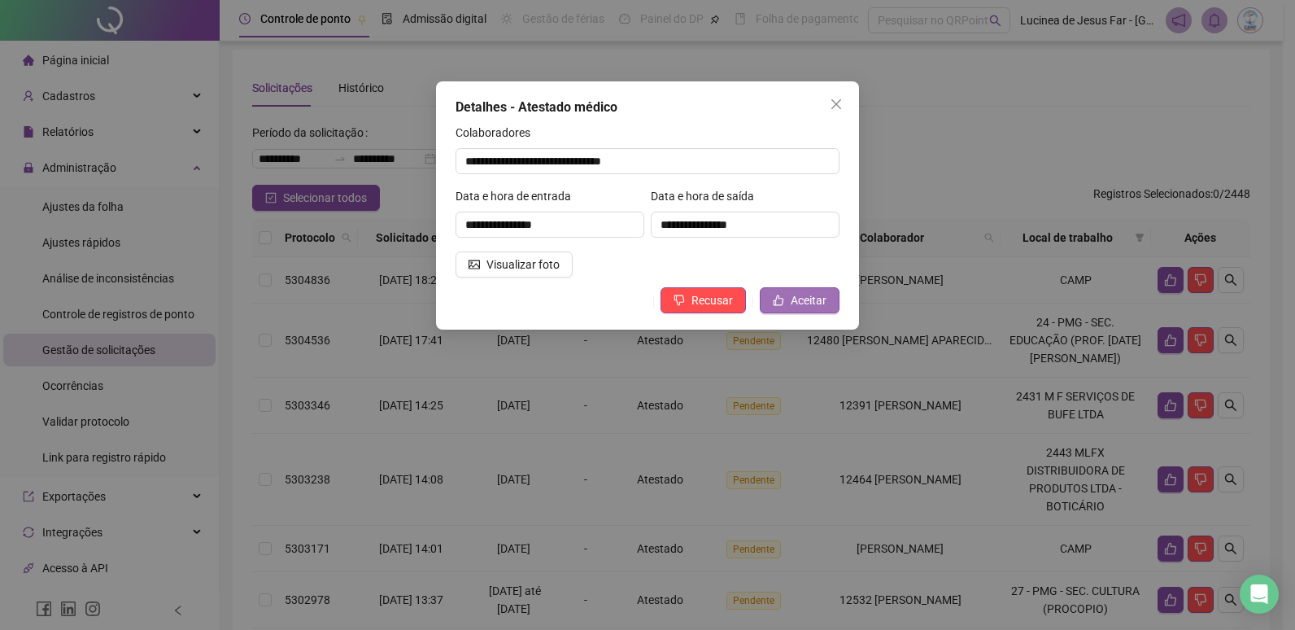
click at [791, 295] on span "Aceitar" at bounding box center [809, 300] width 36 height 18
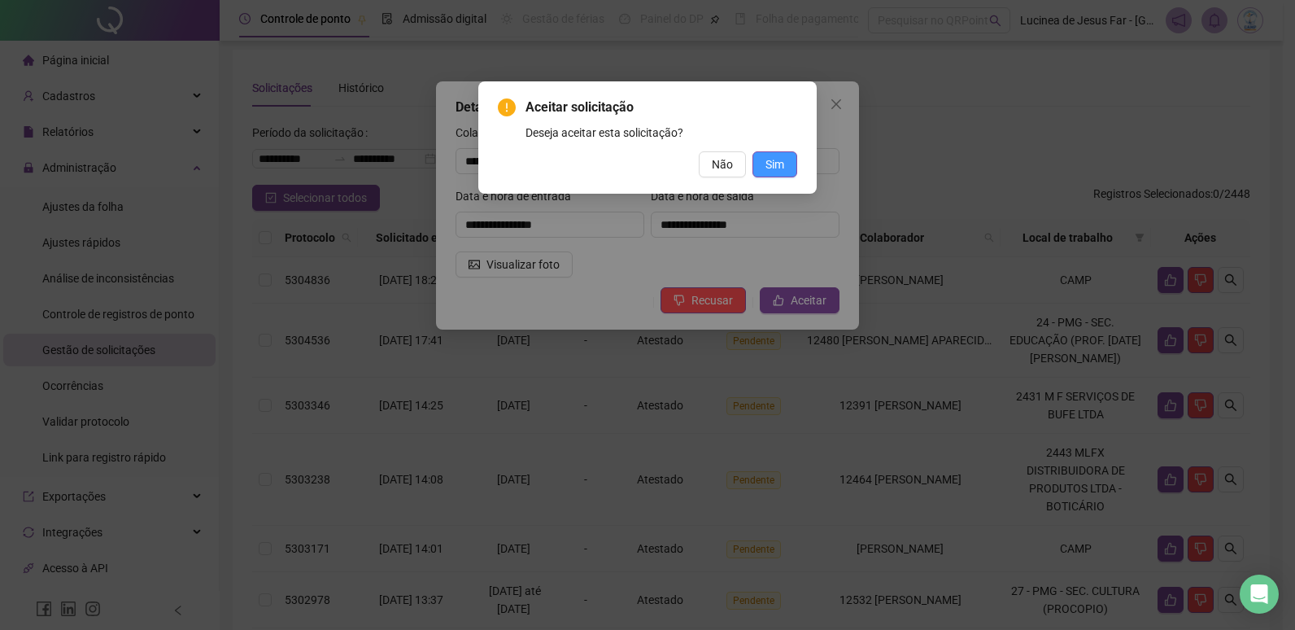
click at [785, 168] on button "Sim" at bounding box center [774, 164] width 45 height 26
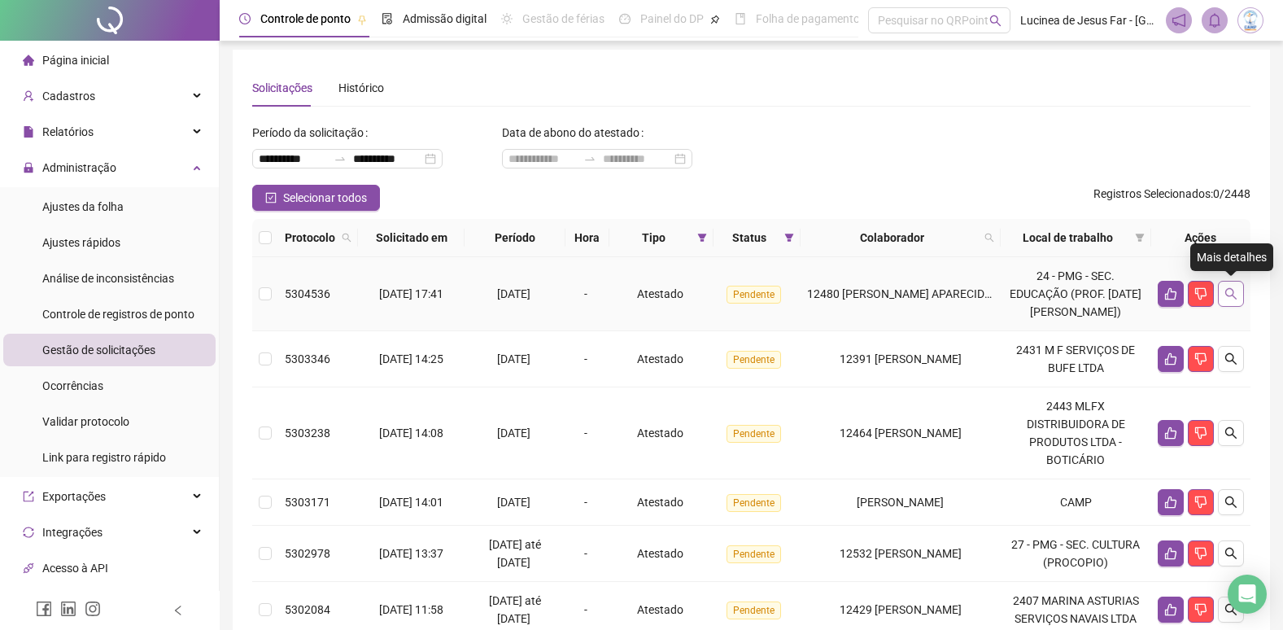
click at [1224, 291] on icon "search" at bounding box center [1230, 293] width 13 height 13
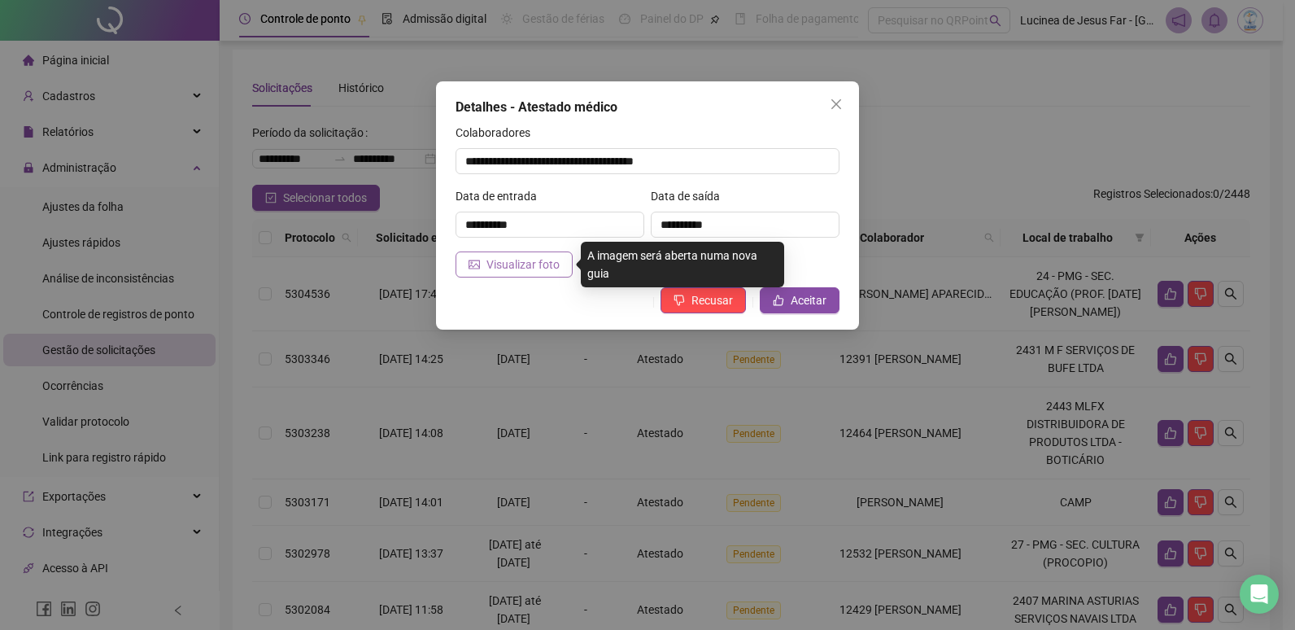
click at [486, 259] on span "Visualizar foto" at bounding box center [522, 264] width 73 height 18
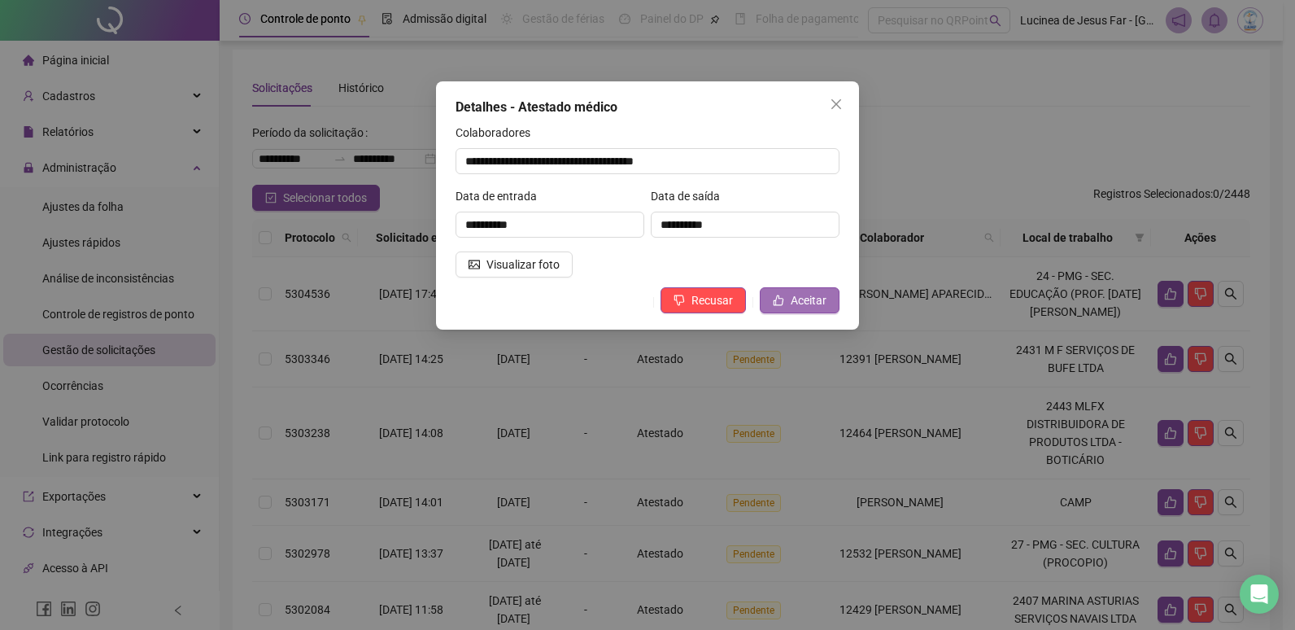
click at [799, 293] on span "Aceitar" at bounding box center [809, 300] width 36 height 18
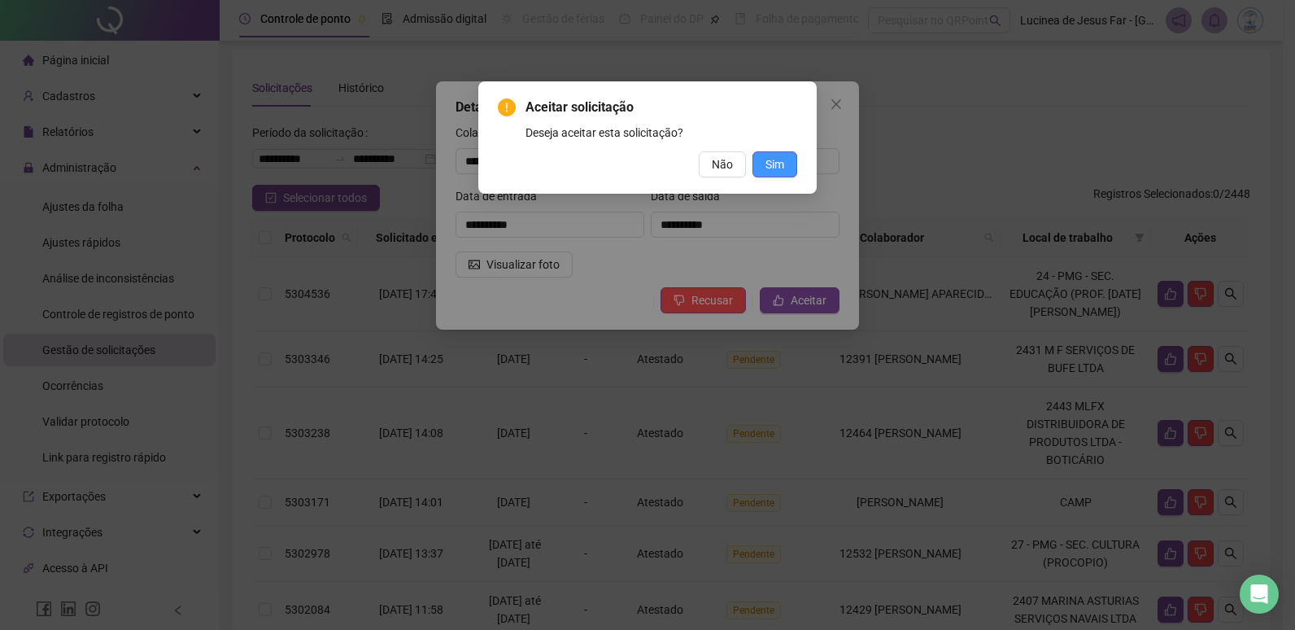
click at [774, 172] on span "Sim" at bounding box center [774, 164] width 19 height 18
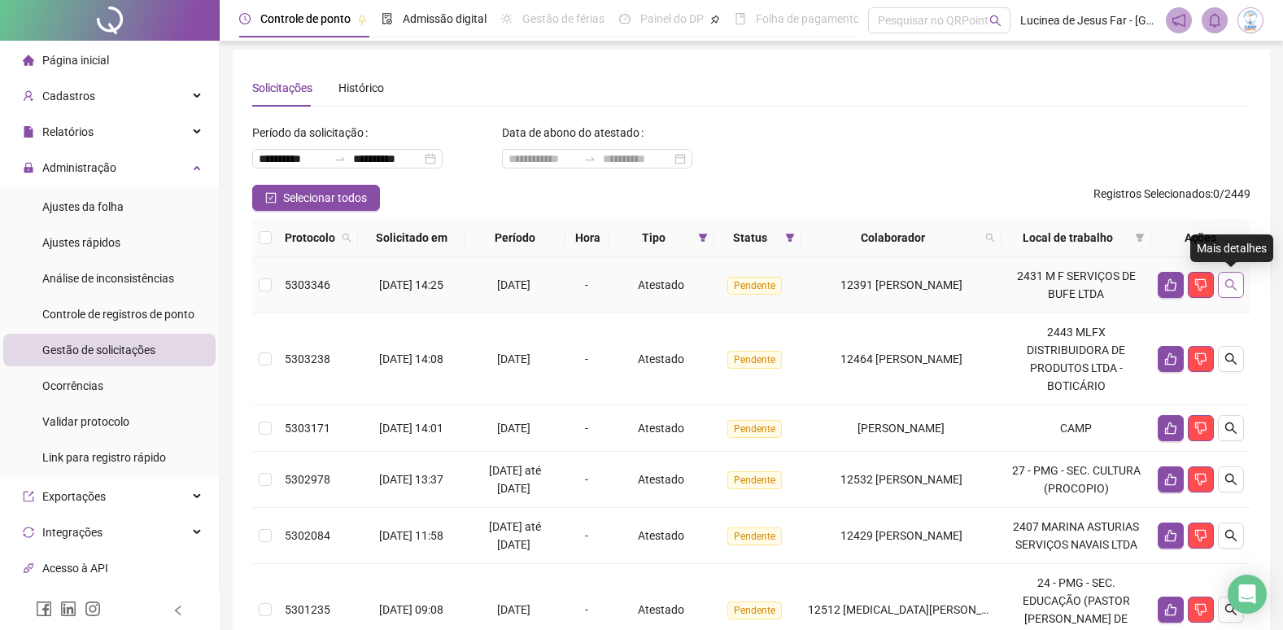
click at [1227, 288] on icon "search" at bounding box center [1230, 284] width 13 height 13
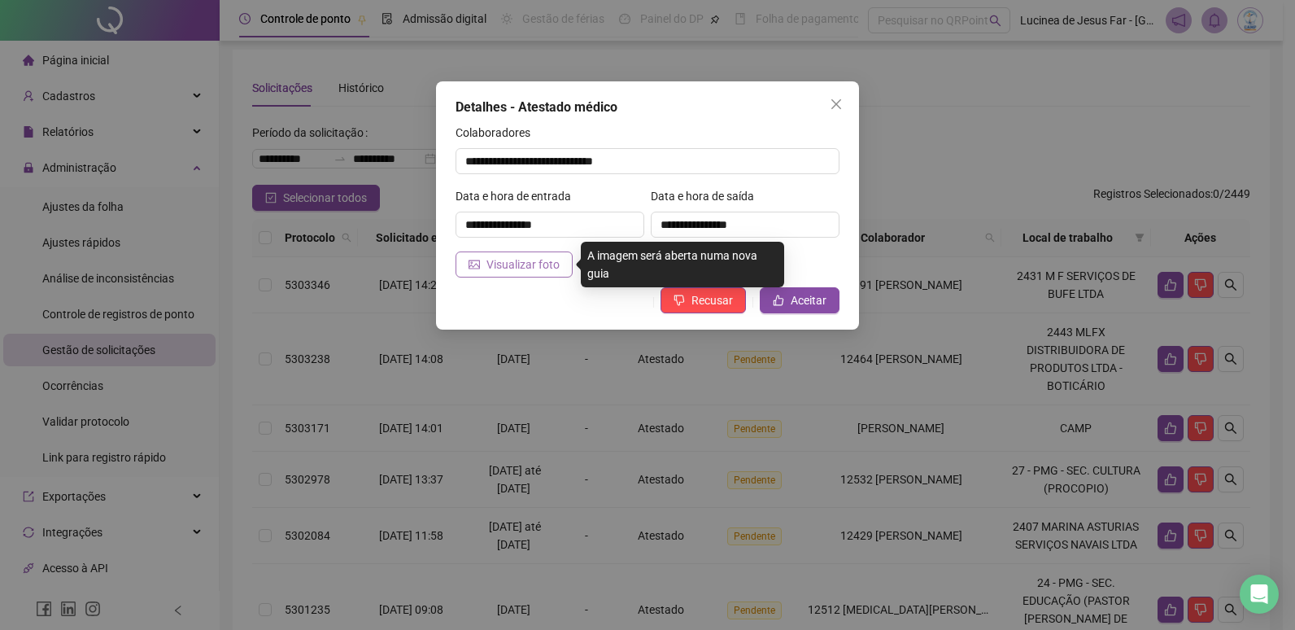
click at [547, 270] on span "Visualizar foto" at bounding box center [522, 264] width 73 height 18
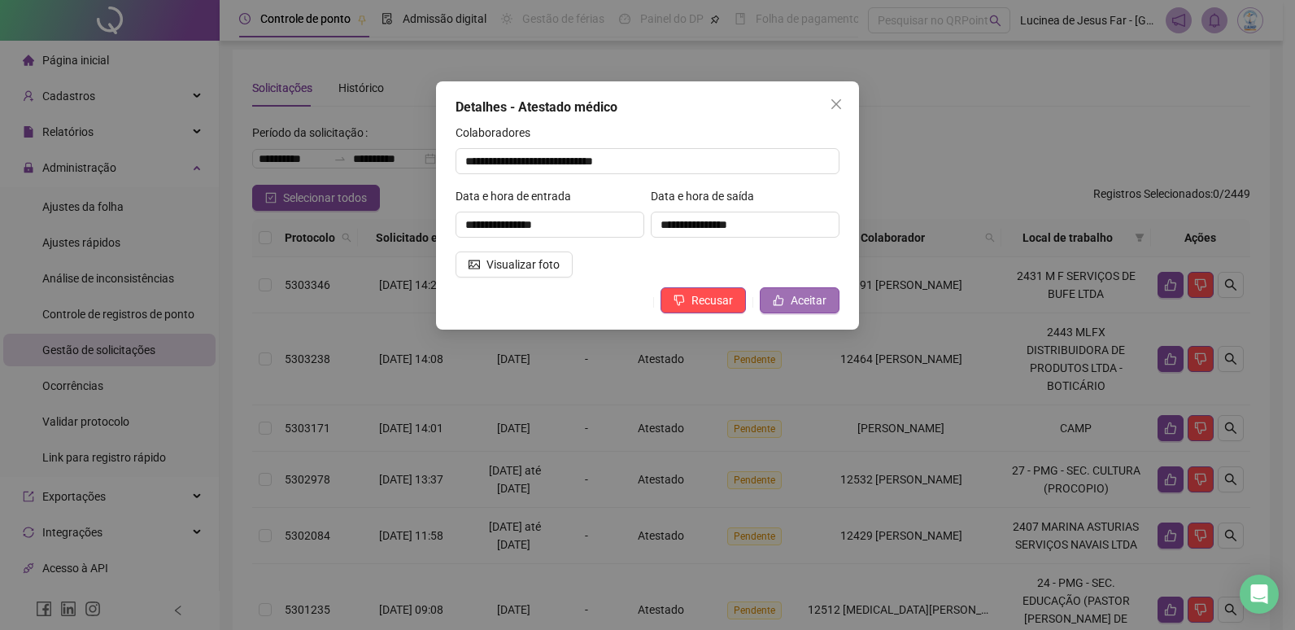
click at [799, 303] on span "Aceitar" at bounding box center [809, 300] width 36 height 18
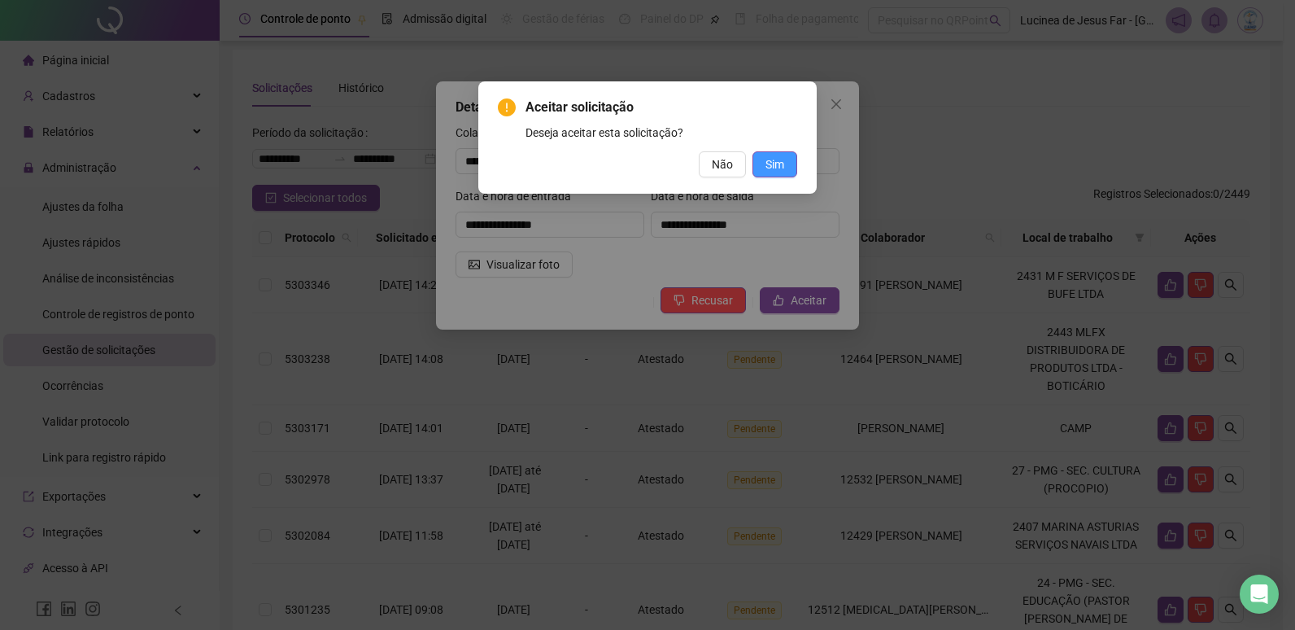
click at [788, 158] on button "Sim" at bounding box center [774, 164] width 45 height 26
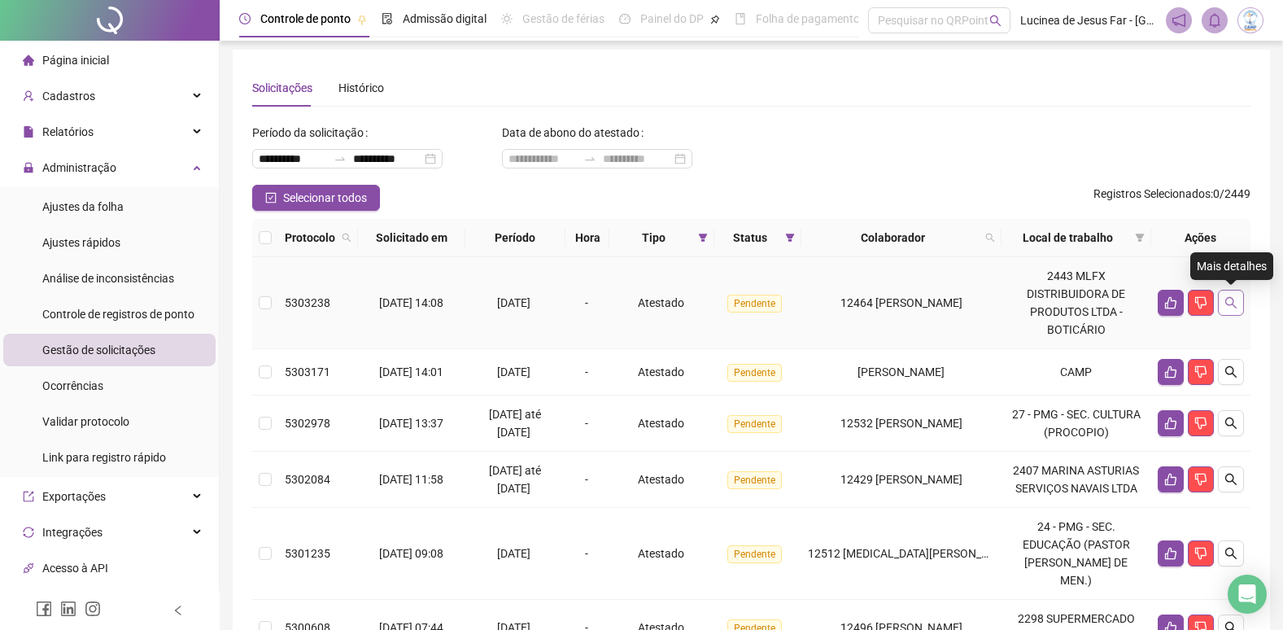
click at [1235, 308] on icon "search" at bounding box center [1230, 302] width 13 height 13
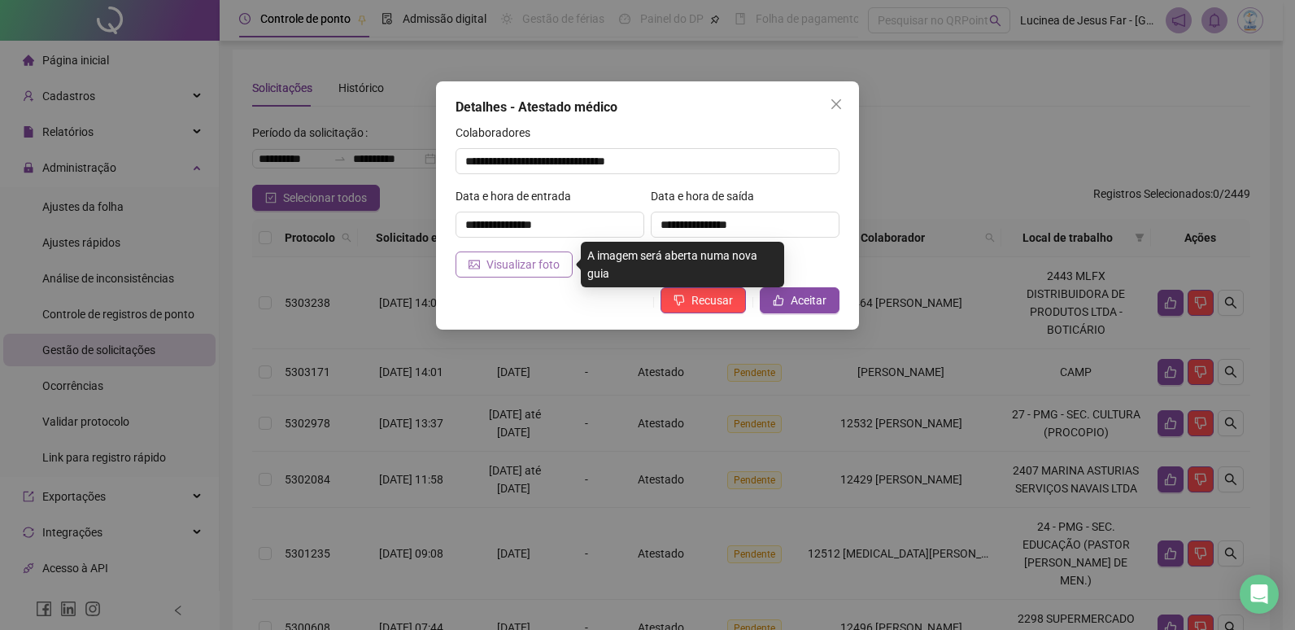
click at [539, 270] on span "Visualizar foto" at bounding box center [522, 264] width 73 height 18
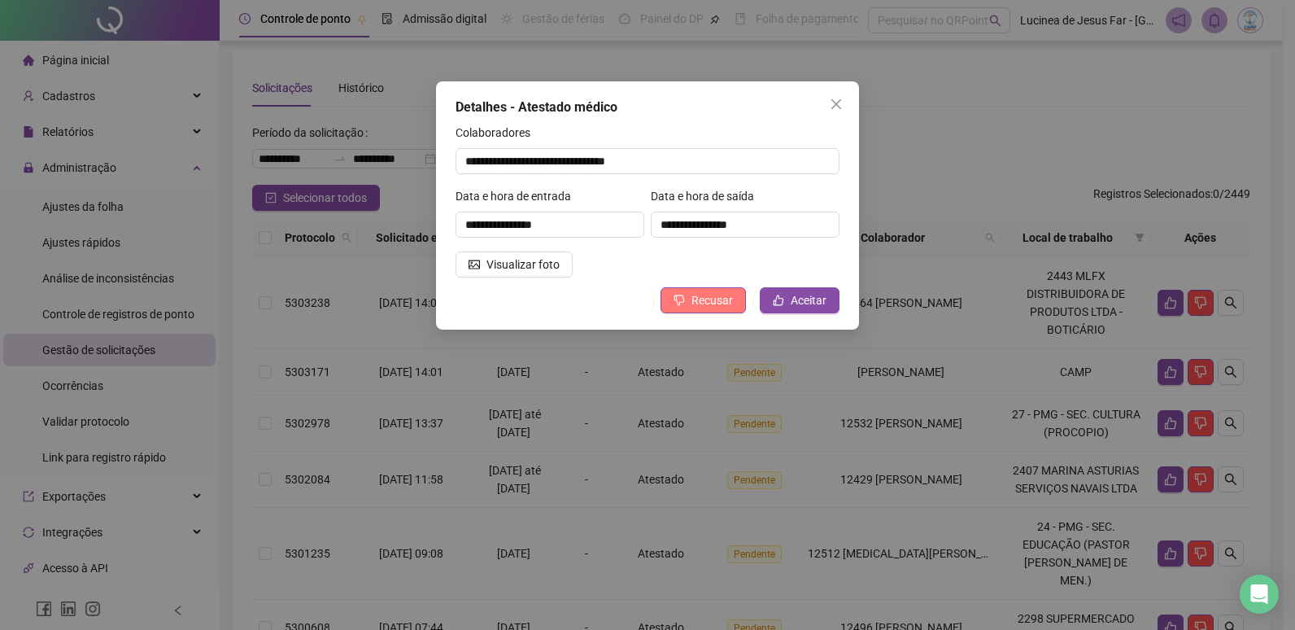
click at [709, 300] on span "Recusar" at bounding box center [711, 300] width 41 height 18
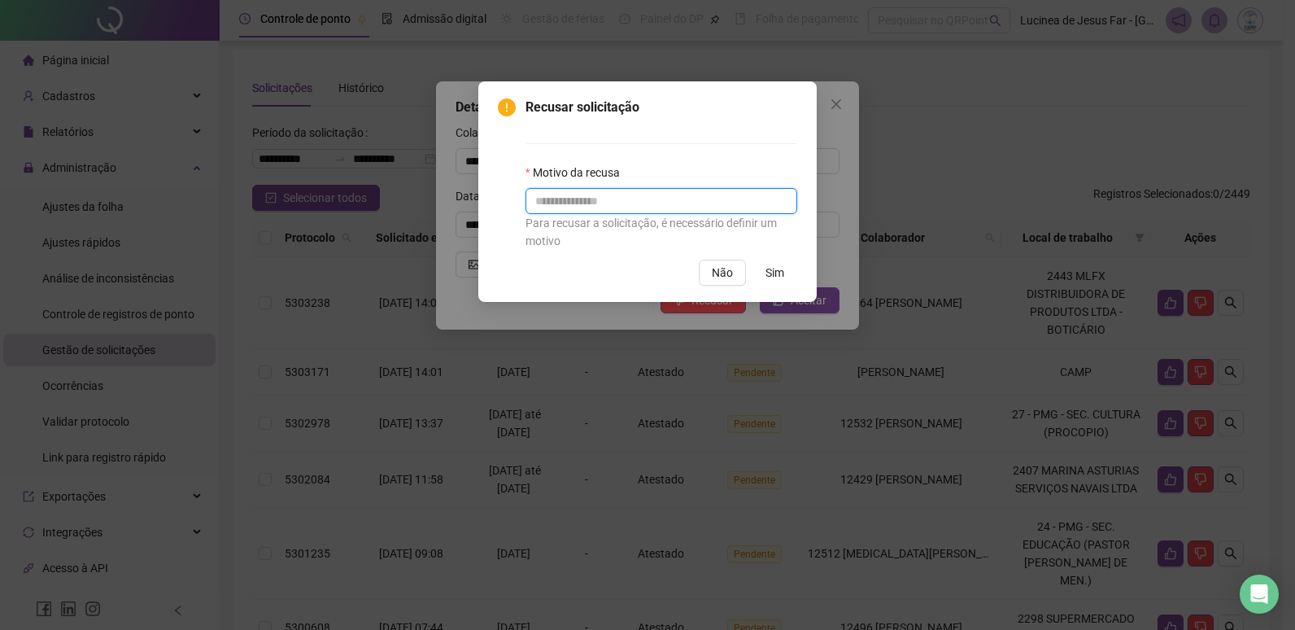
click at [624, 207] on input "text" at bounding box center [661, 201] width 272 height 26
type input "******"
click at [779, 282] on button "Sim" at bounding box center [774, 272] width 45 height 26
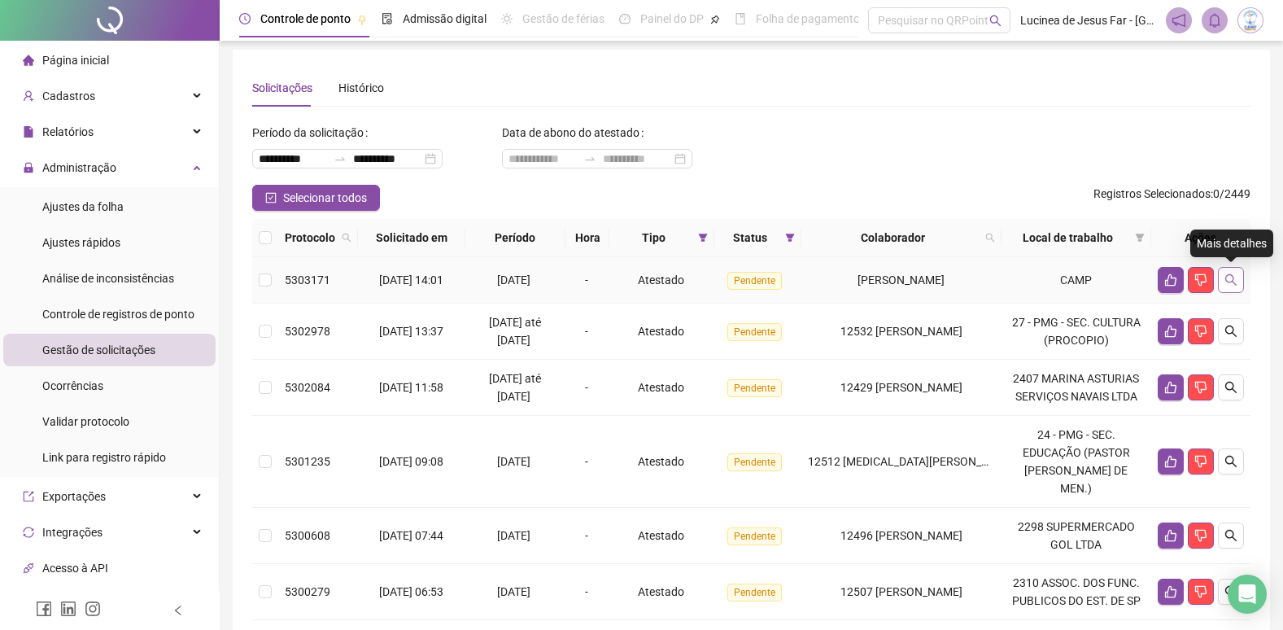
click at [1229, 279] on icon "search" at bounding box center [1230, 279] width 13 height 13
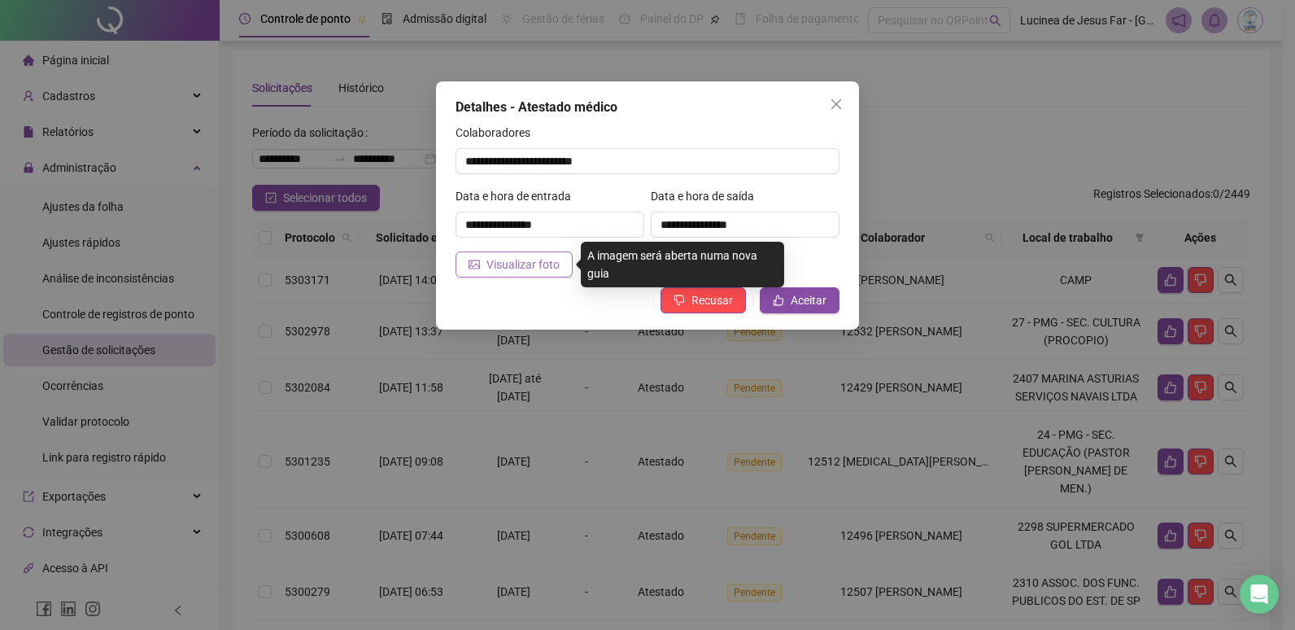
click at [563, 270] on button "Visualizar foto" at bounding box center [514, 264] width 117 height 26
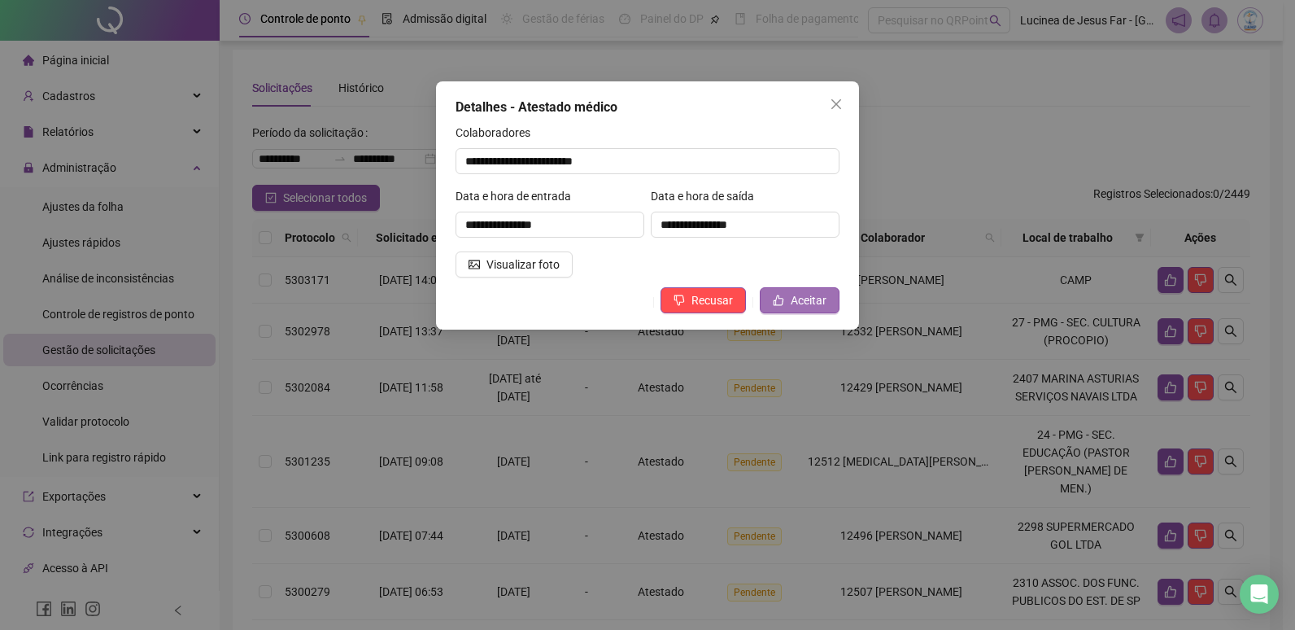
click at [809, 297] on span "Aceitar" at bounding box center [809, 300] width 36 height 18
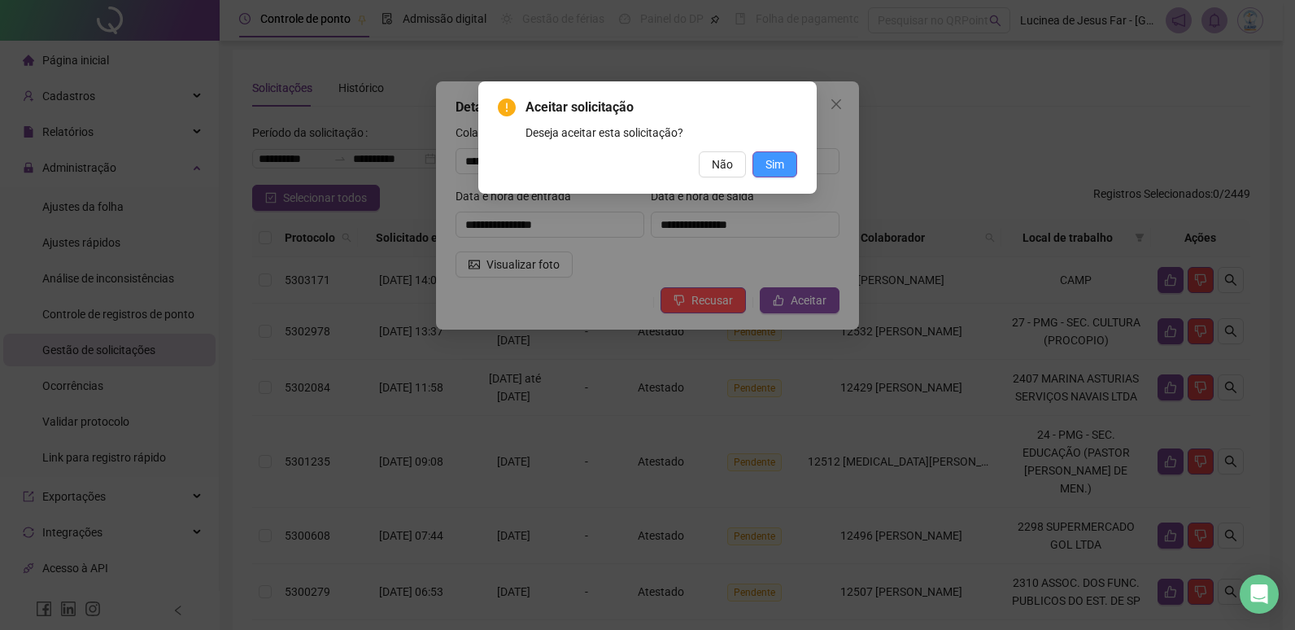
click at [770, 163] on span "Sim" at bounding box center [774, 164] width 19 height 18
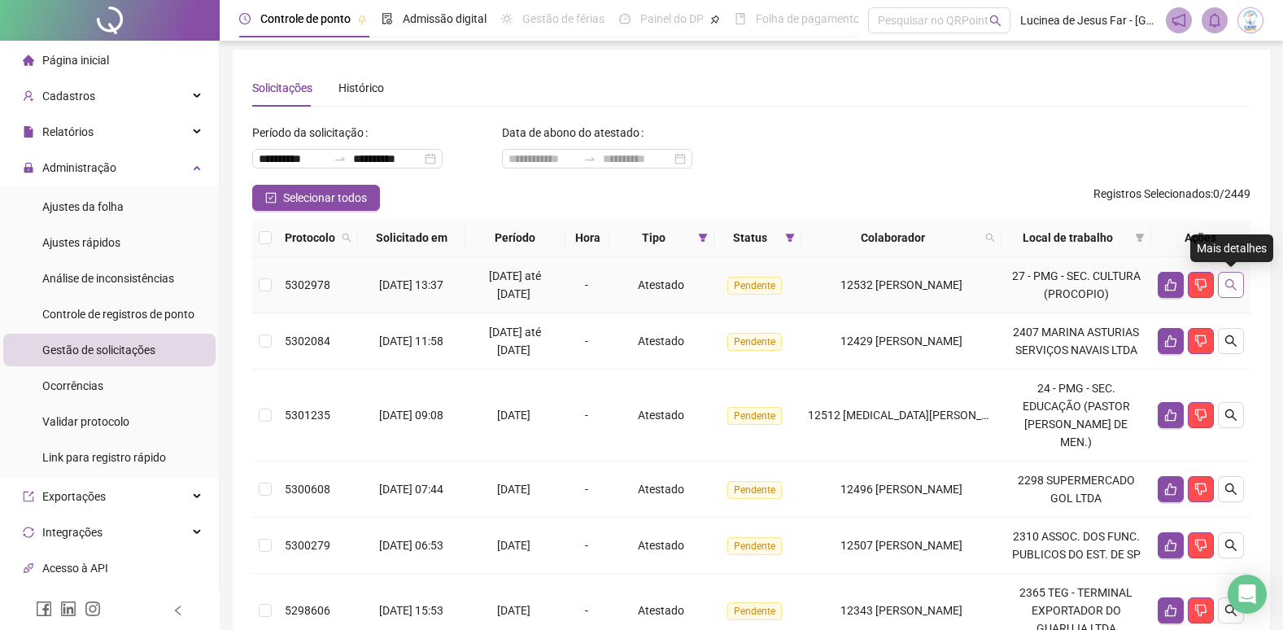
click at [1228, 286] on icon "search" at bounding box center [1230, 284] width 13 height 13
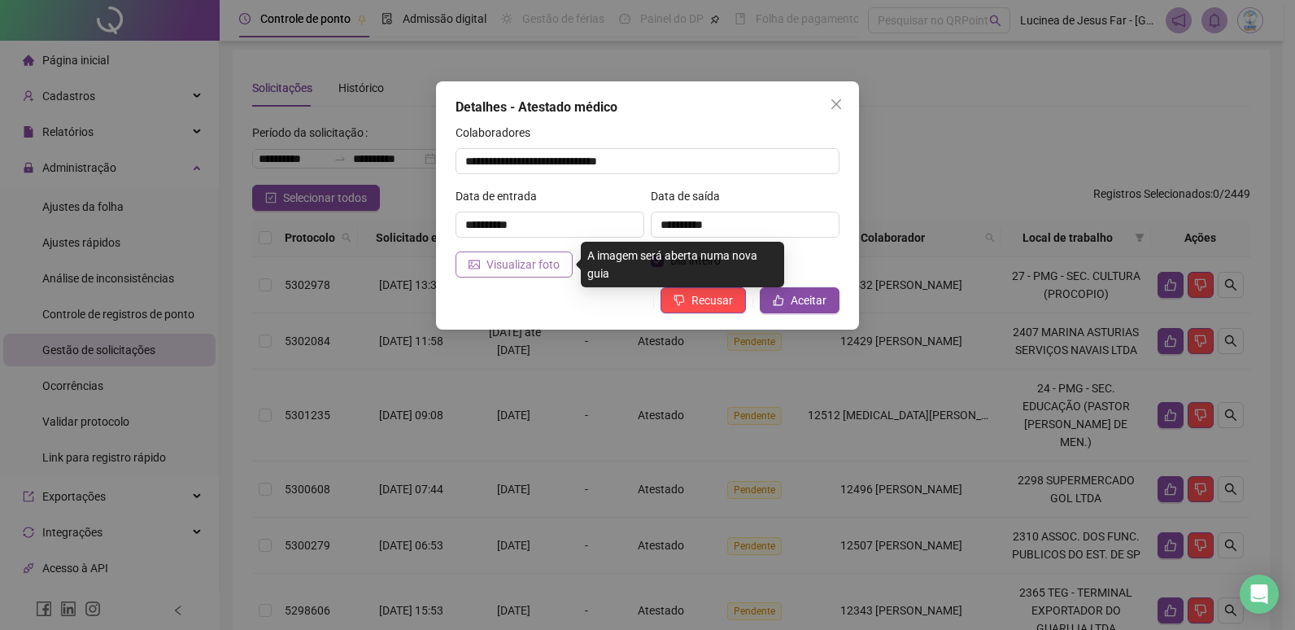
click at [534, 261] on span "Visualizar foto" at bounding box center [522, 264] width 73 height 18
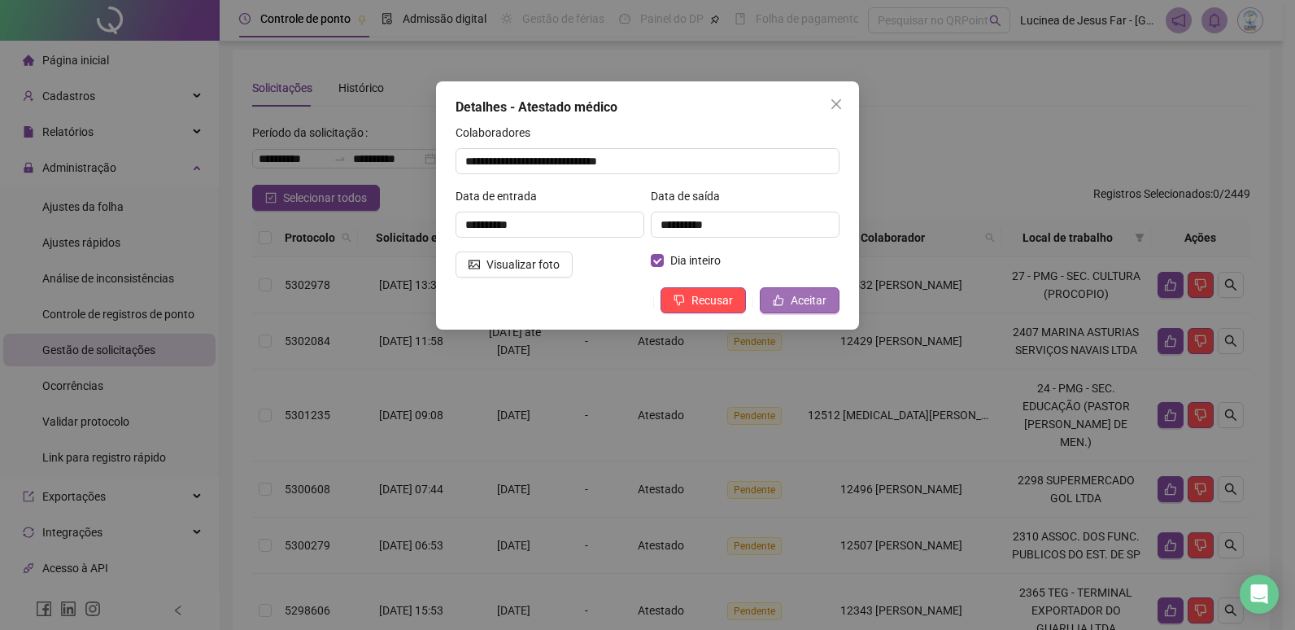
click at [791, 304] on button "Aceitar" at bounding box center [800, 300] width 80 height 26
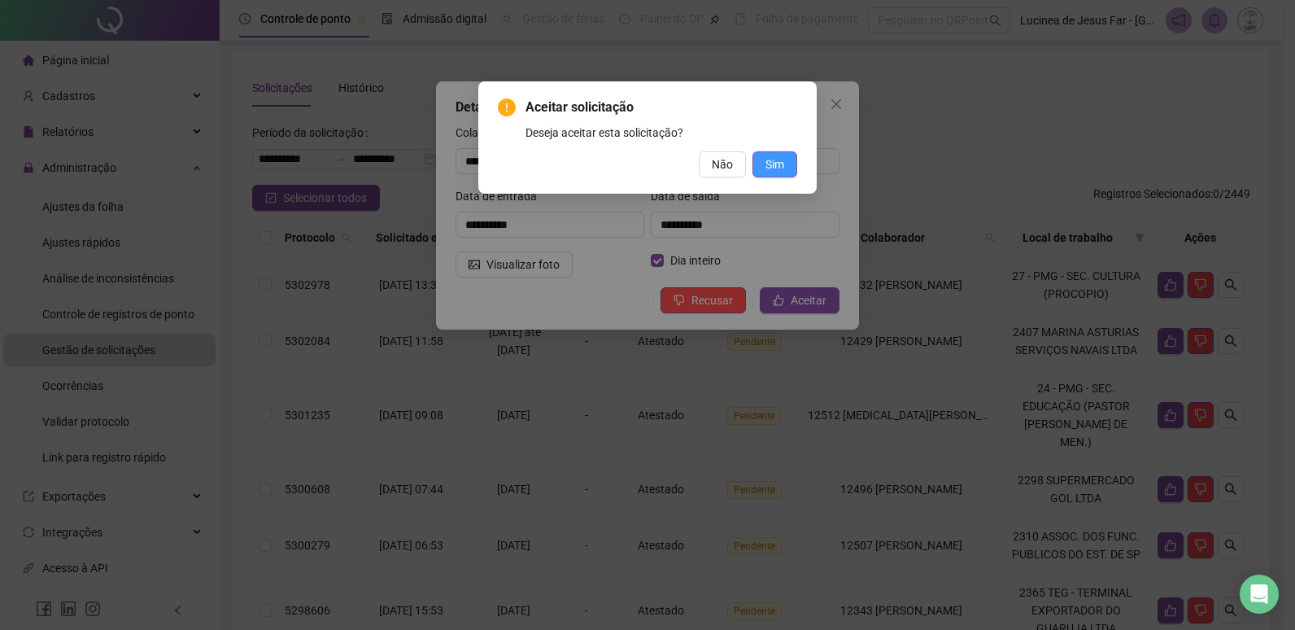
click at [778, 164] on span "Sim" at bounding box center [774, 164] width 19 height 18
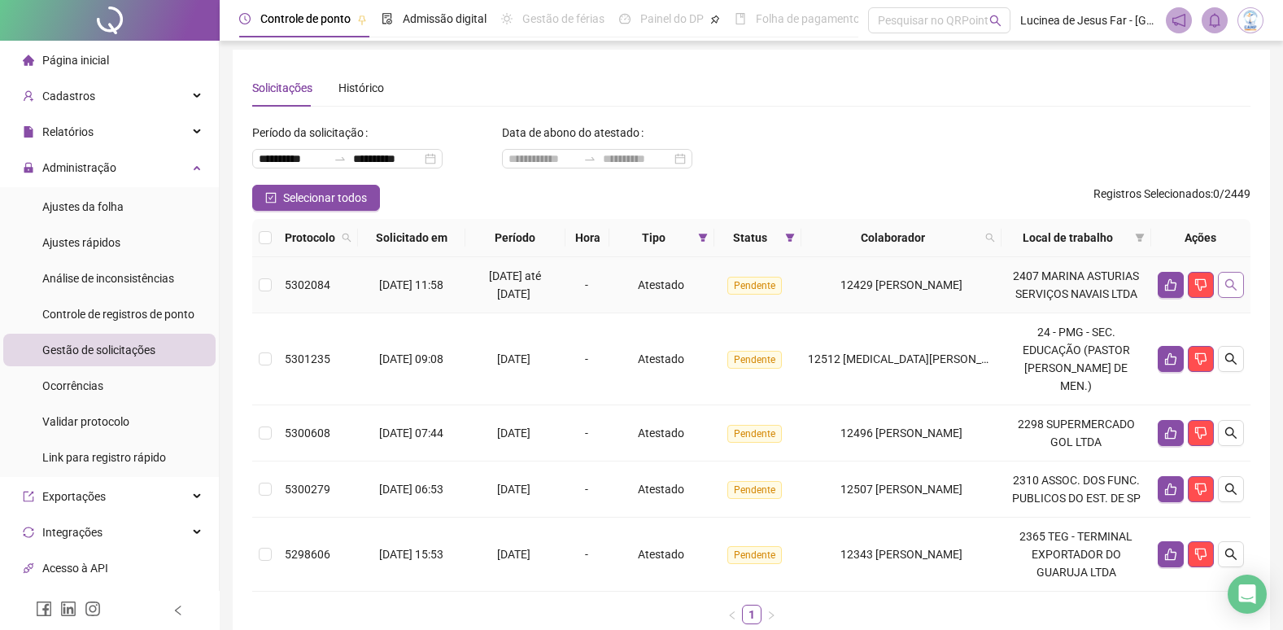
click at [1229, 282] on icon "search" at bounding box center [1230, 284] width 13 height 13
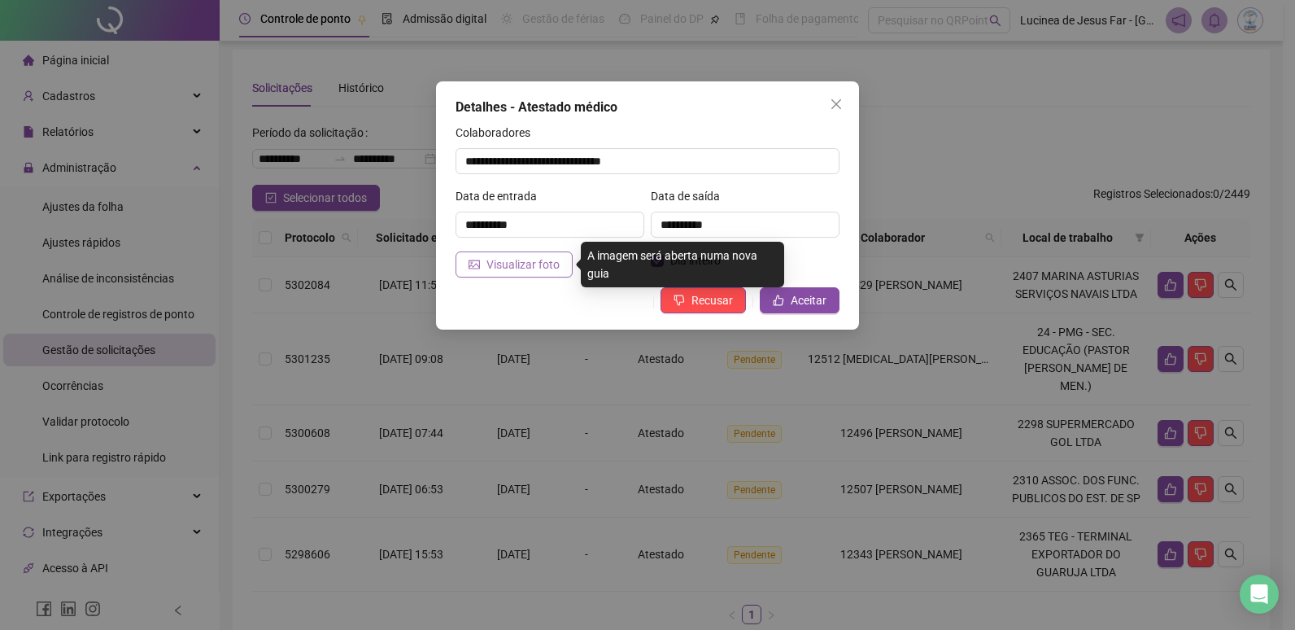
click at [547, 267] on span "Visualizar foto" at bounding box center [522, 264] width 73 height 18
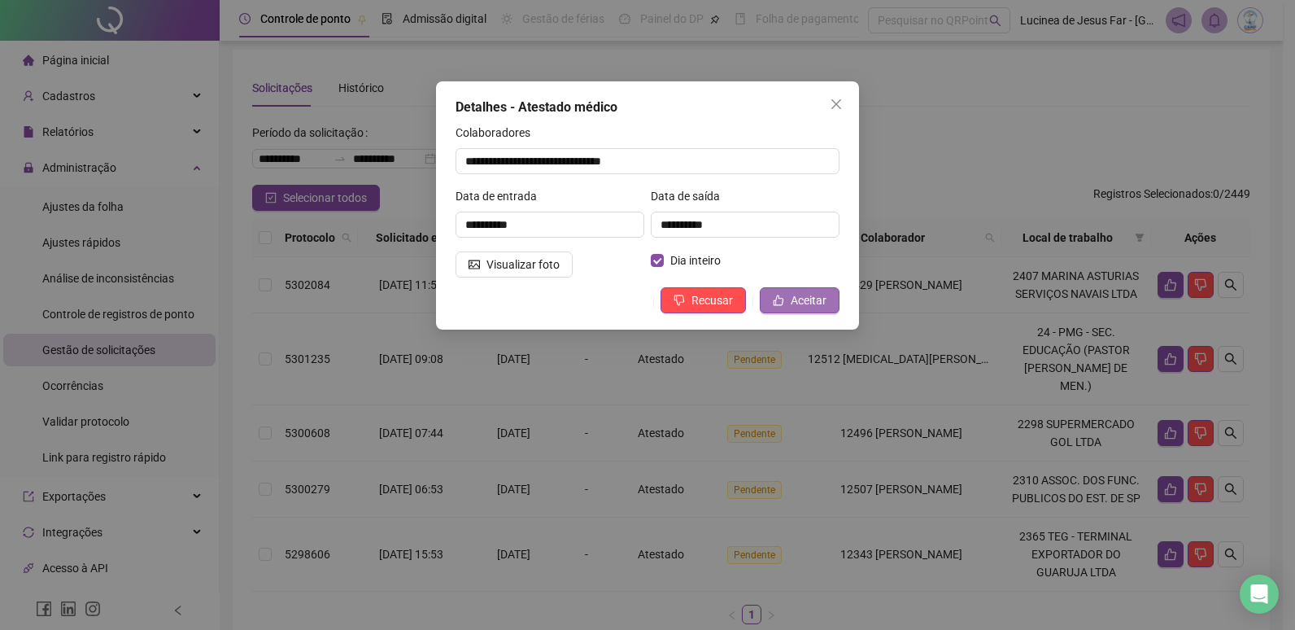
click at [815, 302] on span "Aceitar" at bounding box center [809, 300] width 36 height 18
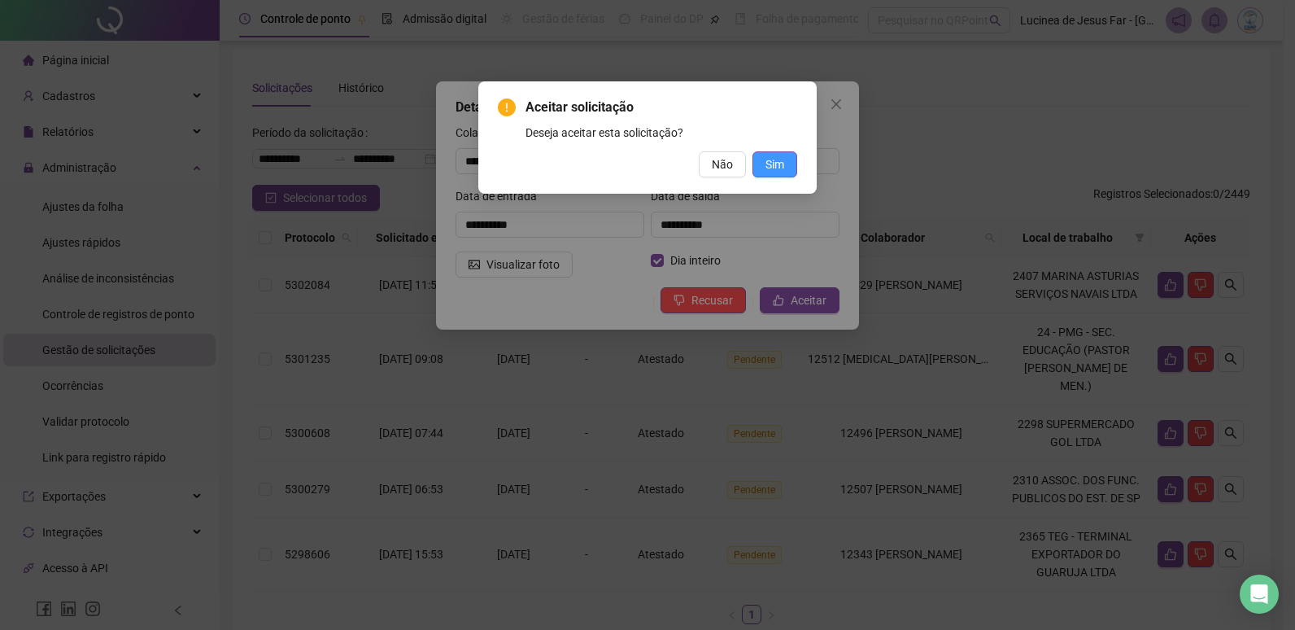
click at [774, 159] on span "Sim" at bounding box center [774, 164] width 19 height 18
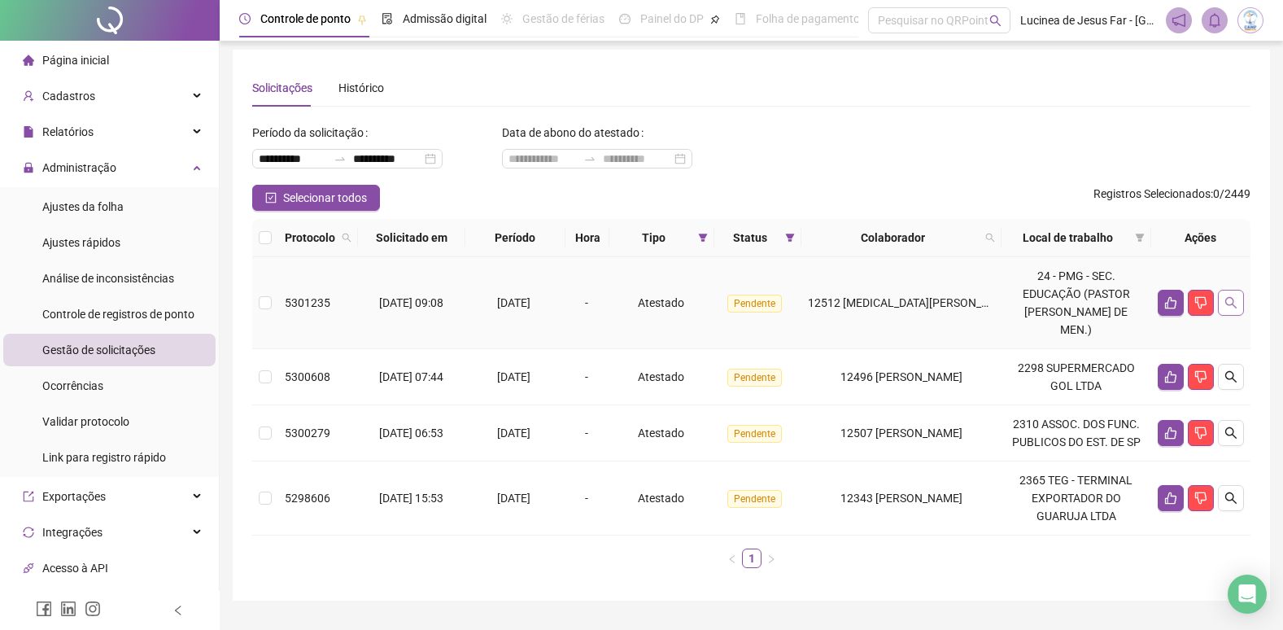
click at [1222, 294] on button "button" at bounding box center [1231, 303] width 26 height 26
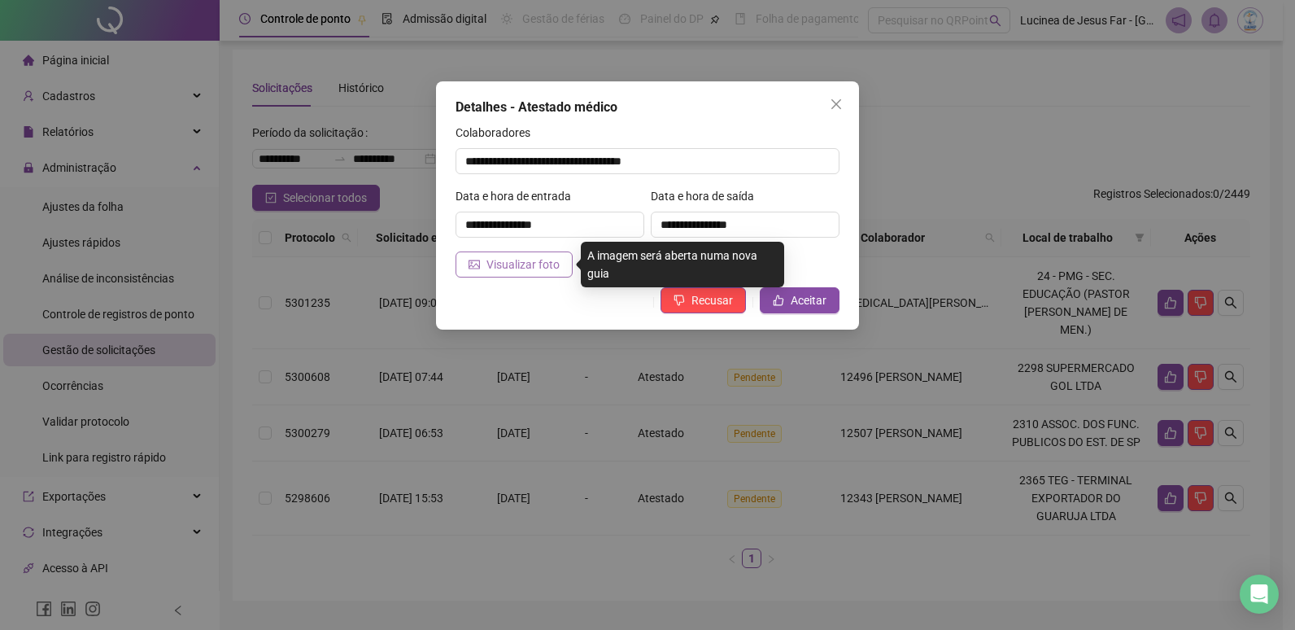
click at [518, 268] on span "Visualizar foto" at bounding box center [522, 264] width 73 height 18
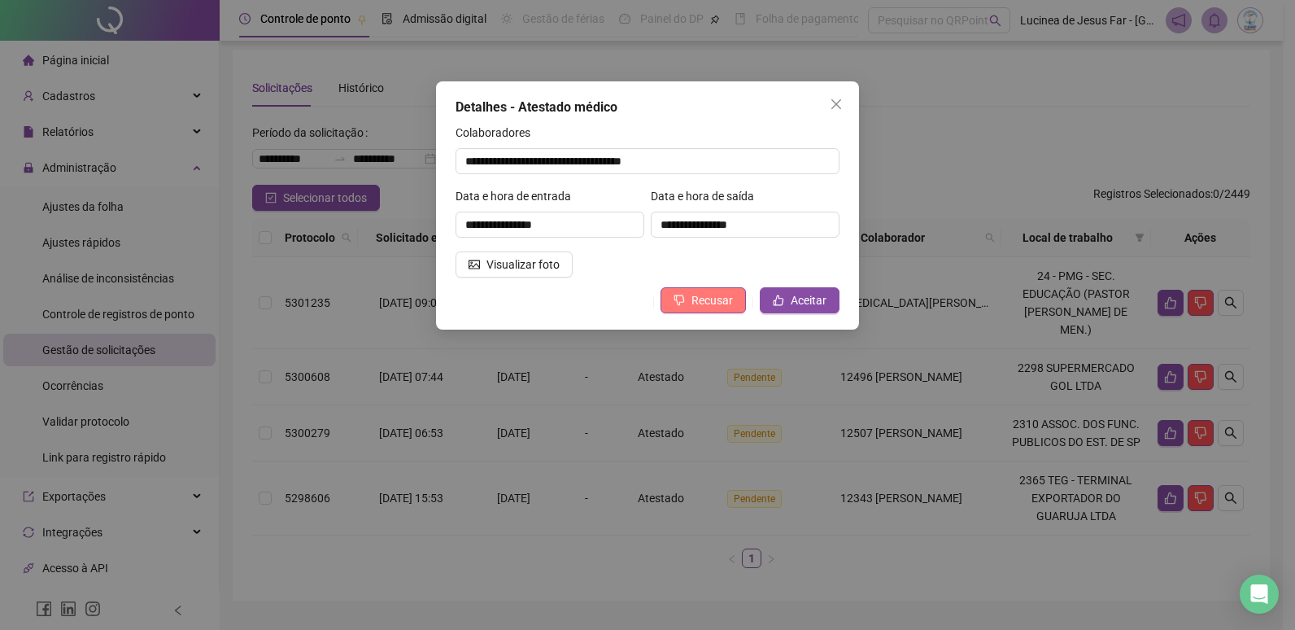
click at [715, 299] on span "Recusar" at bounding box center [711, 300] width 41 height 18
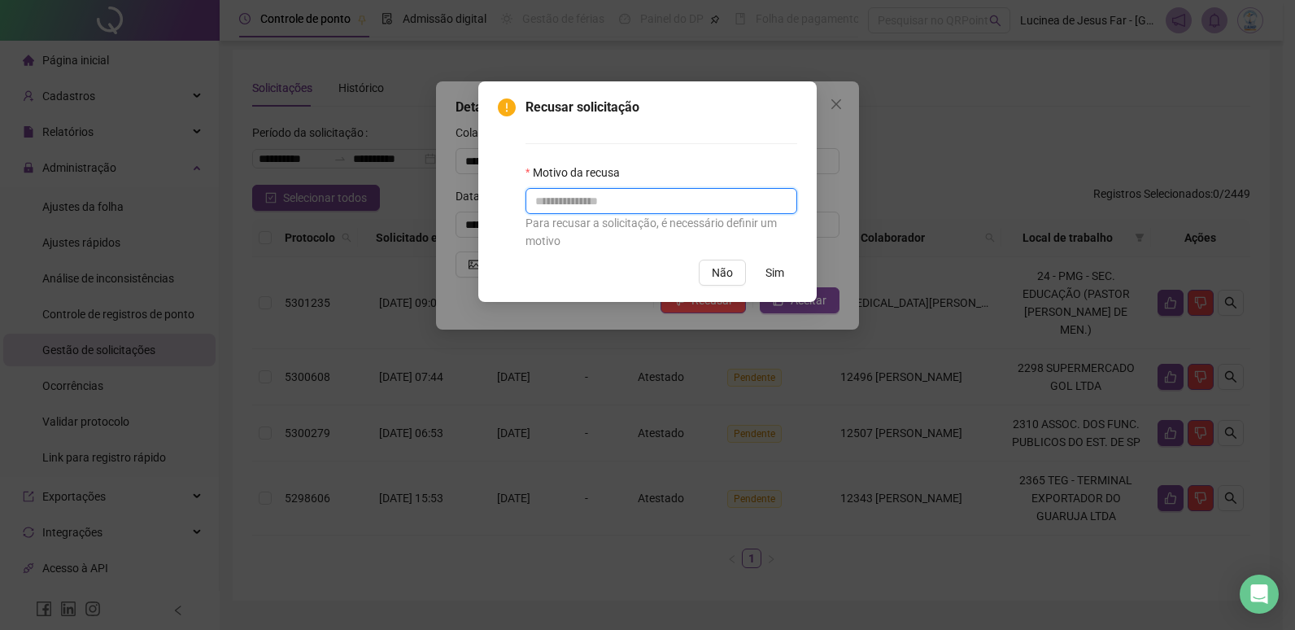
click at [587, 201] on input "text" at bounding box center [661, 201] width 272 height 26
type input "******"
click at [776, 273] on span "Sim" at bounding box center [774, 273] width 19 height 18
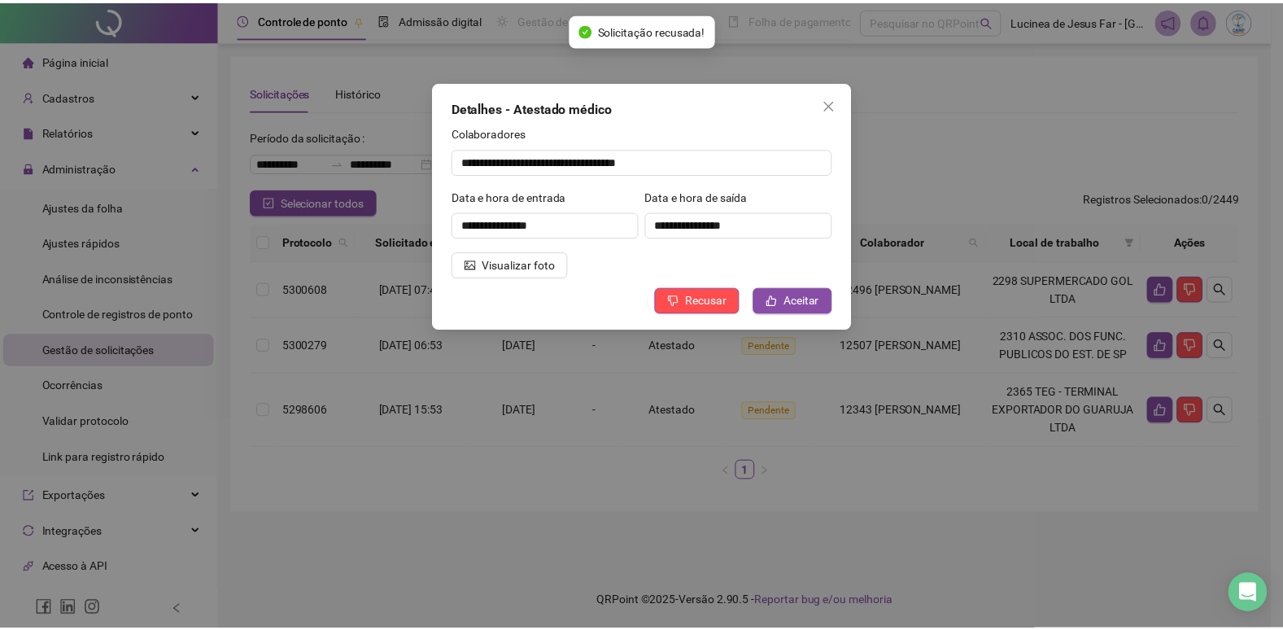
scroll to position [0, 0]
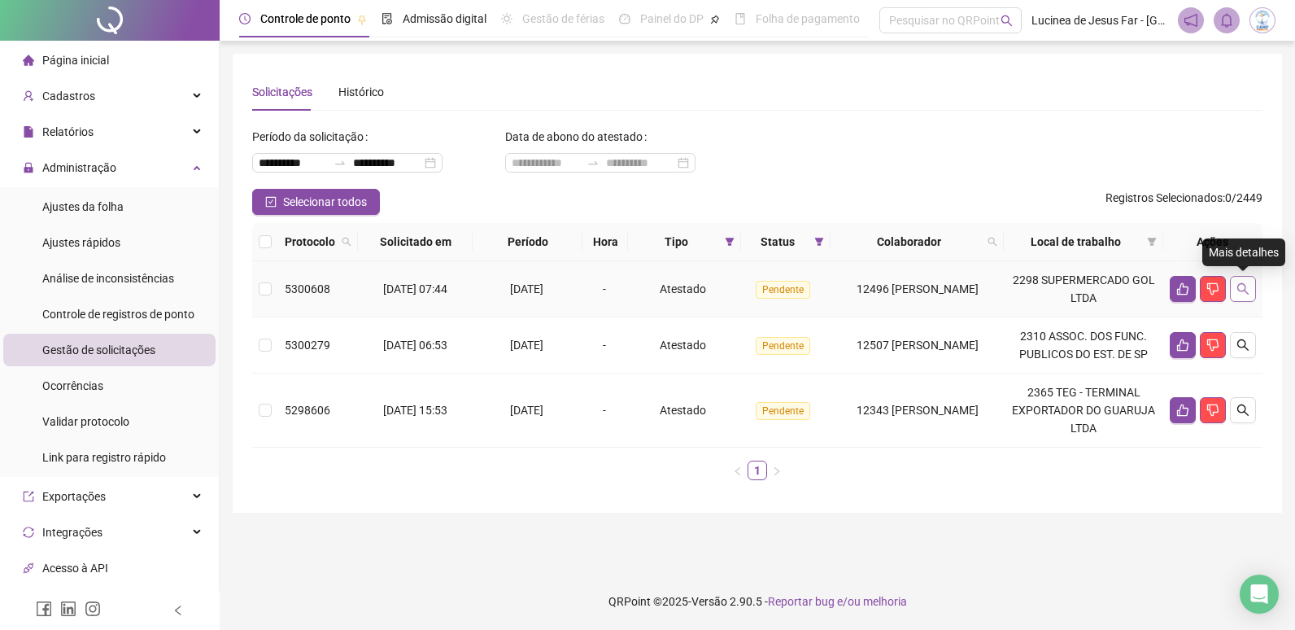
click at [1241, 292] on icon "search" at bounding box center [1242, 288] width 13 height 13
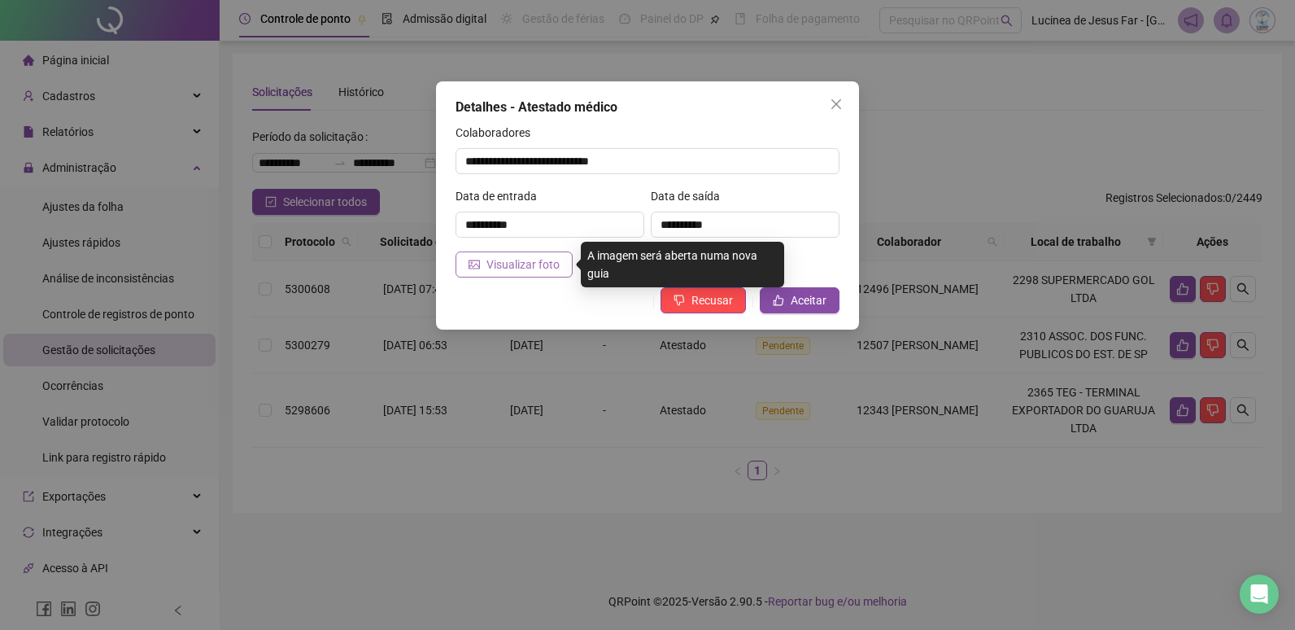
click at [551, 271] on span "Visualizar foto" at bounding box center [522, 264] width 73 height 18
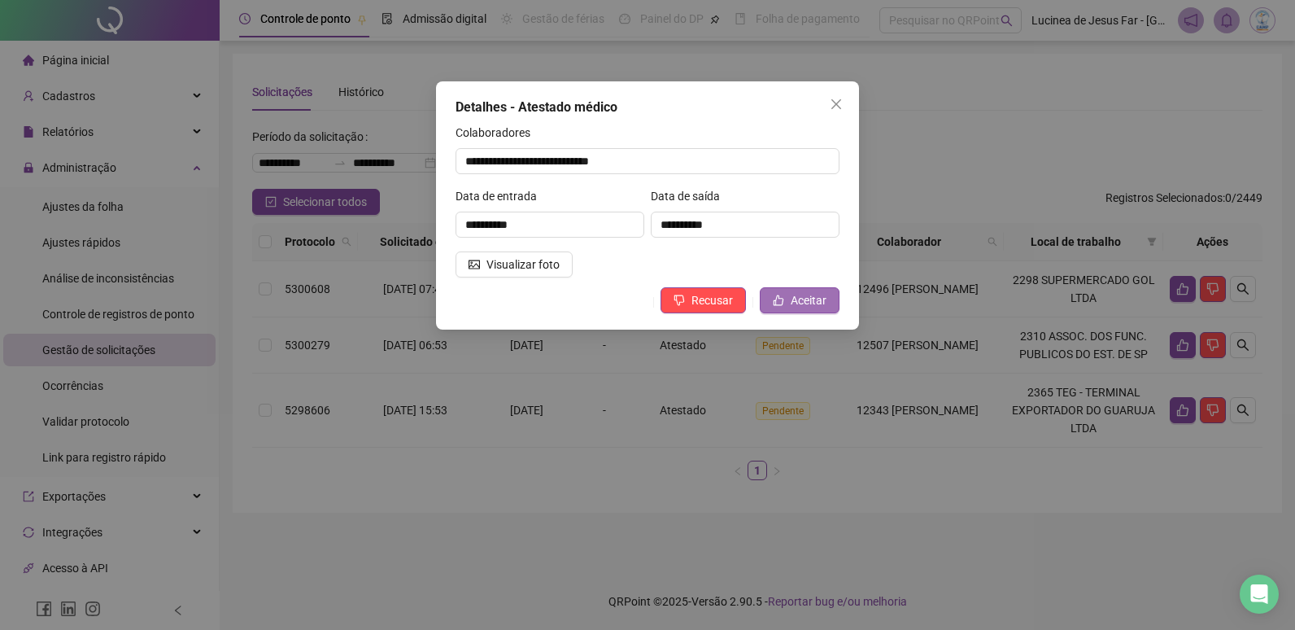
click at [820, 295] on span "Aceitar" at bounding box center [809, 300] width 36 height 18
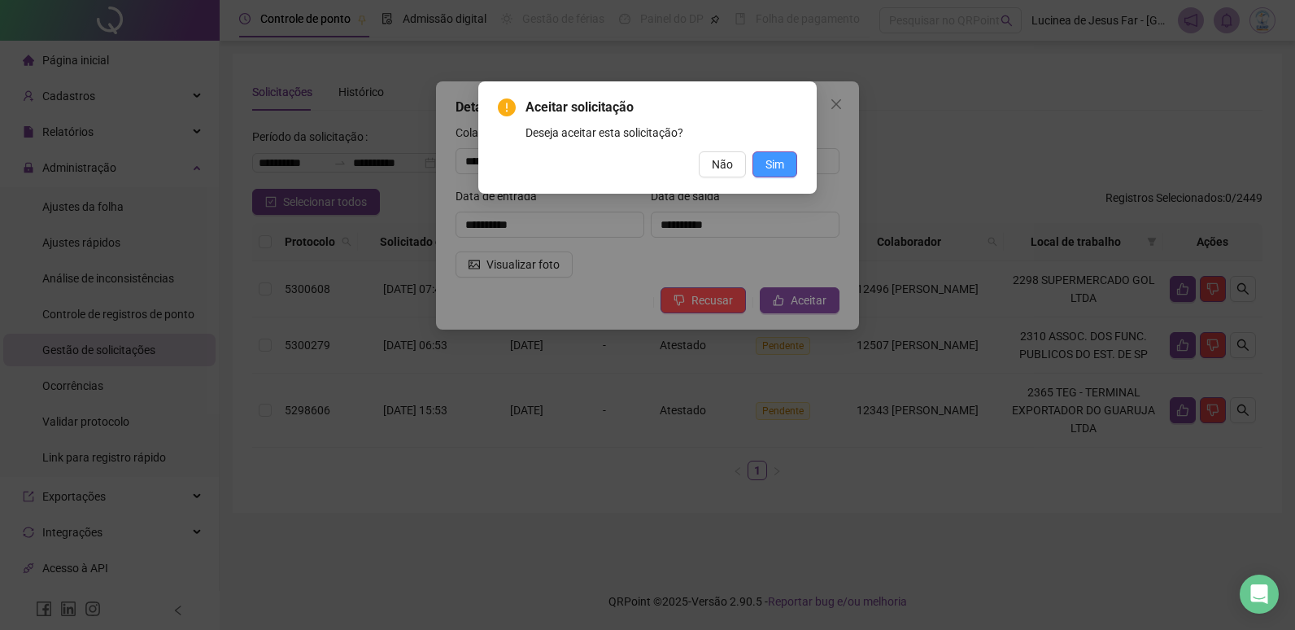
click at [778, 170] on span "Sim" at bounding box center [774, 164] width 19 height 18
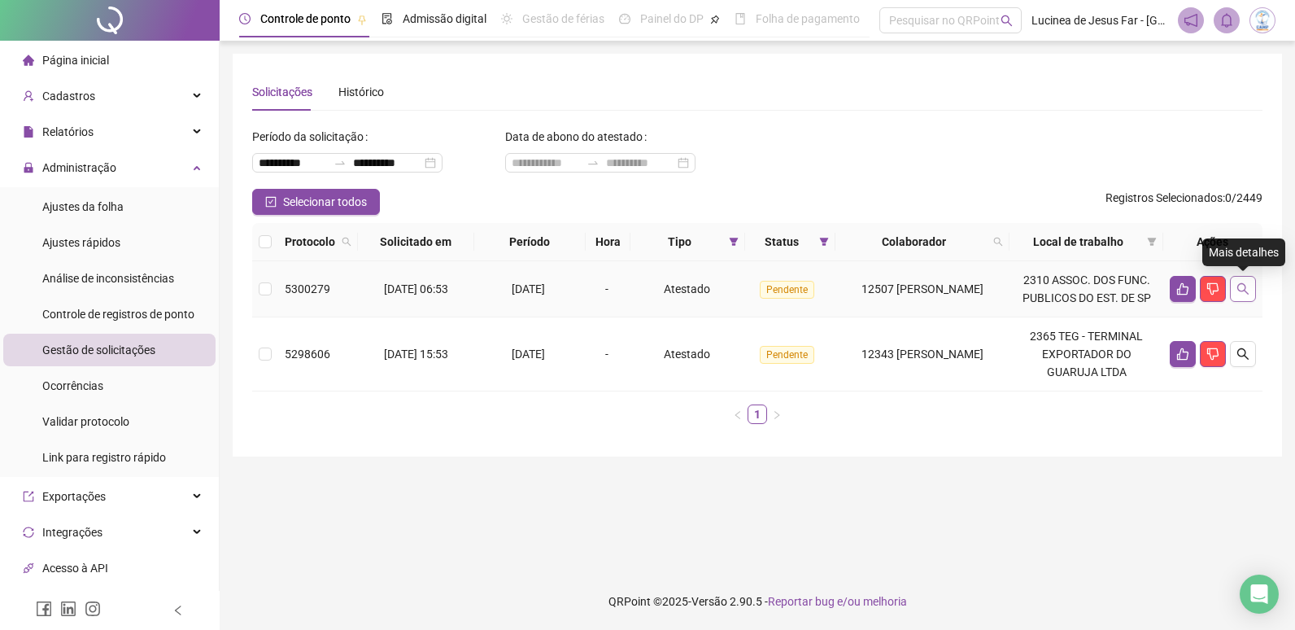
click at [1242, 292] on icon "search" at bounding box center [1242, 288] width 13 height 13
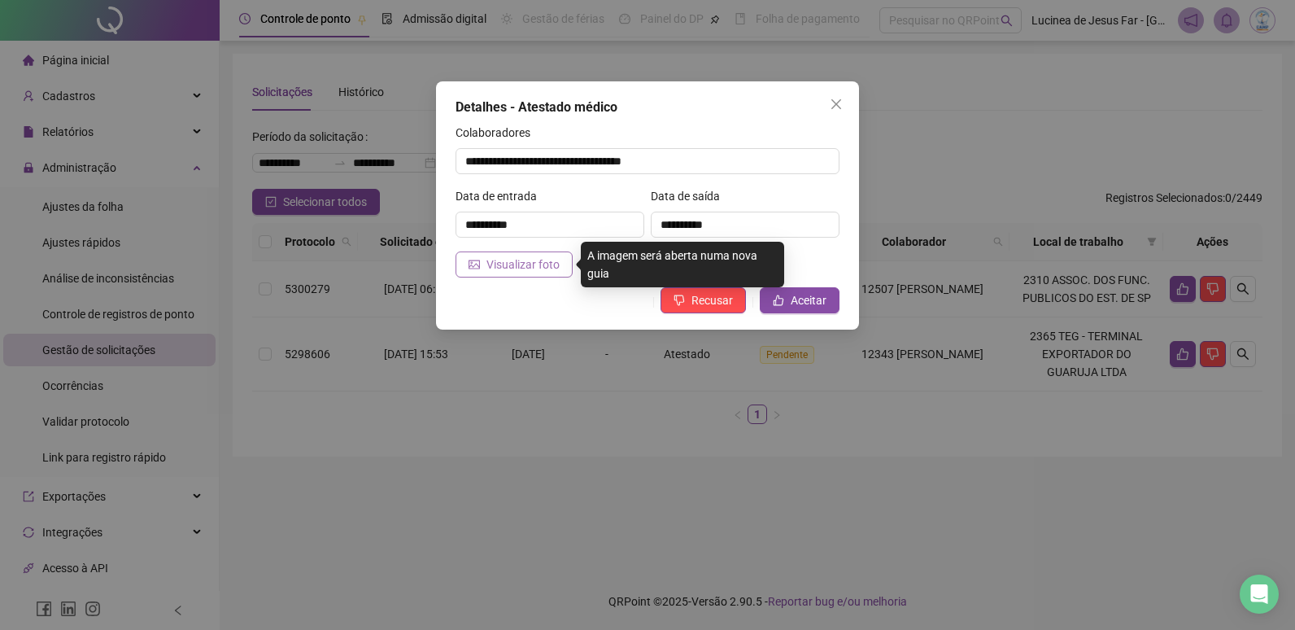
click at [530, 262] on span "Visualizar foto" at bounding box center [522, 264] width 73 height 18
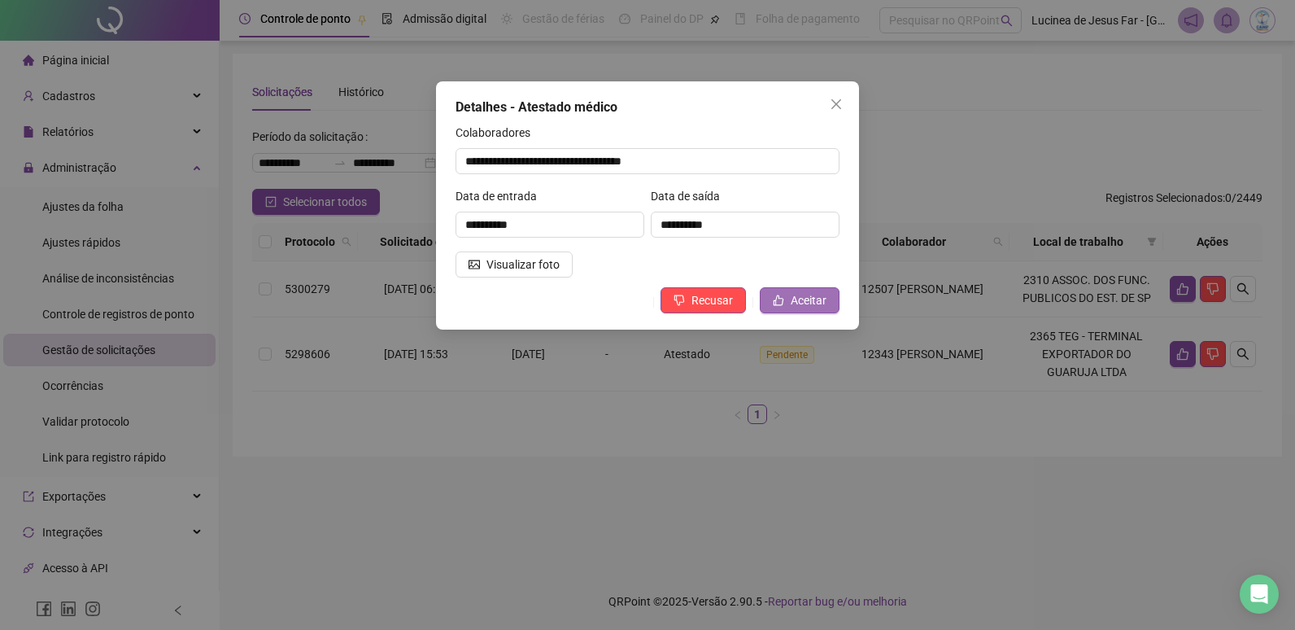
click at [826, 302] on span "Aceitar" at bounding box center [809, 300] width 36 height 18
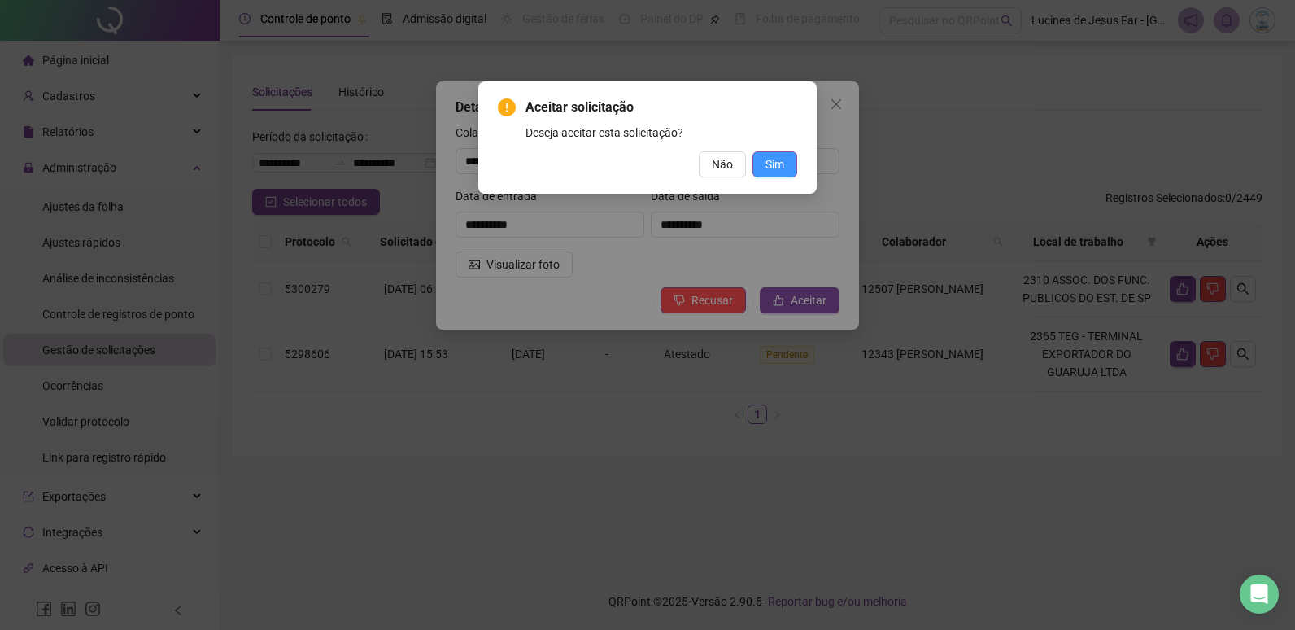
click at [778, 173] on button "Sim" at bounding box center [774, 164] width 45 height 26
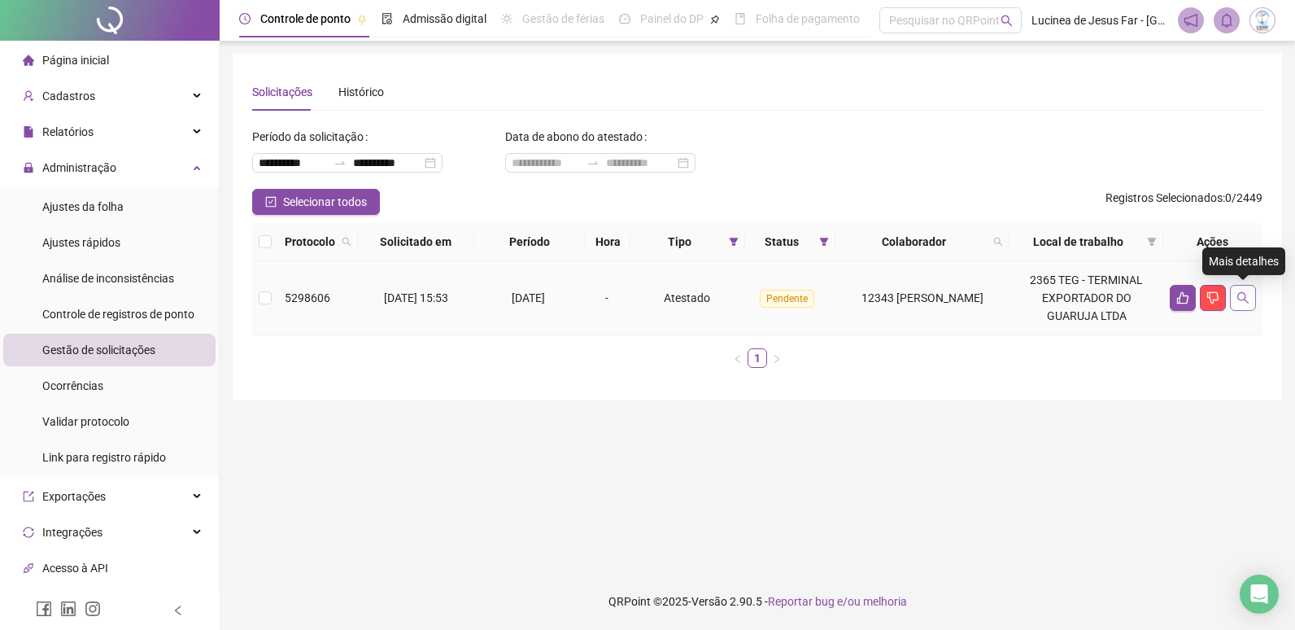
click at [1251, 297] on button "button" at bounding box center [1243, 298] width 26 height 26
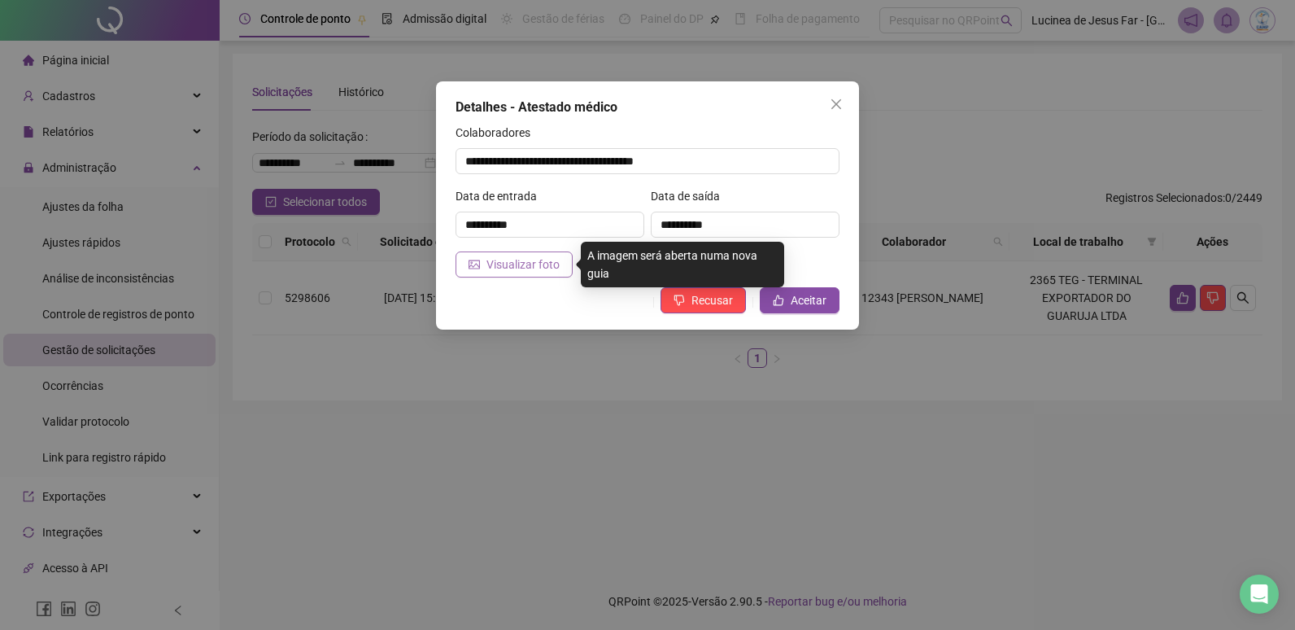
click at [516, 266] on span "Visualizar foto" at bounding box center [522, 264] width 73 height 18
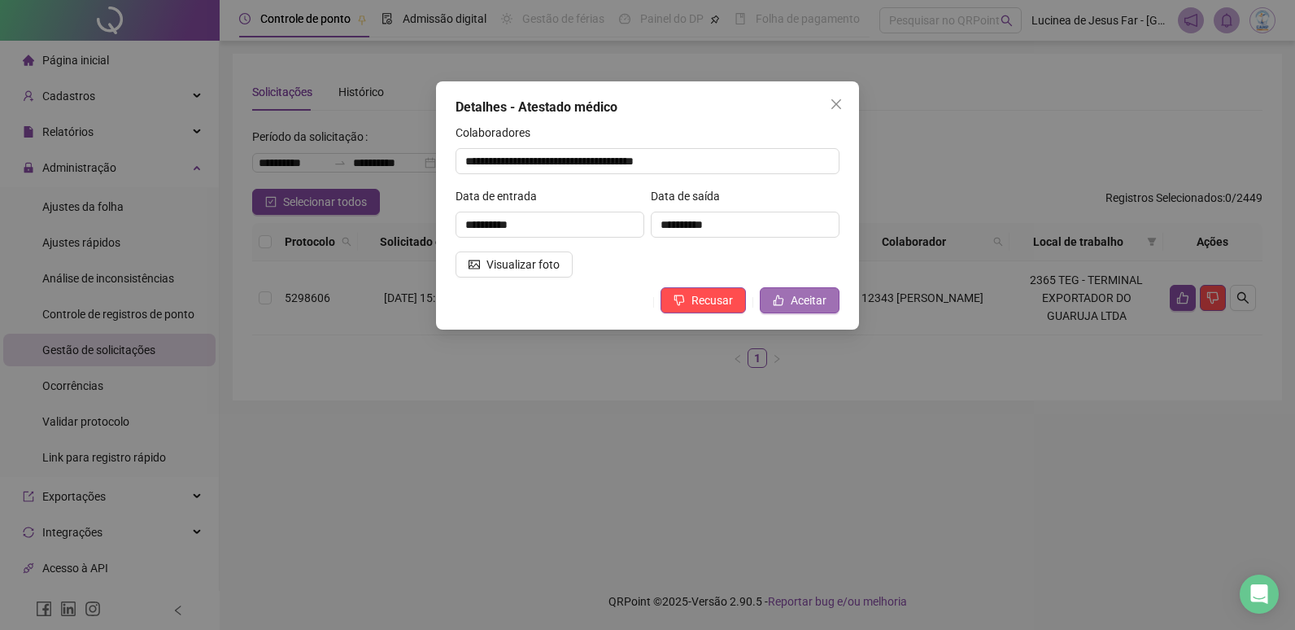
click at [795, 299] on span "Aceitar" at bounding box center [809, 300] width 36 height 18
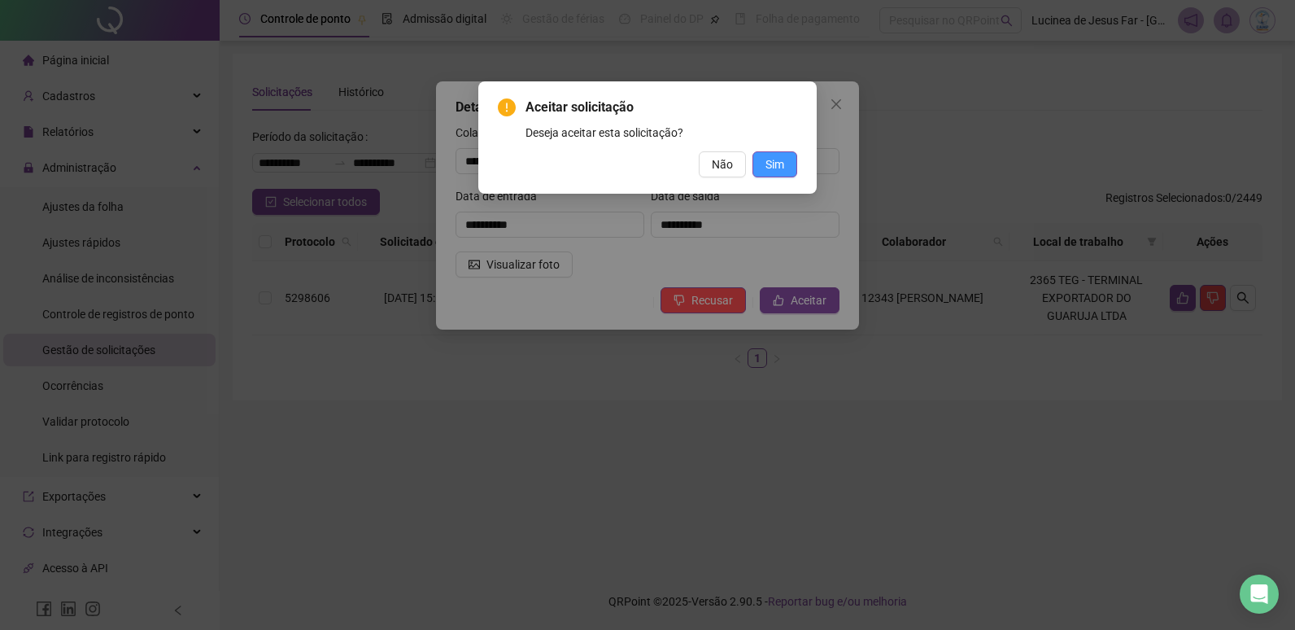
click at [783, 167] on span "Sim" at bounding box center [774, 164] width 19 height 18
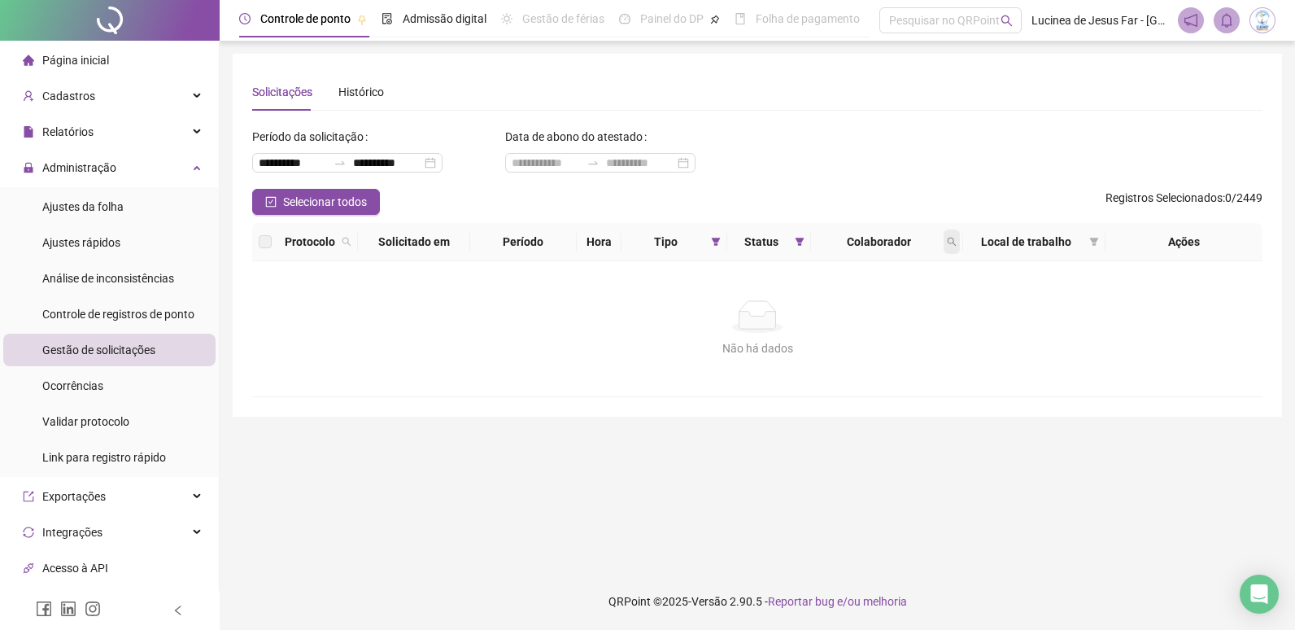
click at [949, 242] on icon "search" at bounding box center [952, 242] width 10 height 10
click at [720, 240] on icon "filter" at bounding box center [716, 242] width 10 height 10
click at [647, 360] on span "Resetar" at bounding box center [639, 358] width 39 height 18
click at [710, 357] on span "OK" at bounding box center [703, 358] width 15 height 18
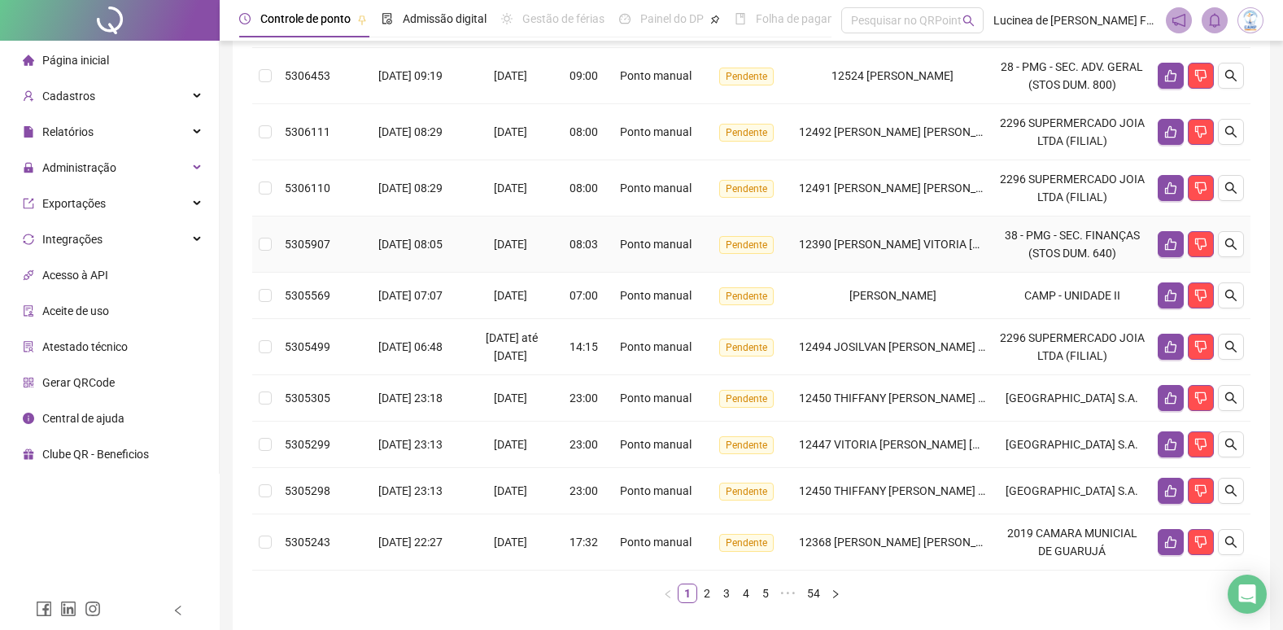
scroll to position [448, 0]
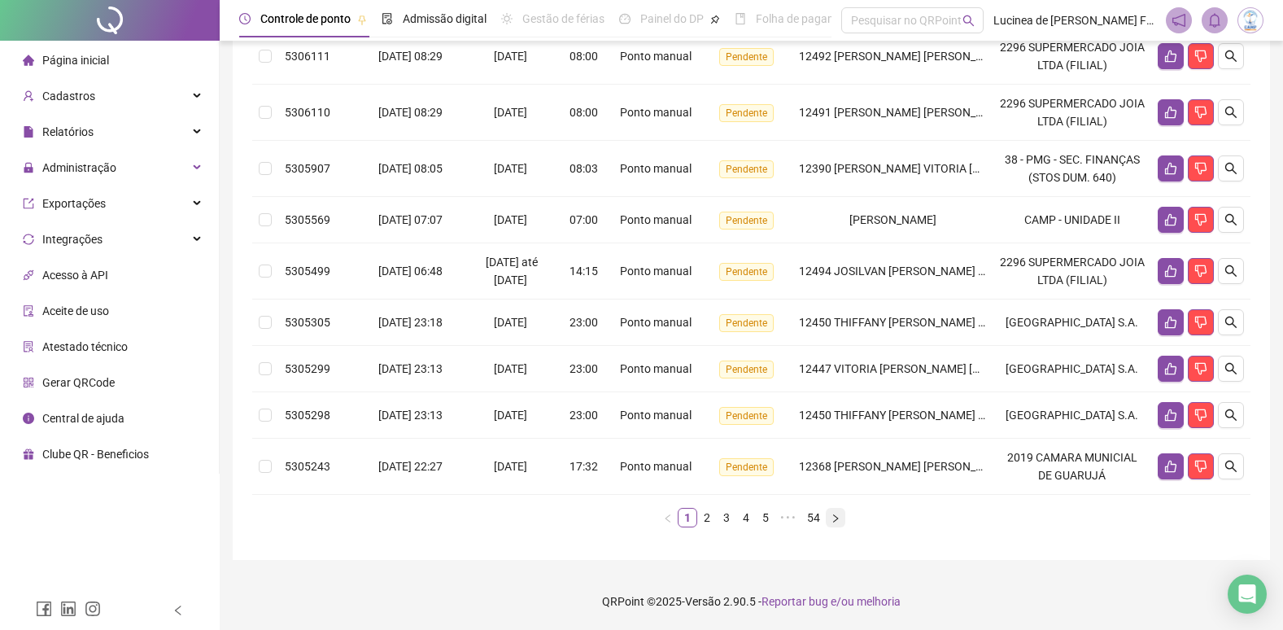
click at [839, 524] on button "button" at bounding box center [836, 518] width 20 height 20
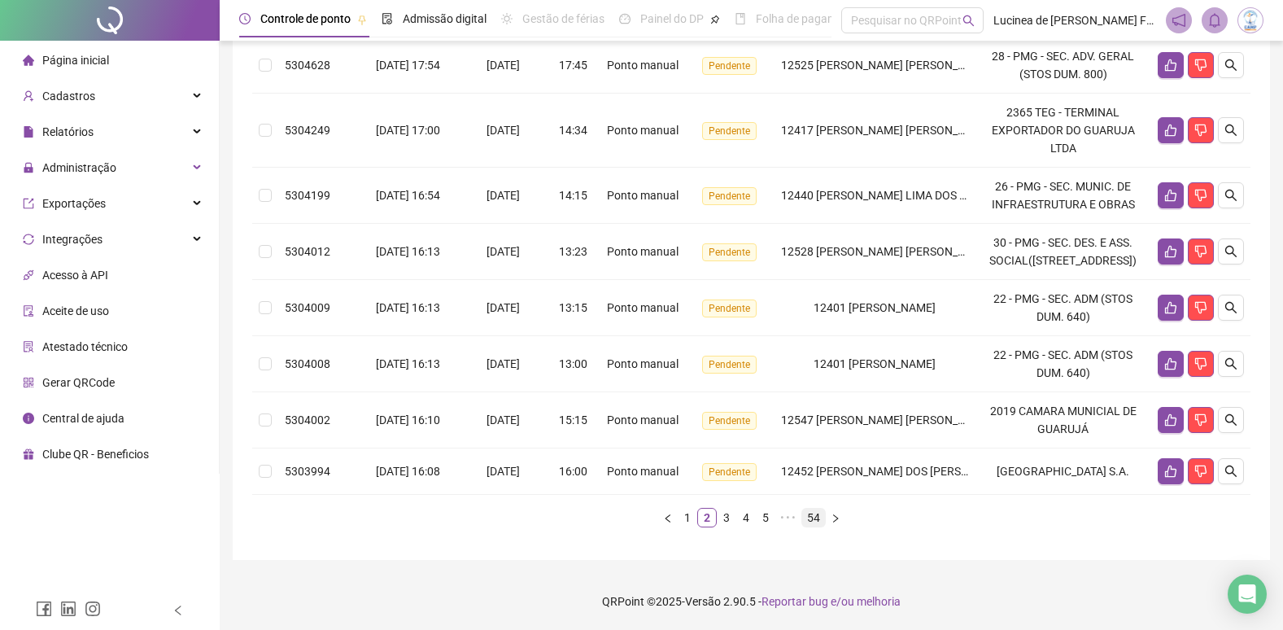
click at [812, 526] on link "54" at bounding box center [813, 517] width 23 height 18
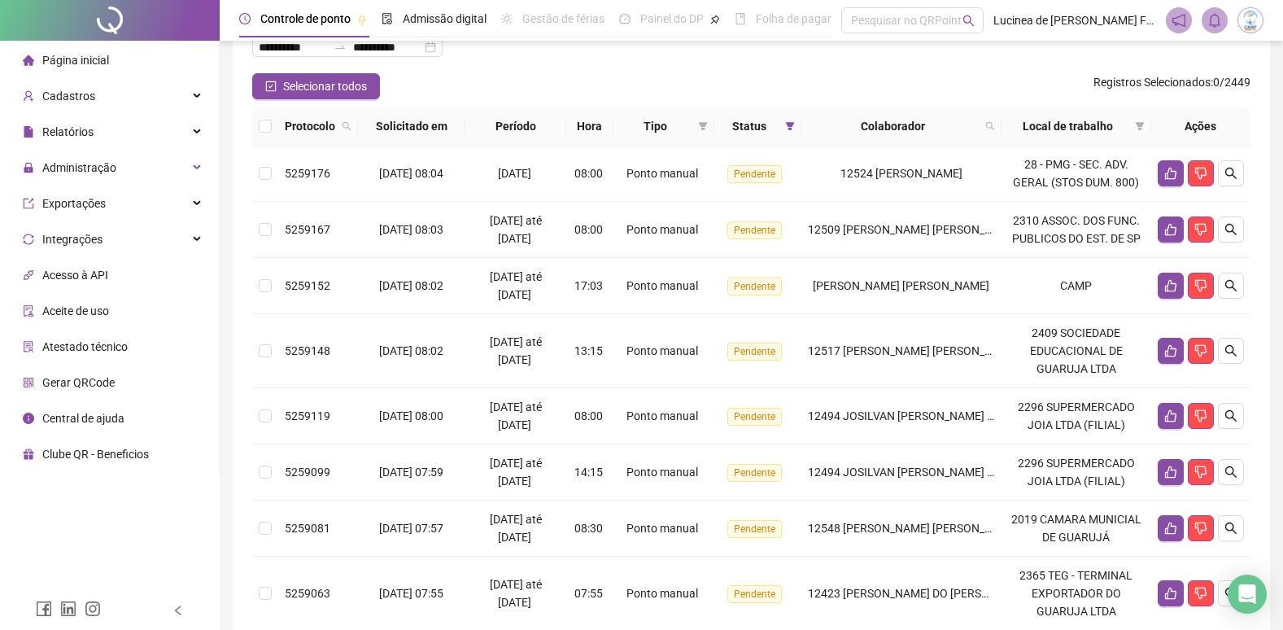
scroll to position [7, 0]
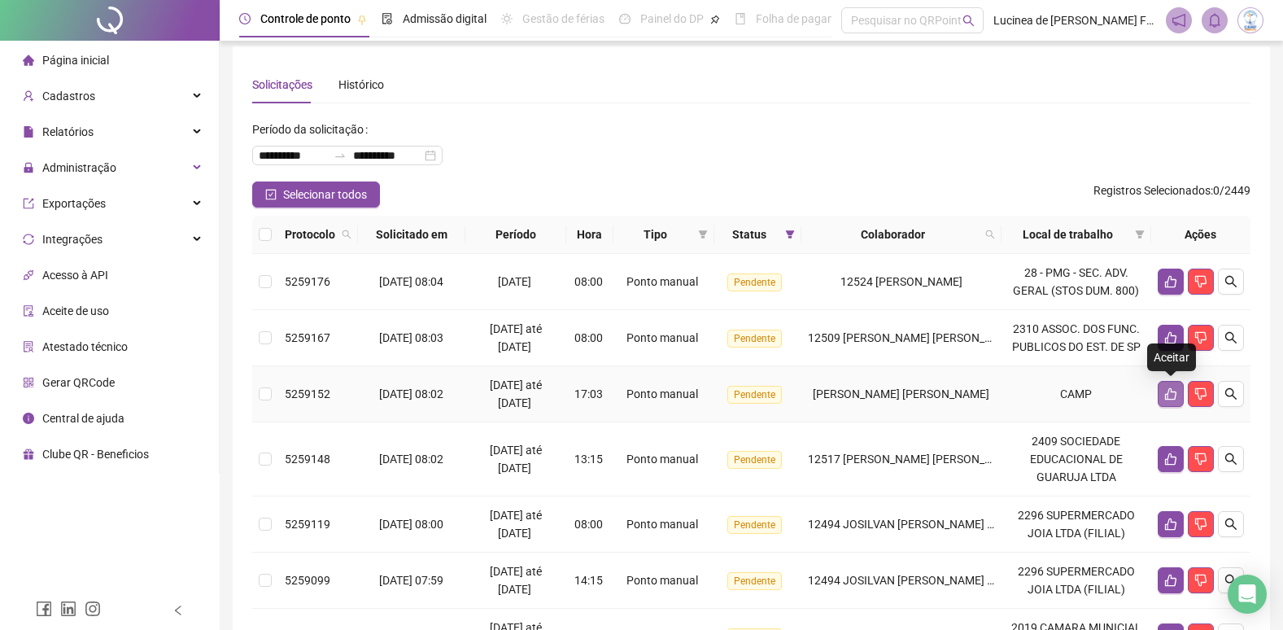
click at [1165, 387] on icon "like" at bounding box center [1170, 393] width 13 height 13
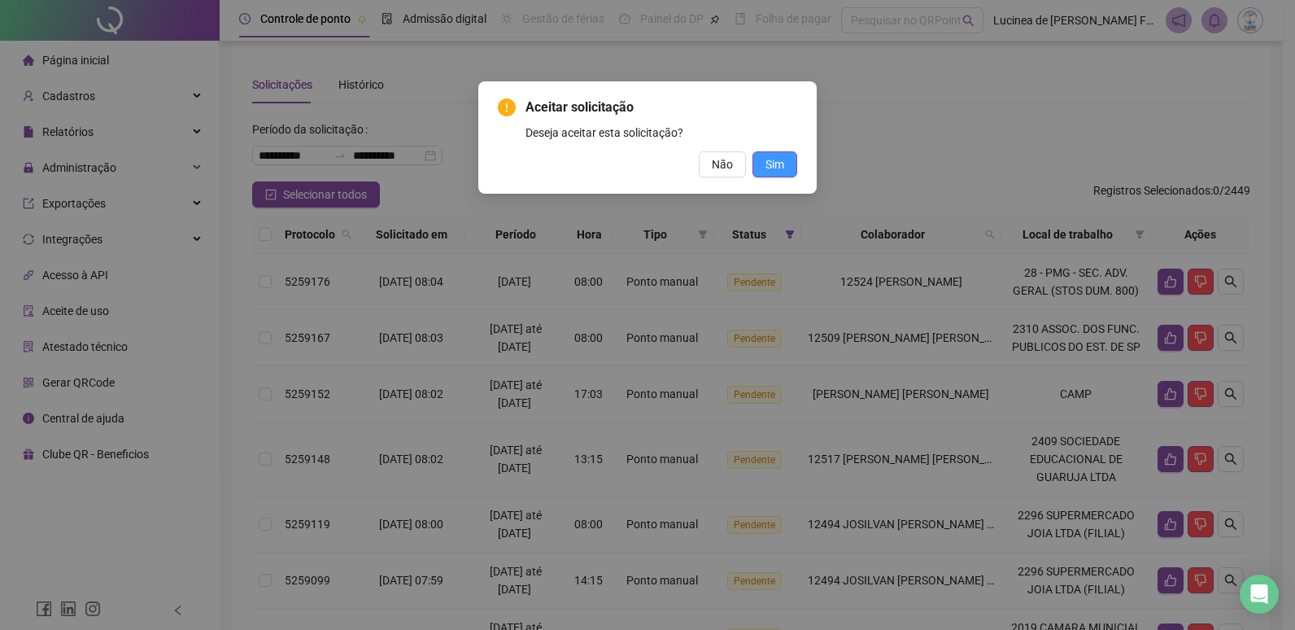
click at [774, 164] on span "Sim" at bounding box center [774, 164] width 19 height 18
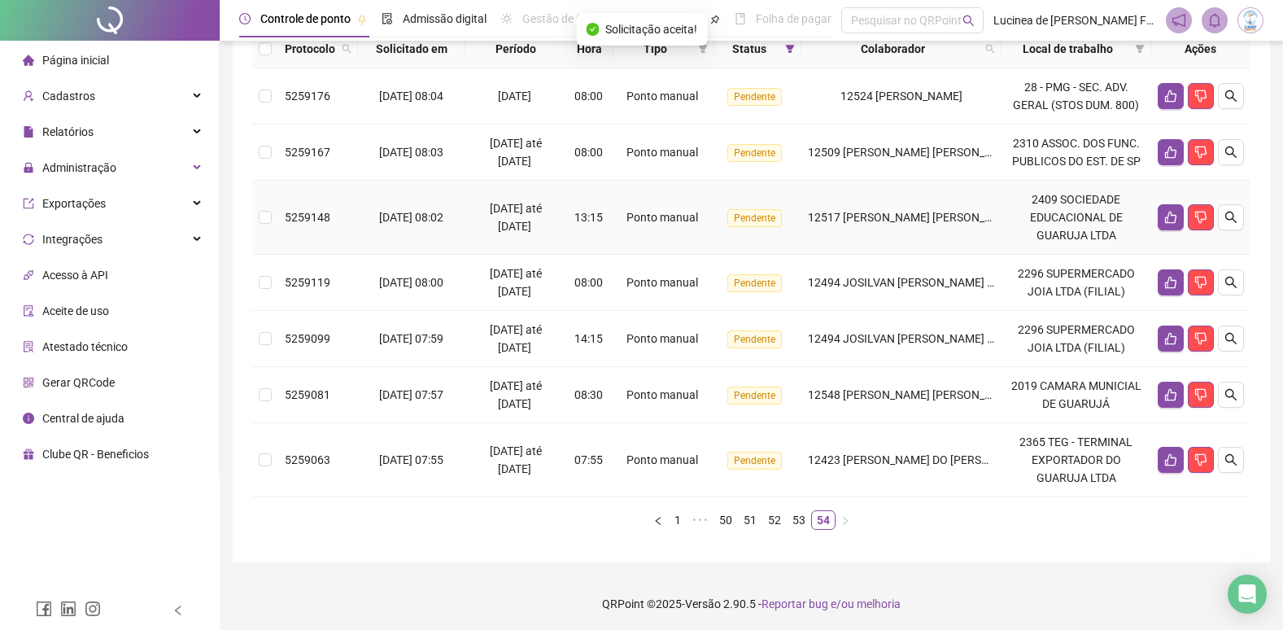
scroll to position [195, 0]
